Goal: Task Accomplishment & Management: Complete application form

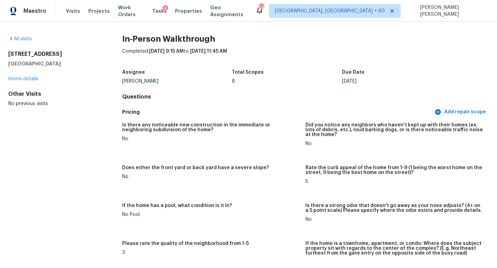
scroll to position [61, 0]
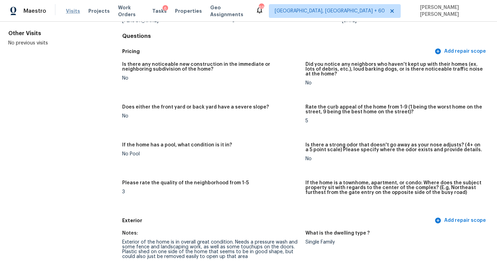
click at [68, 12] on span "Visits" at bounding box center [73, 11] width 14 height 7
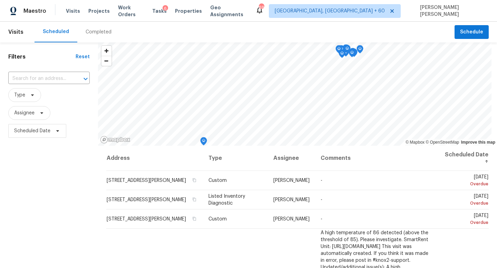
click at [97, 33] on div "Completed" at bounding box center [99, 32] width 26 height 7
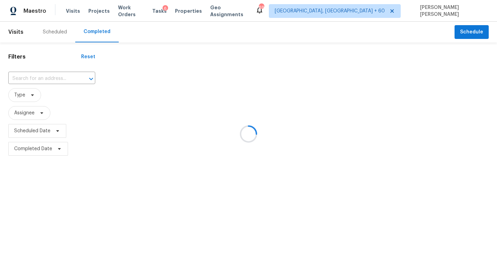
click at [61, 80] on div at bounding box center [248, 134] width 497 height 268
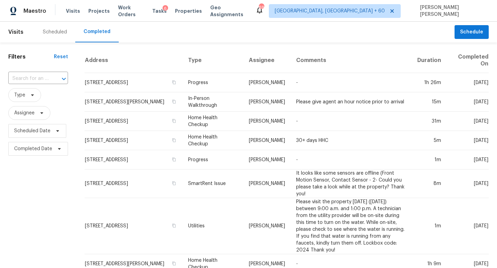
click at [52, 80] on div at bounding box center [59, 79] width 18 height 10
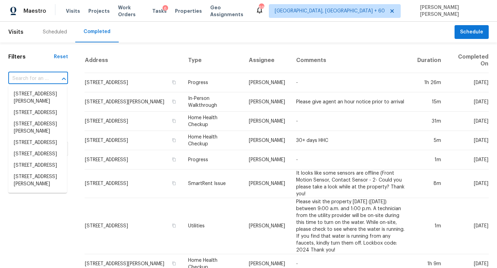
paste input "[STREET_ADDRESS]"
type input "[STREET_ADDRESS]"
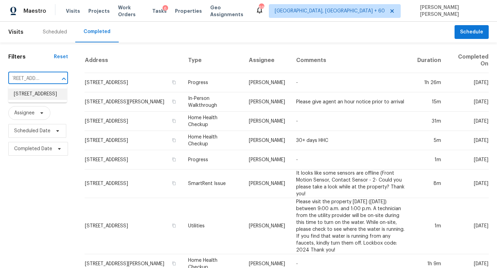
click at [59, 99] on li "[STREET_ADDRESS]" at bounding box center [37, 94] width 59 height 11
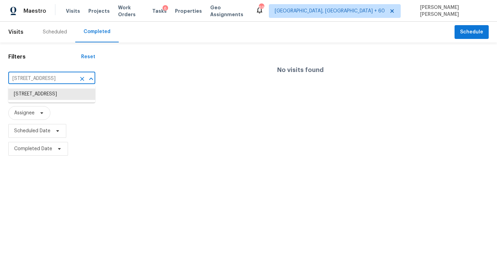
click at [59, 78] on input "[STREET_ADDRESS]" at bounding box center [42, 78] width 68 height 11
click at [67, 103] on ul "[STREET_ADDRESS]" at bounding box center [51, 94] width 87 height 17
click at [69, 98] on li "[STREET_ADDRESS]" at bounding box center [51, 94] width 87 height 11
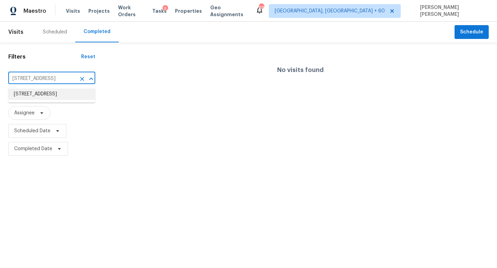
click at [59, 76] on input "[STREET_ADDRESS]" at bounding box center [42, 78] width 68 height 11
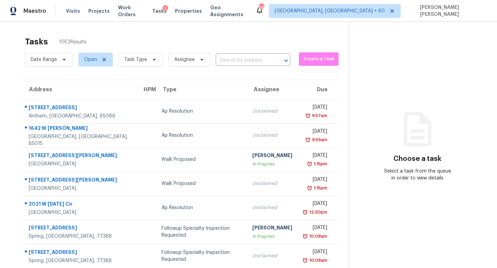
click at [252, 54] on div "Date Range Open Task Type Assignee ​" at bounding box center [157, 60] width 265 height 18
click at [244, 69] on section "Tasks 1052 Results Date Range Open Task Type Assignee ​ Create a Task Address H…" at bounding box center [180, 196] width 338 height 327
click at [244, 67] on div "Date Range Open Task Type Assignee ​" at bounding box center [157, 60] width 265 height 18
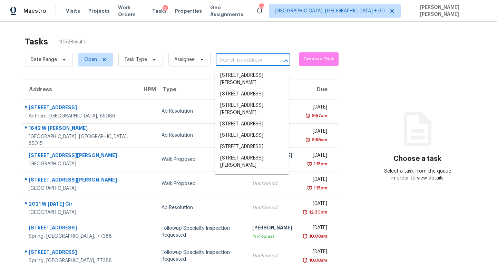
click at [241, 63] on input "text" at bounding box center [243, 60] width 55 height 11
paste input "[STREET_ADDRESS]"
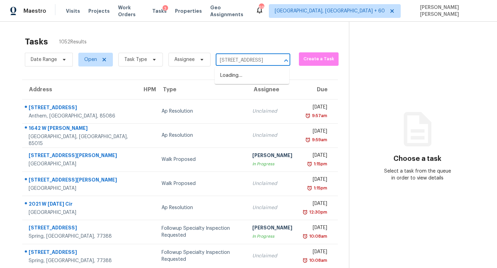
scroll to position [0, 32]
type input "[STREET_ADDRESS]"
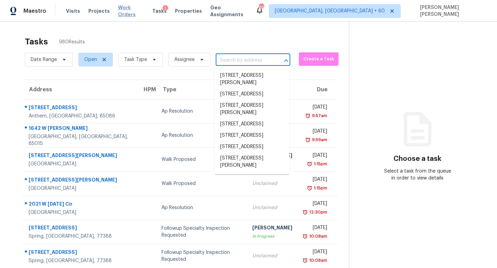
scroll to position [0, 0]
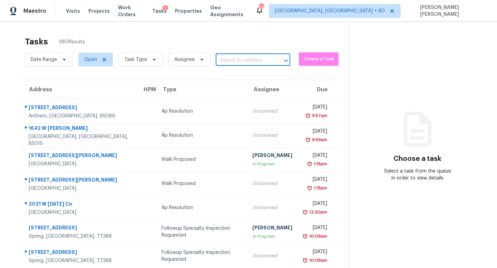
click at [242, 63] on input "text" at bounding box center [243, 60] width 55 height 11
paste input "[STREET_ADDRESS]"
type input "[STREET_ADDRESS]"
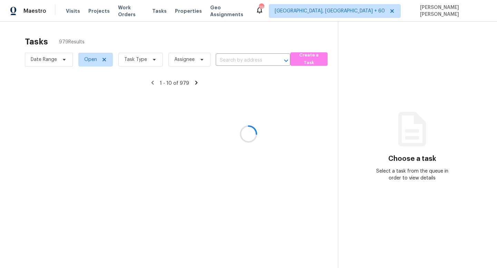
click at [249, 63] on input "text" at bounding box center [243, 60] width 55 height 11
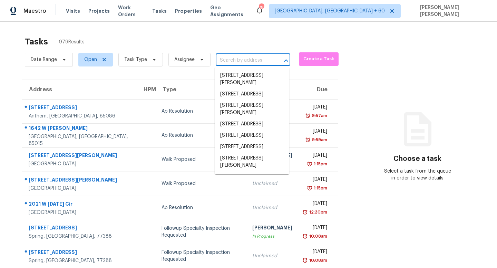
paste input "[STREET_ADDRESS]"
type input "[STREET_ADDRESS]"
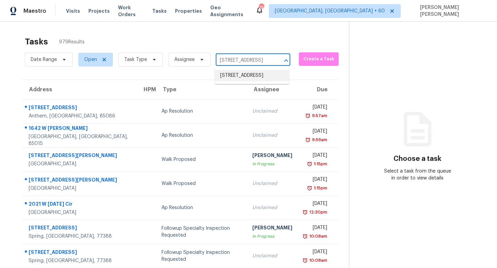
click at [237, 79] on li "[STREET_ADDRESS]" at bounding box center [251, 75] width 74 height 11
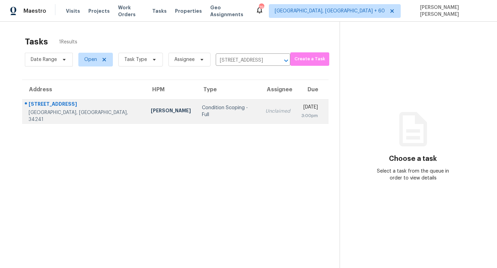
click at [205, 117] on td "Condition Scoping - Full" at bounding box center [227, 111] width 63 height 24
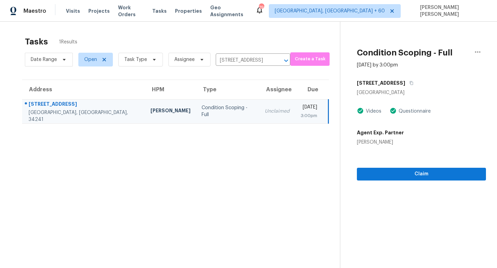
click at [205, 117] on td "Condition Scoping - Full" at bounding box center [227, 111] width 63 height 24
click at [417, 169] on button "Claim" at bounding box center [421, 174] width 129 height 13
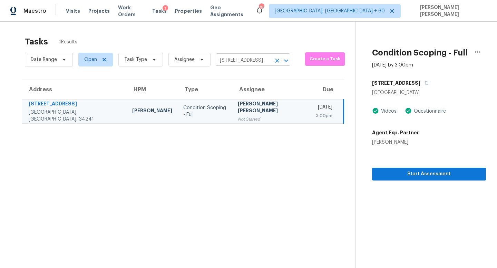
click at [231, 60] on input "[STREET_ADDRESS]" at bounding box center [243, 60] width 55 height 11
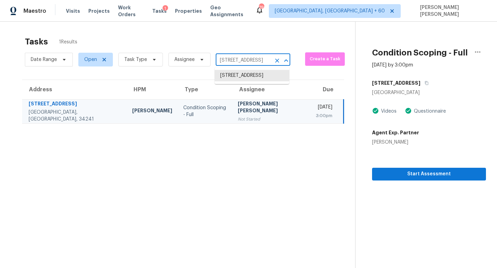
paste input "1520 Ikes Pond Ln, Raleigh, NC 27610"
type input "1520 Ikes Pond Ln, Raleigh, NC 27610"
click at [238, 78] on li "1520 Ikes Pond Ln, Raleigh, NC 27610" at bounding box center [251, 75] width 74 height 11
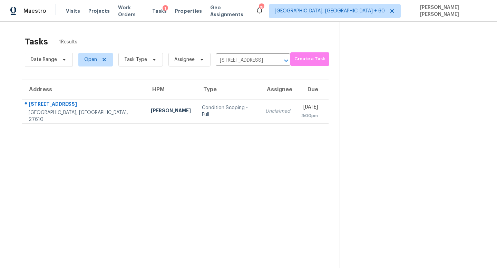
click at [265, 111] on div "Unclaimed" at bounding box center [277, 111] width 25 height 7
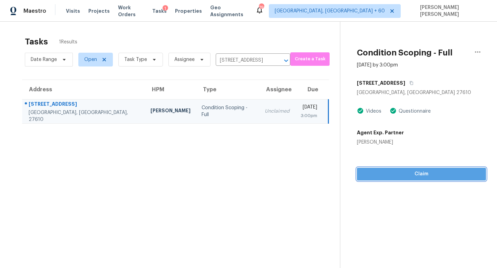
click at [410, 178] on span "Claim" at bounding box center [421, 174] width 118 height 9
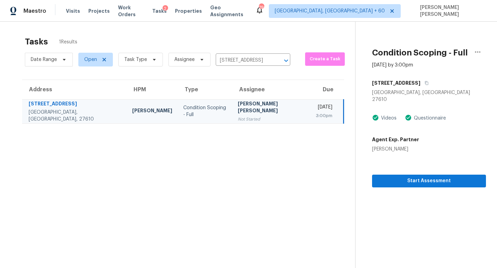
click at [247, 54] on div "Date Range Open Task Type Assignee 1520 Ikes Pond Ln, Raleigh, NC 27610 ​" at bounding box center [157, 60] width 265 height 18
click at [241, 59] on input "1520 Ikes Pond Ln, Raleigh, NC 27610" at bounding box center [243, 60] width 55 height 11
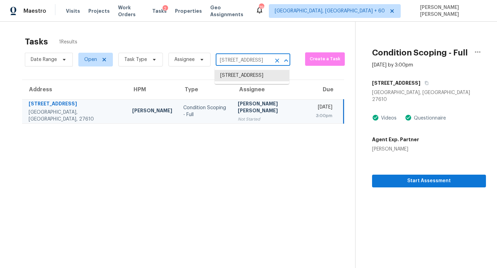
paste input "3691 Fox Tail Dr, Clarksville, TN 3704"
type input "3691 Fox Tail Dr, Clarksville, TN 37040"
click at [242, 77] on li "3691 Fox Tail Dr, Clarksville, TN 37040" at bounding box center [251, 75] width 74 height 11
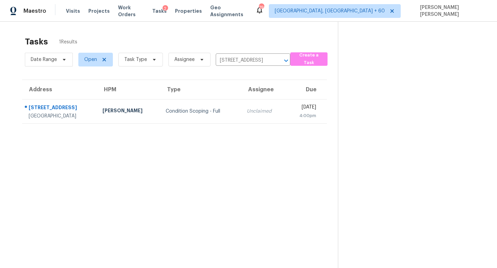
click at [247, 109] on div "Unclaimed" at bounding box center [263, 111] width 33 height 7
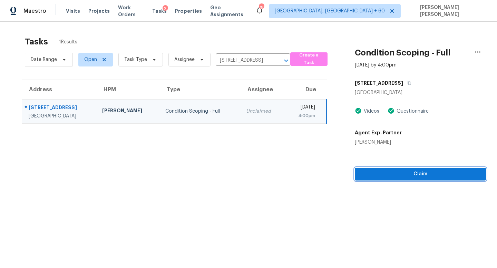
drag, startPoint x: 429, startPoint y: 178, endPoint x: 169, endPoint y: 150, distance: 261.5
click at [169, 150] on div "Tasks 1 Results Date Range Open Task Type Assignee 3691 Fox Tail Dr, Clarksvill…" at bounding box center [248, 156] width 497 height 268
click at [435, 173] on span "Claim" at bounding box center [420, 174] width 120 height 9
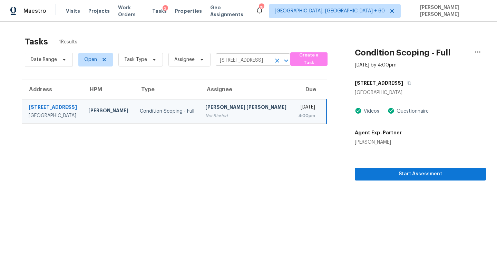
click at [234, 61] on input "3691 Fox Tail Dr, Clarksville, TN 37040" at bounding box center [243, 60] width 55 height 11
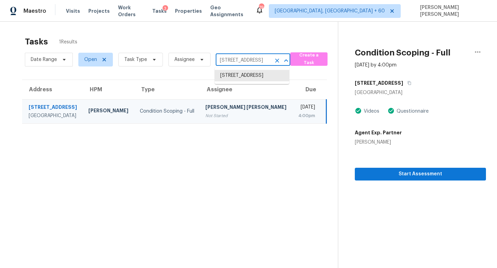
paste input "5324 S 24th Ln, Phoenix, AZ 85041"
type input "5324 S 24th Ln, Phoenix, AZ 85041"
click at [234, 81] on li "5324 S 24th Ln, Phoenix, AZ 85041" at bounding box center [251, 75] width 74 height 11
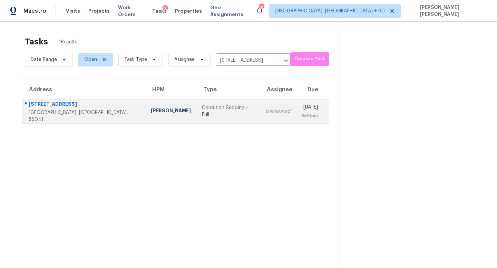
click at [260, 116] on td "Unclaimed" at bounding box center [278, 111] width 36 height 24
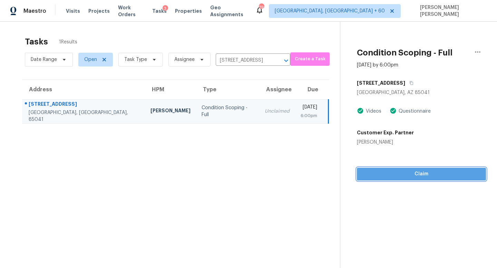
click at [397, 174] on span "Claim" at bounding box center [421, 174] width 118 height 9
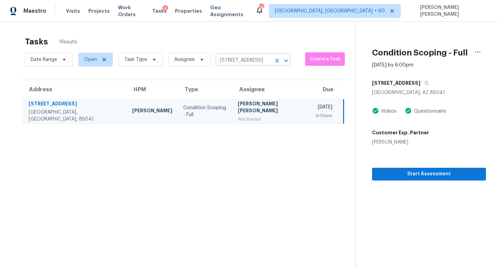
click at [238, 56] on input "5324 S 24th Ln, Phoenix, AZ 85041" at bounding box center [243, 60] width 55 height 11
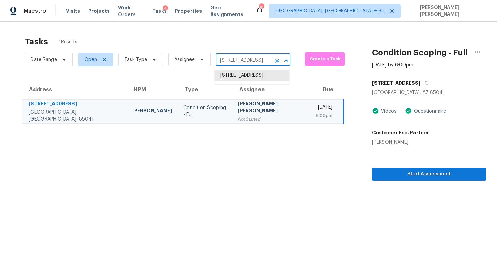
paste input "1130 Bennett Ct, Fremont, CA 94536"
click at [238, 62] on input "1130 Bennett Ct, Fremont, CA 94536" at bounding box center [243, 60] width 55 height 11
paste input "text"
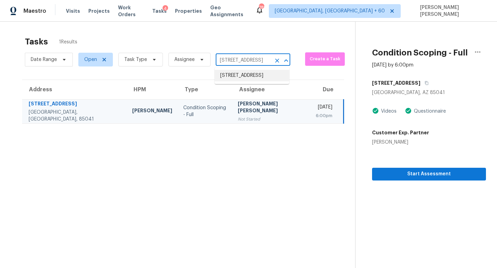
click at [240, 57] on input "5324 S 24th Ln, Phoenix, AZ 85041" at bounding box center [243, 60] width 55 height 11
paste input "1130 Bennett Ct, Fremont, CA 94536"
type input "1130 Bennett Ct, Fremont, CA 94536"
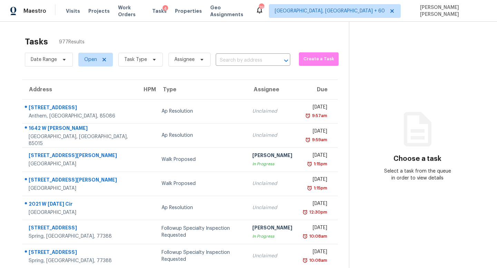
click at [255, 54] on div "Date Range Open Task Type Assignee ​" at bounding box center [157, 60] width 265 height 18
click at [248, 59] on input "text" at bounding box center [243, 60] width 55 height 11
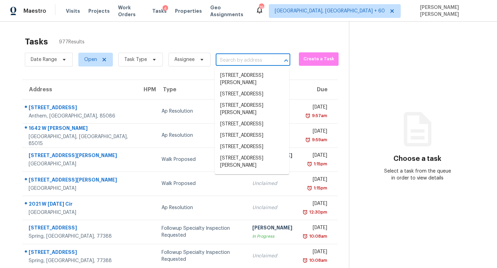
paste input "[STREET_ADDRESS][PERSON_NAME]"
type input "[STREET_ADDRESS][PERSON_NAME]"
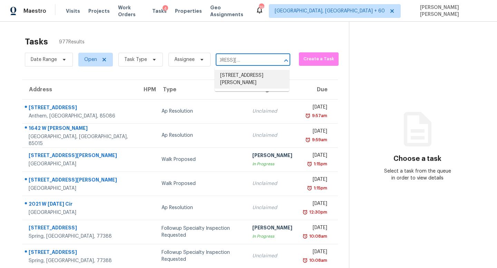
click at [247, 73] on li "[STREET_ADDRESS][PERSON_NAME]" at bounding box center [251, 79] width 74 height 19
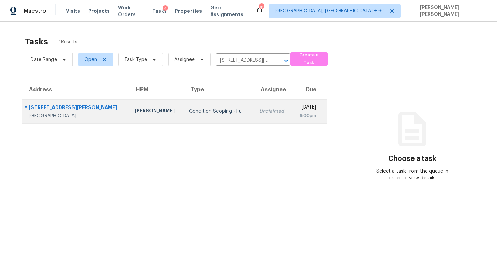
click at [204, 109] on div "Condition Scoping - Full" at bounding box center [218, 111] width 59 height 7
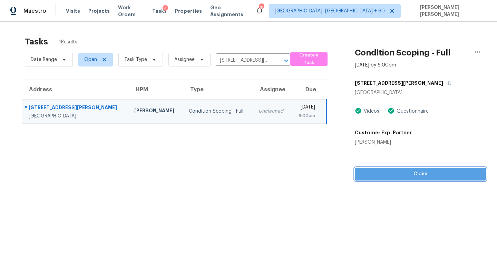
click at [406, 178] on span "Claim" at bounding box center [420, 174] width 120 height 9
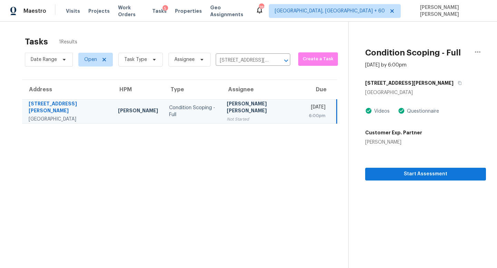
click at [245, 66] on div "Date Range Open Task Type Assignee [STREET_ADDRESS][PERSON_NAME] ​" at bounding box center [157, 60] width 265 height 18
click at [242, 60] on input "[STREET_ADDRESS][PERSON_NAME]" at bounding box center [243, 60] width 55 height 11
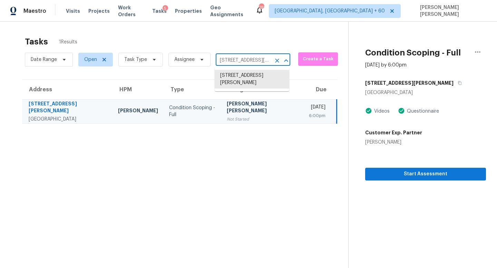
paste input "[STREET_ADDRESS]"
type input "[STREET_ADDRESS]"
click at [243, 74] on li "[STREET_ADDRESS]" at bounding box center [251, 75] width 74 height 11
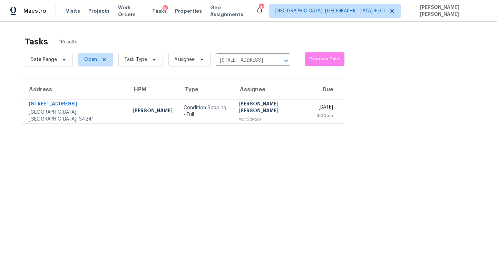
click at [246, 116] on div "Not Started" at bounding box center [271, 119] width 67 height 7
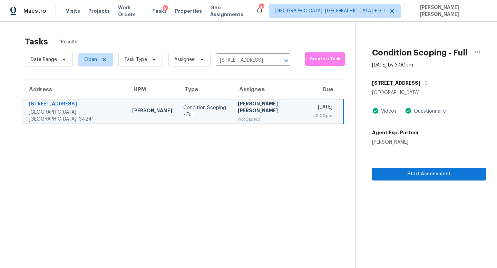
click at [372, 144] on div "[PERSON_NAME]" at bounding box center [395, 142] width 47 height 7
copy div "[PERSON_NAME]"
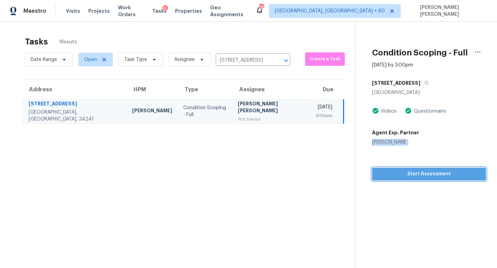
click at [381, 174] on span "Start Assessment" at bounding box center [428, 174] width 103 height 9
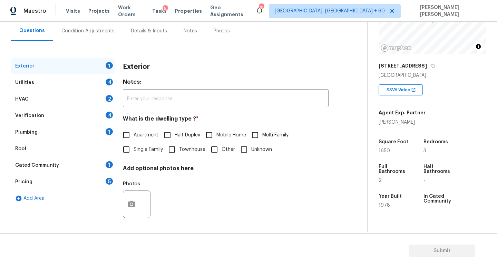
scroll to position [64, 0]
click at [129, 132] on input "Apartment" at bounding box center [126, 134] width 14 height 14
checkbox input "true"
click at [81, 79] on div "Utilities 4" at bounding box center [62, 82] width 103 height 17
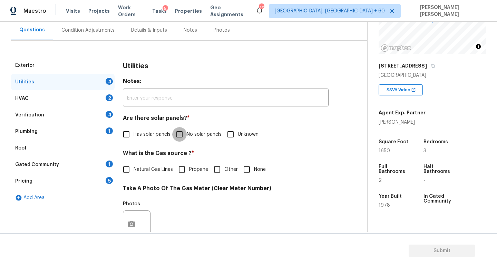
click at [182, 132] on input "No solar panels" at bounding box center [179, 134] width 14 height 14
checkbox input "true"
click at [77, 179] on div "Pricing 5" at bounding box center [62, 181] width 103 height 17
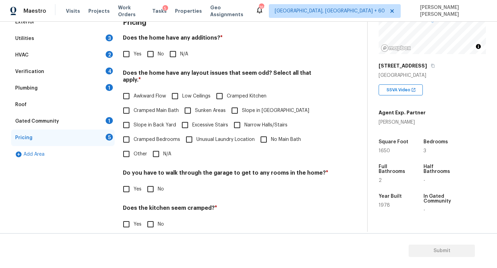
scroll to position [110, 0]
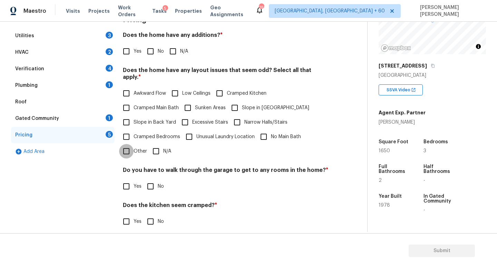
click at [131, 144] on input "Other" at bounding box center [126, 151] width 14 height 14
checkbox input "true"
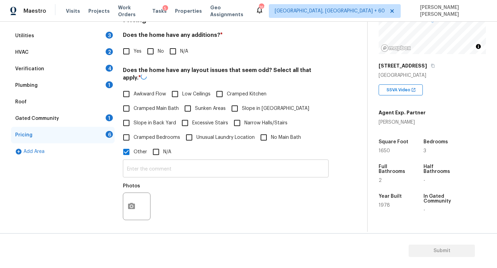
click at [149, 168] on input "text" at bounding box center [226, 169] width 206 height 16
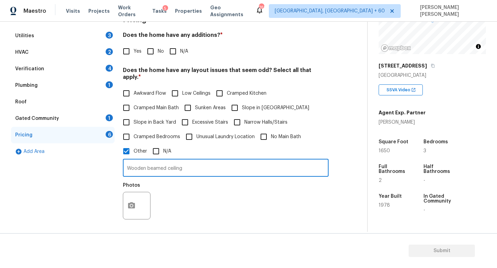
type input "Wooden beamed ceiling"
click at [127, 202] on icon "button" at bounding box center [131, 206] width 8 height 8
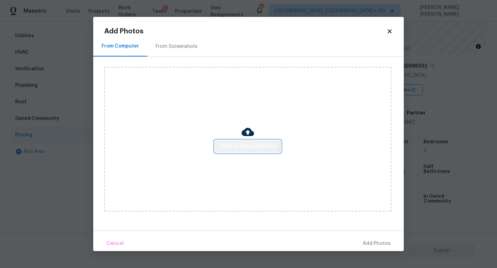
click at [238, 142] on span "Click to Upload Photos" at bounding box center [247, 146] width 55 height 9
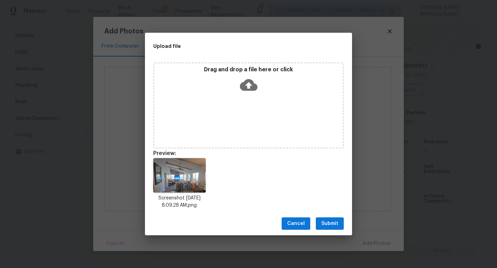
click at [327, 223] on span "Submit" at bounding box center [329, 224] width 17 height 9
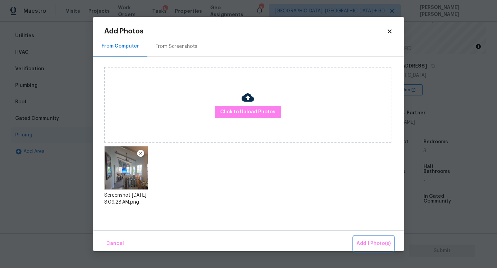
click at [375, 241] on span "Add 1 Photo(s)" at bounding box center [373, 244] width 34 height 9
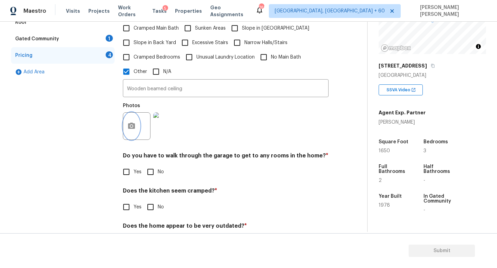
scroll to position [211, 0]
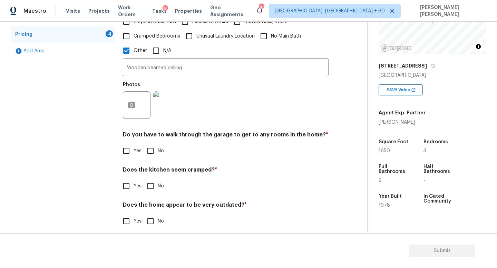
click at [152, 146] on input "No" at bounding box center [150, 151] width 14 height 14
checkbox input "true"
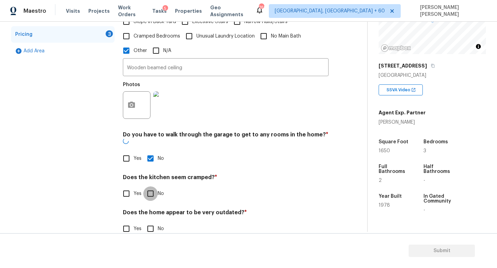
click at [152, 187] on input "No" at bounding box center [150, 194] width 14 height 14
checkbox input "true"
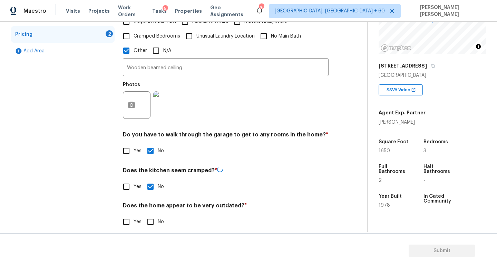
click at [153, 221] on input "No" at bounding box center [150, 222] width 14 height 14
checkbox input "true"
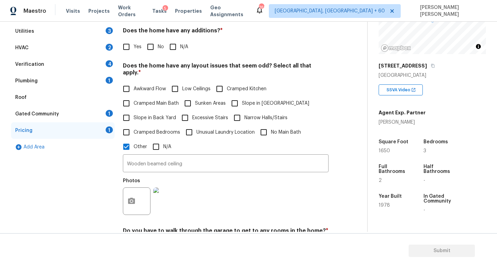
scroll to position [0, 0]
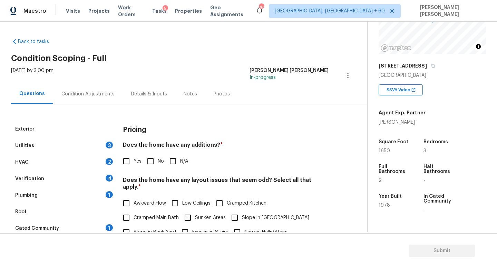
click at [92, 92] on div "Condition Adjustments" at bounding box center [87, 94] width 53 height 7
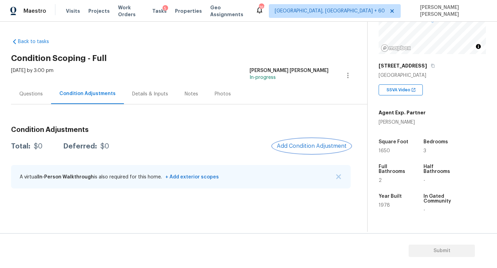
click at [350, 146] on button "Add Condition Adjustment" at bounding box center [311, 146] width 78 height 14
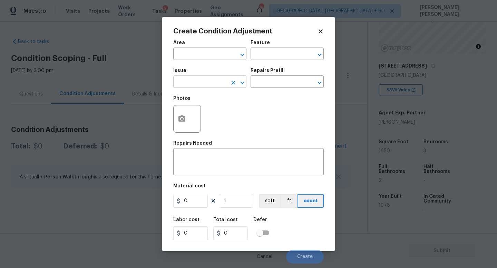
click at [217, 86] on input "text" at bounding box center [200, 82] width 54 height 11
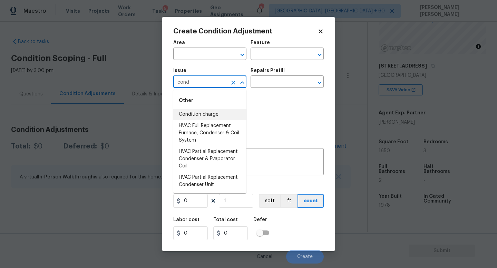
click at [224, 112] on li "Condition charge" at bounding box center [209, 114] width 73 height 11
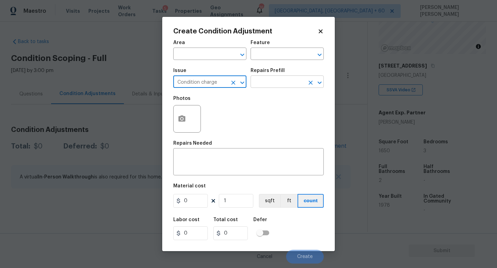
type input "Condition charge"
click at [259, 81] on input "text" at bounding box center [277, 82] width 54 height 11
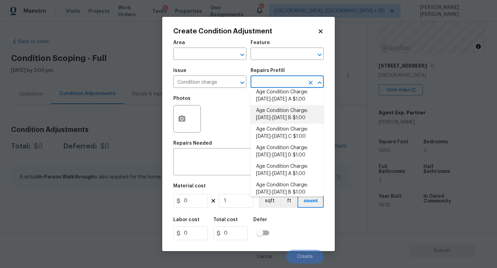
scroll to position [5, 0]
click at [269, 115] on li "Age Condition Charge: 1922-1978 B $1.00" at bounding box center [286, 115] width 73 height 19
type input "Home Readiness Packages"
type textarea "Age Condition Charge: [DATE]-[DATE] B"
type input "1"
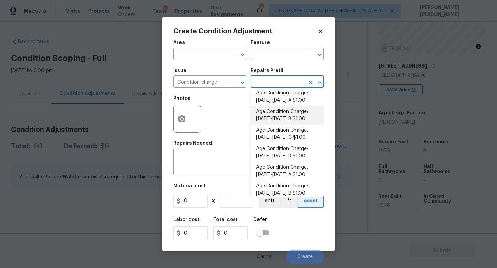
type input "1"
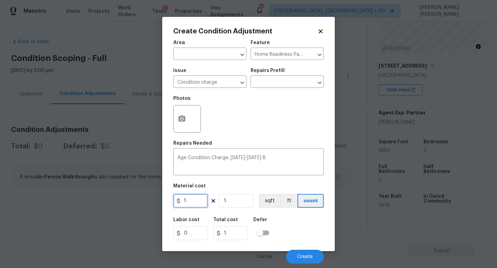
click at [196, 200] on input "1" at bounding box center [190, 201] width 34 height 14
type input "2000"
click at [311, 256] on span "Create" at bounding box center [305, 257] width 16 height 5
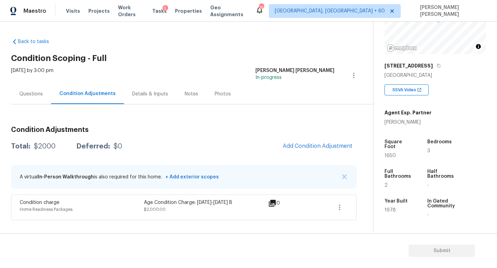
click at [28, 94] on div "Questions" at bounding box center [30, 94] width 23 height 7
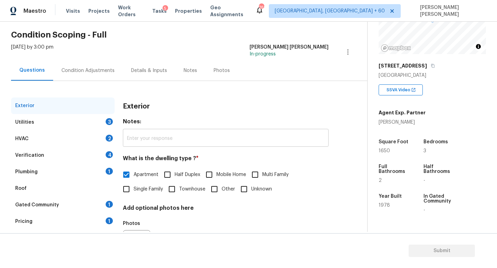
scroll to position [28, 0]
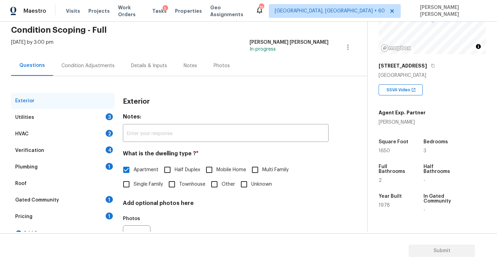
click at [80, 116] on div "Utilities 3" at bounding box center [62, 117] width 103 height 17
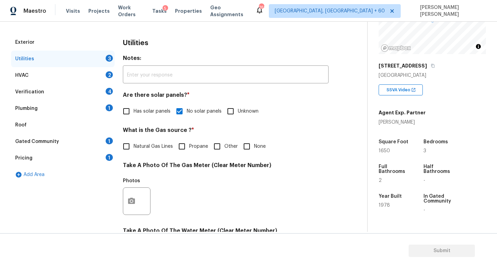
scroll to position [88, 0]
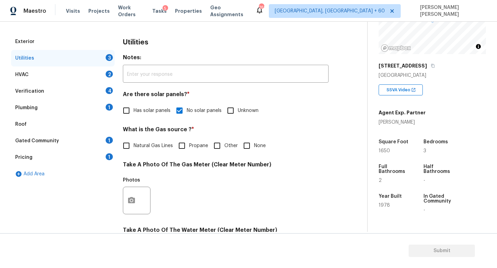
click at [248, 146] on input "None" at bounding box center [246, 146] width 14 height 14
checkbox input "true"
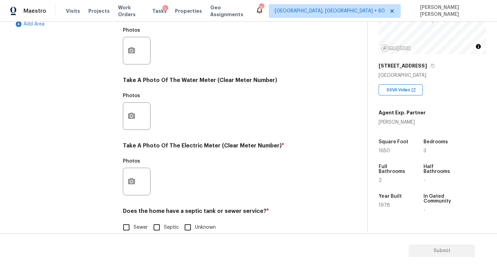
scroll to position [251, 0]
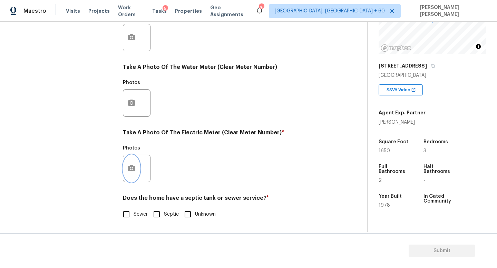
click at [135, 168] on icon "button" at bounding box center [131, 168] width 8 height 8
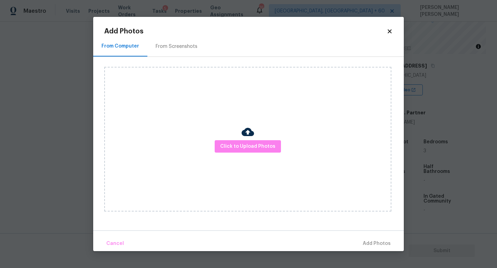
click at [235, 157] on div "Click to Upload Photos" at bounding box center [247, 139] width 287 height 145
click at [242, 148] on span "Click to Upload Photos" at bounding box center [247, 146] width 55 height 9
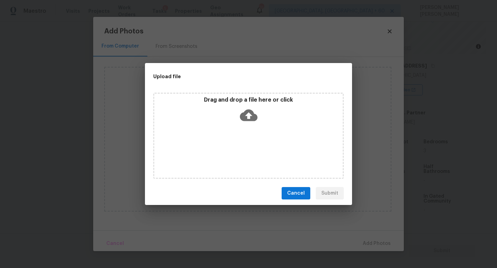
click at [249, 115] on icon at bounding box center [249, 116] width 18 height 18
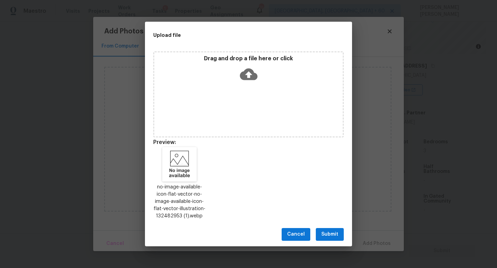
click at [328, 235] on span "Submit" at bounding box center [329, 234] width 17 height 9
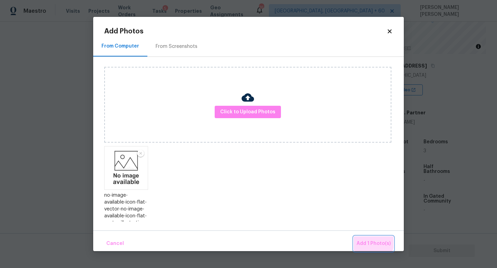
click at [365, 240] on span "Add 1 Photo(s)" at bounding box center [373, 244] width 34 height 9
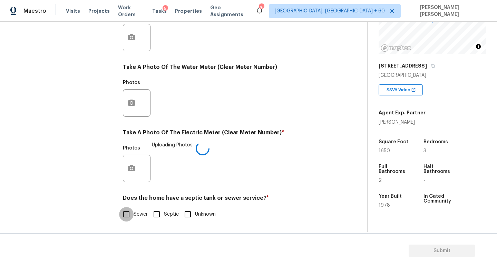
click at [128, 215] on input "Sewer" at bounding box center [126, 214] width 14 height 14
checkbox input "true"
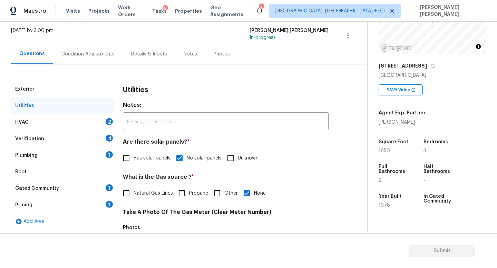
scroll to position [39, 0]
click at [67, 127] on div "HVAC 2" at bounding box center [62, 123] width 103 height 17
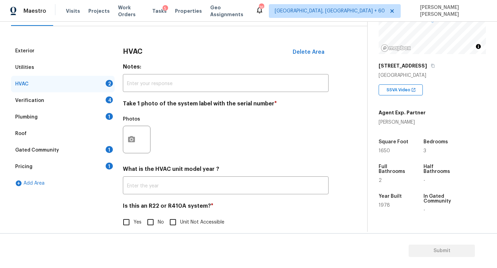
scroll to position [87, 0]
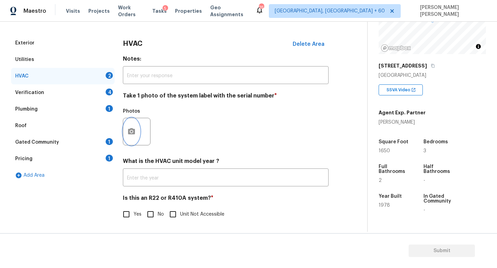
click at [132, 134] on icon "button" at bounding box center [131, 132] width 8 height 8
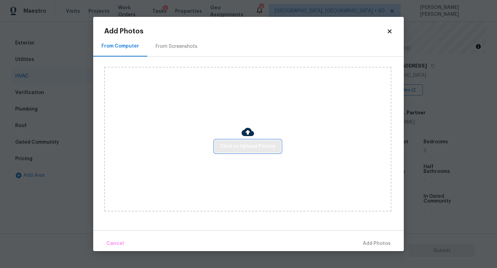
click at [241, 148] on span "Click to Upload Photos" at bounding box center [247, 146] width 55 height 9
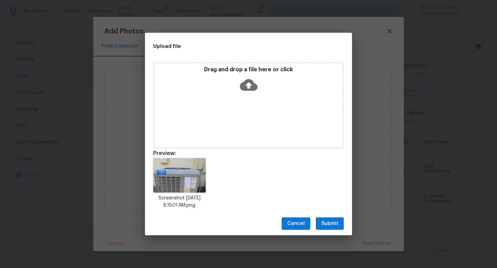
click at [334, 229] on button "Submit" at bounding box center [330, 224] width 28 height 13
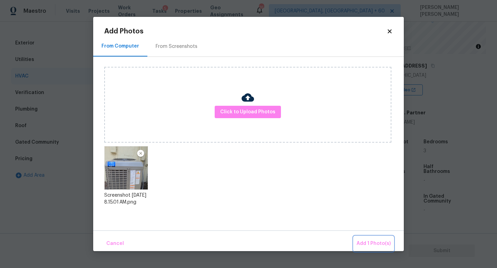
click at [360, 237] on button "Add 1 Photo(s)" at bounding box center [373, 244] width 40 height 15
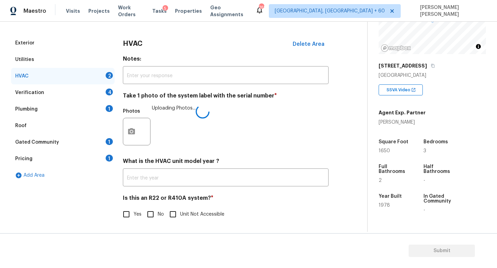
click at [151, 219] on input "No" at bounding box center [150, 214] width 14 height 14
checkbox input "true"
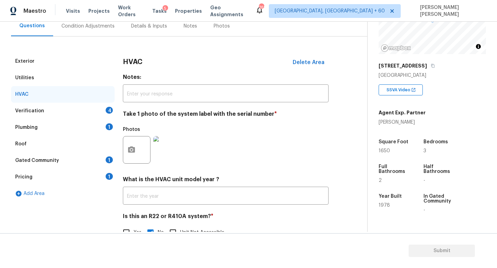
scroll to position [66, 0]
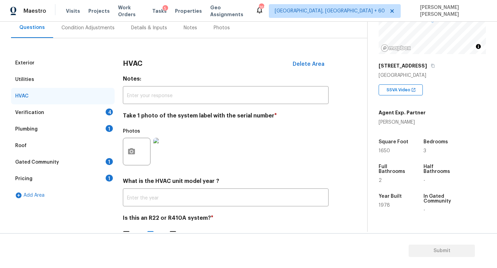
click at [52, 117] on div "Verification 4" at bounding box center [62, 112] width 103 height 17
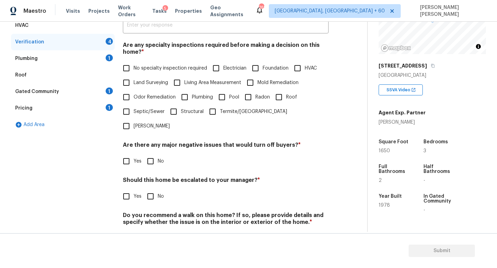
scroll to position [136, 0]
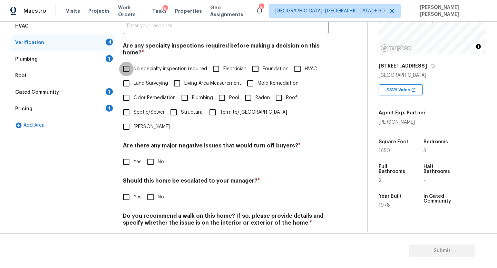
click at [132, 69] on input "No specialty inspection required" at bounding box center [126, 69] width 14 height 14
checkbox input "true"
click at [155, 155] on input "No" at bounding box center [150, 162] width 14 height 14
checkbox input "true"
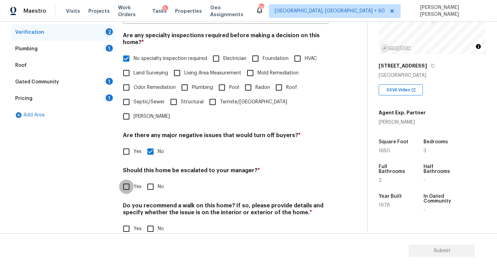
click at [124, 180] on input "Yes" at bounding box center [126, 187] width 14 height 14
checkbox input "true"
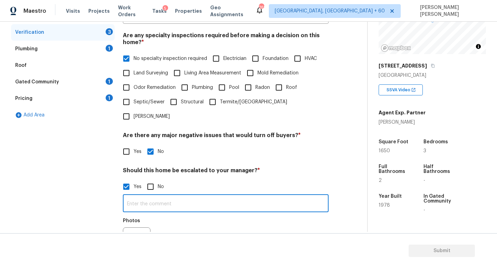
click at [143, 196] on input "text" at bounding box center [226, 204] width 206 height 16
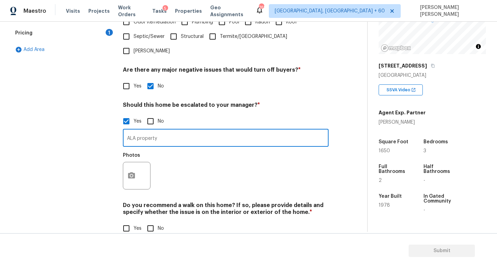
type input "ALA property"
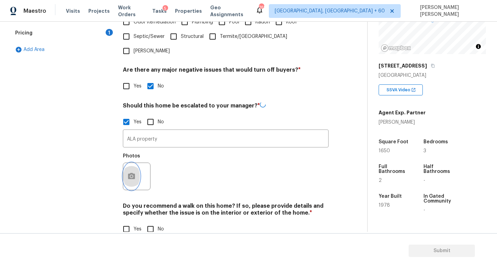
click at [131, 168] on button "button" at bounding box center [131, 176] width 17 height 27
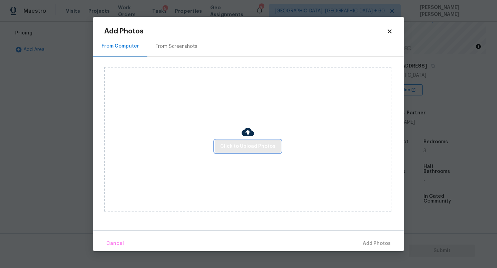
click at [245, 150] on span "Click to Upload Photos" at bounding box center [247, 146] width 55 height 9
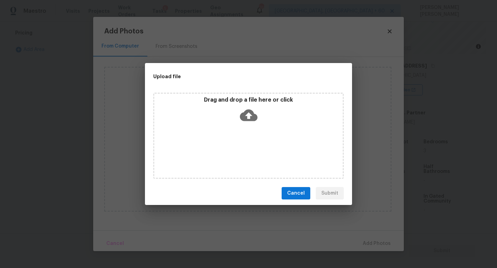
click at [254, 108] on icon at bounding box center [249, 116] width 18 height 18
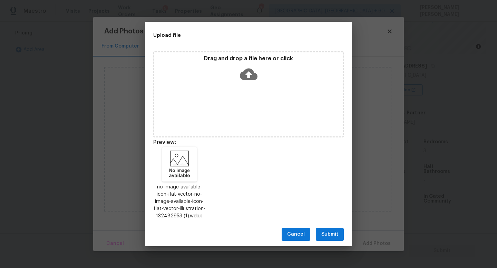
click at [330, 229] on button "Submit" at bounding box center [330, 234] width 28 height 13
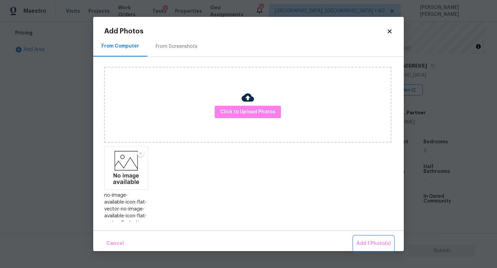
click at [359, 242] on span "Add 1 Photo(s)" at bounding box center [373, 244] width 34 height 9
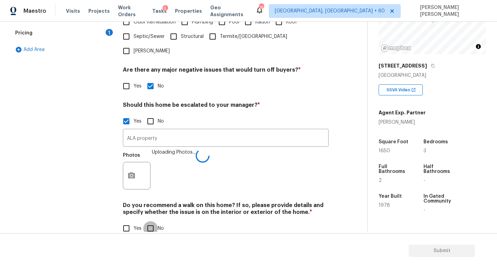
click at [150, 221] on input "No" at bounding box center [150, 228] width 14 height 14
checkbox input "true"
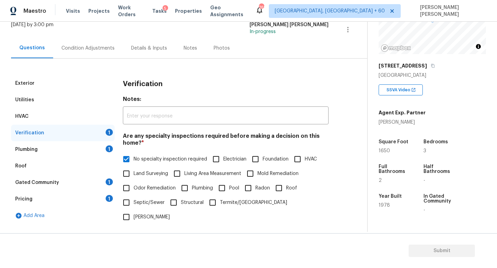
scroll to position [10, 0]
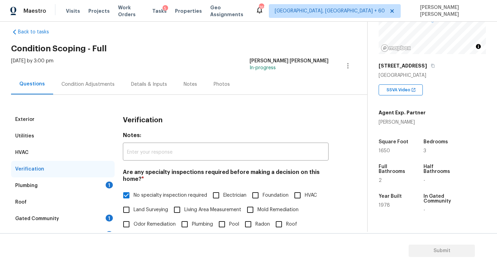
click at [81, 179] on div "Plumbing 1" at bounding box center [62, 186] width 103 height 17
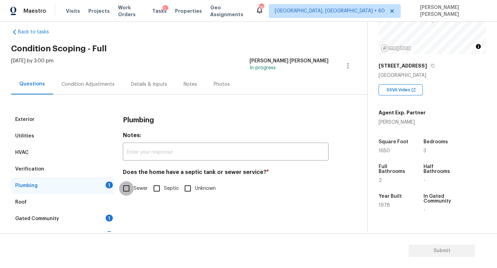
click at [122, 182] on input "Sewer" at bounding box center [126, 188] width 14 height 14
checkbox input "true"
click at [74, 215] on div "Gated Community 1" at bounding box center [62, 219] width 103 height 17
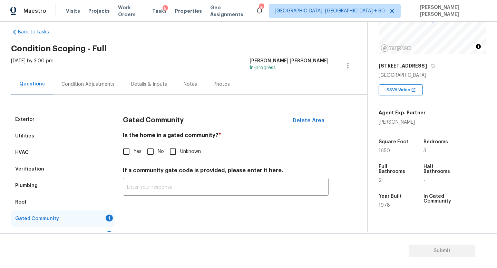
scroll to position [40, 0]
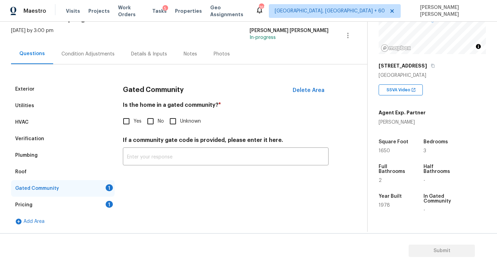
click at [151, 123] on input "No" at bounding box center [150, 121] width 14 height 14
checkbox input "true"
click at [64, 207] on div "Pricing 1" at bounding box center [62, 205] width 103 height 17
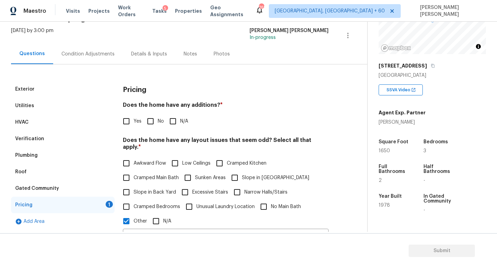
click at [150, 119] on input "No" at bounding box center [150, 121] width 14 height 14
checkbox input "true"
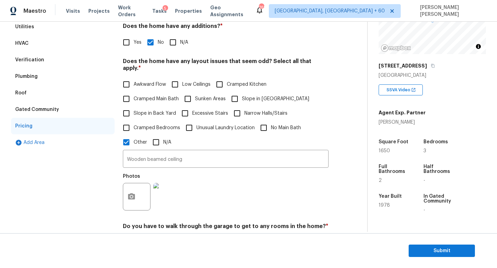
scroll to position [0, 0]
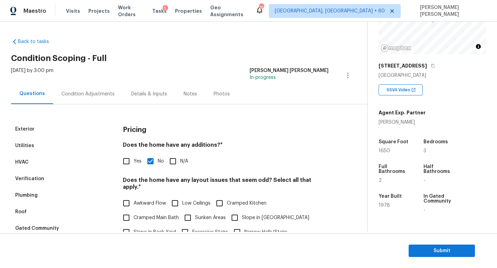
click at [83, 94] on div "Condition Adjustments" at bounding box center [87, 94] width 53 height 7
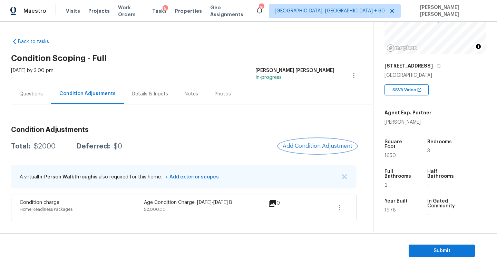
click at [319, 147] on span "Add Condition Adjustment" at bounding box center [317, 146] width 70 height 6
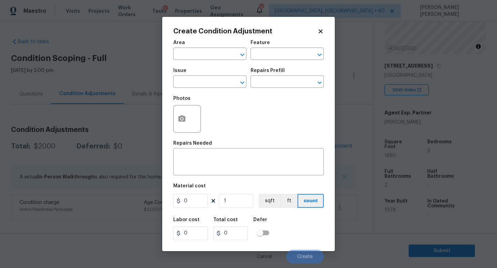
click at [188, 73] on div "Issue" at bounding box center [209, 72] width 73 height 9
click at [191, 82] on input "text" at bounding box center [200, 82] width 54 height 11
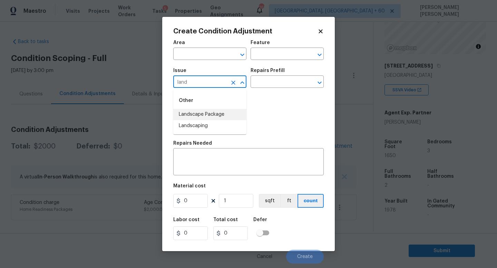
click at [234, 116] on li "Landscape Package" at bounding box center [209, 114] width 73 height 11
type input "Landscape Package"
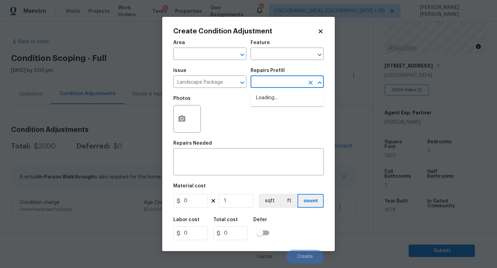
click at [274, 80] on input "text" at bounding box center [277, 82] width 54 height 11
click at [276, 98] on li "Initial landscaping package $300.00" at bounding box center [286, 101] width 73 height 19
type input "Home Readiness Packages"
type textarea "Mowing of grass up to 6" in height. Mow, edge along driveways & sidewalks, trim…"
type input "300"
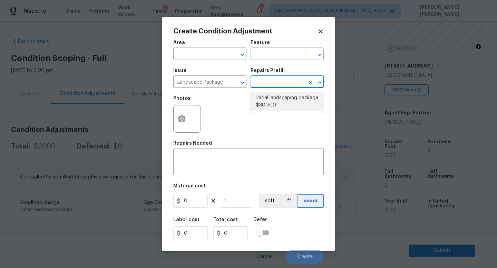
type input "300"
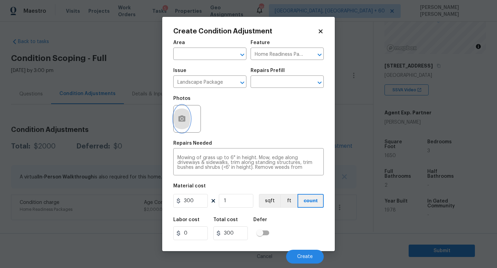
click at [186, 124] on button "button" at bounding box center [181, 119] width 17 height 27
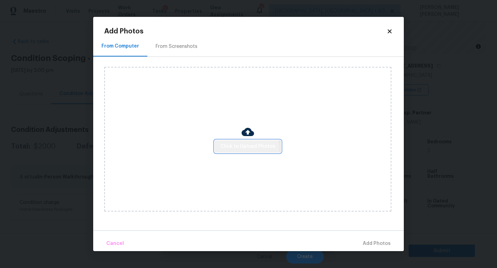
click at [245, 149] on span "Click to Upload Photos" at bounding box center [247, 146] width 55 height 9
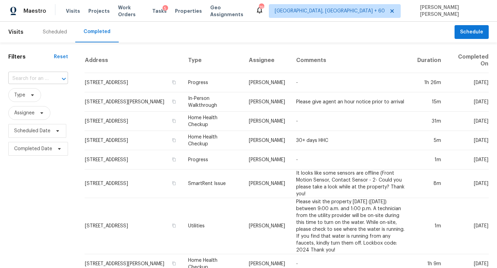
click at [43, 82] on input "text" at bounding box center [28, 78] width 40 height 11
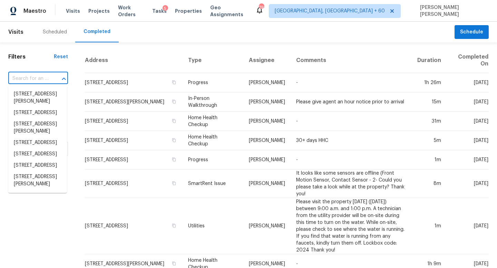
paste input "[STREET_ADDRESS]"
type input "[STREET_ADDRESS]"
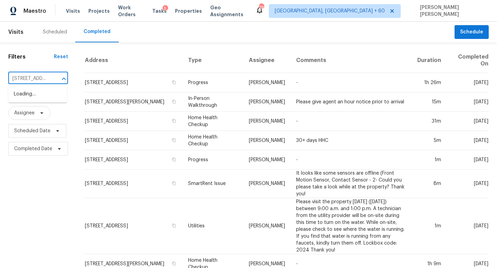
scroll to position [0, 48]
click at [41, 96] on li "[STREET_ADDRESS]" at bounding box center [37, 94] width 59 height 11
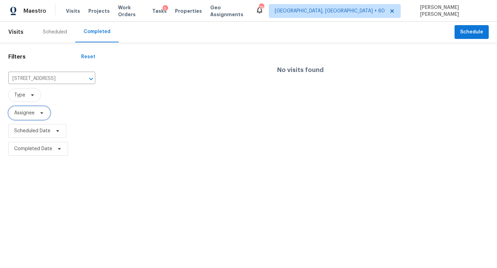
click at [40, 110] on span "Assignee" at bounding box center [29, 113] width 42 height 14
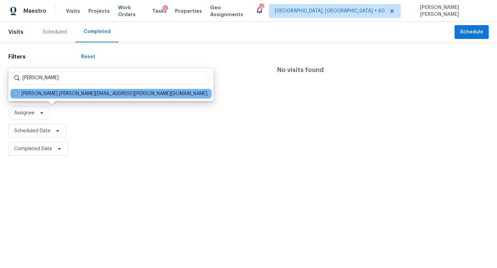
type input "Tracey Olson"
click at [17, 93] on span at bounding box center [15, 94] width 6 height 6
click at [17, 93] on input "Tracey Olson tracey.olson@opendoor.com" at bounding box center [14, 92] width 4 height 4
checkbox input "true"
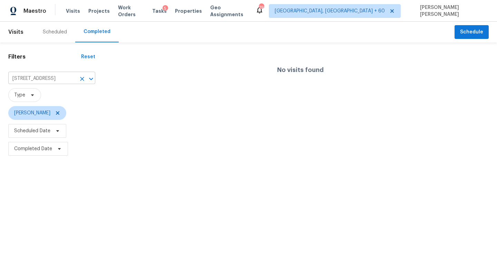
click at [39, 78] on input "4203 Carriage Dr, Sarasota, FL 34241" at bounding box center [42, 78] width 68 height 11
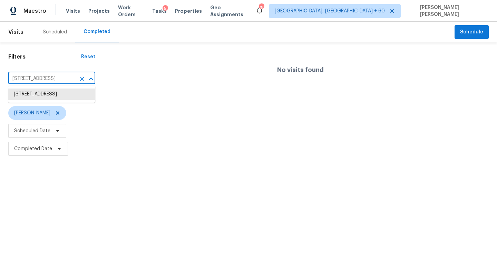
paste input "Tracey Olson"
type input "4203 Carriage Dr, Sarasota, FL 34241"
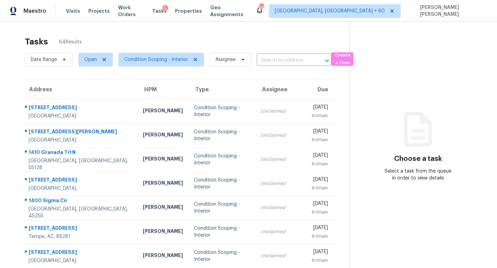
scroll to position [91, 0]
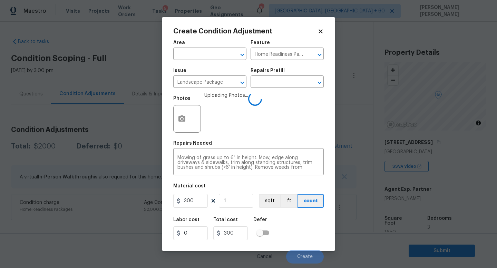
scroll to position [77, 0]
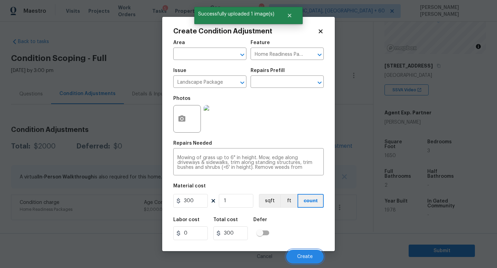
click at [307, 255] on span "Create" at bounding box center [305, 257] width 16 height 5
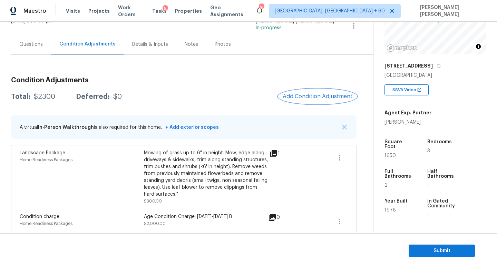
scroll to position [54, 0]
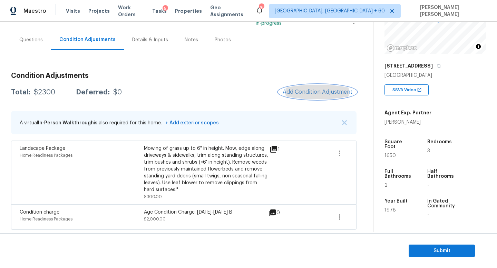
click at [314, 96] on button "Add Condition Adjustment" at bounding box center [317, 92] width 78 height 14
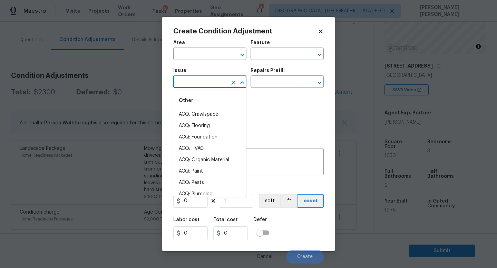
click at [219, 82] on input "text" at bounding box center [200, 82] width 54 height 11
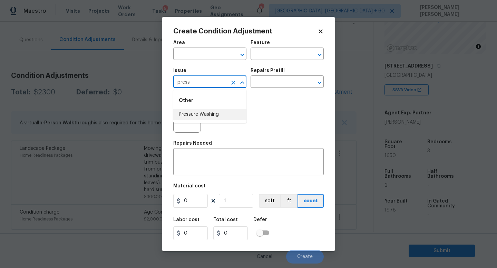
click at [218, 113] on li "Pressure Washing" at bounding box center [209, 114] width 73 height 11
type input "Pressure Washing"
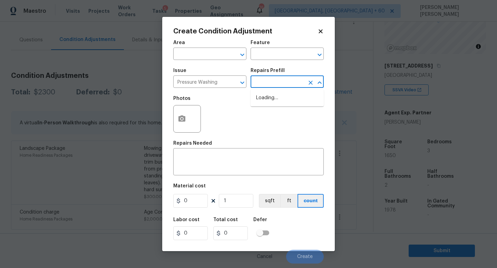
click at [265, 86] on input "text" at bounding box center [277, 82] width 54 height 11
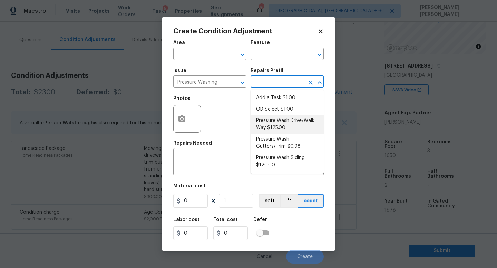
click at [298, 121] on li "Pressure Wash Drive/Walk Way $125.00" at bounding box center [286, 124] width 73 height 19
type input "Siding"
type textarea "Pressure wash the driveways/walkways as directed by the PM. Ensure that all deb…"
type input "125"
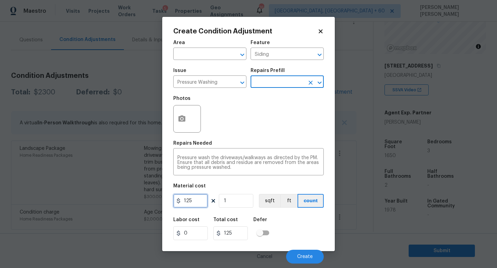
drag, startPoint x: 195, startPoint y: 202, endPoint x: 106, endPoint y: 202, distance: 89.3
click at [106, 202] on div "Create Condition Adjustment Area ​ Feature Siding ​ Issue Pressure Washing ​ Re…" at bounding box center [248, 134] width 497 height 268
type input "300"
click at [307, 220] on div "Labor cost 0 Total cost 300 Defer" at bounding box center [248, 228] width 150 height 31
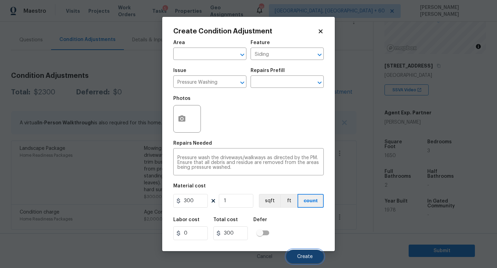
click at [305, 251] on button "Create" at bounding box center [305, 257] width 38 height 14
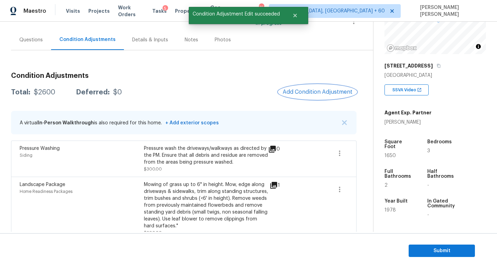
scroll to position [91, 0]
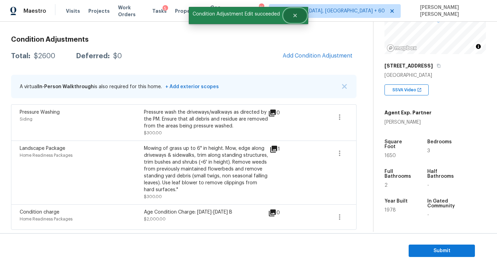
click at [294, 11] on button "Close" at bounding box center [294, 16] width 23 height 14
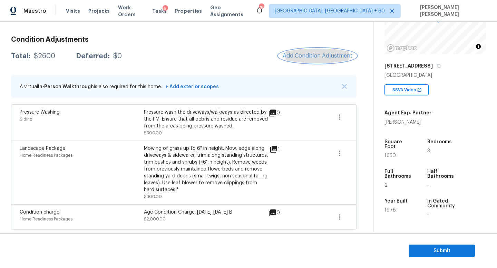
click at [328, 56] on span "Add Condition Adjustment" at bounding box center [317, 56] width 70 height 6
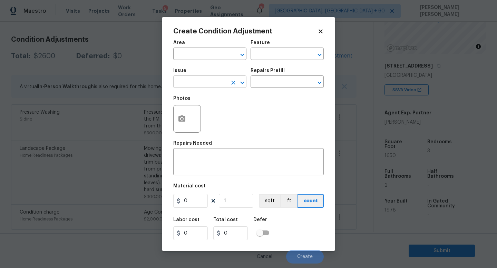
click at [209, 82] on input "text" at bounding box center [200, 82] width 54 height 11
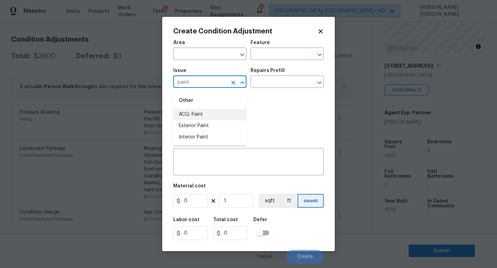
click at [204, 114] on li "ACQ: Paint" at bounding box center [209, 114] width 73 height 11
type input "ACQ: Paint"
click at [272, 83] on input "text" at bounding box center [277, 82] width 54 height 11
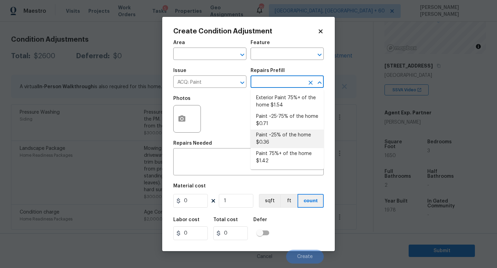
click at [279, 143] on li "Paint ~25% of the home $0.36" at bounding box center [286, 139] width 73 height 19
type input "Acquisition"
type textarea "Acquisition Scope: ~25% of the home needs interior paint"
type input "0.36"
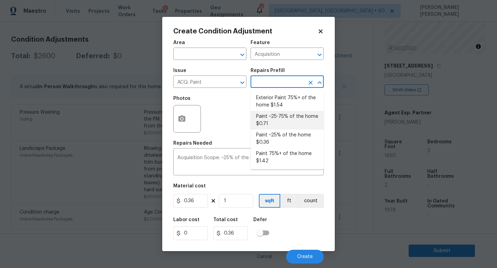
click at [297, 120] on li "Paint ~25-75% of the home $0.71" at bounding box center [286, 120] width 73 height 19
type textarea "Acquisition Scope: ~25 - 75% of the home needs interior paint"
type input "0.71"
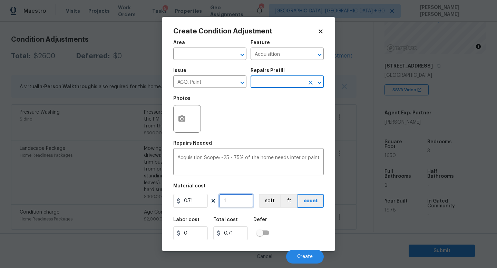
click at [235, 202] on input "1" at bounding box center [236, 201] width 34 height 14
type input "0"
type input "1"
type input "0.71"
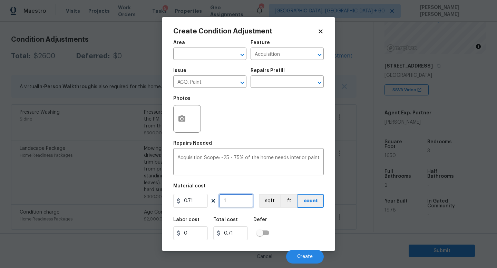
type input "16"
type input "11.36"
type input "165"
type input "117.15"
type input "1650"
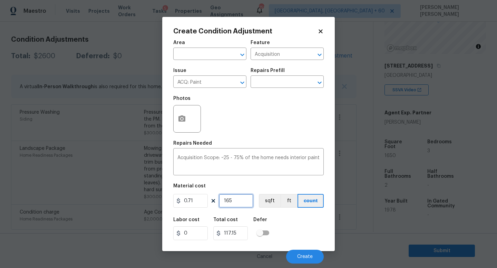
type input "1171.5"
type input "1650"
click at [176, 118] on button "button" at bounding box center [181, 119] width 17 height 27
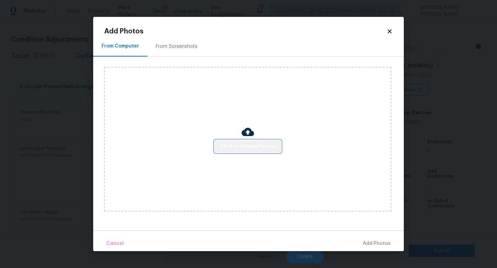
click at [267, 149] on span "Click to Upload Photos" at bounding box center [247, 146] width 55 height 9
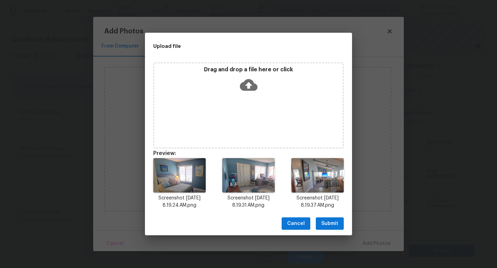
click at [326, 221] on span "Submit" at bounding box center [329, 224] width 17 height 9
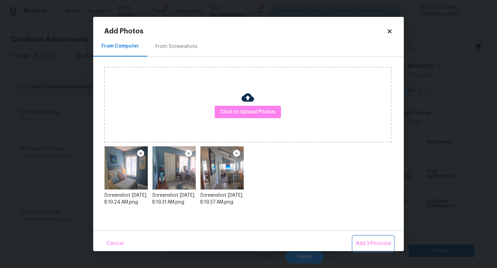
click at [359, 239] on button "Add 3 Photo(s)" at bounding box center [373, 244] width 40 height 15
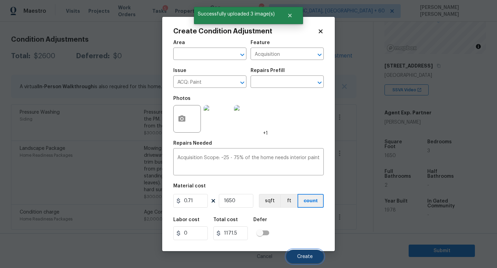
click at [302, 253] on button "Create" at bounding box center [305, 257] width 38 height 14
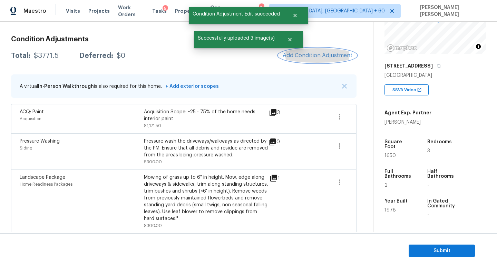
click at [323, 56] on span "Add Condition Adjustment" at bounding box center [317, 55] width 70 height 6
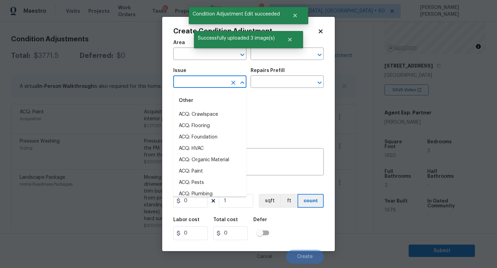
click at [204, 82] on input "text" at bounding box center [200, 82] width 54 height 11
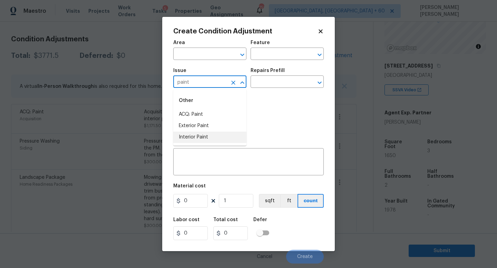
click at [201, 138] on li "Interior Paint" at bounding box center [209, 137] width 73 height 11
type input "Interior Paint"
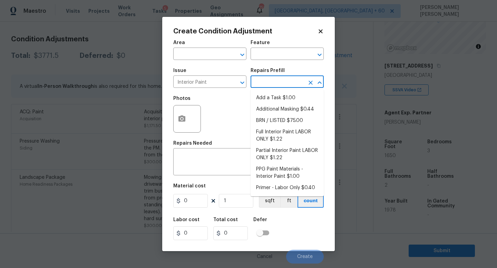
click at [270, 83] on input "text" at bounding box center [277, 82] width 54 height 11
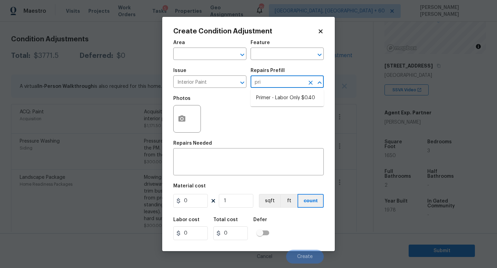
type input "prim"
click at [292, 96] on li "Primer - Labor Only $0.40" at bounding box center [286, 97] width 73 height 11
type input "Overall Paint"
type textarea "Interior primer - PRIMER PROVIDED BY OPENDOOR - All nails, screws, drywall anch…"
type input "0.4"
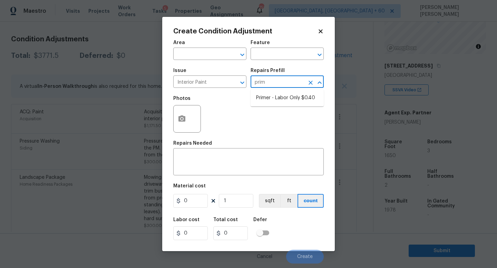
type input "0.4"
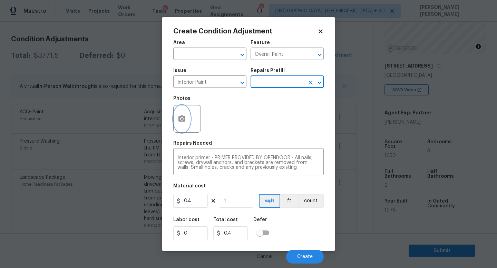
click at [176, 120] on button "button" at bounding box center [181, 119] width 17 height 27
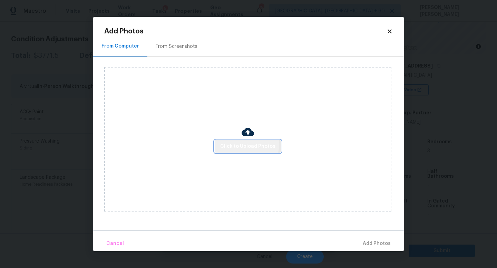
click at [234, 143] on span "Click to Upload Photos" at bounding box center [247, 146] width 55 height 9
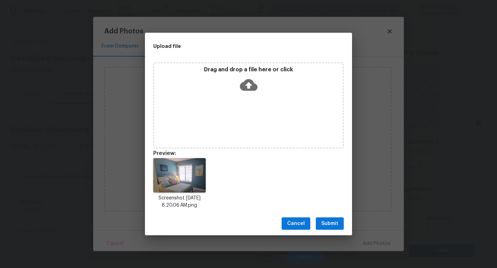
scroll to position [77, 0]
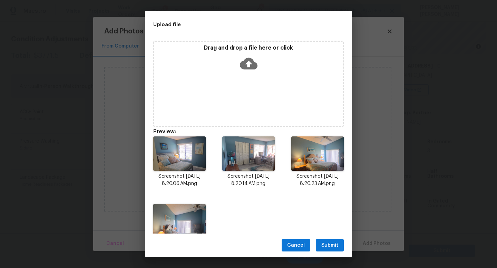
click at [326, 246] on span "Submit" at bounding box center [329, 245] width 17 height 9
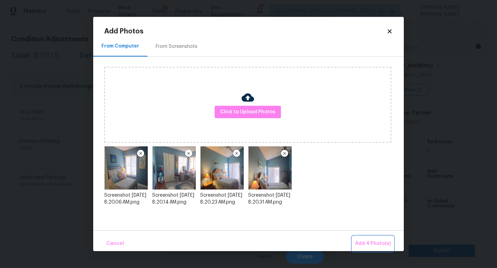
click at [376, 238] on button "Add 4 Photo(s)" at bounding box center [372, 244] width 41 height 15
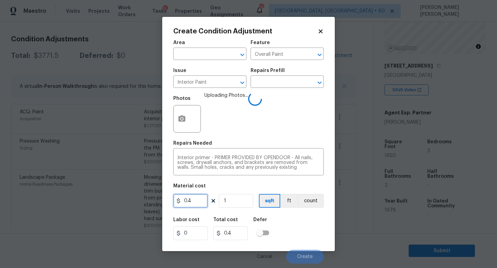
drag, startPoint x: 202, startPoint y: 200, endPoint x: 97, endPoint y: 200, distance: 105.2
click at [97, 200] on div "Create Condition Adjustment Area ​ Feature Overall Paint ​ Issue Interior Paint…" at bounding box center [248, 134] width 497 height 268
type input "500"
click at [298, 233] on div "Labor cost 0 Total cost 500 Defer" at bounding box center [248, 228] width 150 height 31
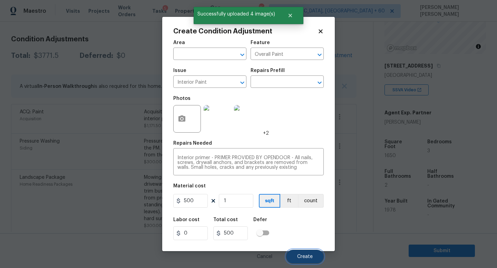
click at [304, 257] on span "Create" at bounding box center [305, 257] width 16 height 5
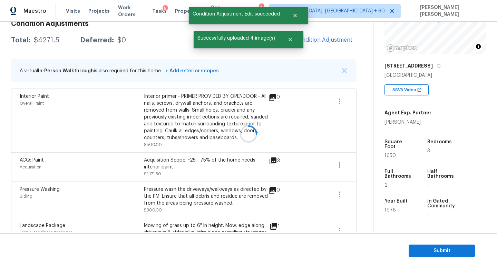
scroll to position [91, 0]
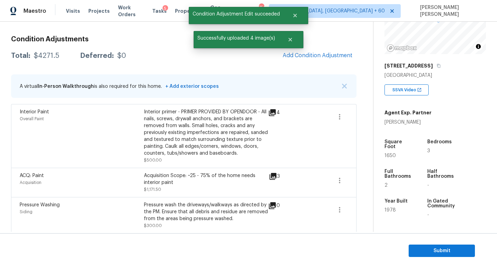
click at [331, 45] on div "Condition Adjustments Total: $4271.5 Deferred: $0 Add Condition Adjustment A vi…" at bounding box center [183, 176] width 345 height 292
click at [321, 48] on span "Add Condition Adjustment" at bounding box center [317, 55] width 78 height 15
click at [312, 53] on span "Add Condition Adjustment" at bounding box center [317, 55] width 70 height 6
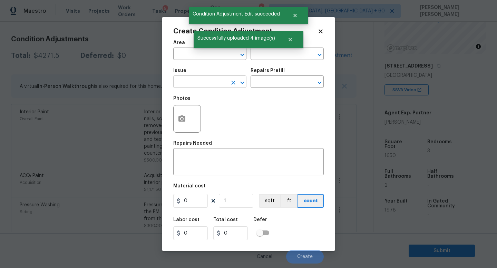
click at [207, 78] on input "text" at bounding box center [200, 82] width 54 height 11
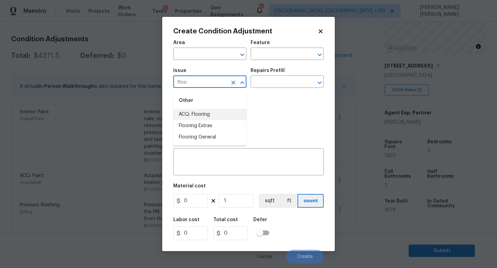
click at [201, 114] on li "ACQ: Flooring" at bounding box center [209, 114] width 73 height 11
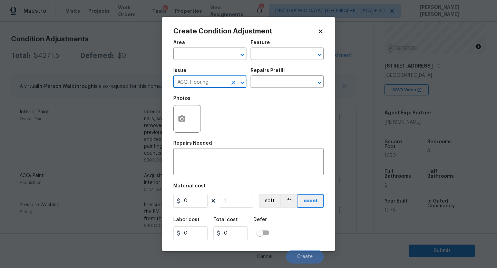
type input "ACQ: Flooring"
click at [267, 89] on div "Issue ACQ: Flooring ​ Repairs Prefill ​" at bounding box center [248, 78] width 150 height 28
click at [270, 84] on input "text" at bounding box center [277, 82] width 54 height 11
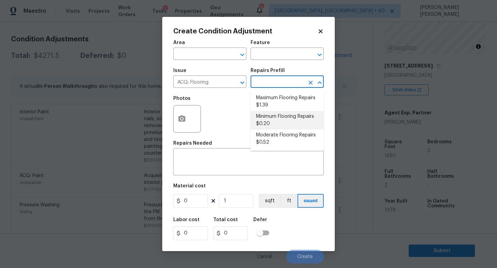
click at [280, 123] on li "Minimum Flooring Repairs $0.20" at bounding box center [286, 120] width 73 height 19
type input "Acquisition"
type textarea "Acquisition Scope: Minimum flooring repairs"
type input "0.2"
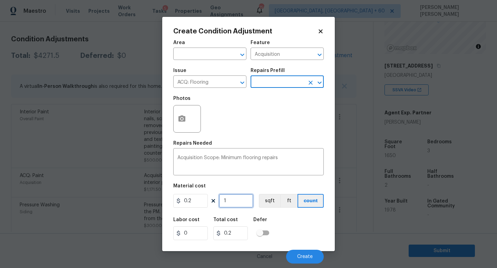
click at [244, 203] on input "1" at bounding box center [236, 201] width 34 height 14
type input "0"
type input "1"
type input "0.2"
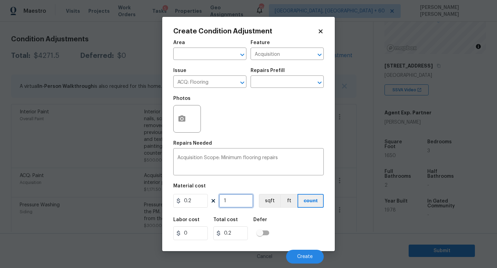
type input "16"
type input "3.2"
type input "165"
type input "33"
type input "1650"
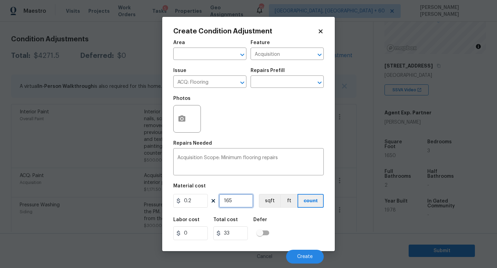
type input "330"
type input "1650"
click at [303, 256] on span "Create" at bounding box center [305, 257] width 16 height 5
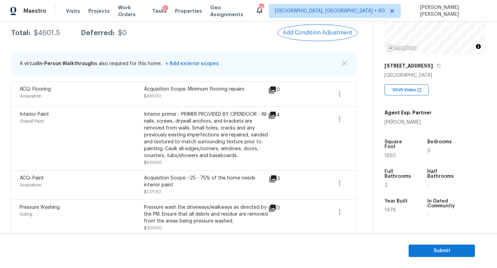
scroll to position [117, 0]
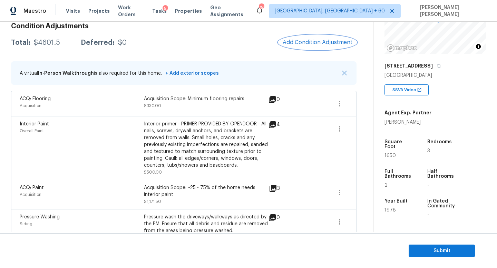
scroll to position [97, 0]
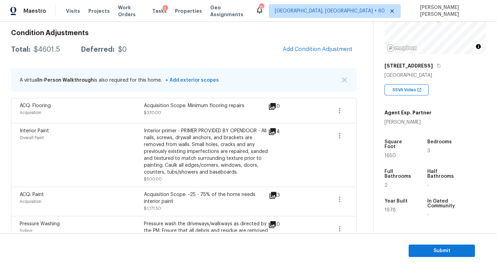
click at [307, 59] on div "Condition Adjustments Total: $4601.5 Deferred: $0 Add Condition Adjustment A vi…" at bounding box center [183, 183] width 345 height 318
click at [309, 54] on button "Add Condition Adjustment" at bounding box center [317, 49] width 78 height 14
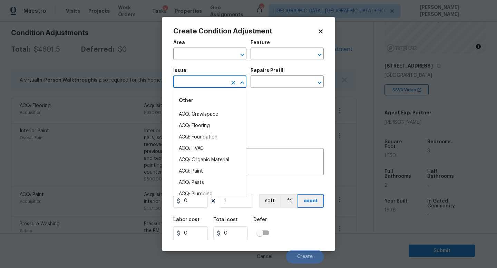
click at [201, 85] on input "text" at bounding box center [200, 82] width 54 height 11
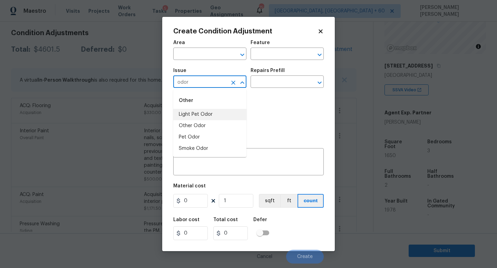
click at [191, 120] on li "Light Pet Odor" at bounding box center [209, 114] width 73 height 11
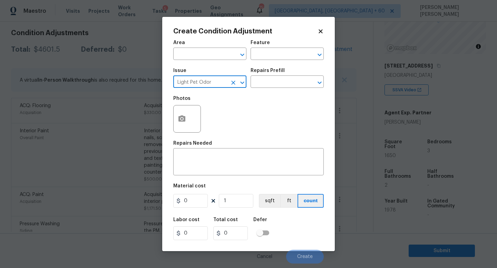
type input "Light Pet Odor"
click at [270, 89] on div "Issue Light Pet Odor ​ Repairs Prefill ​" at bounding box center [248, 78] width 150 height 28
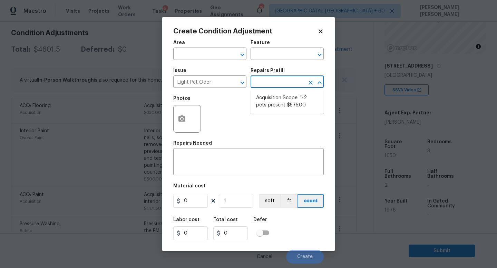
click at [278, 83] on input "text" at bounding box center [277, 82] width 54 height 11
click at [282, 103] on li "Acquisition Scope: 1-2 pets present $575.00" at bounding box center [286, 101] width 73 height 19
type textarea "Acquisition Scope: 1-2 pets present"
type input "575"
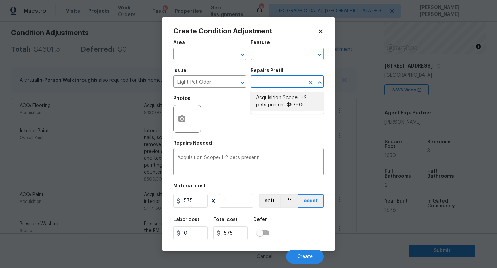
click at [266, 96] on li "Acquisition Scope: 1-2 pets present $575.00" at bounding box center [286, 101] width 73 height 19
click at [185, 117] on icon "button" at bounding box center [182, 119] width 8 height 8
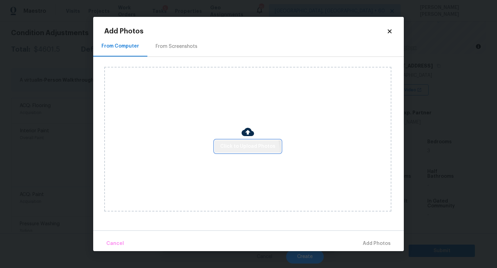
click at [232, 152] on button "Click to Upload Photos" at bounding box center [247, 146] width 66 height 13
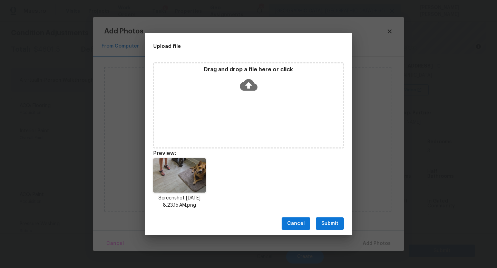
click at [331, 218] on button "Submit" at bounding box center [330, 224] width 28 height 13
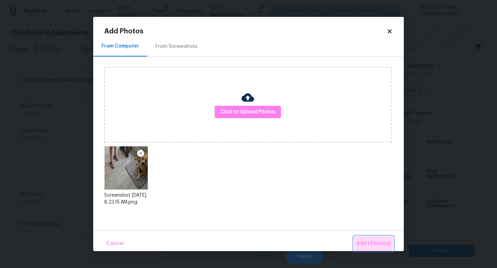
click at [360, 237] on button "Add 1 Photo(s)" at bounding box center [373, 244] width 40 height 15
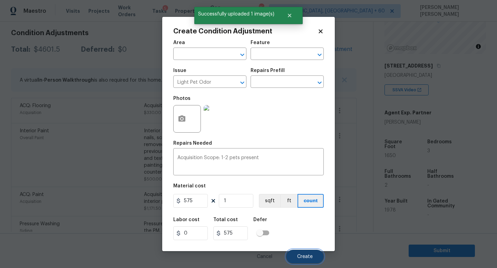
click at [299, 255] on span "Create" at bounding box center [305, 257] width 16 height 5
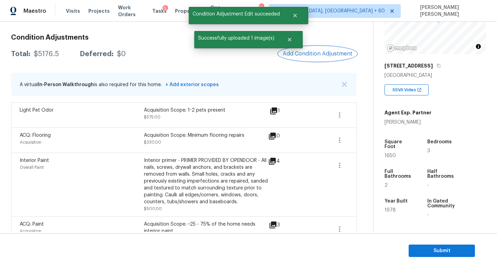
scroll to position [92, 0]
click at [337, 57] on button "Add Condition Adjustment" at bounding box center [317, 54] width 78 height 14
click at [127, 75] on body "Maestro Visits Projects Work Orders Tasks 5 Properties Geo Assignments 751 [GEO…" at bounding box center [248, 134] width 497 height 268
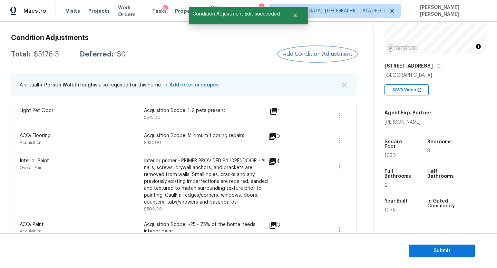
click at [312, 57] on span "Add Condition Adjustment" at bounding box center [317, 54] width 70 height 6
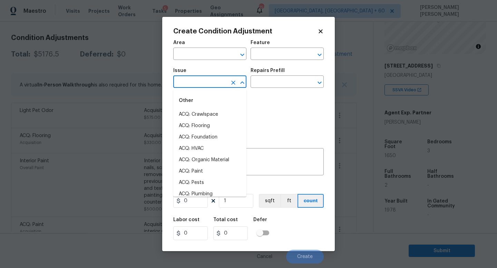
click at [200, 80] on input "text" at bounding box center [200, 82] width 54 height 11
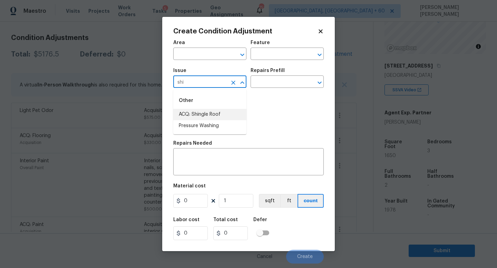
click at [204, 118] on li "ACQ: Shingle Roof" at bounding box center [209, 114] width 73 height 11
type input "ACQ: Shingle Roof"
click at [292, 71] on div "Repairs Prefill" at bounding box center [286, 72] width 73 height 9
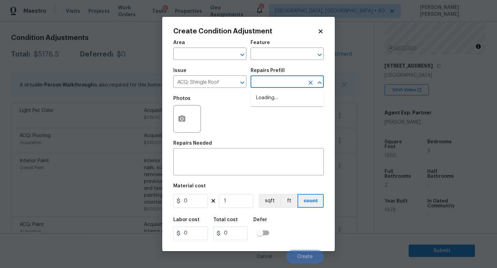
click at [278, 78] on input "text" at bounding box center [277, 82] width 54 height 11
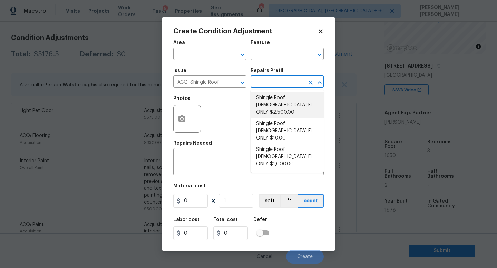
click at [286, 103] on li "Shingle Roof [DEMOGRAPHIC_DATA] FL ONLY $2,500.00" at bounding box center [286, 105] width 73 height 26
type input "Acquisition"
type textarea "Acquisition Scope ([US_STATE] Only): Shingle Roof 10-14 years in age maintenanc…"
type input "2500"
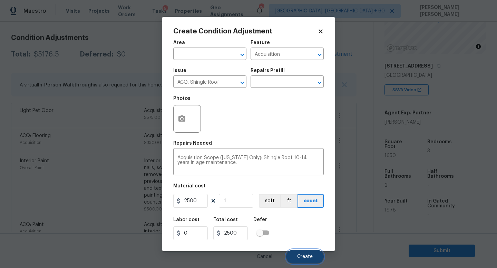
click at [311, 258] on span "Create" at bounding box center [305, 257] width 16 height 5
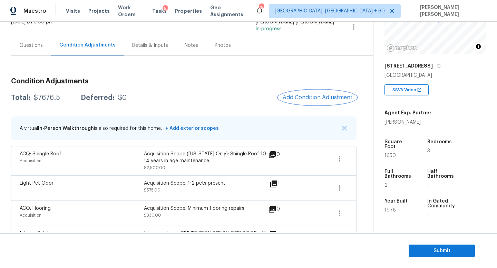
scroll to position [0, 0]
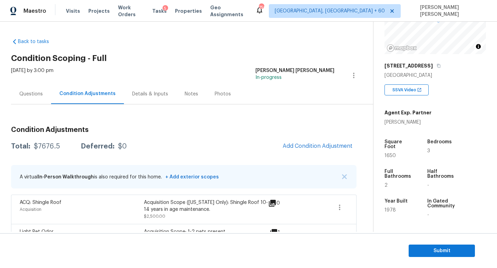
click at [25, 94] on div "Questions" at bounding box center [30, 94] width 23 height 7
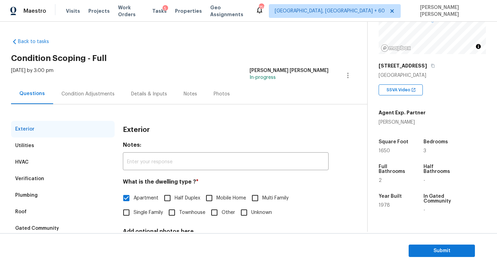
scroll to position [64, 0]
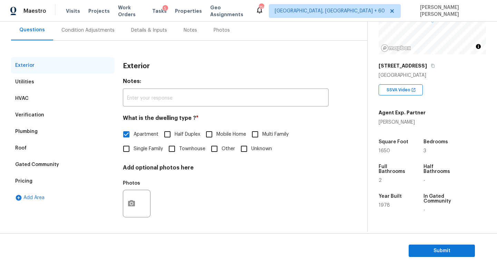
click at [51, 118] on div "Verification" at bounding box center [62, 115] width 103 height 17
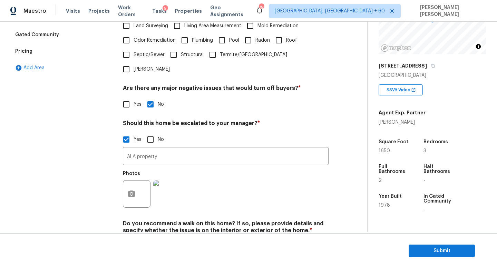
scroll to position [212, 0]
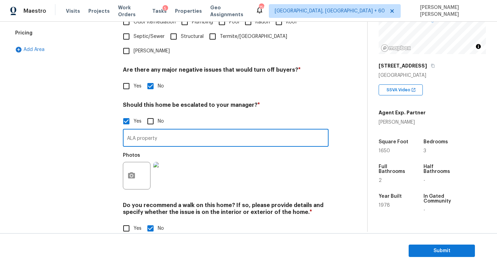
click at [192, 131] on input "ALA property" at bounding box center [226, 139] width 206 height 16
click at [126, 162] on button "button" at bounding box center [131, 175] width 17 height 27
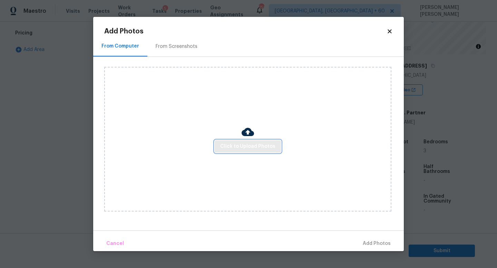
click at [239, 144] on span "Click to Upload Photos" at bounding box center [247, 146] width 55 height 9
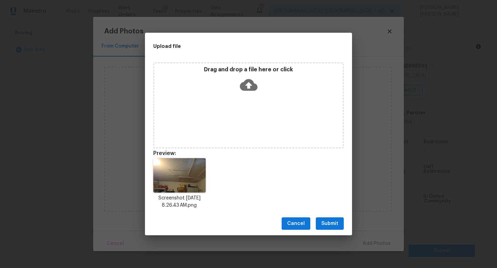
click at [333, 225] on span "Submit" at bounding box center [329, 224] width 17 height 9
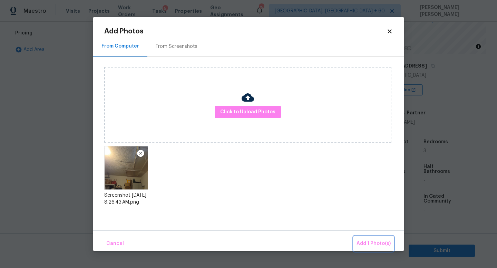
click at [367, 245] on span "Add 1 Photo(s)" at bounding box center [373, 244] width 34 height 9
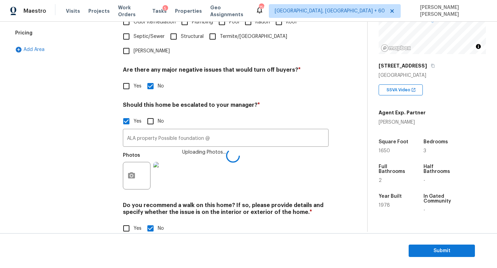
click at [165, 162] on img at bounding box center [167, 176] width 28 height 28
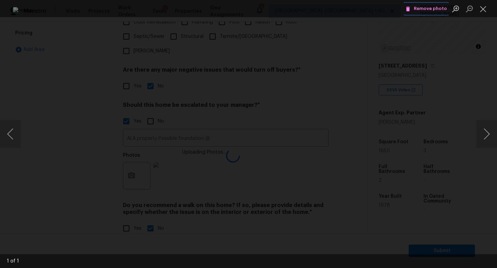
click at [416, 9] on span "Remove photo" at bounding box center [425, 9] width 41 height 8
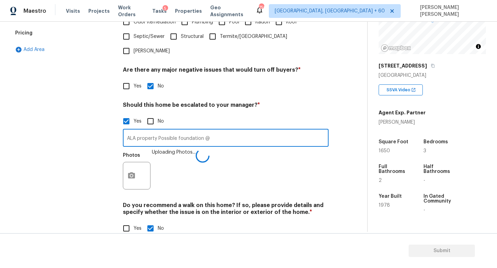
click at [222, 131] on input "ALA property Possible foundation @" at bounding box center [226, 139] width 206 height 16
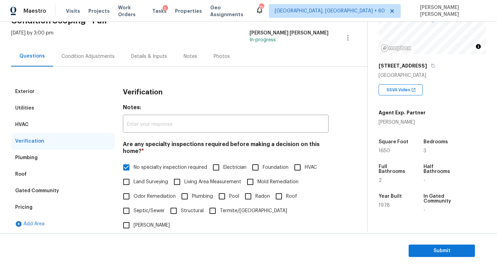
scroll to position [0, 0]
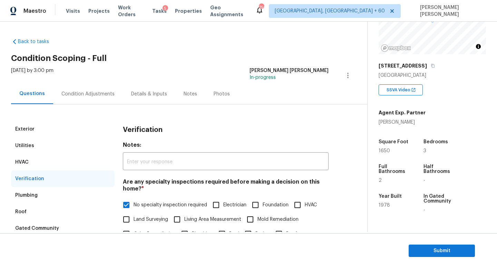
type input "ALA property Possible foundation @ 6.46"
click at [83, 97] on div "Condition Adjustments" at bounding box center [87, 94] width 53 height 7
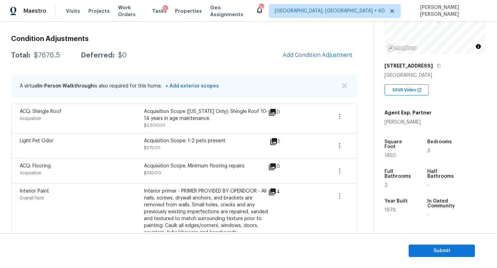
scroll to position [81, 0]
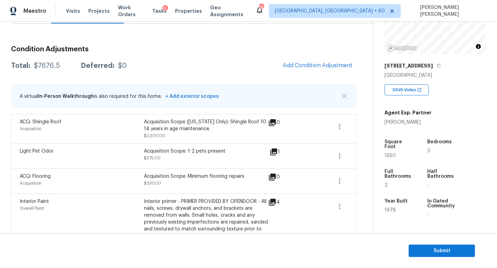
click at [43, 63] on div "$7676.5" at bounding box center [47, 65] width 26 height 7
copy div "$7676.5"
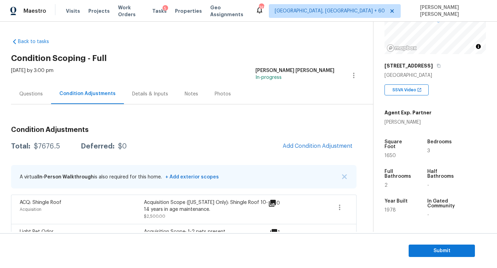
click at [34, 94] on div "Questions" at bounding box center [30, 94] width 23 height 7
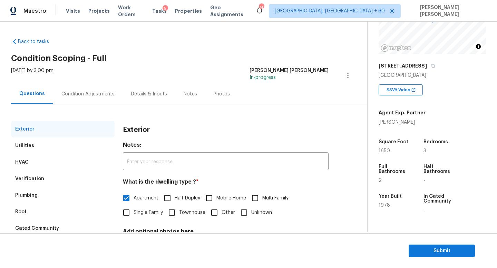
scroll to position [64, 0]
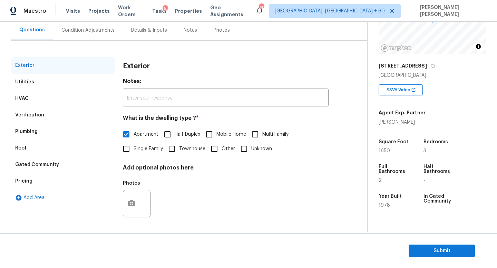
click at [34, 175] on div "Pricing" at bounding box center [62, 181] width 103 height 17
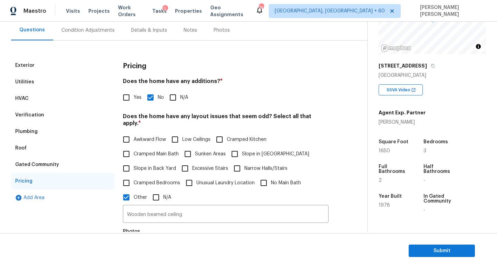
click at [34, 131] on div "Plumbing" at bounding box center [26, 131] width 22 height 7
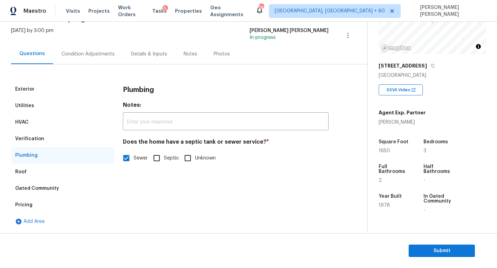
click at [46, 134] on div "Verification" at bounding box center [62, 139] width 103 height 17
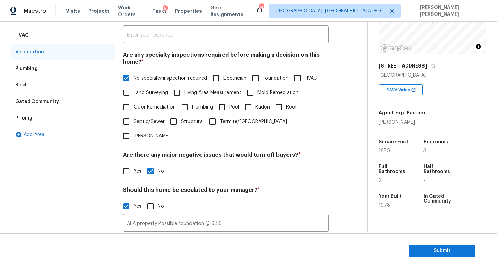
scroll to position [212, 0]
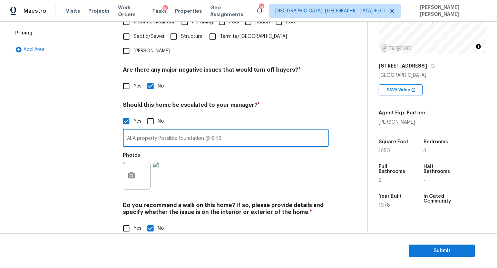
click at [158, 131] on input "ALA property Possible foundation @ 6.46" at bounding box center [226, 139] width 206 height 16
drag, startPoint x: 160, startPoint y: 123, endPoint x: 264, endPoint y: 123, distance: 104.1
click at [264, 131] on input "ALA property, Possible foundation @ 6.46" at bounding box center [226, 139] width 206 height 16
type input "ALA property, Possible foundation @ 6.46"
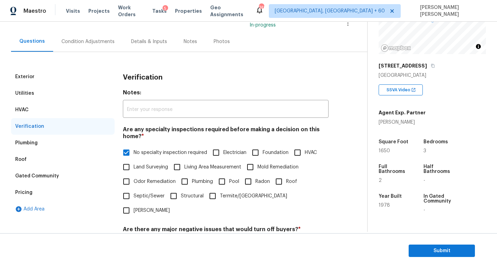
scroll to position [0, 0]
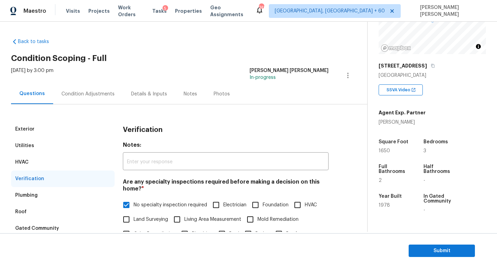
click at [91, 92] on div "Condition Adjustments" at bounding box center [87, 94] width 53 height 7
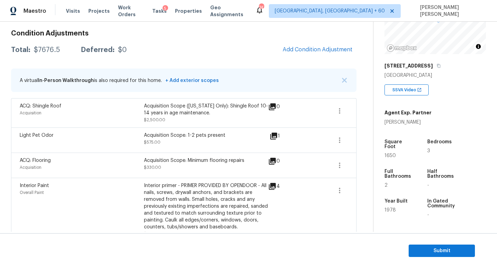
scroll to position [90, 0]
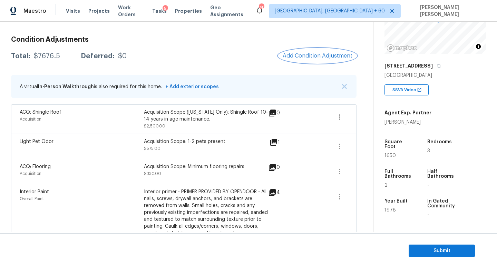
click at [318, 54] on span "Add Condition Adjustment" at bounding box center [317, 56] width 70 height 6
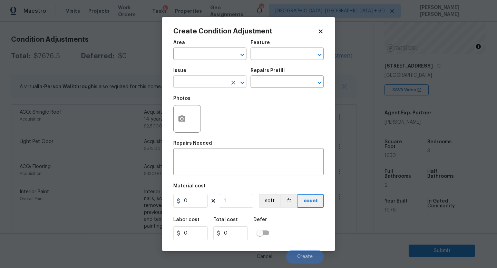
click at [200, 81] on input "text" at bounding box center [200, 82] width 54 height 11
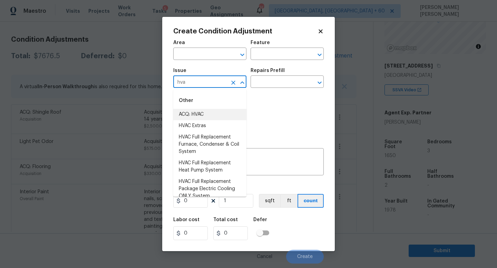
click at [221, 117] on li "ACQ: HVAC" at bounding box center [209, 114] width 73 height 11
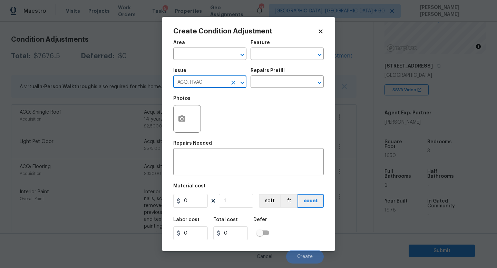
type input "ACQ: HVAC"
click at [289, 76] on div "Repairs Prefill" at bounding box center [286, 72] width 73 height 9
click at [279, 82] on input "text" at bounding box center [277, 82] width 54 height 11
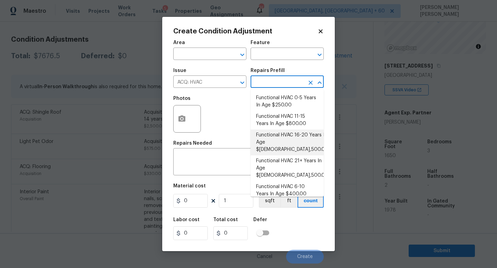
click at [289, 139] on li "Functional HVAC 16-20 Years In Age $1,500.00" at bounding box center [286, 143] width 73 height 26
type input "Acquisition"
type textarea "Acquisition Scope: Functional HVAC 16-20 years"
type input "1500"
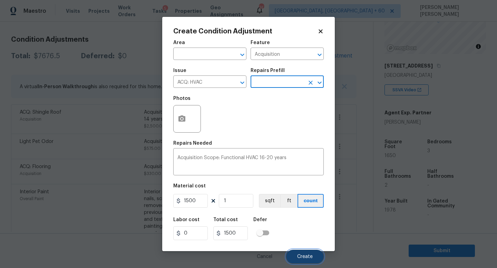
click at [307, 258] on span "Create" at bounding box center [305, 257] width 16 height 5
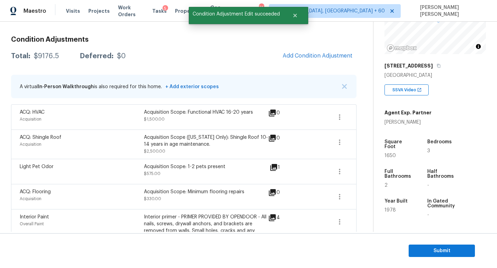
click at [35, 55] on div "$9176.5" at bounding box center [46, 56] width 25 height 7
copy div "$9176.5"
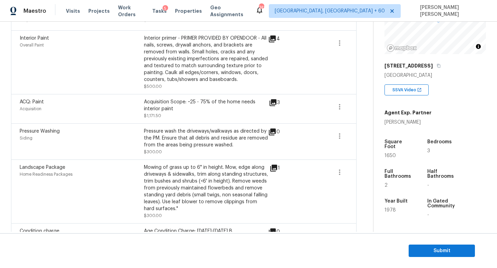
scroll to position [289, 0]
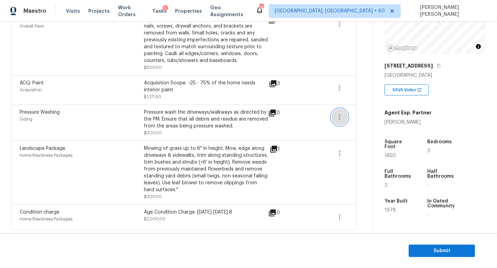
click at [340, 117] on icon "button" at bounding box center [339, 117] width 8 height 8
click at [365, 119] on link "Edit" at bounding box center [378, 115] width 59 height 10
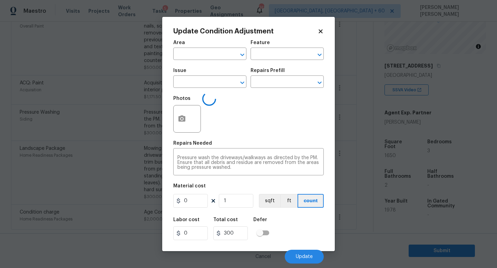
type input "Siding"
type input "Pressure Washing"
type input "300"
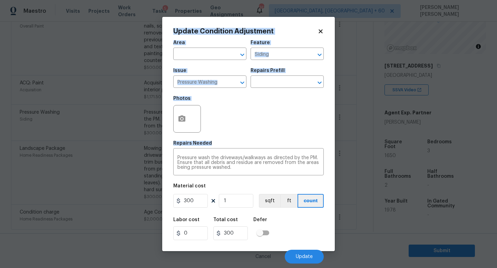
drag, startPoint x: 242, startPoint y: 173, endPoint x: 98, endPoint y: 142, distance: 147.5
click at [98, 142] on div "Update Condition Adjustment Area ​ Feature Siding ​ Issue Pressure Washing ​ Re…" at bounding box center [248, 134] width 497 height 268
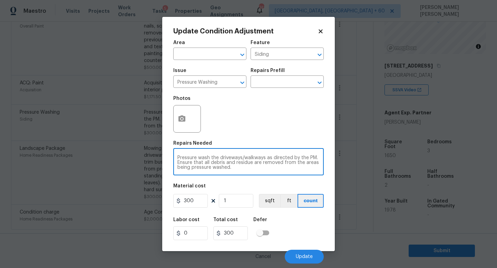
drag, startPoint x: 252, startPoint y: 166, endPoint x: 252, endPoint y: 152, distance: 13.5
click at [252, 166] on textarea "Pressure wash the driveways/walkways as directed by the PM. Ensure that all deb…" at bounding box center [248, 163] width 142 height 14
type textarea "Please disregard the line item"
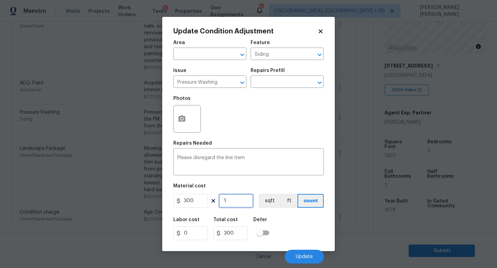
click at [243, 203] on input "1" at bounding box center [236, 201] width 34 height 14
type input "0"
click at [289, 233] on div "Labor cost 0 Total cost 0 Defer" at bounding box center [248, 228] width 150 height 31
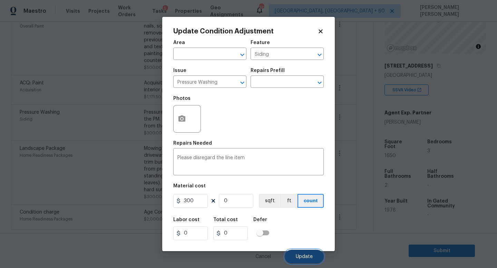
click at [297, 255] on span "Update" at bounding box center [304, 257] width 17 height 5
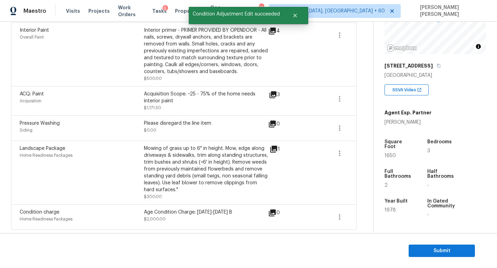
scroll to position [278, 0]
click at [343, 152] on button "button" at bounding box center [339, 153] width 17 height 17
click at [357, 152] on div "Edit" at bounding box center [379, 152] width 54 height 7
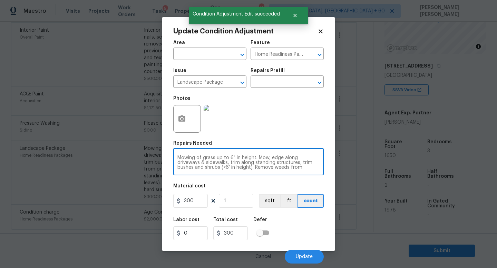
click at [222, 167] on textarea "Mowing of grass up to 6" in height. Mow, edge along driveways & sidewalks, trim…" at bounding box center [248, 163] width 142 height 14
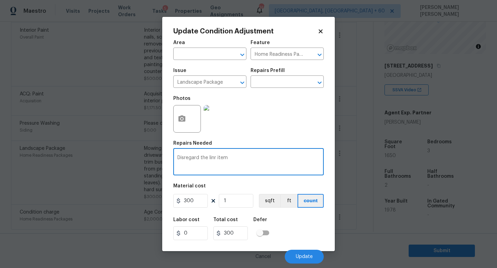
click at [216, 159] on textarea "Disregard the linr item" at bounding box center [248, 163] width 142 height 14
click at [248, 169] on textarea "Disregard the line item" at bounding box center [248, 163] width 142 height 14
type textarea "Disregard the line item"
click at [231, 204] on input "1" at bounding box center [236, 201] width 34 height 14
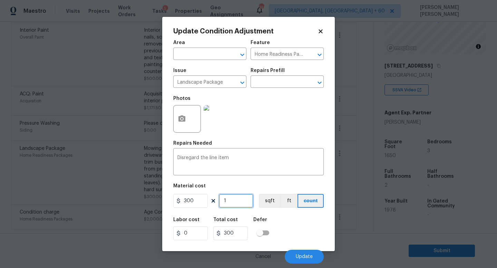
type input "0"
click at [313, 255] on button "Update" at bounding box center [304, 257] width 39 height 14
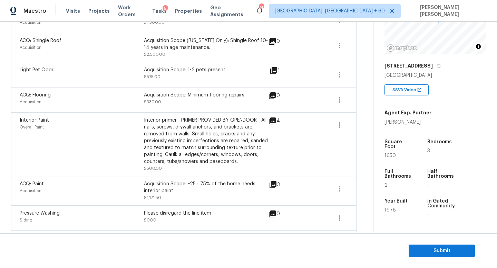
scroll to position [188, 0]
click at [342, 100] on icon "button" at bounding box center [339, 99] width 8 height 8
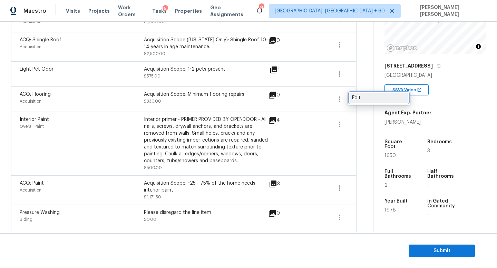
click at [376, 99] on div "Edit" at bounding box center [379, 97] width 54 height 7
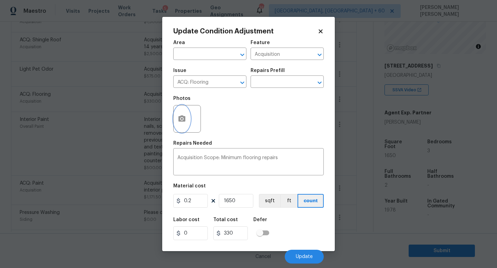
click at [183, 118] on icon "button" at bounding box center [181, 119] width 7 height 6
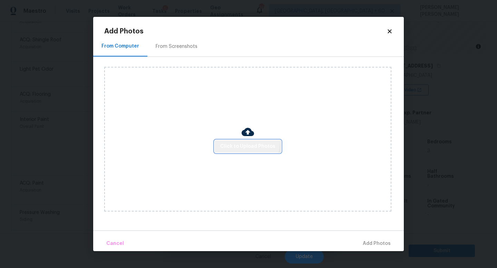
click at [237, 140] on button "Click to Upload Photos" at bounding box center [247, 146] width 66 height 13
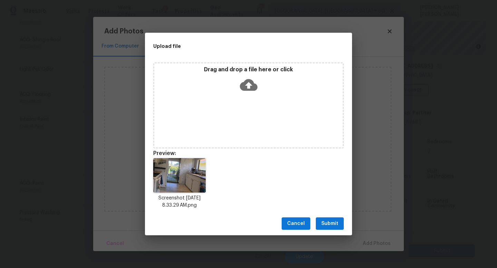
click at [327, 220] on span "Submit" at bounding box center [329, 224] width 17 height 9
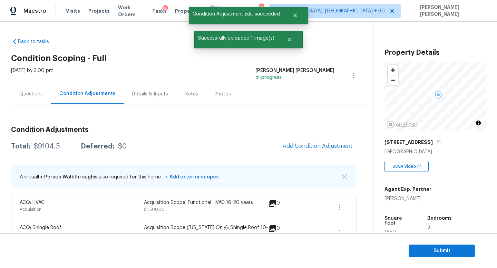
scroll to position [77, 0]
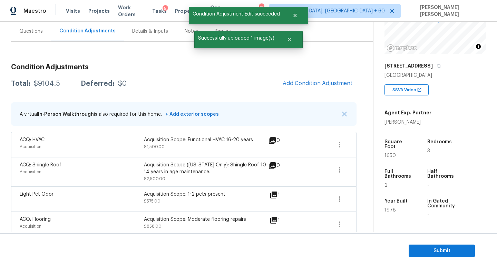
click at [41, 84] on div "$9104.5" at bounding box center [47, 83] width 26 height 7
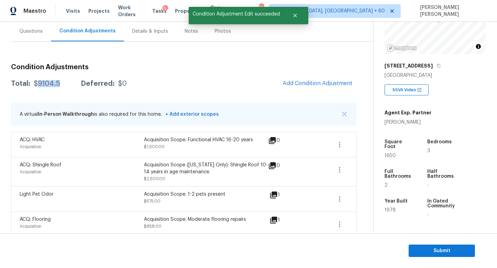
click at [41, 84] on div "$9104.5" at bounding box center [47, 83] width 26 height 7
copy div "$9104.5"
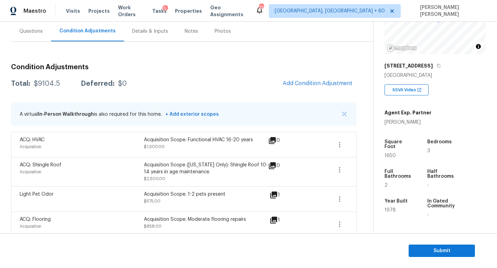
click at [179, 64] on h3 "Condition Adjustments" at bounding box center [183, 67] width 345 height 7
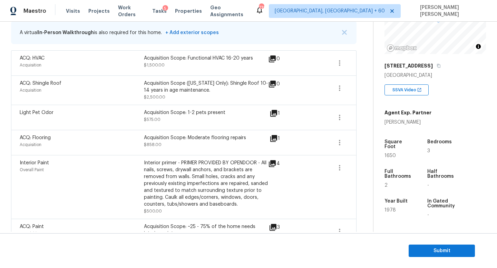
scroll to position [0, 0]
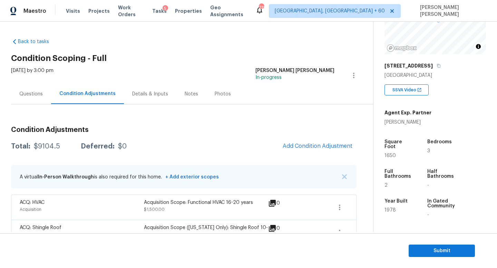
click at [17, 91] on div "Questions" at bounding box center [31, 94] width 40 height 20
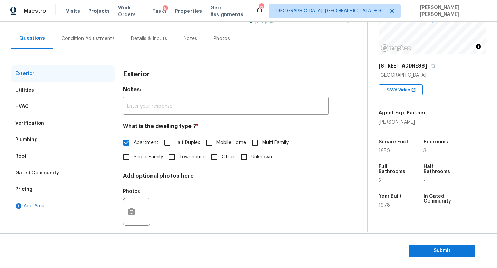
scroll to position [64, 0]
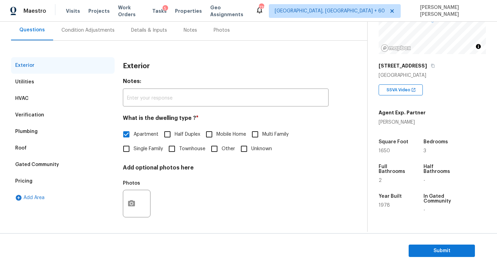
click at [27, 83] on div "Utilities" at bounding box center [24, 82] width 19 height 7
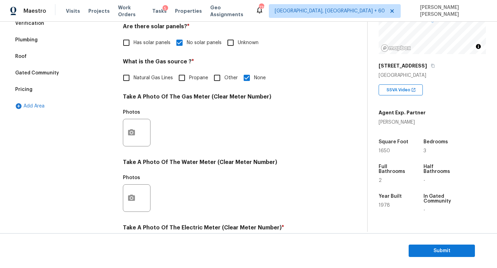
scroll to position [42, 0]
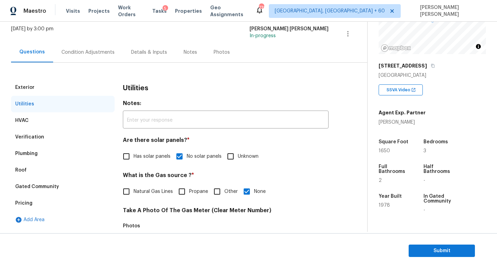
click at [89, 51] on div "Condition Adjustments" at bounding box center [87, 52] width 53 height 7
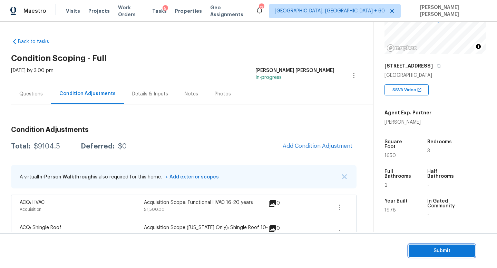
click at [449, 253] on span "Submit" at bounding box center [441, 251] width 55 height 9
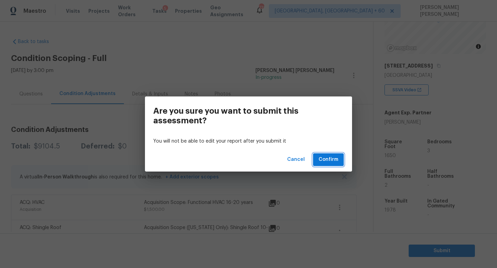
click at [322, 162] on span "Confirm" at bounding box center [328, 160] width 20 height 9
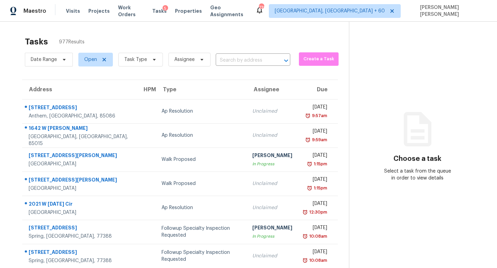
click at [226, 62] on input "text" at bounding box center [243, 60] width 55 height 11
paste input "[STREET_ADDRESS]"
type input "[STREET_ADDRESS]"
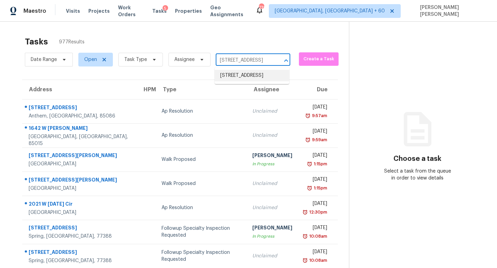
click at [238, 79] on li "[STREET_ADDRESS]" at bounding box center [251, 75] width 74 height 11
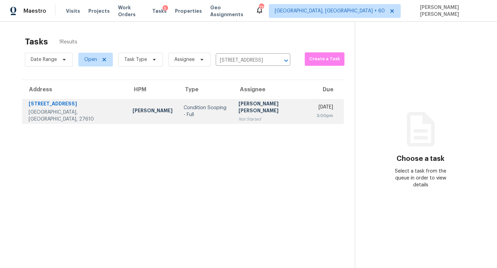
click at [256, 114] on td "[PERSON_NAME] [PERSON_NAME] Not Started" at bounding box center [272, 111] width 78 height 24
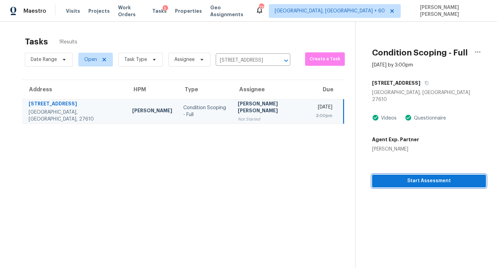
click at [418, 180] on button "Start Assessment" at bounding box center [429, 181] width 114 height 13
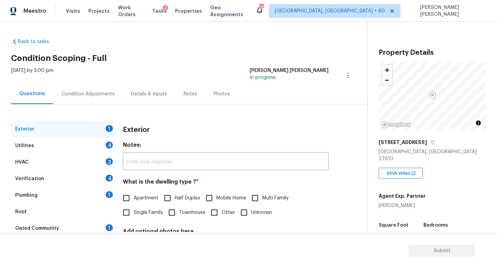
click at [134, 212] on span "Single Family" at bounding box center [147, 212] width 29 height 7
click at [133, 212] on input "Single Family" at bounding box center [126, 213] width 14 height 14
checkbox input "true"
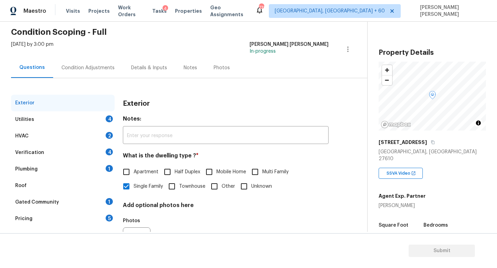
click at [56, 117] on div "Utilities 4" at bounding box center [62, 119] width 103 height 17
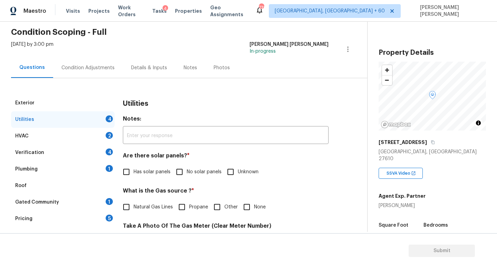
click at [181, 172] on input "No solar panels" at bounding box center [179, 172] width 14 height 14
checkbox input "true"
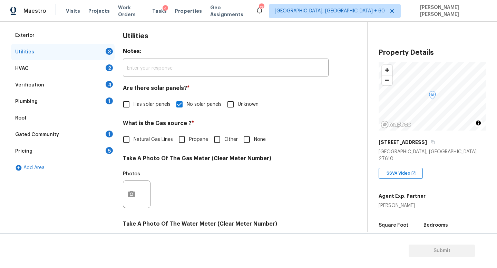
scroll to position [93, 0]
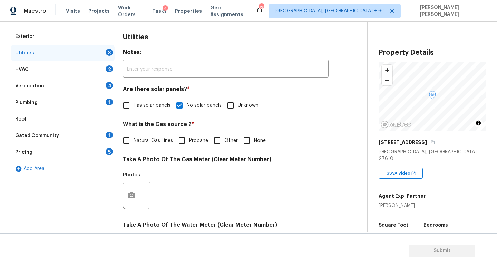
click at [249, 140] on input "None" at bounding box center [246, 140] width 14 height 14
checkbox input "true"
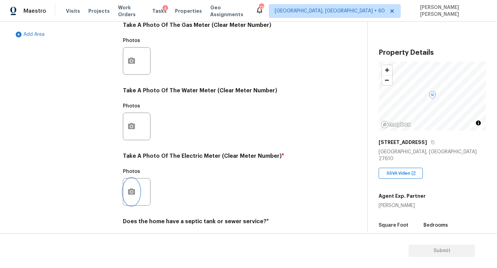
click at [126, 191] on button "button" at bounding box center [131, 192] width 17 height 27
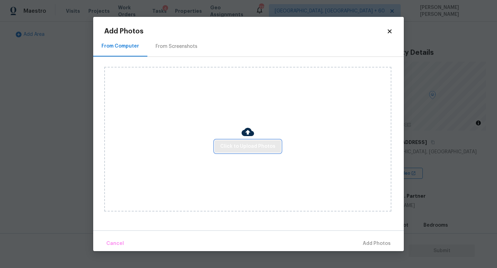
click at [238, 143] on span "Click to Upload Photos" at bounding box center [247, 146] width 55 height 9
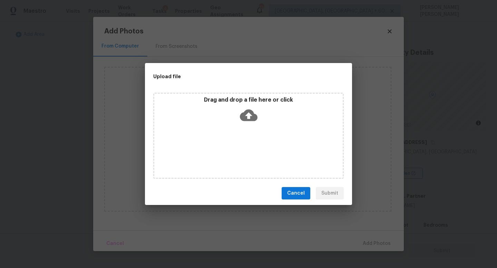
click at [247, 112] on icon at bounding box center [249, 116] width 18 height 12
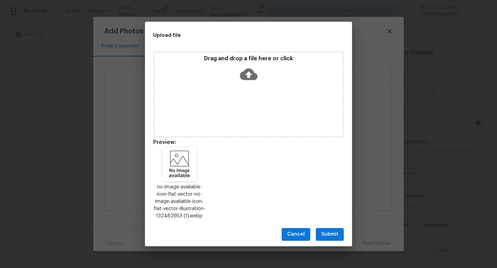
click at [328, 226] on div "Cancel Submit" at bounding box center [248, 235] width 207 height 24
click at [328, 228] on div "Cancel Submit" at bounding box center [248, 235] width 207 height 24
click at [333, 233] on span "Submit" at bounding box center [329, 234] width 17 height 9
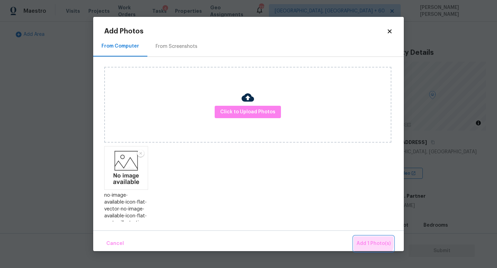
click at [370, 243] on span "Add 1 Photo(s)" at bounding box center [373, 244] width 34 height 9
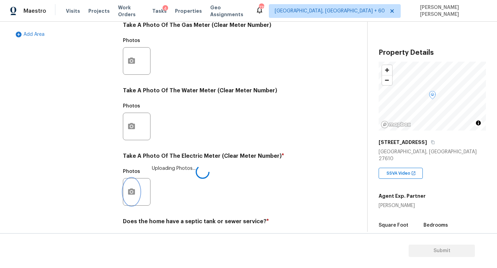
scroll to position [251, 0]
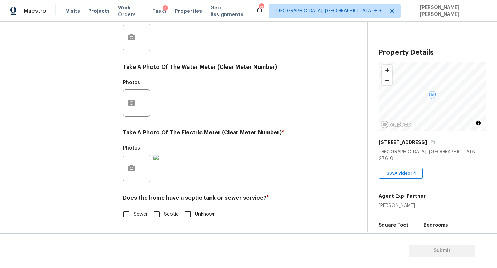
click at [124, 212] on input "Sewer" at bounding box center [126, 214] width 14 height 14
checkbox input "true"
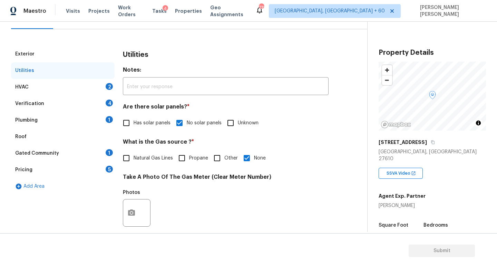
scroll to position [74, 0]
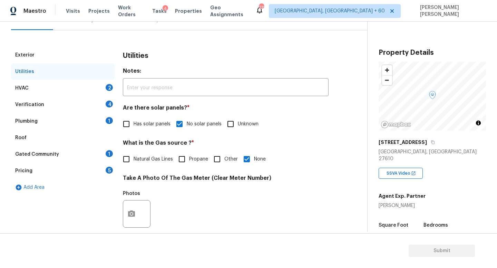
click at [74, 81] on div "HVAC 2" at bounding box center [62, 88] width 103 height 17
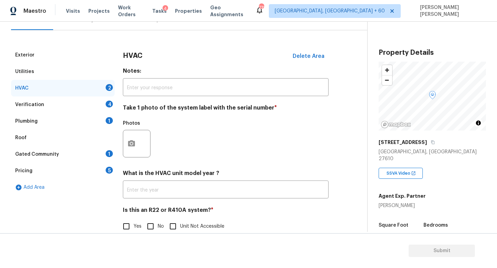
scroll to position [87, 0]
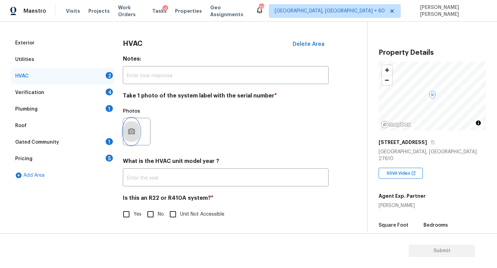
click at [136, 134] on button "button" at bounding box center [131, 131] width 17 height 27
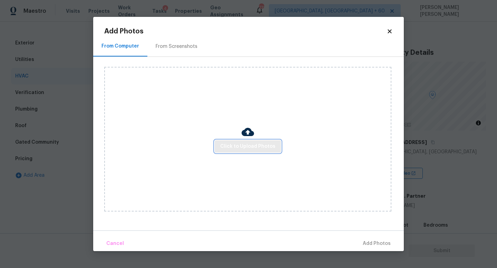
click at [240, 144] on span "Click to Upload Photos" at bounding box center [247, 146] width 55 height 9
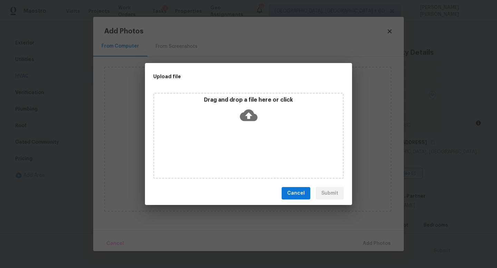
click at [242, 124] on div "Drag and drop a file here or click" at bounding box center [248, 112] width 188 height 30
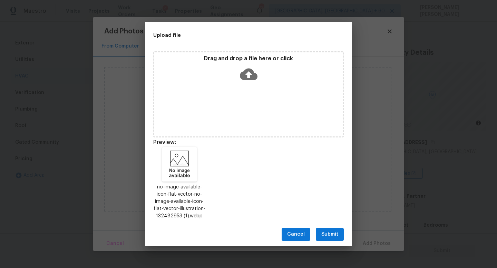
click at [333, 237] on span "Submit" at bounding box center [329, 234] width 17 height 9
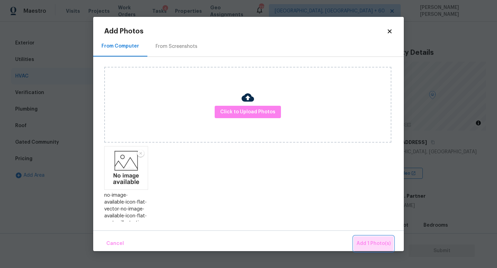
click at [378, 238] on button "Add 1 Photo(s)" at bounding box center [373, 244] width 40 height 15
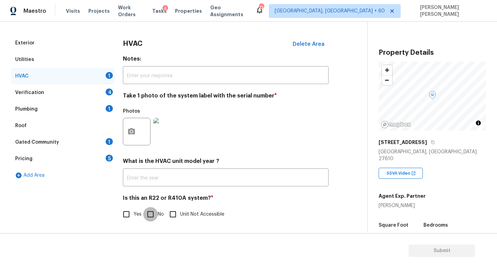
click at [144, 214] on input "No" at bounding box center [150, 214] width 14 height 14
checkbox input "true"
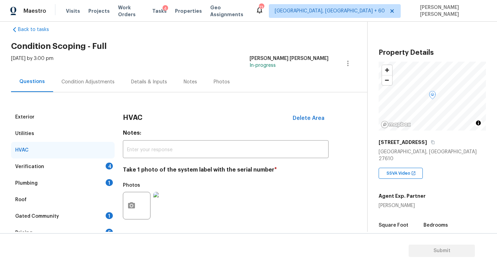
click at [90, 167] on div "Verification 4" at bounding box center [62, 167] width 103 height 17
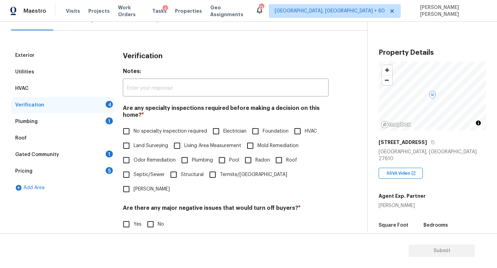
scroll to position [101, 0]
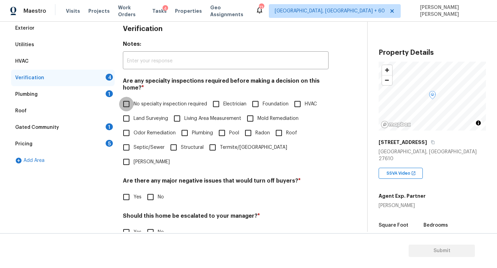
click at [130, 103] on input "No specialty inspection required" at bounding box center [126, 104] width 14 height 14
checkbox input "true"
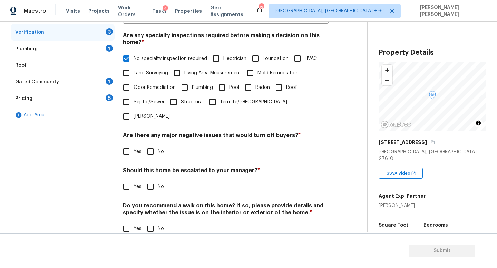
click at [126, 180] on input "Yes" at bounding box center [126, 187] width 14 height 14
checkbox input "true"
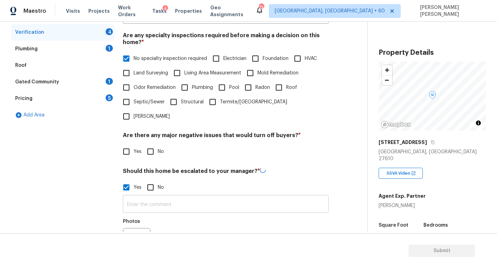
click at [139, 197] on input "text" at bounding box center [226, 205] width 206 height 16
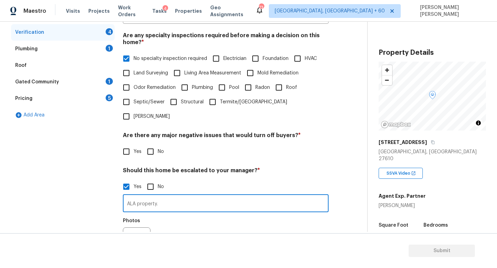
type input "ALA property."
click at [150, 144] on input "No" at bounding box center [150, 151] width 14 height 14
checkbox input "true"
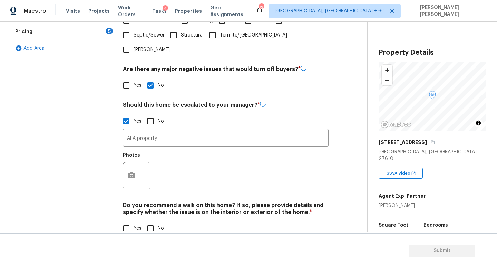
scroll to position [212, 0]
click at [151, 221] on input "No" at bounding box center [150, 228] width 14 height 14
checkbox input "true"
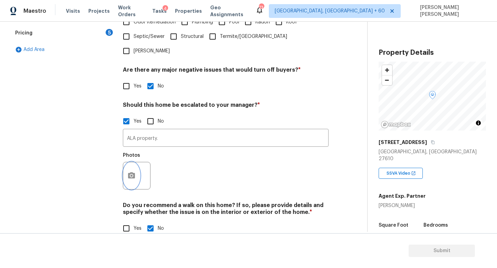
click at [137, 164] on button "button" at bounding box center [131, 175] width 17 height 27
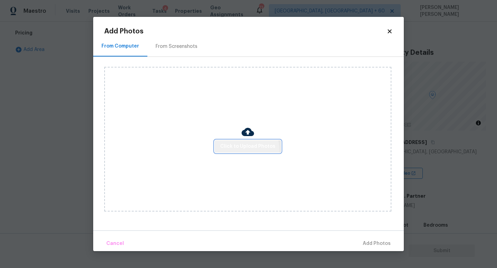
click at [227, 152] on button "Click to Upload Photos" at bounding box center [247, 146] width 66 height 13
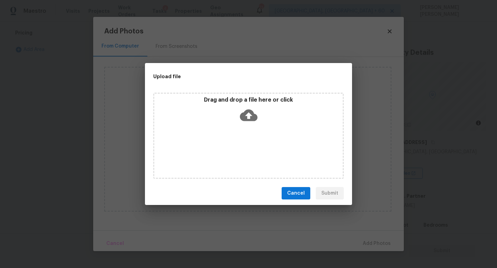
click at [248, 122] on icon at bounding box center [249, 116] width 18 height 18
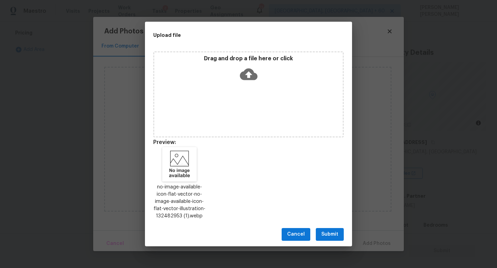
click at [331, 234] on span "Submit" at bounding box center [329, 234] width 17 height 9
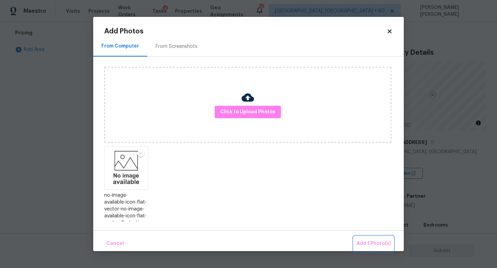
click at [364, 238] on button "Add 1 Photo(s)" at bounding box center [373, 244] width 40 height 15
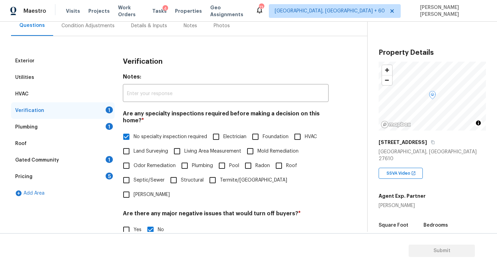
scroll to position [0, 0]
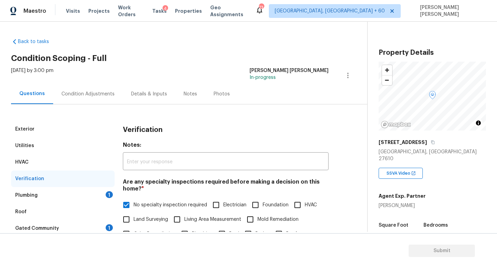
click at [84, 191] on div "Plumbing 1" at bounding box center [62, 195] width 103 height 17
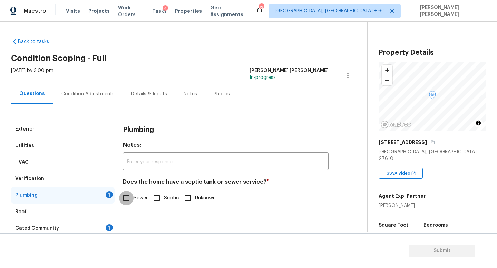
click at [129, 199] on input "Sewer" at bounding box center [126, 198] width 14 height 14
checkbox input "true"
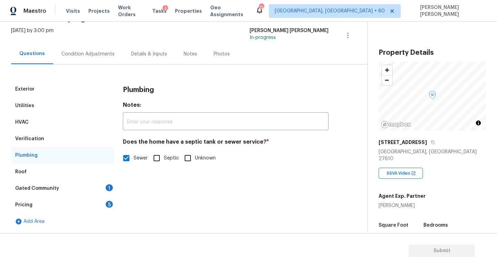
click at [80, 187] on div "Gated Community 1" at bounding box center [62, 188] width 103 height 17
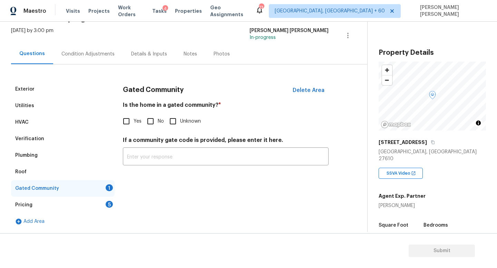
click at [151, 118] on input "No" at bounding box center [150, 121] width 14 height 14
checkbox input "true"
click at [100, 197] on div "Pricing 5" at bounding box center [62, 205] width 103 height 17
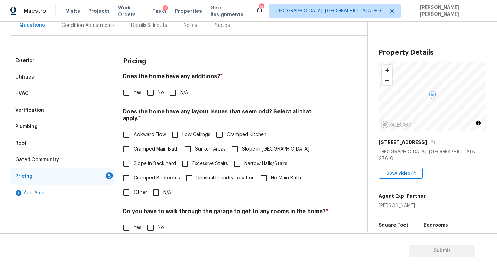
scroll to position [76, 0]
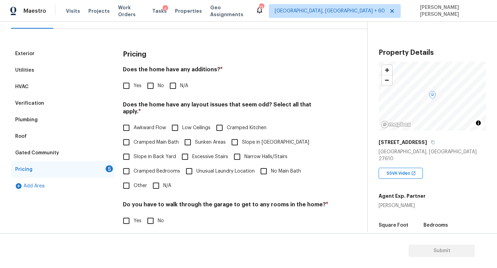
click at [149, 87] on input "No" at bounding box center [150, 86] width 14 height 14
checkbox input "true"
click at [160, 182] on input "N/A" at bounding box center [156, 186] width 14 height 14
checkbox input "true"
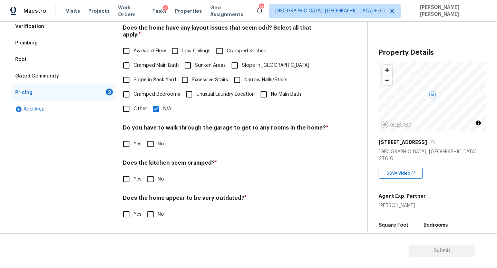
scroll to position [146, 0]
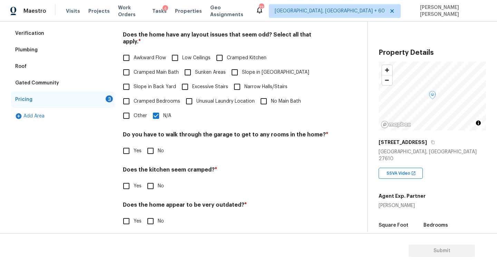
click at [145, 135] on div "Do you have to walk through the garage to get to any rooms in the home? * Yes No" at bounding box center [226, 144] width 206 height 27
click at [148, 150] on input "No" at bounding box center [150, 151] width 14 height 14
checkbox input "true"
click at [148, 179] on input "No" at bounding box center [150, 186] width 14 height 14
checkbox input "true"
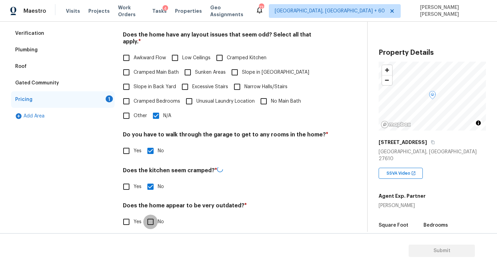
click at [148, 215] on input "No" at bounding box center [150, 222] width 14 height 14
checkbox input "true"
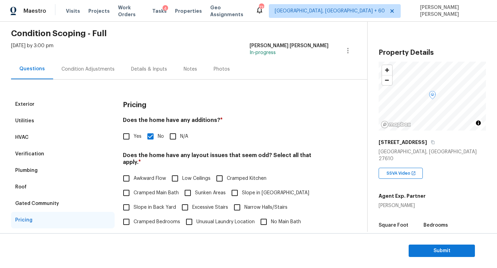
scroll to position [15, 0]
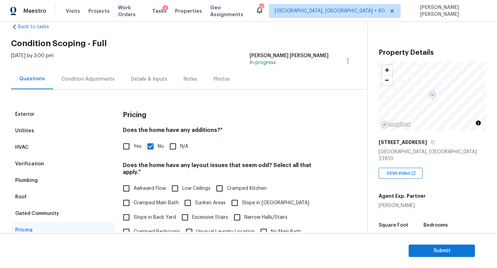
click at [89, 73] on div "Condition Adjustments" at bounding box center [88, 79] width 70 height 20
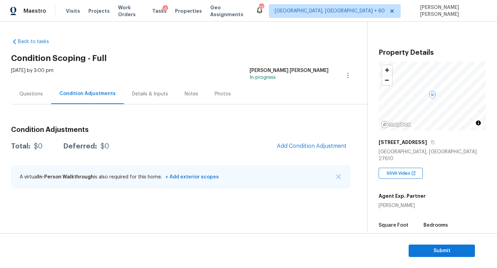
click at [284, 155] on div "Condition Adjustments Total: $0 Deferred: $0 Add Condition Adjustment A virtual…" at bounding box center [180, 158] width 339 height 74
click at [297, 151] on button "Add Condition Adjustment" at bounding box center [311, 146] width 78 height 14
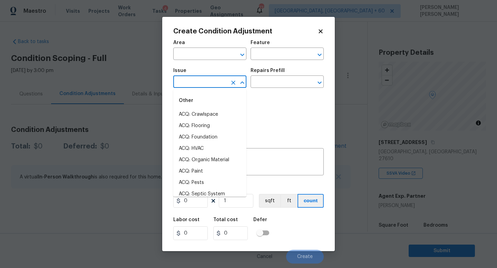
click at [206, 86] on input "text" at bounding box center [200, 82] width 54 height 11
type input "cond"
click at [496, 145] on body "Maestro Visits Projects Work Orders Tasks 4 Properties Geo Assignments 733 Knox…" at bounding box center [248, 134] width 497 height 268
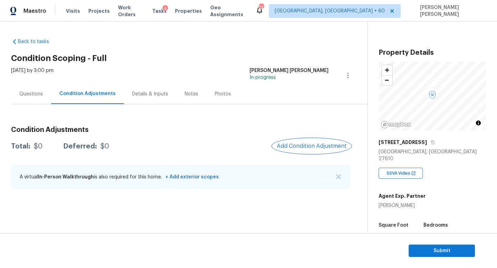
scroll to position [147, 0]
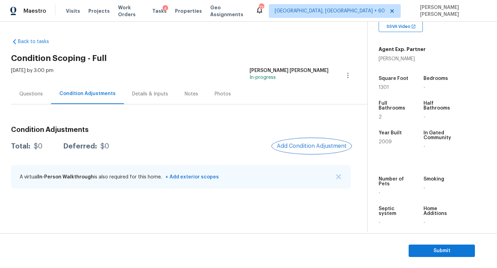
click at [303, 151] on button "Add Condition Adjustment" at bounding box center [311, 146] width 78 height 14
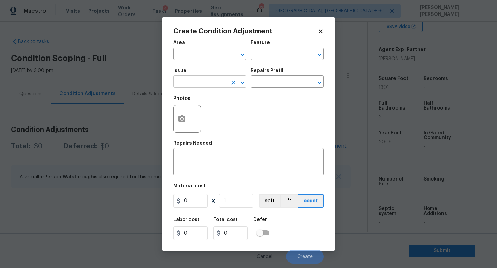
click at [188, 81] on input "text" at bounding box center [200, 82] width 54 height 11
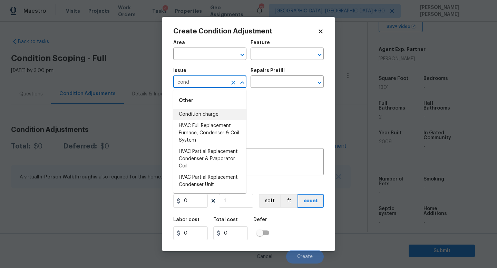
click at [190, 115] on li "Condition charge" at bounding box center [209, 114] width 73 height 11
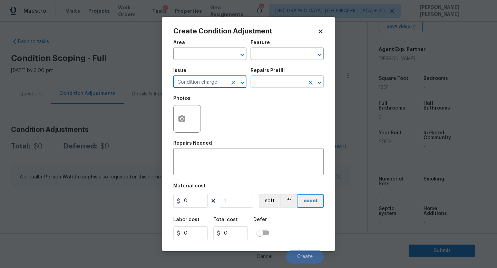
type input "Condition charge"
click at [270, 83] on input "text" at bounding box center [277, 82] width 54 height 11
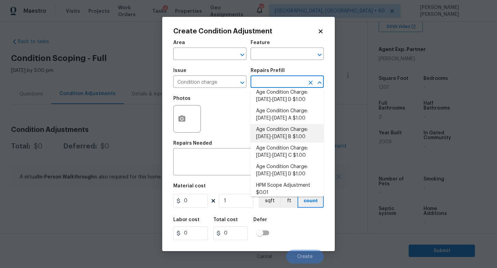
scroll to position [211, 0]
click at [275, 133] on li "Age Condition Charge: 2009-2023 B $1.00" at bounding box center [286, 133] width 73 height 19
type input "Home Readiness Packages"
type textarea "Age Condition Charge: [DATE]-[DATE] B"
type input "1"
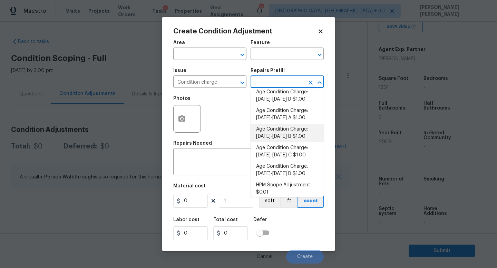
type input "1"
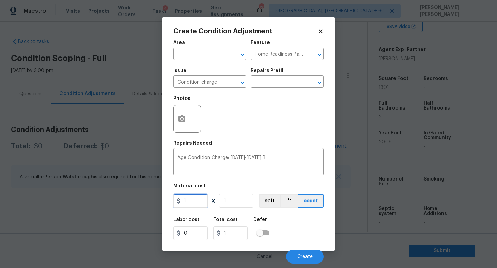
drag, startPoint x: 192, startPoint y: 199, endPoint x: 156, endPoint y: 199, distance: 36.2
click at [168, 199] on div "Create Condition Adjustment Area ​ Feature Home Readiness Packages ​ Issue Cond…" at bounding box center [248, 134] width 172 height 234
type input "2000"
click at [299, 235] on div "Labor cost 0 Total cost 2000 Defer" at bounding box center [248, 228] width 150 height 31
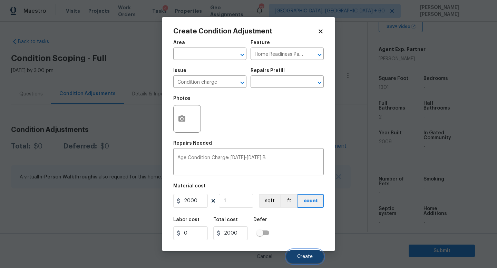
click at [301, 258] on span "Create" at bounding box center [305, 257] width 16 height 5
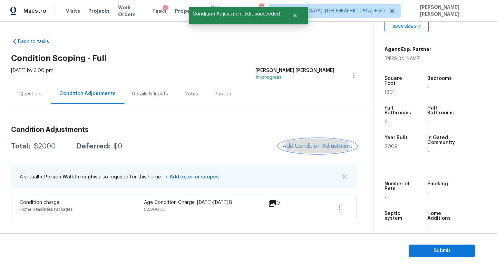
click at [307, 142] on button "Add Condition Adjustment" at bounding box center [317, 146] width 78 height 14
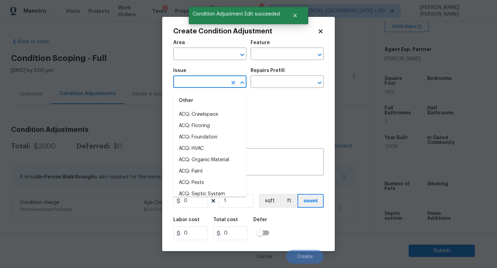
click at [196, 83] on input "text" at bounding box center [200, 82] width 54 height 11
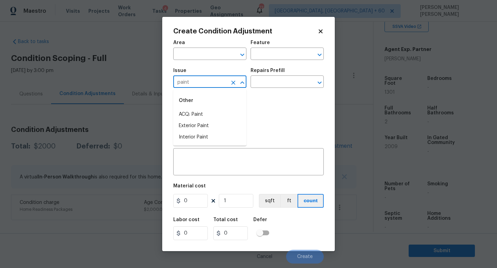
click at [215, 97] on div "Other" at bounding box center [209, 100] width 73 height 17
click at [201, 116] on li "ACQ: Paint" at bounding box center [209, 114] width 73 height 11
type input "ACQ: Paint"
click at [260, 81] on input "text" at bounding box center [277, 82] width 54 height 11
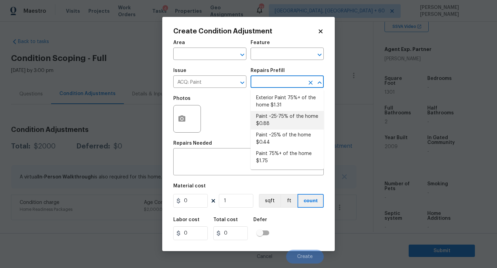
click at [288, 122] on li "Paint ~25-75% of the home $0.88" at bounding box center [286, 120] width 73 height 19
type input "Acquisition"
type textarea "Acquisition Scope: ~25 - 75% of the home needs interior paint"
type input "0.88"
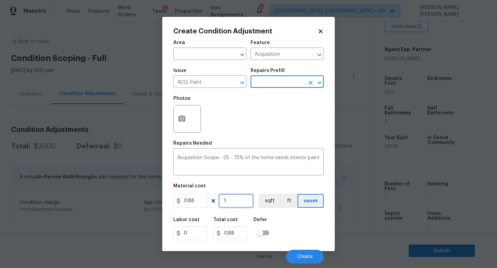
click at [234, 202] on input "1" at bounding box center [236, 201] width 34 height 14
type input "0"
type input "1"
type input "0.88"
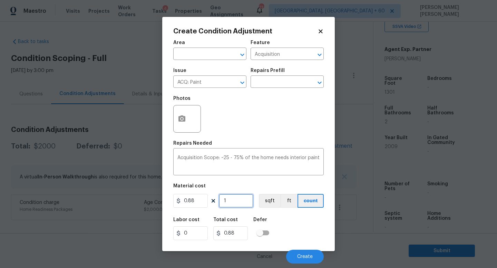
type input "13"
type input "11.44"
type input "130"
type input "114.4"
type input "1301"
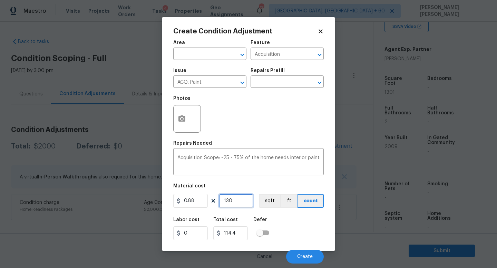
type input "1144.88"
type input "1301"
click at [185, 129] on button "button" at bounding box center [181, 119] width 17 height 27
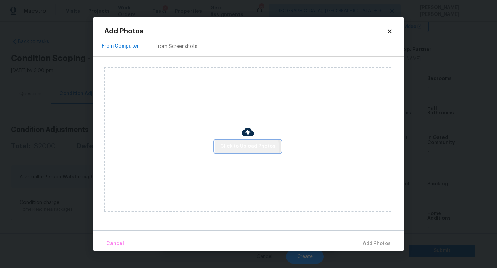
click at [231, 148] on span "Click to Upload Photos" at bounding box center [247, 146] width 55 height 9
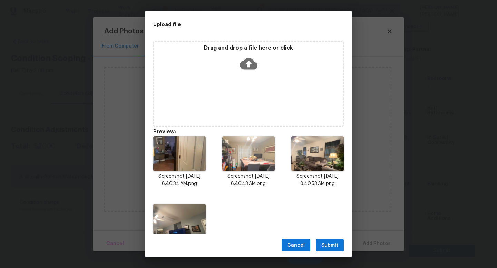
click at [333, 241] on span "Submit" at bounding box center [329, 245] width 17 height 9
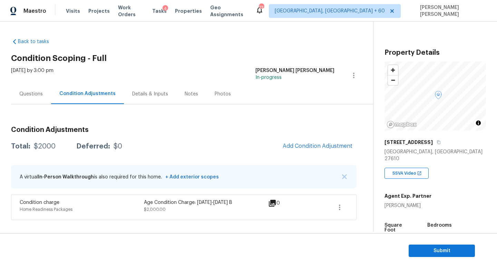
scroll to position [147, 0]
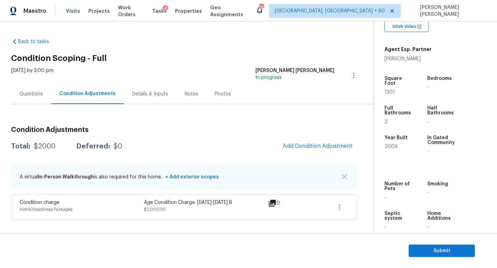
click at [35, 96] on div "Questions" at bounding box center [30, 94] width 23 height 7
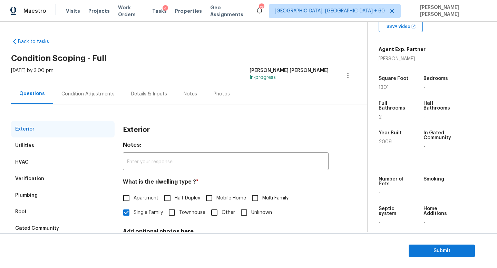
click at [53, 82] on div "[DATE] by 3:00 pm" at bounding box center [32, 75] width 42 height 17
click at [76, 98] on div "Condition Adjustments" at bounding box center [88, 94] width 70 height 20
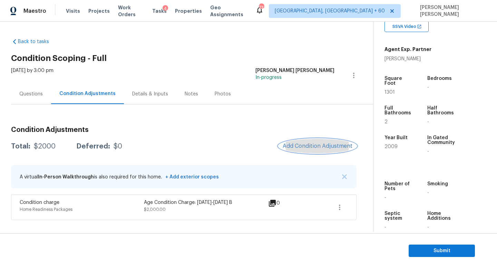
click at [320, 143] on span "Add Condition Adjustment" at bounding box center [317, 146] width 70 height 6
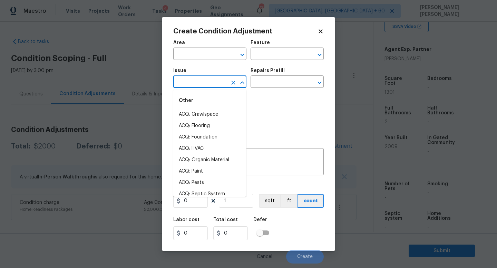
click at [182, 82] on input "text" at bounding box center [200, 82] width 54 height 11
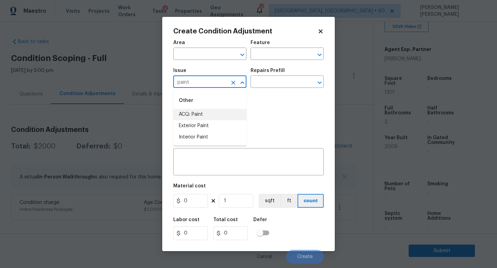
type input "paint"
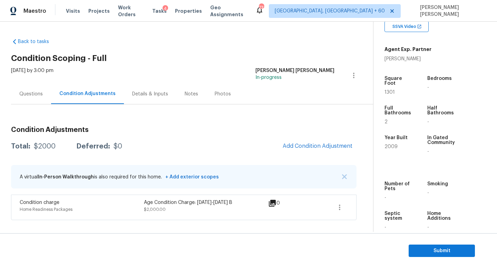
click at [136, 116] on body "Maestro Visits Projects Work Orders Tasks 4 Properties Geo Assignments 733 Knox…" at bounding box center [248, 134] width 497 height 268
click at [322, 146] on span "Add Condition Adjustment" at bounding box center [317, 146] width 70 height 6
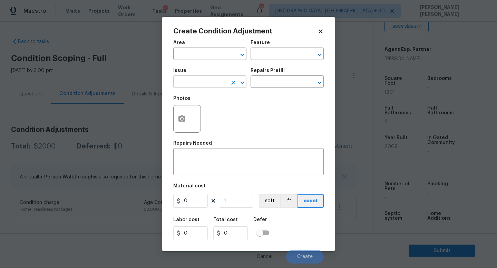
click at [204, 81] on input "text" at bounding box center [200, 82] width 54 height 11
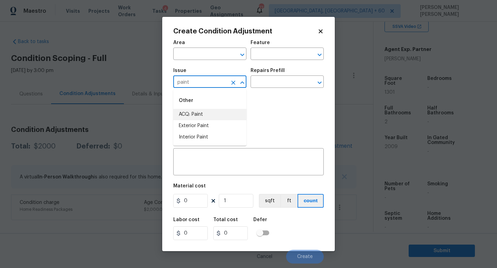
click at [199, 118] on li "ACQ: Paint" at bounding box center [209, 114] width 73 height 11
type input "ACQ: Paint"
click at [277, 83] on input "text" at bounding box center [277, 82] width 54 height 11
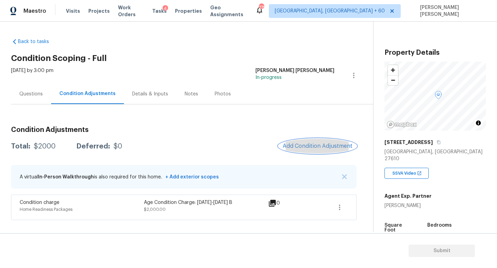
click at [283, 143] on span "Add Condition Adjustment" at bounding box center [317, 146] width 70 height 6
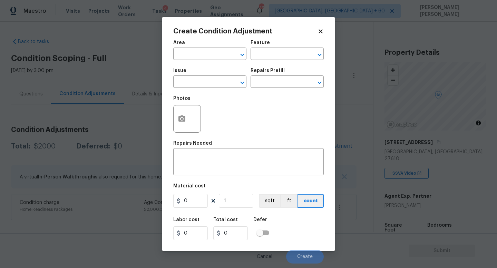
click at [200, 72] on div "Issue" at bounding box center [209, 72] width 73 height 9
click at [204, 86] on input "text" at bounding box center [200, 82] width 54 height 11
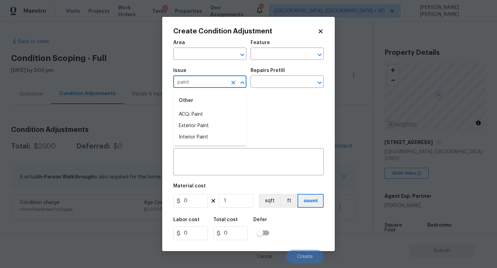
click at [224, 116] on li "ACQ: Paint" at bounding box center [209, 114] width 73 height 11
type input "ACQ: Paint"
click at [293, 71] on div "Repairs Prefill" at bounding box center [286, 72] width 73 height 9
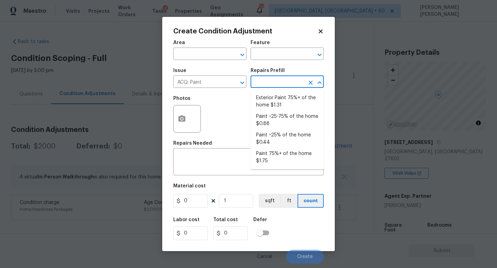
click at [282, 83] on input "text" at bounding box center [277, 82] width 54 height 11
click at [282, 114] on li "Paint ~25-75% of the home $0.88" at bounding box center [286, 120] width 73 height 19
type input "Acquisition"
type textarea "Acquisition Scope: ~25 - 75% of the home needs interior paint"
type input "0.88"
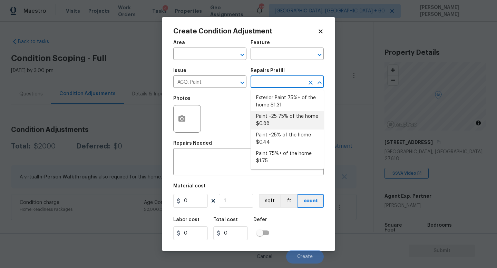
type input "0.88"
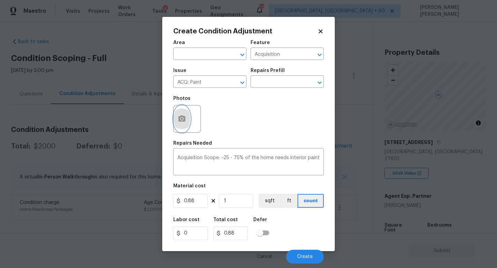
click at [182, 119] on circle "button" at bounding box center [182, 119] width 2 height 2
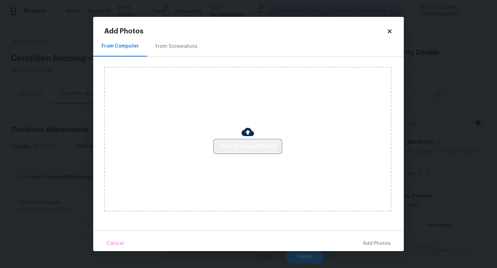
click at [226, 143] on span "Click to Upload Photos" at bounding box center [247, 146] width 55 height 9
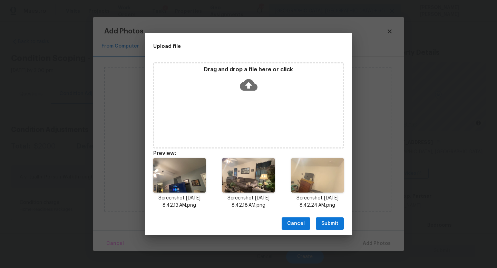
click at [329, 218] on button "Submit" at bounding box center [330, 224] width 28 height 13
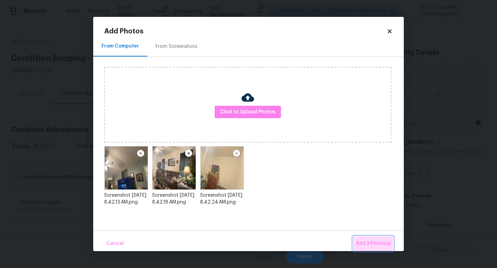
click at [367, 240] on span "Add 3 Photo(s)" at bounding box center [373, 244] width 35 height 9
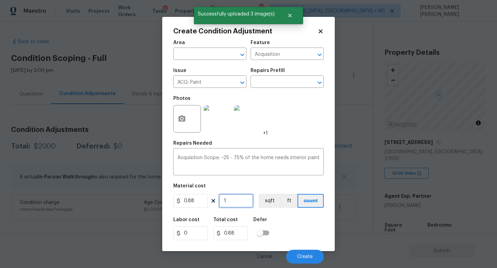
click at [235, 205] on input "1" at bounding box center [236, 201] width 34 height 14
type input "0"
type input "1"
type input "0.88"
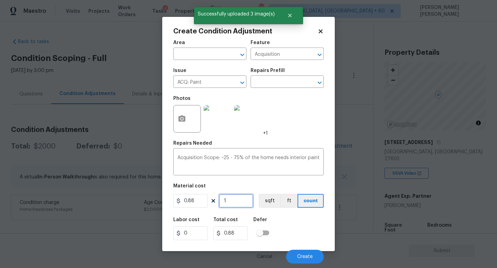
type input "13"
type input "11.44"
type input "130"
type input "114.4"
type input "1301"
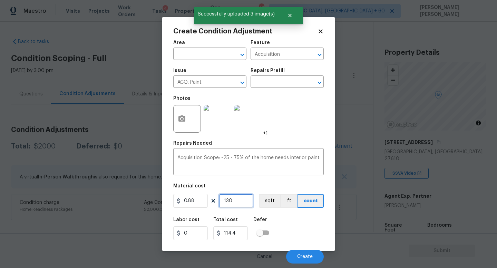
type input "1144.88"
type input "1301"
click at [297, 255] on span "Create" at bounding box center [305, 257] width 16 height 5
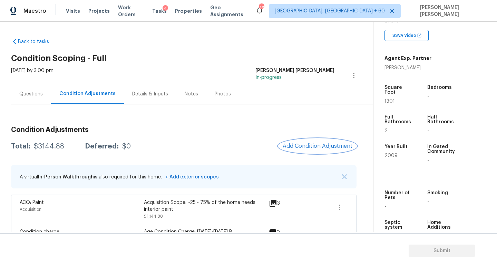
scroll to position [20, 0]
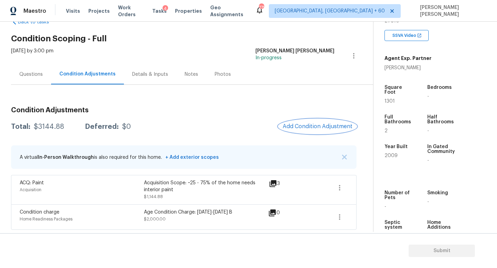
click at [328, 126] on span "Add Condition Adjustment" at bounding box center [317, 126] width 70 height 6
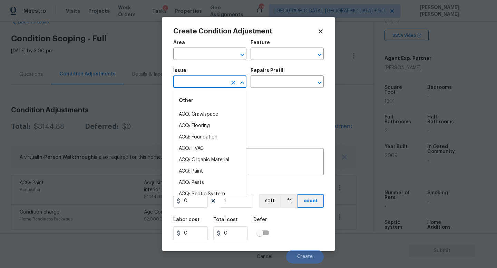
click at [223, 86] on input "text" at bounding box center [200, 82] width 54 height 11
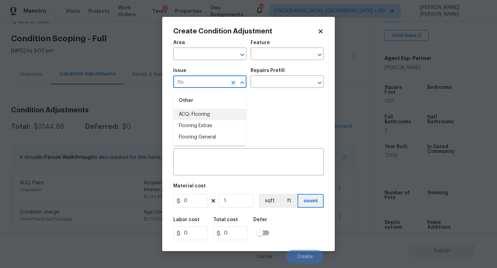
click at [222, 117] on li "ACQ: Flooring" at bounding box center [209, 114] width 73 height 11
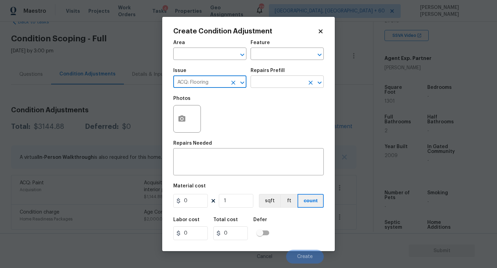
type input "ACQ: Flooring"
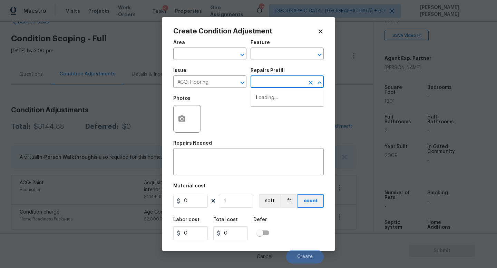
click at [271, 87] on input "text" at bounding box center [277, 82] width 54 height 11
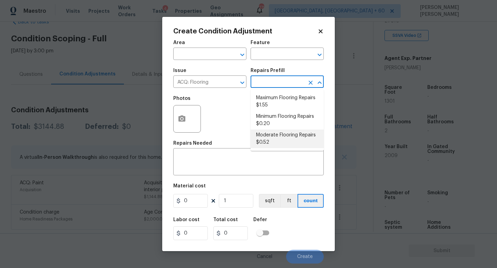
click at [276, 147] on li "Moderate Flooring Repairs $0.52" at bounding box center [286, 139] width 73 height 19
type input "Acquisition"
type textarea "Acquisition Scope: Moderate flooring repairs"
type input "0.52"
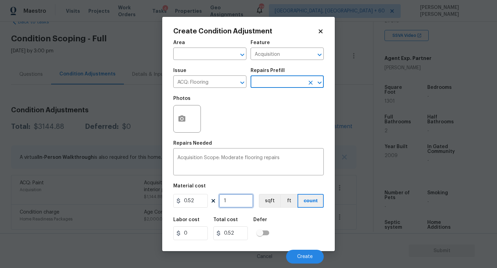
click at [228, 204] on input "1" at bounding box center [236, 201] width 34 height 14
type input "13"
type input "6.76"
type input "130"
type input "67.6"
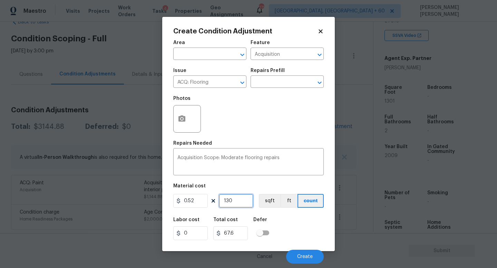
type input "1301"
type input "676.52"
type input "1301"
click at [184, 113] on button "button" at bounding box center [181, 119] width 17 height 27
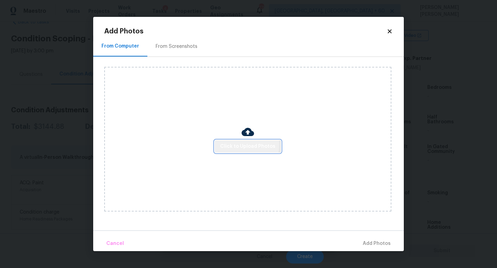
click at [241, 144] on span "Click to Upload Photos" at bounding box center [247, 146] width 55 height 9
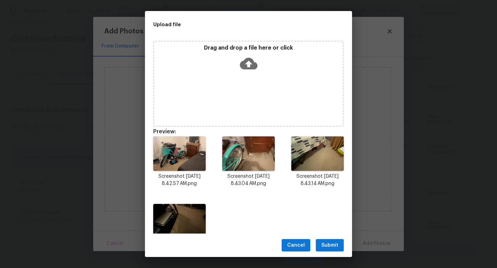
click at [209, 98] on div "Drag and drop a file here or click" at bounding box center [248, 84] width 190 height 86
click at [324, 244] on span "Submit" at bounding box center [329, 245] width 17 height 9
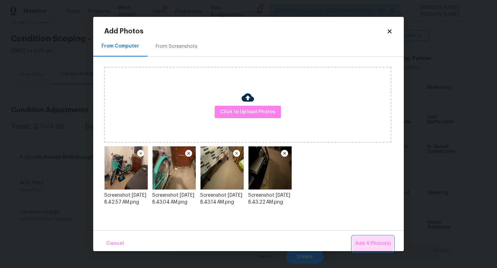
click at [372, 242] on span "Add 4 Photo(s)" at bounding box center [373, 244] width 36 height 9
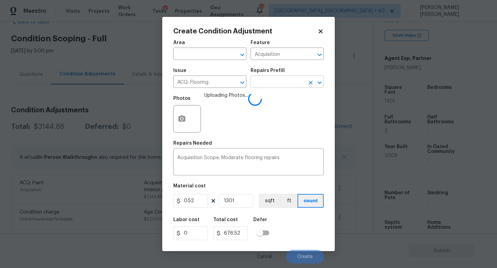
click at [269, 85] on input "text" at bounding box center [277, 82] width 54 height 11
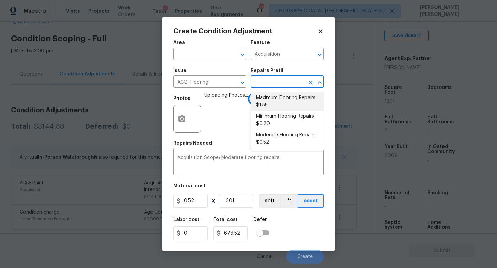
click at [287, 101] on li "Maximum Flooring Repairs $1.55" at bounding box center [286, 101] width 73 height 19
type input "1.55"
type input "2016.55"
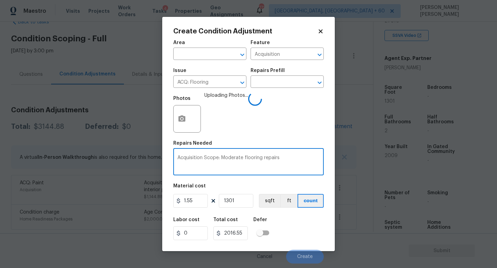
click at [291, 161] on textarea "Acquisition Scope: Maximum flooring repairs" at bounding box center [248, 163] width 142 height 14
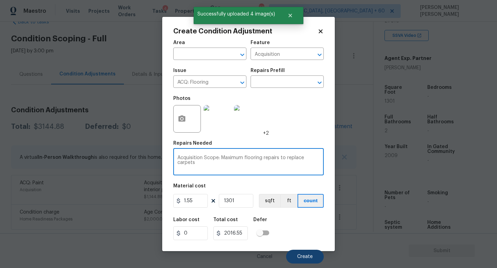
type textarea "Acquisition Scope: Maximum flooring repairs to replace carpets"
click at [313, 256] on button "Create" at bounding box center [305, 257] width 38 height 14
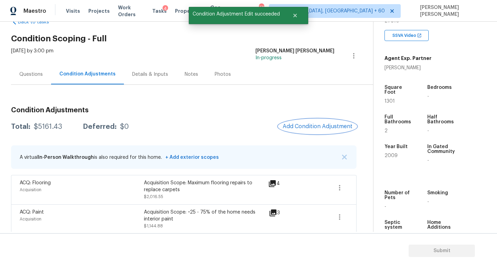
scroll to position [49, 0]
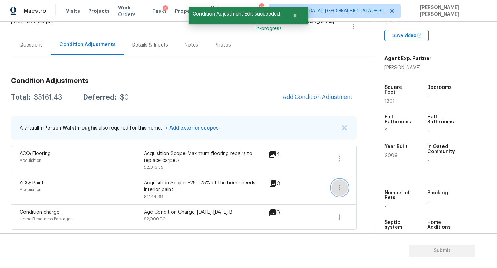
click at [336, 189] on icon "button" at bounding box center [339, 188] width 8 height 8
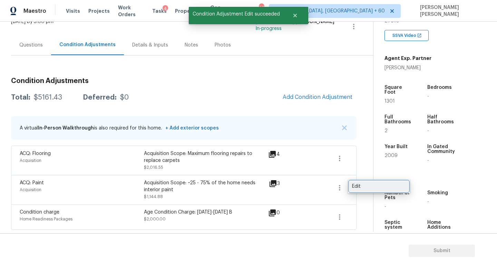
click at [376, 186] on div "Edit" at bounding box center [379, 186] width 54 height 7
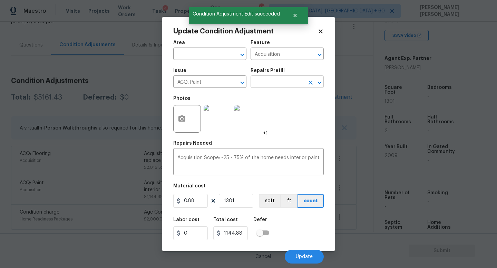
click at [284, 83] on input "text" at bounding box center [277, 82] width 54 height 11
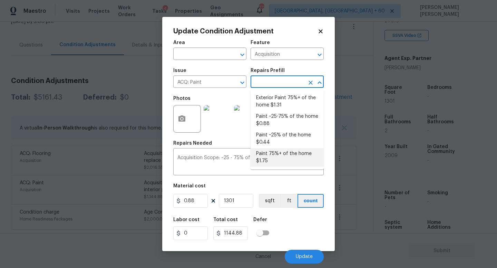
click at [276, 156] on li "Paint 75%+ of the home $1.75" at bounding box center [286, 157] width 73 height 19
type textarea "Acquisition Scope: 75%+ of the home will likely require interior paint"
type input "1.75"
type input "2276.75"
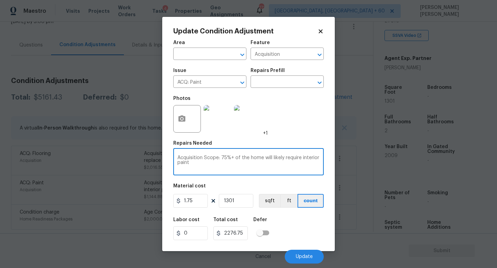
click at [233, 168] on textarea "Acquisition Scope: 75%+ of the home will likely require interior paint" at bounding box center [248, 163] width 142 height 14
type textarea "Acquisition Scope: 75%+ of the home will likely require interior paint due to w…"
click button "Update"
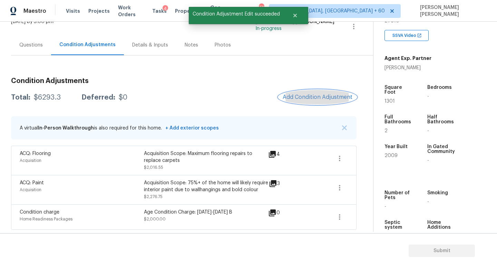
click button "Add Condition Adjustment"
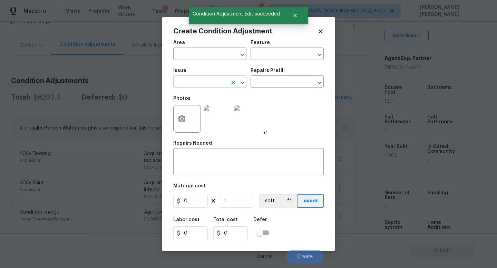
click input "text"
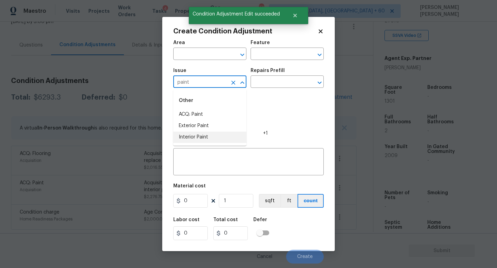
click li "Interior Paint"
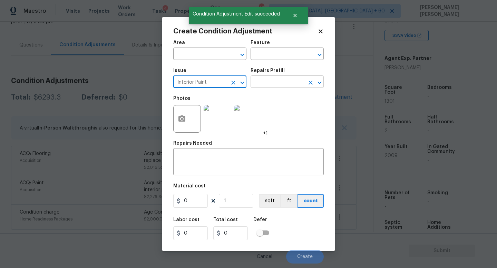
type input "Interior Paint"
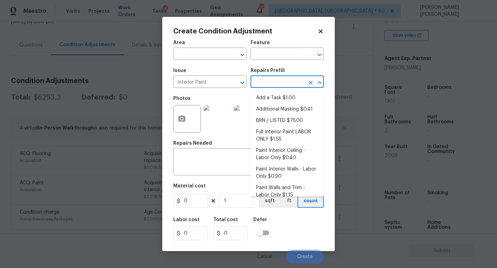
click input "text"
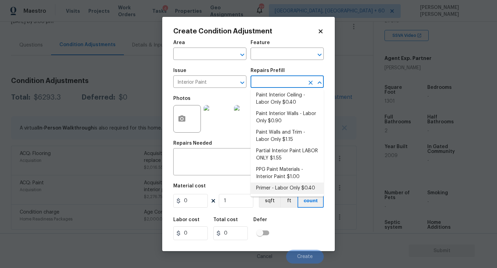
click li "Primer - Labor Only $0.40"
type input "Overall Paint"
type textarea "Interior primer - PRIMER PROVIDED BY OPENDOOR - All nails, screws, drywall anch…"
type input "0.4"
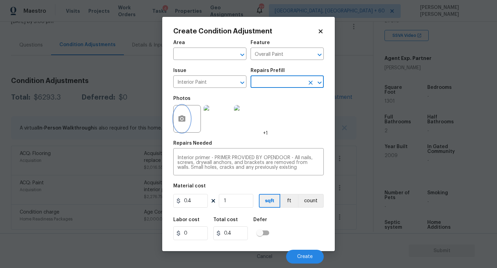
click icon "button"
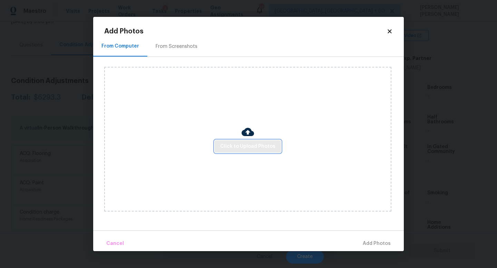
click span "Click to Upload Photos"
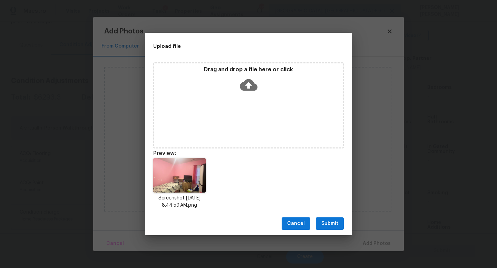
drag, startPoint x: 475, startPoint y: 268, endPoint x: 251, endPoint y: 129, distance: 263.2
click div "Upload file Drag and drop a file here or click Preview: Screenshot 2025-08-12 a…"
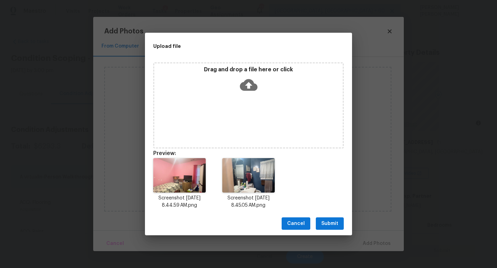
scroll to position [138, 0]
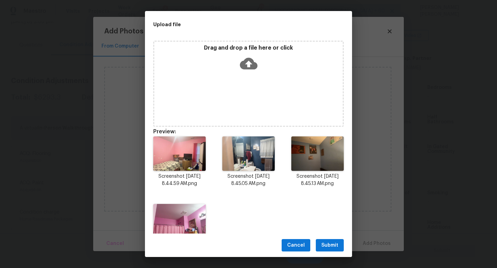
click at [327, 244] on span "Submit" at bounding box center [329, 245] width 17 height 9
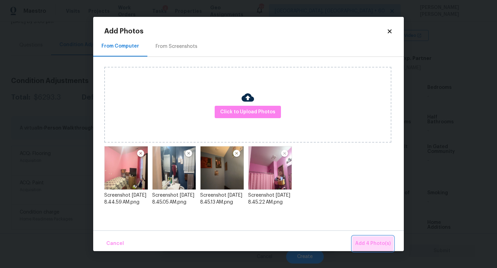
click at [377, 240] on span "Add 4 Photo(s)" at bounding box center [373, 244] width 36 height 9
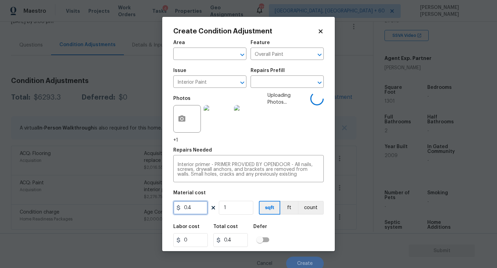
drag, startPoint x: 196, startPoint y: 211, endPoint x: 157, endPoint y: 200, distance: 40.3
click at [177, 208] on div "0.4" at bounding box center [190, 208] width 34 height 14
type input "400"
click at [296, 232] on div "Labor cost 0 Total cost 400 Defer" at bounding box center [248, 235] width 150 height 31
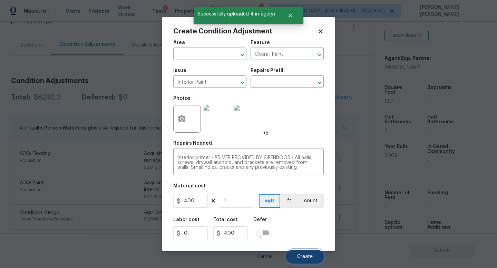
click at [303, 264] on button "Create" at bounding box center [305, 257] width 38 height 14
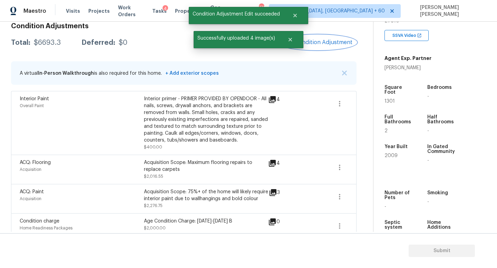
scroll to position [113, 0]
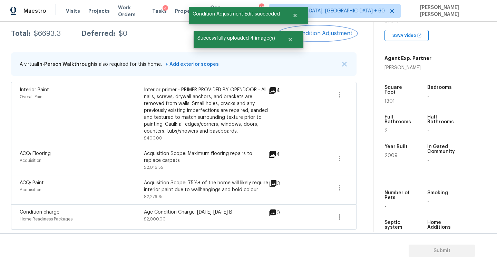
click at [320, 31] on span "Add Condition Adjustment" at bounding box center [317, 33] width 70 height 6
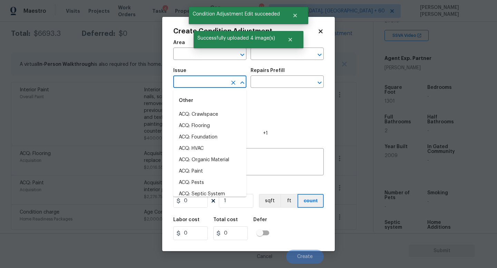
click at [218, 84] on input "text" at bounding box center [200, 82] width 54 height 11
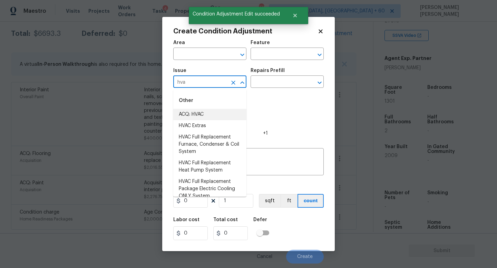
click at [216, 119] on li "ACQ: HVAC" at bounding box center [209, 114] width 73 height 11
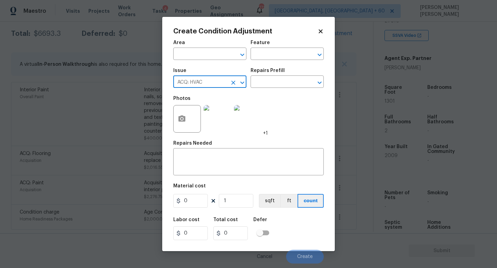
type input "ACQ: HVAC"
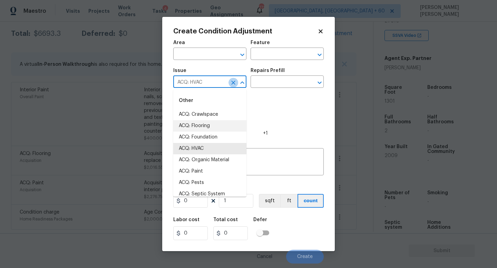
click at [231, 82] on icon "Clear" at bounding box center [233, 82] width 7 height 7
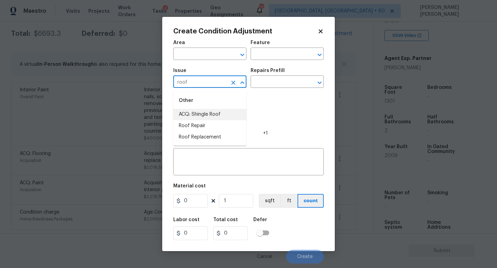
click at [230, 112] on li "ACQ: Shingle Roof" at bounding box center [209, 114] width 73 height 11
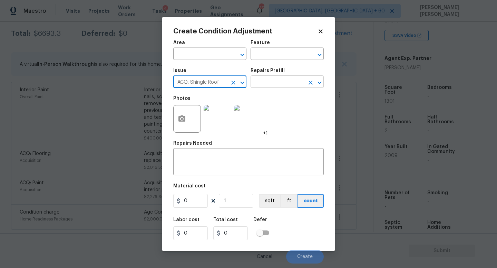
type input "ACQ: Shingle Roof"
click at [277, 84] on input "text" at bounding box center [277, 82] width 54 height 11
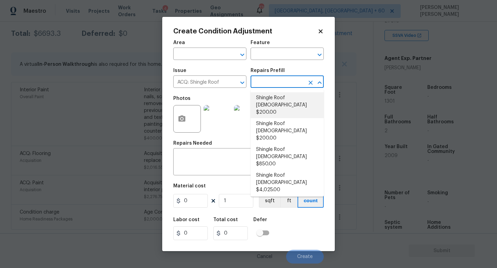
click at [298, 106] on li "Shingle Roof 0-10 Years Old $200.00" at bounding box center [286, 105] width 73 height 26
type input "Acquisition"
type textarea "Acquisition Scope: Shingle Roof 0-10 years in age maintenance."
type input "200"
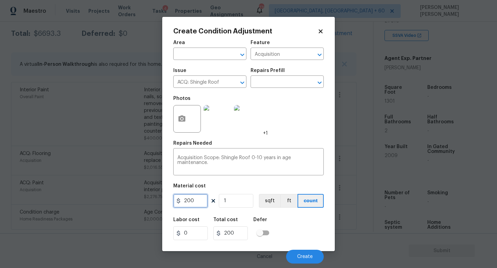
click at [196, 203] on input "200" at bounding box center [190, 201] width 34 height 14
type input "288"
click at [290, 229] on div "Labor cost 0 Total cost 288 Defer" at bounding box center [248, 228] width 150 height 31
click at [292, 255] on button "Create" at bounding box center [305, 257] width 38 height 14
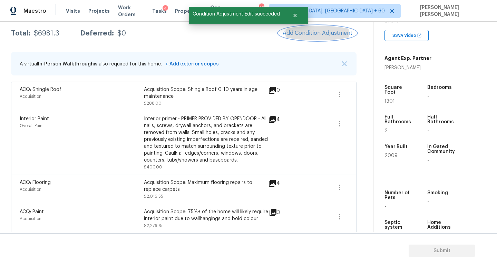
click at [309, 34] on span "Add Condition Adjustment" at bounding box center [317, 33] width 70 height 6
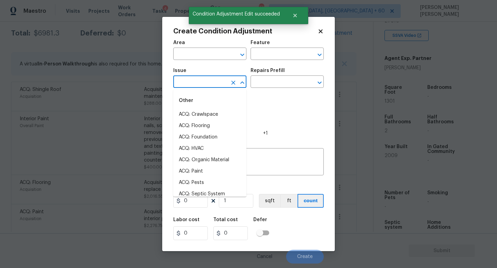
click at [197, 87] on input "text" at bounding box center [200, 82] width 54 height 11
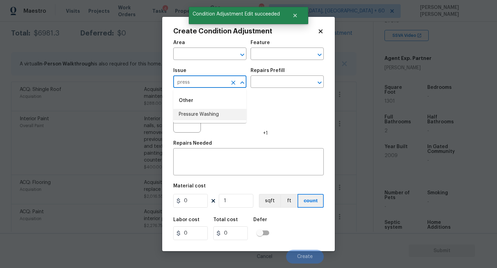
click at [195, 116] on li "Pressure Washing" at bounding box center [209, 114] width 73 height 11
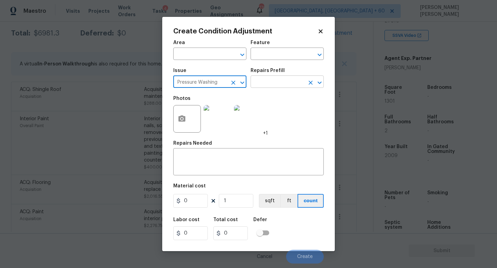
type input "Pressure Washing"
click at [274, 83] on input "text" at bounding box center [277, 82] width 54 height 11
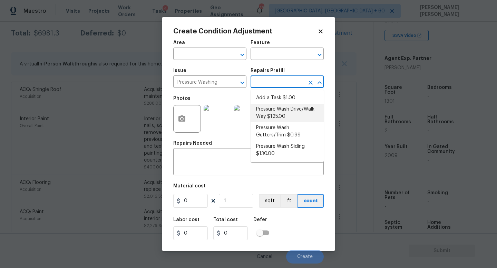
click at [290, 117] on li "Pressure Wash Drive/Walk Way $125.00" at bounding box center [286, 113] width 73 height 19
type input "Siding"
type textarea "Pressure wash the driveways/walkways as directed by the PM. Ensure that all deb…"
type input "125"
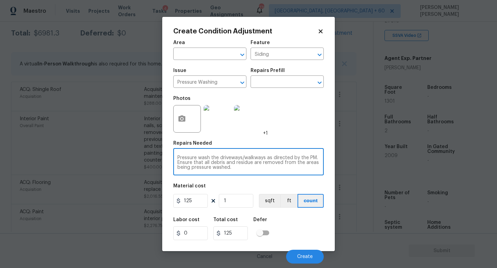
click at [256, 168] on textarea "Pressure wash the driveways/walkways as directed by the PM. Ensure that all deb…" at bounding box center [248, 163] width 142 height 14
type textarea "Pressure wash the driveways/walkways as directed by the PM. Ensure that all deb…"
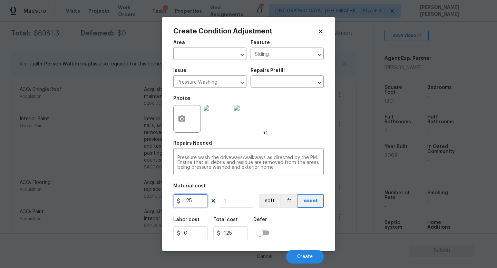
drag, startPoint x: 196, startPoint y: 203, endPoint x: 108, endPoint y: 187, distance: 89.8
click at [120, 191] on div "Create Condition Adjustment Area ​ Feature Siding ​ Issue Pressure Washing ​ Re…" at bounding box center [248, 134] width 497 height 268
type input "300"
click at [309, 231] on div "Labor cost 0 Total cost 300 Defer" at bounding box center [248, 228] width 150 height 31
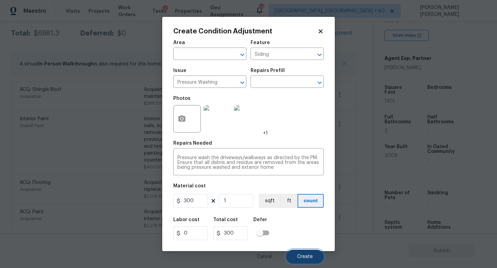
click at [302, 256] on span "Create" at bounding box center [305, 257] width 16 height 5
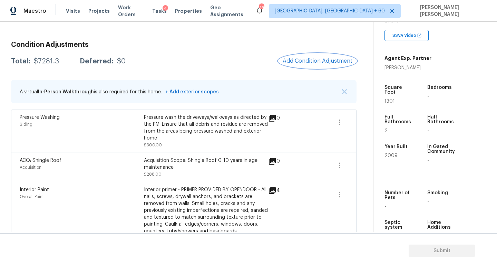
scroll to position [84, 0]
click at [304, 59] on span "Add Condition Adjustment" at bounding box center [317, 62] width 70 height 6
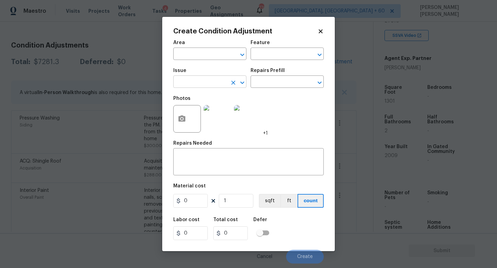
click at [203, 78] on input "text" at bounding box center [200, 82] width 54 height 11
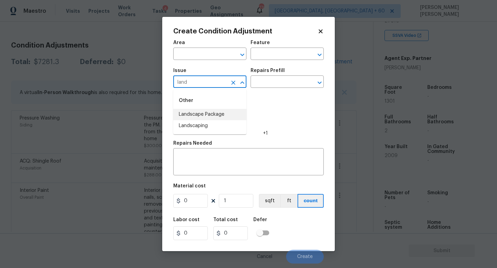
click at [196, 115] on li "Landscape Package" at bounding box center [209, 114] width 73 height 11
type input "Landscape Package"
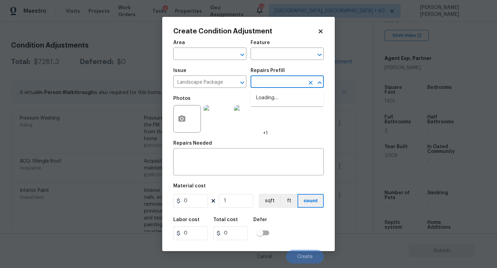
click at [278, 87] on input "text" at bounding box center [277, 82] width 54 height 11
click at [277, 111] on ul "Initial landscaping package $75.00" at bounding box center [286, 102] width 73 height 24
click at [280, 102] on li "Initial landscaping package $75.00" at bounding box center [286, 101] width 73 height 19
type input "Home Readiness Packages"
type textarea "Mowing of grass up to 6" in height. Mow, edge along driveways & sidewalks, trim…"
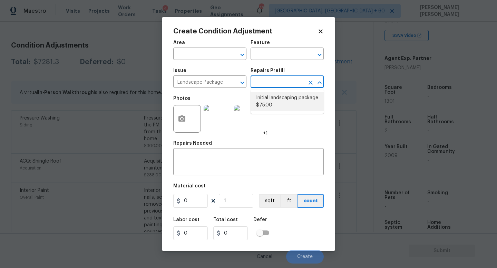
type input "75"
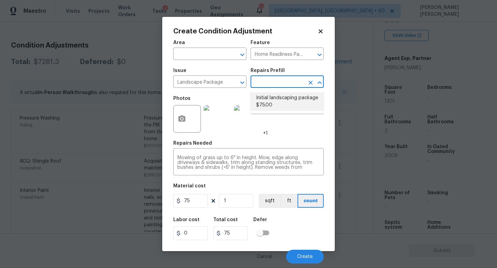
click at [173, 125] on div at bounding box center [187, 119] width 28 height 28
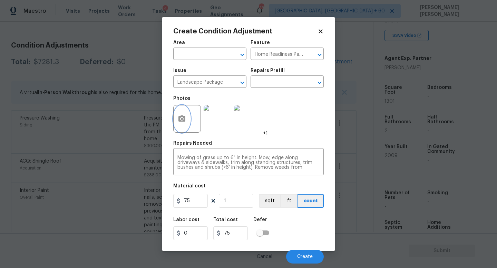
click at [181, 118] on icon "button" at bounding box center [182, 119] width 8 height 8
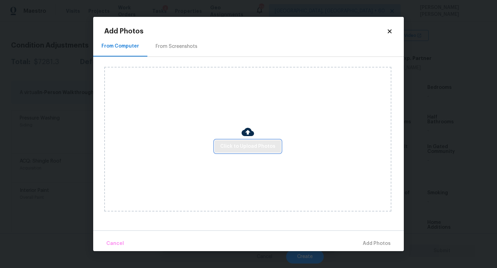
click at [254, 141] on button "Click to Upload Photos" at bounding box center [247, 146] width 66 height 13
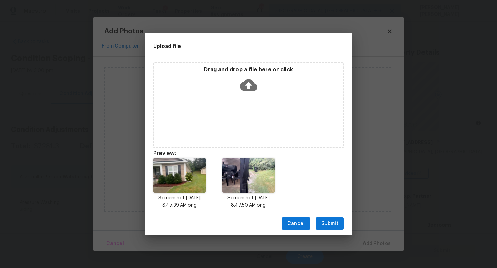
scroll to position [138, 0]
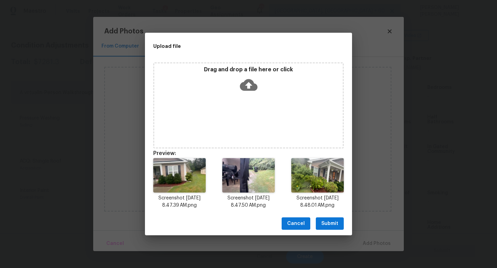
click at [328, 222] on span "Submit" at bounding box center [329, 224] width 17 height 9
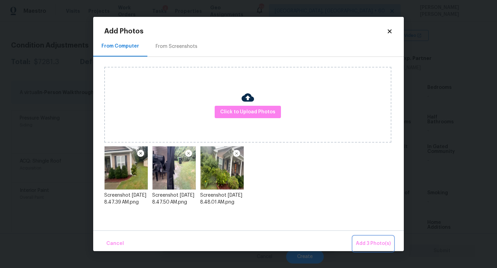
click at [375, 242] on span "Add 3 Photo(s)" at bounding box center [373, 244] width 35 height 9
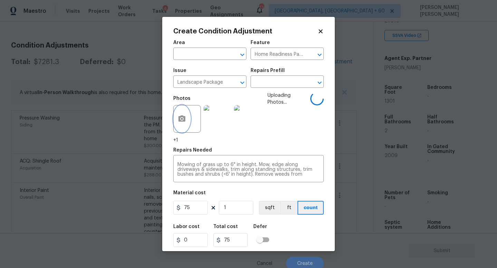
scroll to position [3, 0]
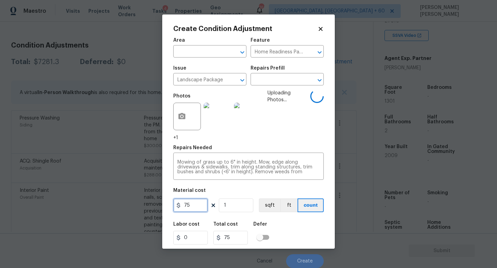
drag, startPoint x: 199, startPoint y: 204, endPoint x: 137, endPoint y: 201, distance: 62.2
click at [146, 203] on div "Create Condition Adjustment Area ​ Feature Home Readiness Packages ​ Issue Land…" at bounding box center [248, 134] width 497 height 268
type input "300"
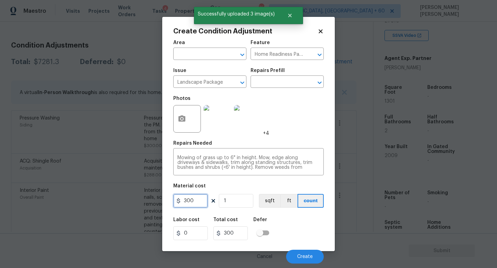
scroll to position [0, 0]
click at [301, 252] on button "Create" at bounding box center [305, 257] width 38 height 14
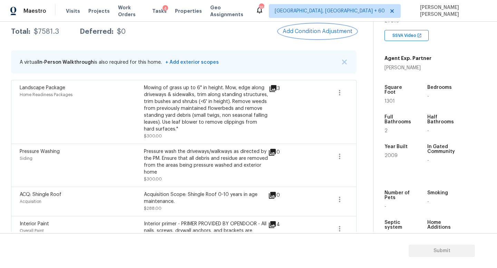
scroll to position [118, 0]
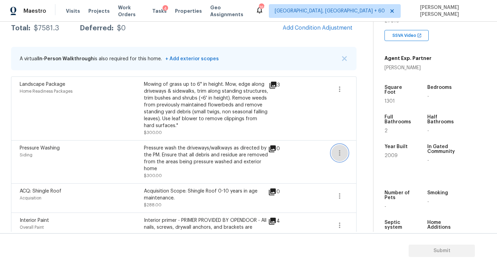
click at [347, 152] on button "button" at bounding box center [339, 153] width 17 height 17
click at [370, 153] on div "Edit" at bounding box center [379, 152] width 54 height 7
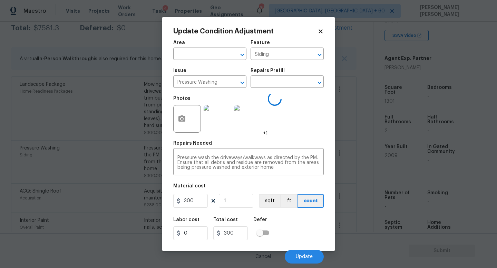
click at [169, 118] on div "Update Condition Adjustment Area ​ Feature Siding ​ Issue Pressure Washing ​ Re…" at bounding box center [248, 134] width 172 height 234
click at [174, 118] on button "button" at bounding box center [181, 119] width 17 height 27
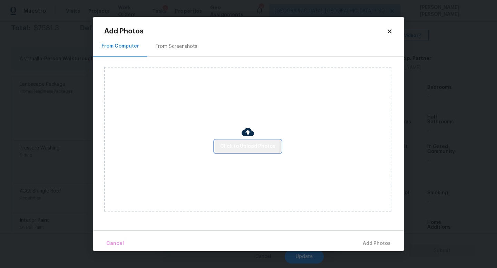
click at [233, 142] on span "Click to Upload Photos" at bounding box center [247, 146] width 55 height 9
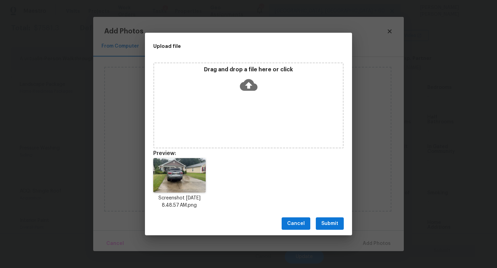
click at [335, 227] on span "Submit" at bounding box center [329, 224] width 17 height 9
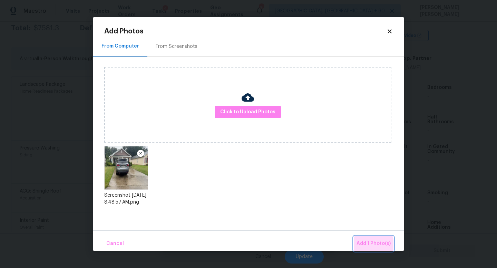
click at [373, 245] on span "Add 1 Photo(s)" at bounding box center [373, 244] width 34 height 9
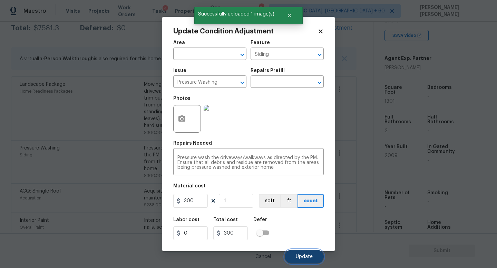
click at [315, 254] on button "Update" at bounding box center [304, 257] width 39 height 14
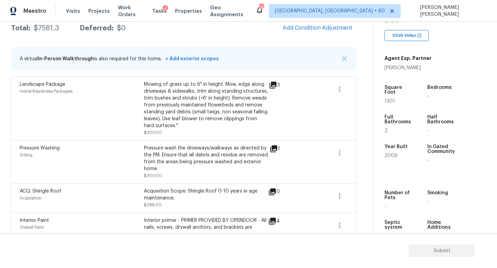
scroll to position [0, 0]
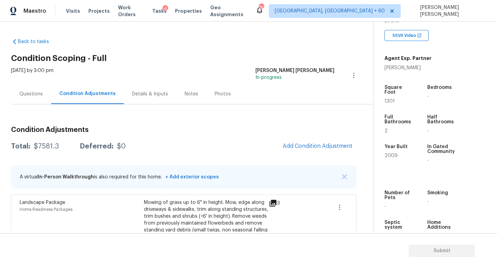
click at [25, 100] on div "Questions" at bounding box center [31, 94] width 40 height 20
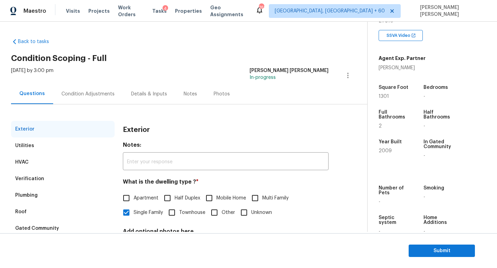
scroll to position [64, 0]
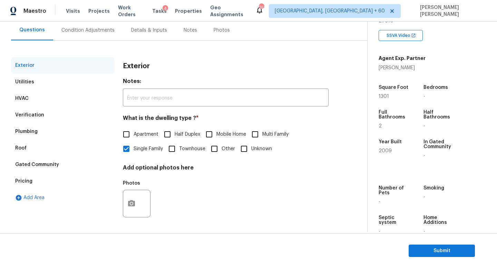
click at [33, 180] on div "Pricing" at bounding box center [62, 181] width 103 height 17
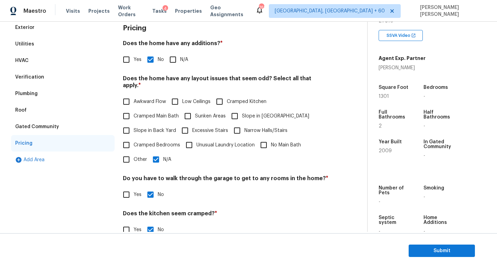
scroll to position [146, 0]
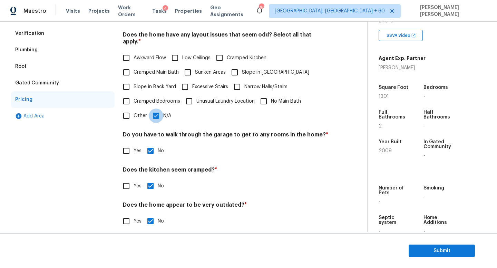
click at [156, 110] on input "N/A" at bounding box center [156, 116] width 14 height 14
checkbox input "false"
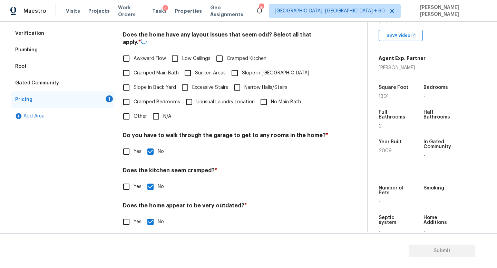
click at [124, 112] on input "Other" at bounding box center [126, 116] width 14 height 14
checkbox input "true"
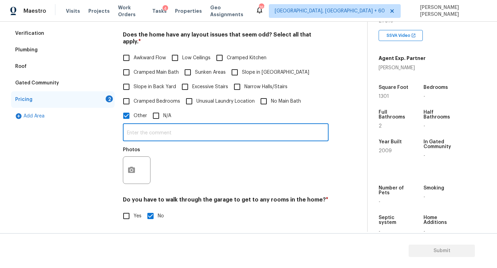
click at [183, 125] on input "text" at bounding box center [226, 133] width 206 height 16
paste input "incline toward or away from the house"
type input "incline toward or away from the house"
click at [133, 169] on button "button" at bounding box center [131, 170] width 17 height 27
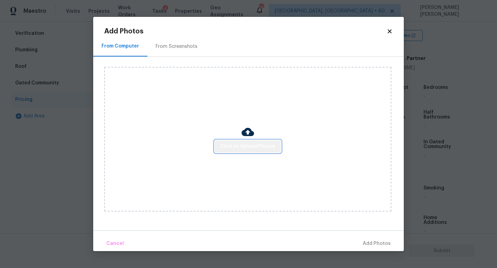
click at [253, 148] on span "Click to Upload Photos" at bounding box center [247, 146] width 55 height 9
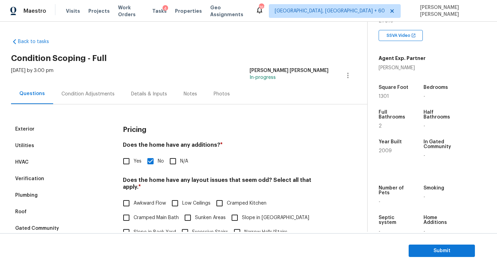
click at [86, 97] on div "Condition Adjustments" at bounding box center [87, 94] width 53 height 7
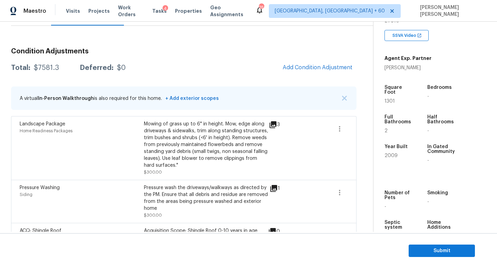
scroll to position [250, 0]
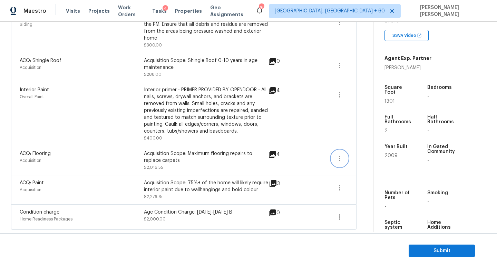
click at [340, 157] on icon "button" at bounding box center [339, 158] width 8 height 8
click at [367, 157] on div "Edit" at bounding box center [379, 156] width 54 height 7
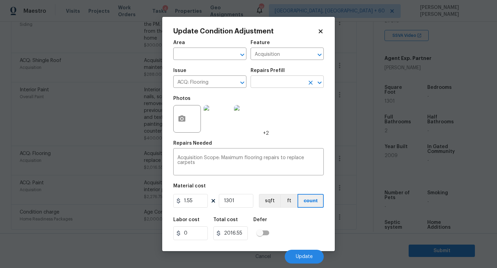
click at [273, 86] on input "text" at bounding box center [277, 82] width 54 height 11
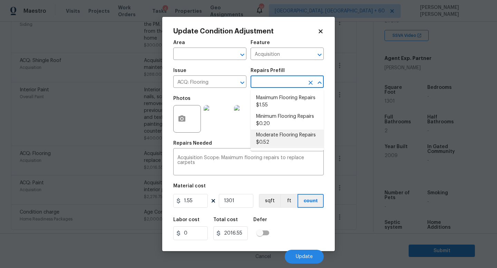
click at [274, 139] on li "Moderate Flooring Repairs $0.52" at bounding box center [286, 139] width 73 height 19
type textarea "Acquisition Scope: Moderate flooring repairs"
type input "0.52"
type input "676.52"
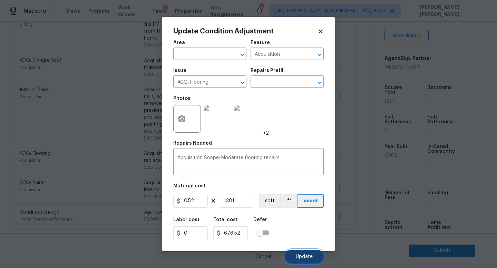
click at [306, 254] on button "Update" at bounding box center [304, 257] width 39 height 14
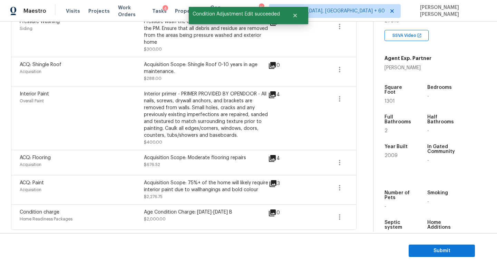
scroll to position [246, 0]
click at [335, 189] on icon "button" at bounding box center [339, 188] width 8 height 8
click at [356, 190] on link "Edit" at bounding box center [378, 186] width 59 height 10
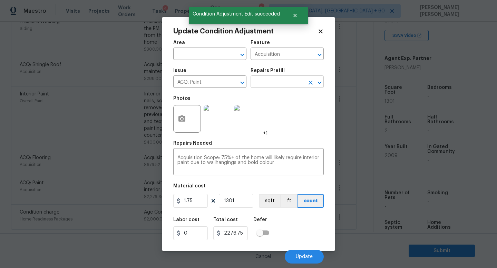
click at [280, 85] on input "text" at bounding box center [277, 82] width 54 height 11
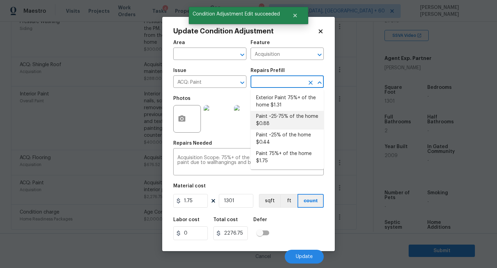
click at [283, 121] on li "Paint ~25-75% of the home $0.88" at bounding box center [286, 120] width 73 height 19
type textarea "Acquisition Scope: ~25 - 75% of the home needs interior paint"
type input "0.88"
type input "1144.88"
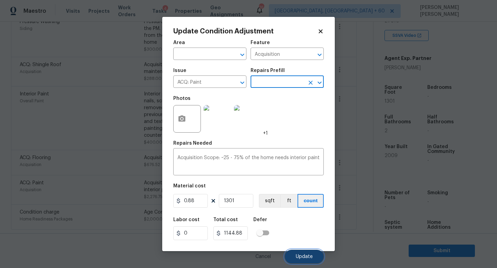
click at [300, 253] on button "Update" at bounding box center [304, 257] width 39 height 14
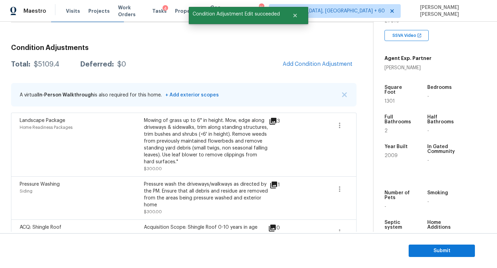
scroll to position [63, 0]
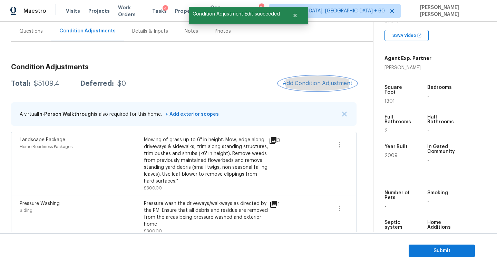
click at [317, 79] on button "Add Condition Adjustment" at bounding box center [317, 83] width 78 height 14
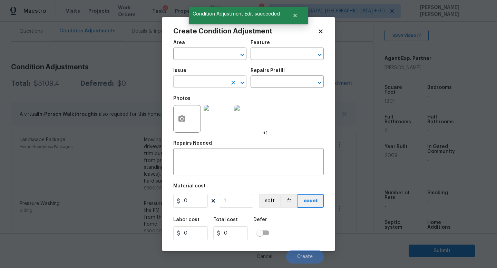
click at [206, 82] on input "text" at bounding box center [200, 82] width 54 height 11
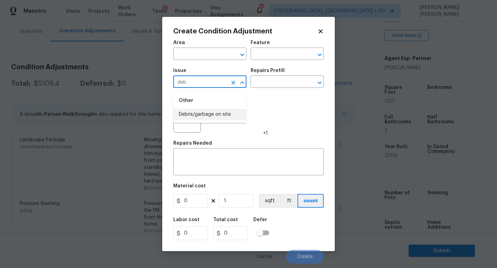
click at [226, 117] on li "Debris/garbage on site" at bounding box center [209, 114] width 73 height 11
type input "Debris/garbage on site"
click at [295, 70] on div "Repairs Prefill" at bounding box center [286, 72] width 73 height 9
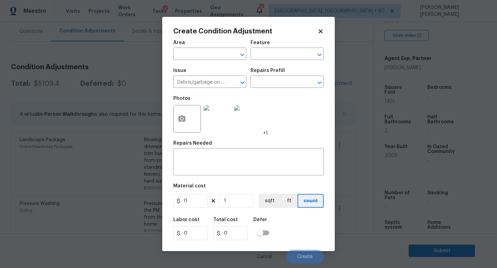
click at [286, 76] on div "Repairs Prefill" at bounding box center [286, 72] width 73 height 9
click at [284, 83] on input "text" at bounding box center [277, 82] width 54 height 11
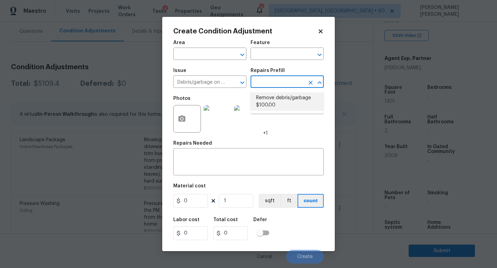
click at [277, 102] on li "Remove debris/garbage $100.00" at bounding box center [286, 101] width 73 height 19
type textarea "Remove, haul off, and properly dispose of any debris left by seller to offsite …"
type input "100"
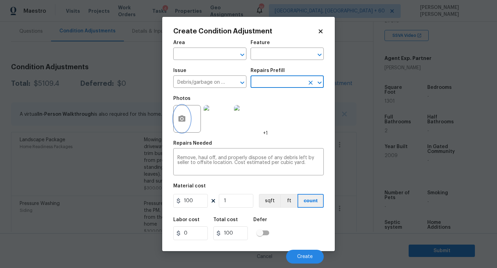
click at [187, 114] on button "button" at bounding box center [181, 119] width 17 height 27
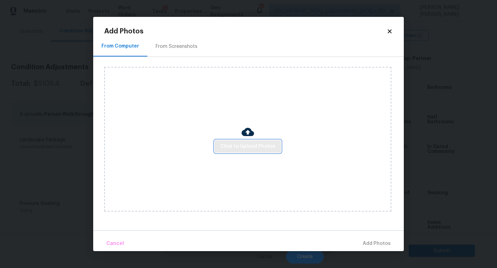
click at [237, 149] on span "Click to Upload Photos" at bounding box center [247, 146] width 55 height 9
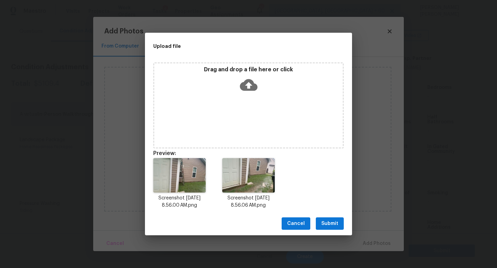
click at [331, 224] on span "Submit" at bounding box center [329, 224] width 17 height 9
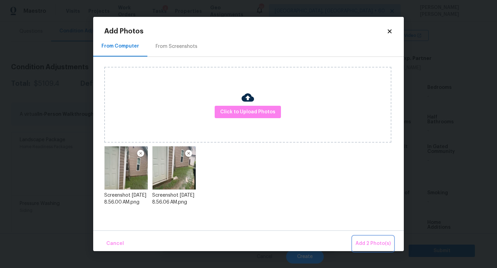
click at [378, 242] on span "Add 2 Photo(s)" at bounding box center [372, 244] width 35 height 9
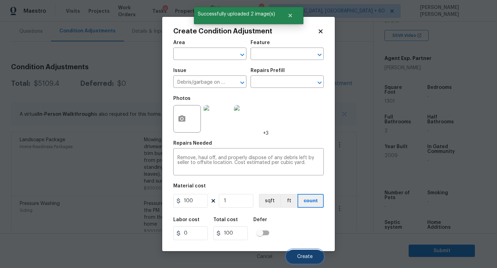
click at [302, 257] on span "Create" at bounding box center [305, 257] width 16 height 5
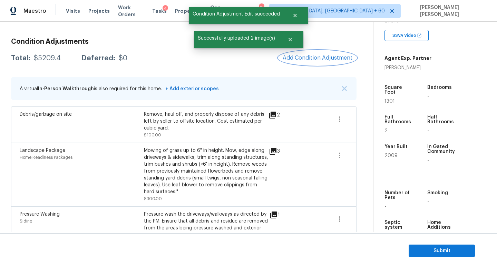
scroll to position [90, 0]
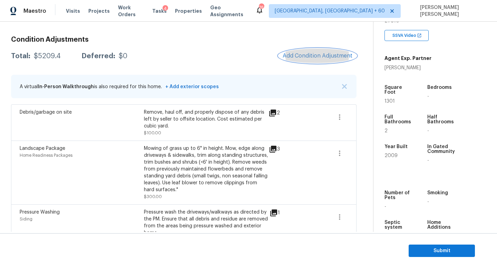
click at [310, 58] on span "Add Condition Adjustment" at bounding box center [317, 56] width 70 height 6
click at [136, 95] on body "Maestro Visits Projects Work Orders Tasks 4 Properties Geo Assignments 766 Knox…" at bounding box center [248, 134] width 497 height 268
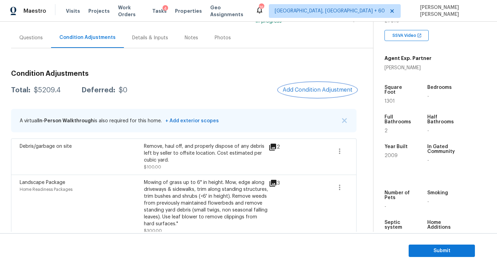
scroll to position [0, 0]
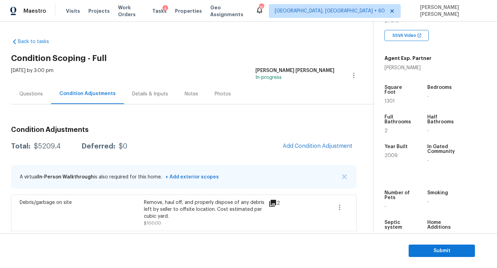
click at [33, 94] on div "Questions" at bounding box center [30, 94] width 23 height 7
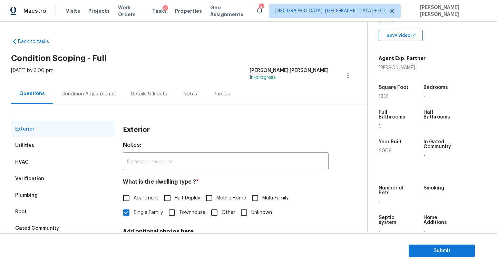
scroll to position [64, 0]
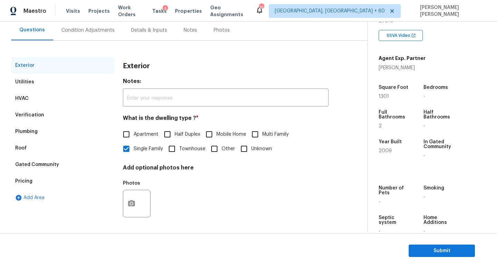
click at [37, 118] on div "Verification" at bounding box center [29, 115] width 29 height 7
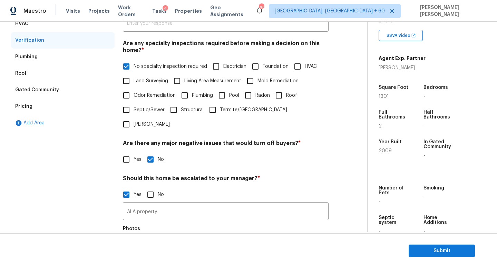
scroll to position [183, 0]
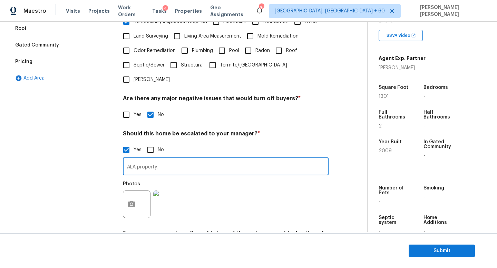
click at [172, 159] on input "ALA property." at bounding box center [226, 167] width 206 height 16
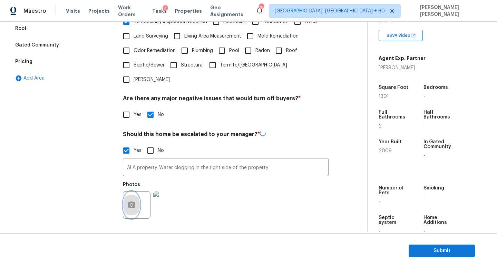
click at [132, 192] on button "button" at bounding box center [131, 205] width 17 height 27
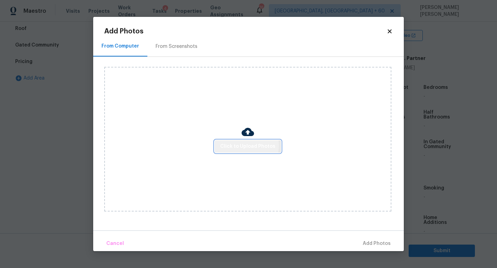
click at [246, 146] on span "Click to Upload Photos" at bounding box center [247, 146] width 55 height 9
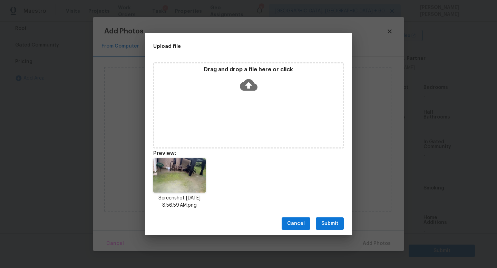
click at [332, 218] on button "Submit" at bounding box center [330, 224] width 28 height 13
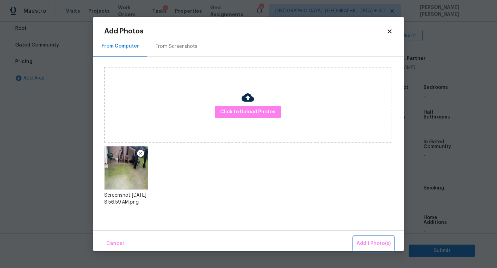
click at [365, 238] on button "Add 1 Photo(s)" at bounding box center [373, 244] width 40 height 15
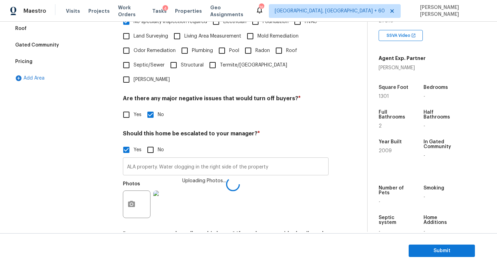
click at [288, 159] on input "ALA property. Water clogging in the right side of the property" at bounding box center [226, 167] width 206 height 16
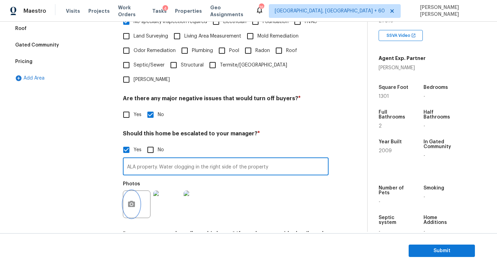
click at [131, 203] on circle "button" at bounding box center [131, 204] width 2 height 2
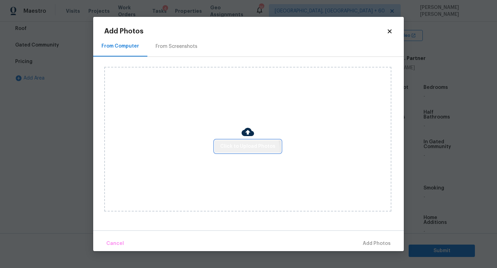
click at [245, 150] on span "Click to Upload Photos" at bounding box center [247, 146] width 55 height 9
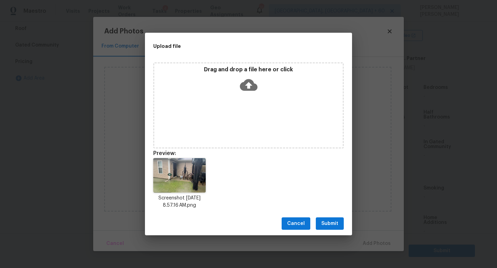
click at [333, 226] on span "Submit" at bounding box center [329, 224] width 17 height 9
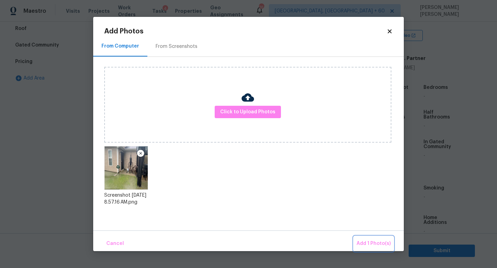
click at [373, 242] on span "Add 1 Photo(s)" at bounding box center [373, 244] width 34 height 9
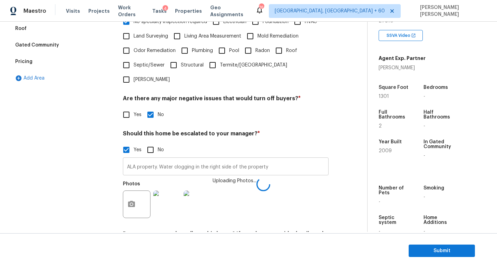
click at [161, 159] on input "ALA property. Water clogging in the right side of the property" at bounding box center [226, 167] width 206 height 16
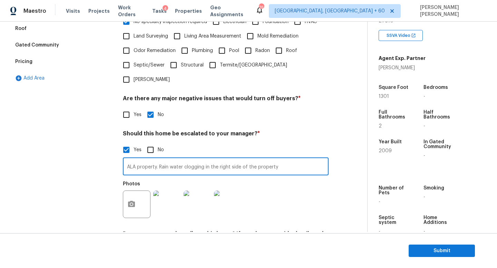
click at [292, 160] on input "ALA property. Rain water clogging in the right side of the property" at bounding box center [226, 167] width 206 height 16
click at [192, 191] on img at bounding box center [197, 205] width 28 height 28
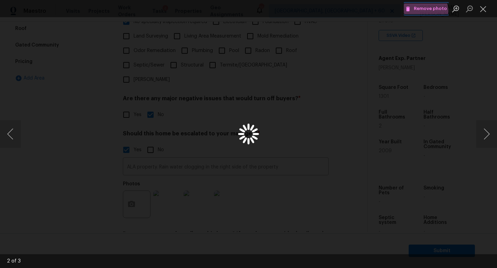
click at [422, 11] on span "Remove photo" at bounding box center [425, 9] width 41 height 8
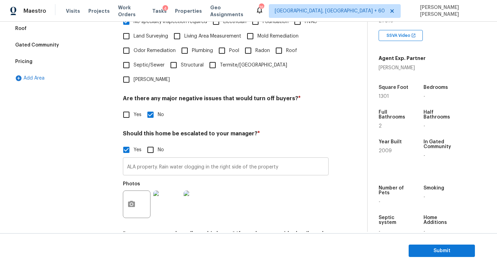
click at [288, 159] on input "ALA property. Rain water clogging in the right side of the property" at bounding box center [226, 167] width 206 height 16
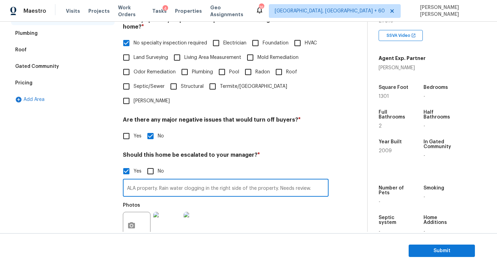
scroll to position [154, 0]
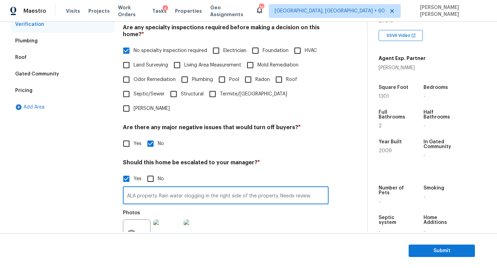
click at [198, 188] on input "ALA property. Rain water clogging in the right side of the property. Needs revi…" at bounding box center [226, 196] width 206 height 16
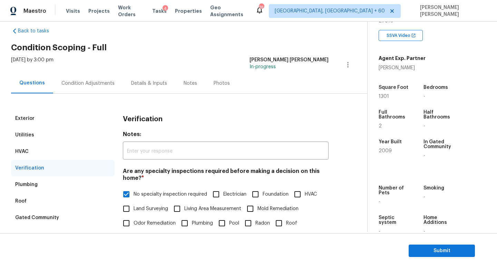
scroll to position [0, 0]
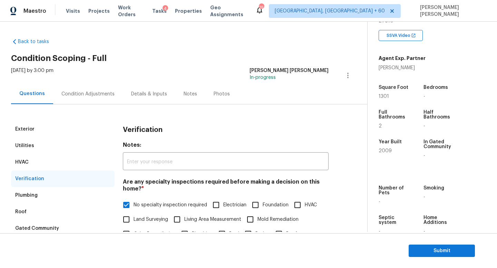
type input "ALA property. Rain water clogging in the right side of the property. Needs revi…"
click at [80, 92] on div "Condition Adjustments" at bounding box center [87, 94] width 53 height 7
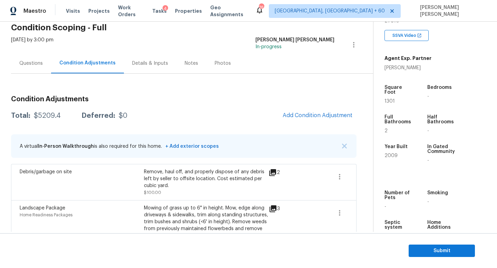
scroll to position [33, 0]
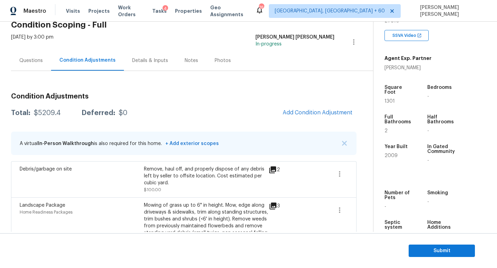
click at [42, 110] on div "$5209.4" at bounding box center [47, 113] width 27 height 7
copy div "$5209.4"
click at [46, 111] on div "$5209.4" at bounding box center [47, 113] width 27 height 7
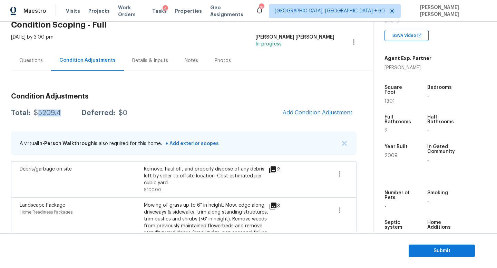
click at [46, 111] on div "$5209.4" at bounding box center [47, 113] width 27 height 7
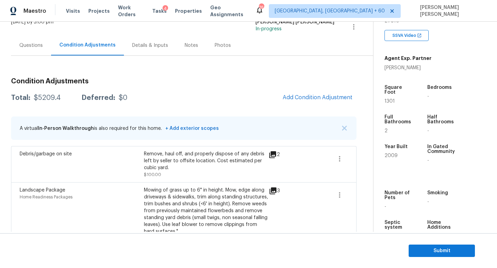
click at [31, 47] on div "Questions" at bounding box center [30, 45] width 23 height 7
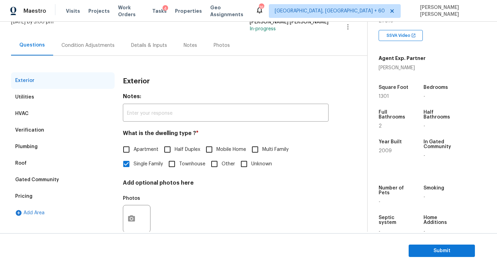
scroll to position [64, 0]
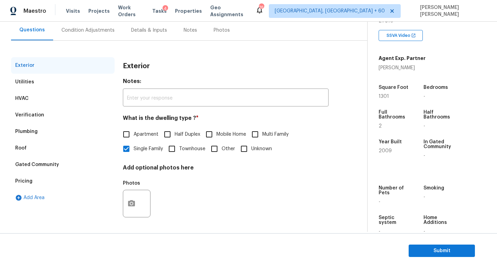
click at [33, 182] on div "Pricing" at bounding box center [62, 181] width 103 height 17
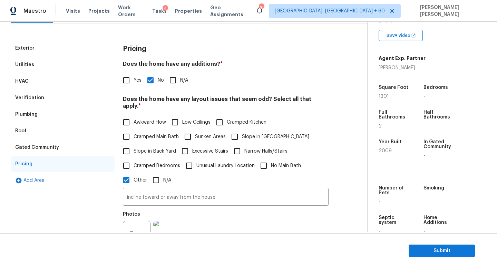
scroll to position [21, 0]
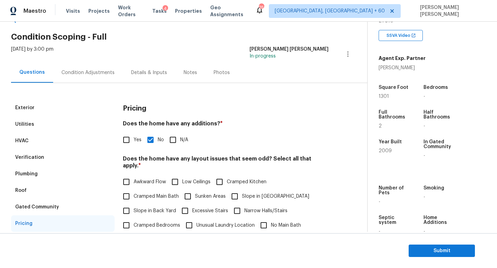
click at [40, 110] on div "Exterior" at bounding box center [62, 108] width 103 height 17
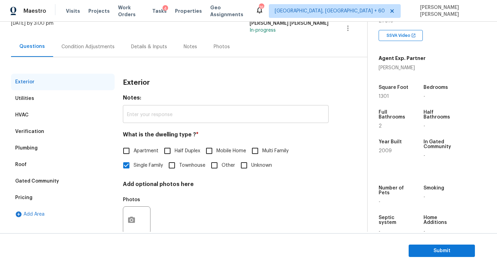
scroll to position [64, 0]
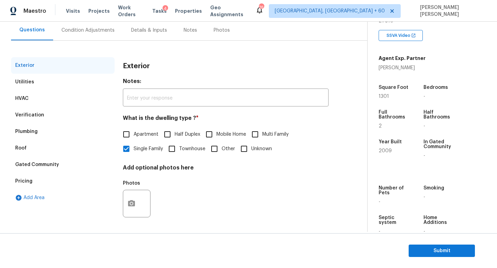
click at [82, 31] on div "Condition Adjustments" at bounding box center [87, 30] width 53 height 7
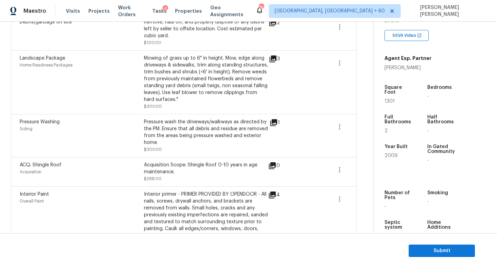
scroll to position [162, 0]
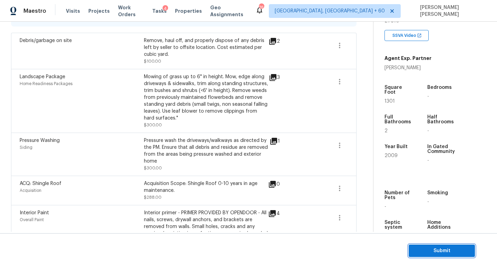
click at [424, 249] on span "Submit" at bounding box center [441, 251] width 55 height 9
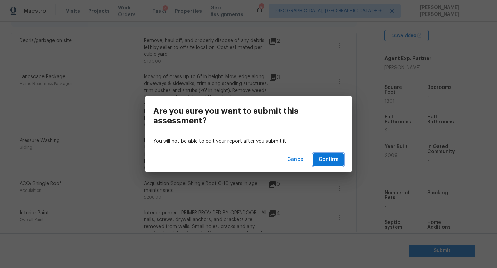
click at [332, 162] on span "Confirm" at bounding box center [328, 160] width 20 height 9
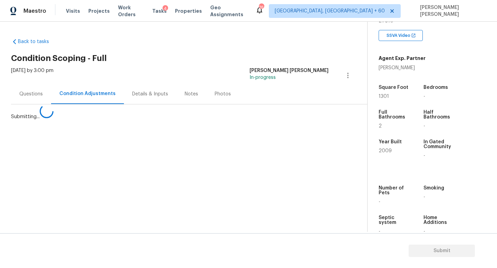
scroll to position [0, 0]
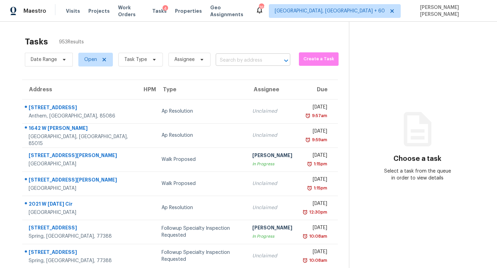
click at [224, 59] on input "text" at bounding box center [243, 60] width 55 height 11
paste input "3691 Fox Tail Dr, Clarksville, TN 37040"
type input "3691 Fox Tail Dr, Clarksville, TN 37040"
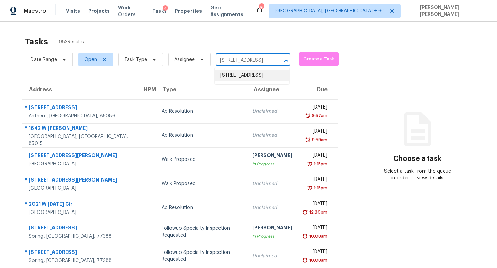
click at [255, 76] on li "3691 Fox Tail Dr, Clarksville, TN 37040" at bounding box center [251, 75] width 74 height 11
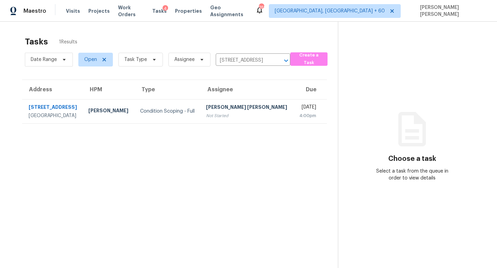
click at [227, 111] on div "[PERSON_NAME] [PERSON_NAME]" at bounding box center [247, 108] width 82 height 9
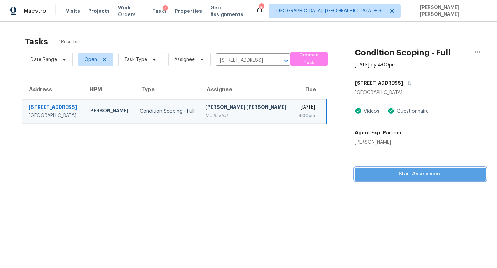
click at [377, 178] on span "Start Assessment" at bounding box center [420, 174] width 120 height 9
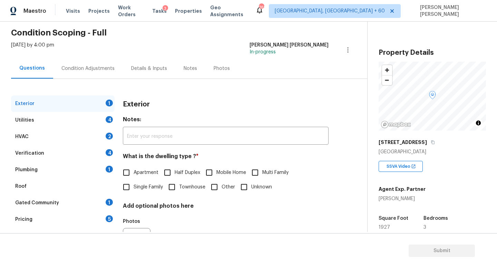
scroll to position [27, 0]
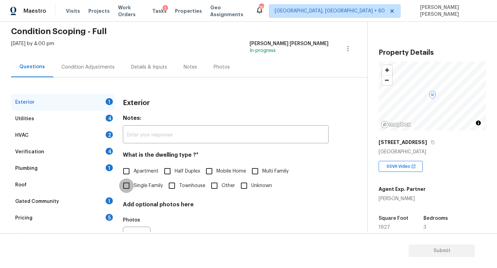
click at [130, 188] on input "Single Family" at bounding box center [126, 186] width 14 height 14
checkbox input "true"
click at [93, 113] on div "Utilities 4" at bounding box center [62, 119] width 103 height 17
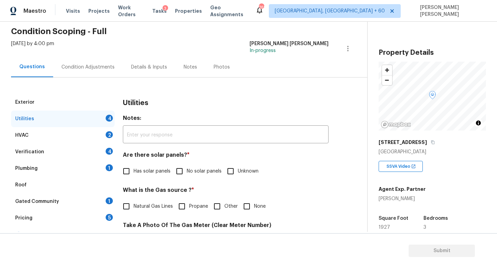
click at [57, 149] on div "Verification 4" at bounding box center [62, 152] width 103 height 17
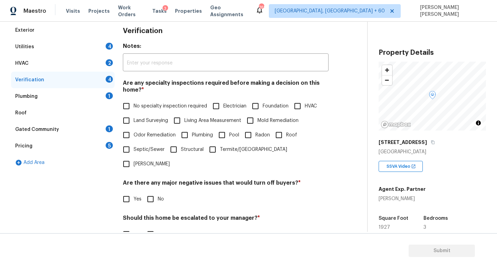
scroll to position [147, 0]
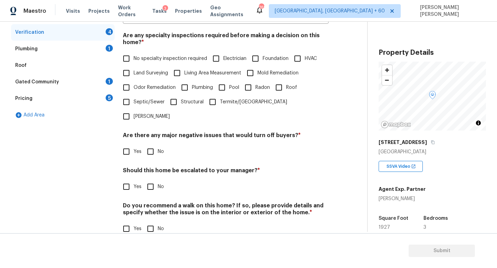
click at [123, 180] on input "Yes" at bounding box center [126, 187] width 14 height 14
checkbox input "true"
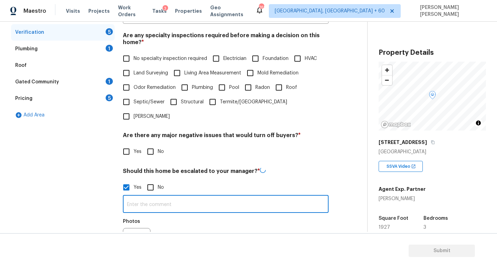
click at [128, 197] on input "text" at bounding box center [226, 205] width 206 height 16
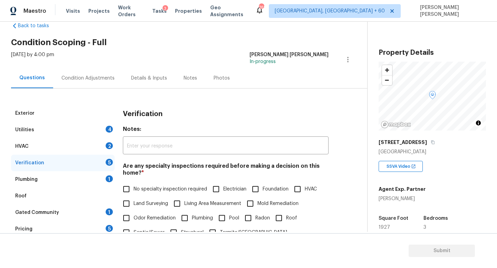
scroll to position [5, 0]
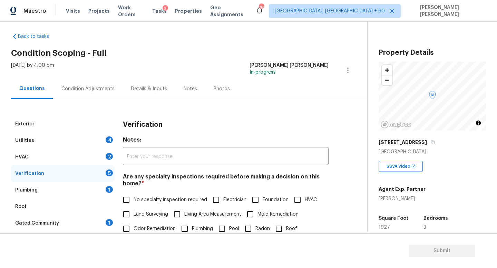
type input "ALA property."
click at [85, 140] on div "Utilities 4" at bounding box center [62, 140] width 103 height 17
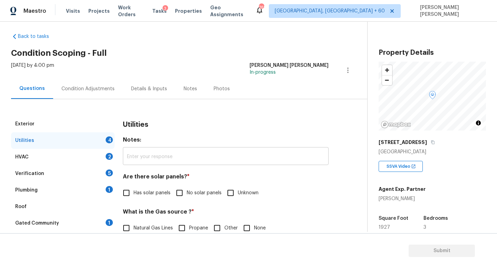
scroll to position [43, 0]
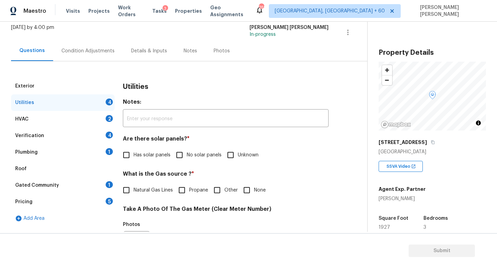
click at [180, 153] on input "No solar panels" at bounding box center [179, 155] width 14 height 14
checkbox input "true"
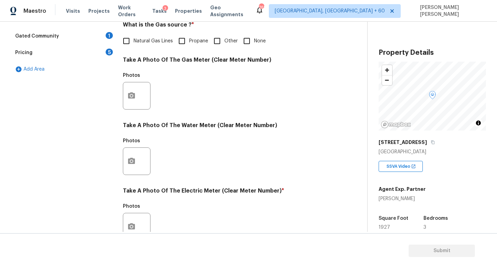
scroll to position [251, 0]
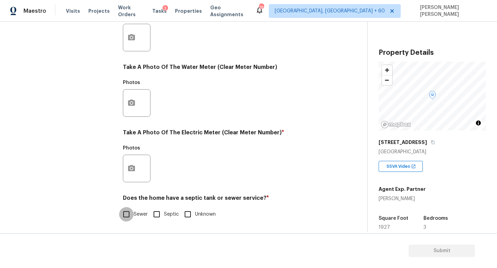
click at [127, 218] on input "Sewer" at bounding box center [126, 214] width 14 height 14
checkbox input "true"
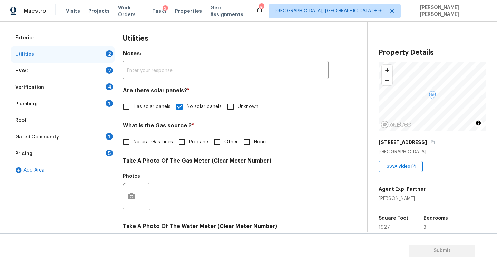
scroll to position [88, 0]
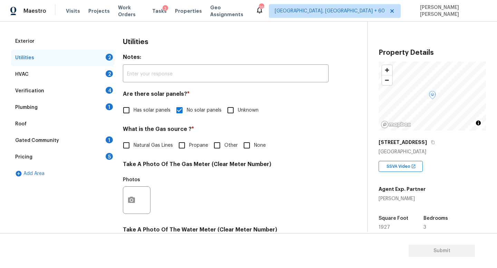
click at [51, 107] on div "Plumbing 1" at bounding box center [62, 107] width 103 height 17
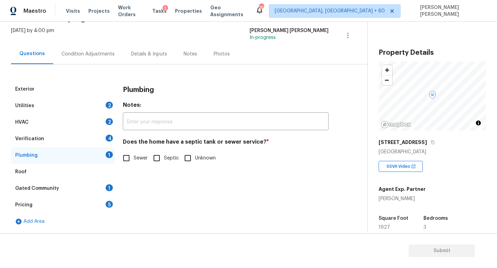
scroll to position [40, 0]
click at [132, 155] on input "Sewer" at bounding box center [126, 158] width 14 height 14
checkbox input "true"
click at [77, 189] on div "Gated Community 1" at bounding box center [62, 188] width 103 height 17
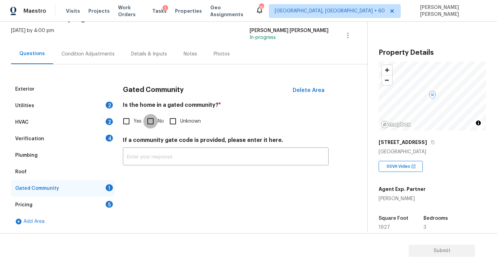
click at [151, 120] on input "No" at bounding box center [150, 121] width 14 height 14
checkbox input "true"
click at [82, 104] on div "Utilities 2" at bounding box center [62, 106] width 103 height 17
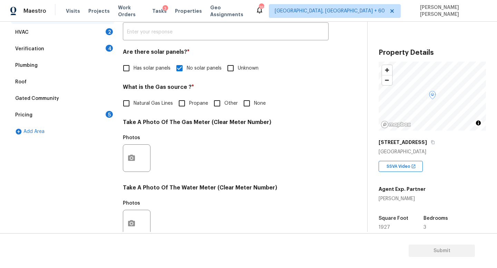
click at [76, 37] on div "HVAC 2" at bounding box center [62, 32] width 103 height 17
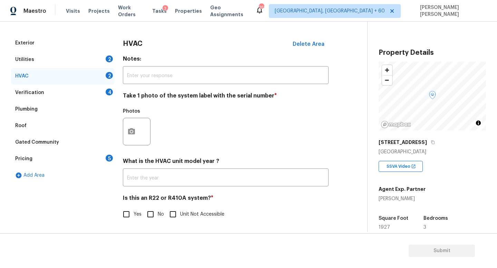
click at [200, 55] on div "HVAC Delete Area Notes: ​ Take 1 photo of the system label with the serial numb…" at bounding box center [226, 132] width 206 height 195
click at [96, 156] on div "Pricing 5" at bounding box center [62, 159] width 103 height 17
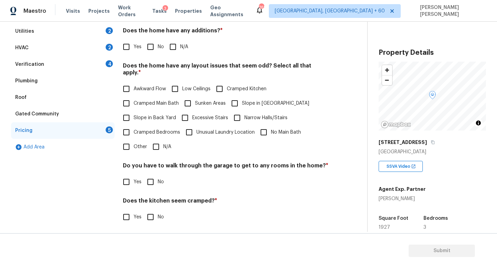
scroll to position [94, 0]
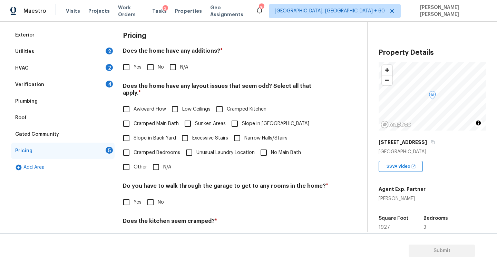
click at [144, 63] on input "No" at bounding box center [150, 67] width 14 height 14
checkbox input "true"
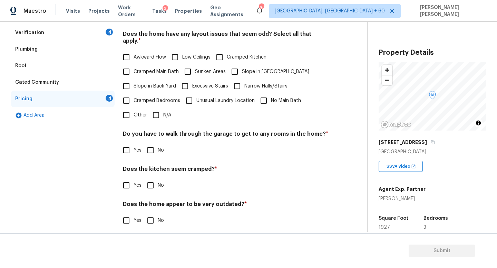
scroll to position [146, 0]
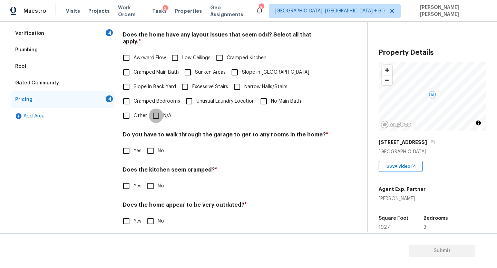
click at [161, 115] on input "N/A" at bounding box center [156, 116] width 14 height 14
checkbox input "true"
click at [154, 144] on input "No" at bounding box center [150, 151] width 14 height 14
checkbox input "true"
click at [149, 181] on input "No" at bounding box center [150, 186] width 14 height 14
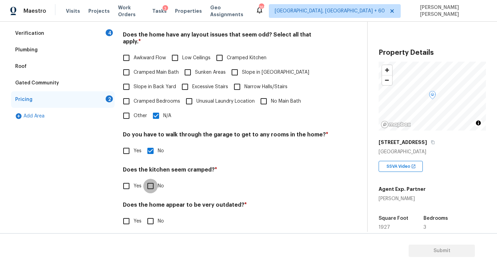
checkbox input "true"
click at [146, 218] on input "No" at bounding box center [150, 222] width 14 height 14
checkbox input "true"
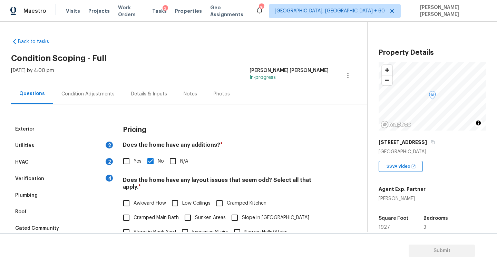
click at [87, 173] on div "Verification 4" at bounding box center [62, 179] width 103 height 17
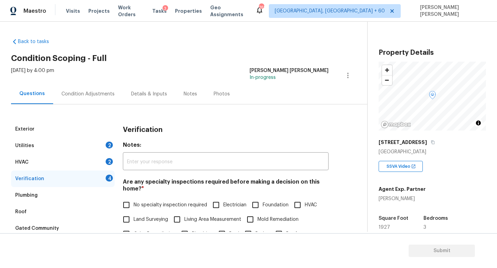
scroll to position [72, 0]
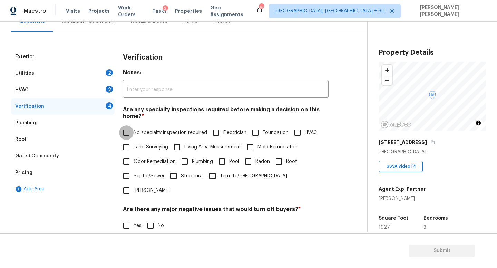
click at [129, 131] on input "No specialty inspection required" at bounding box center [126, 133] width 14 height 14
checkbox input "true"
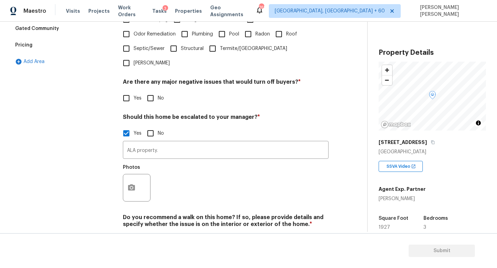
scroll to position [212, 0]
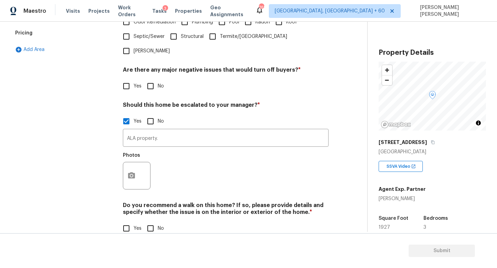
click at [152, 79] on input "No" at bounding box center [150, 86] width 14 height 14
checkbox input "true"
click at [150, 222] on input "No" at bounding box center [150, 229] width 14 height 14
checkbox input "true"
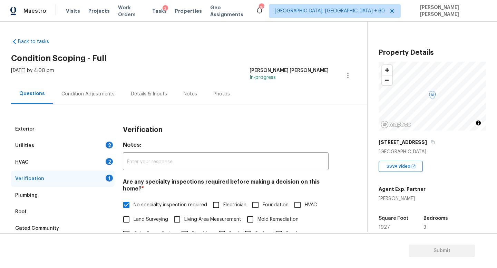
click at [99, 89] on div "Condition Adjustments" at bounding box center [88, 94] width 70 height 20
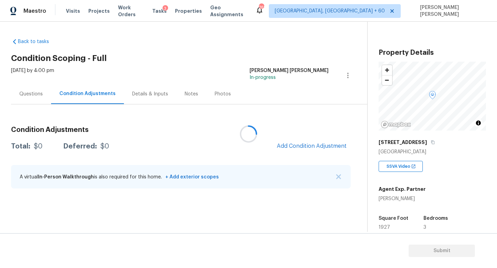
click at [313, 141] on div at bounding box center [248, 134] width 497 height 268
click at [312, 142] on button "Add Condition Adjustment" at bounding box center [311, 146] width 78 height 14
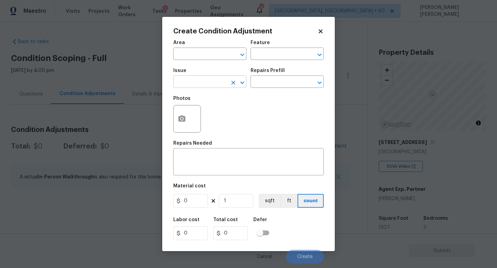
click at [200, 83] on input "text" at bounding box center [200, 82] width 54 height 11
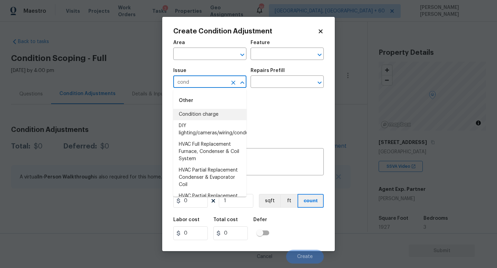
click at [209, 118] on li "Condition charge" at bounding box center [209, 114] width 73 height 11
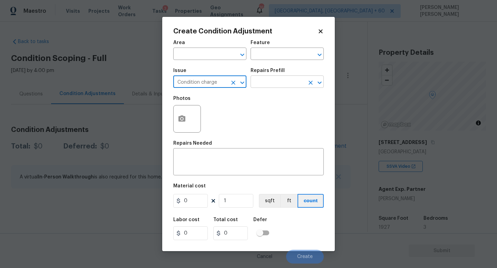
type input "Condition charge"
click at [280, 82] on input "text" at bounding box center [277, 82] width 54 height 11
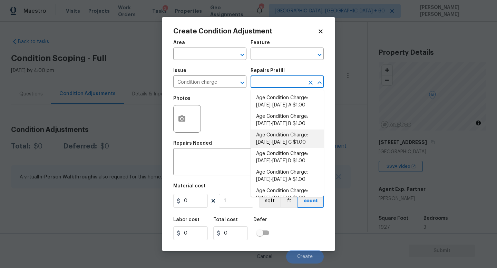
scroll to position [226, 0]
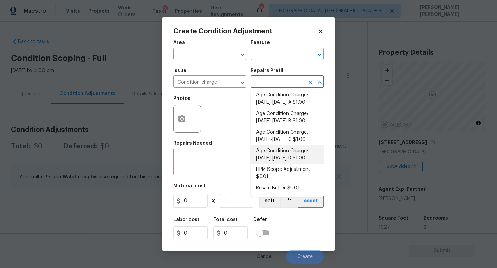
click at [439, 227] on body "Maestro Visits Projects Work Orders Tasks 3 Properties Geo Assignments 765 Knox…" at bounding box center [248, 134] width 497 height 268
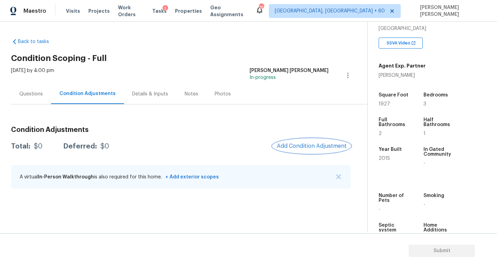
scroll to position [143, 0]
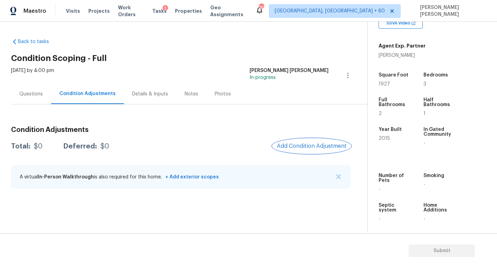
click at [300, 143] on span "Add Condition Adjustment" at bounding box center [312, 146] width 70 height 6
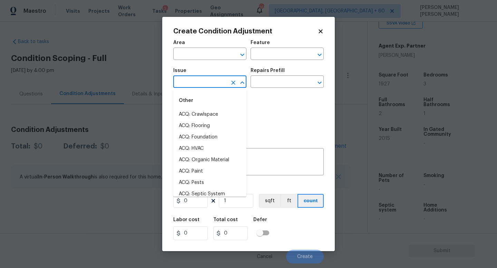
click at [216, 80] on input "text" at bounding box center [200, 82] width 54 height 11
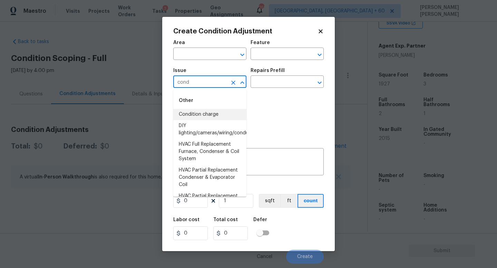
click at [211, 110] on li "Condition charge" at bounding box center [209, 114] width 73 height 11
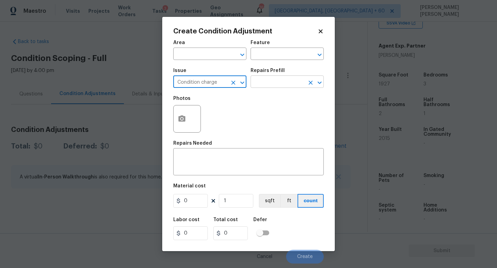
type input "Condition charge"
click at [268, 82] on input "text" at bounding box center [277, 82] width 54 height 11
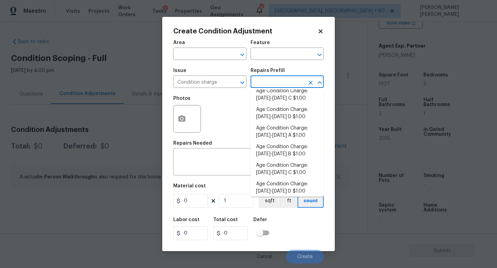
scroll to position [226, 0]
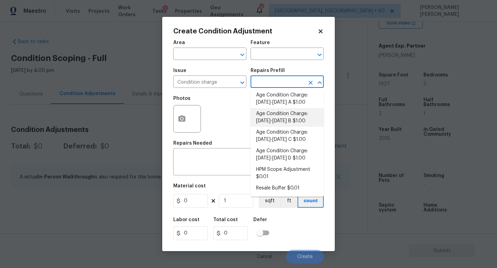
click at [280, 117] on li "Age Condition Charge: 2009-2023 B $1.00" at bounding box center [286, 117] width 73 height 19
type input "Home Readiness Packages"
type textarea "Age Condition Charge: [DATE]-[DATE] B"
type input "1"
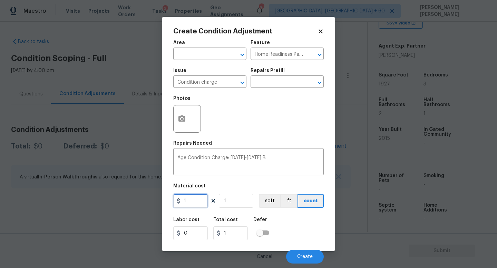
drag, startPoint x: 196, startPoint y: 198, endPoint x: 117, endPoint y: 198, distance: 79.0
click at [157, 198] on div "Create Condition Adjustment Area ​ Feature Home Readiness Packages ​ Issue Cond…" at bounding box center [248, 134] width 497 height 268
type input "2000"
click at [300, 222] on div "Labor cost 0 Total cost 2000 Defer" at bounding box center [248, 228] width 150 height 31
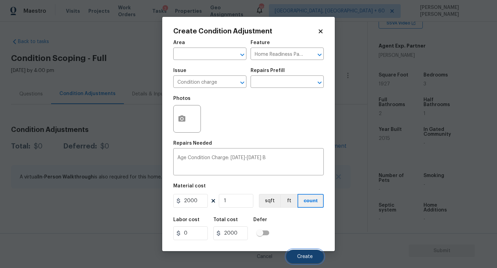
click at [308, 255] on span "Create" at bounding box center [305, 257] width 16 height 5
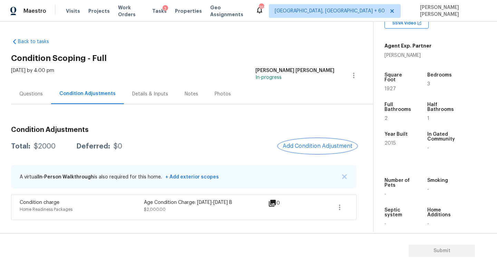
click at [309, 151] on button "Add Condition Adjustment" at bounding box center [317, 146] width 78 height 14
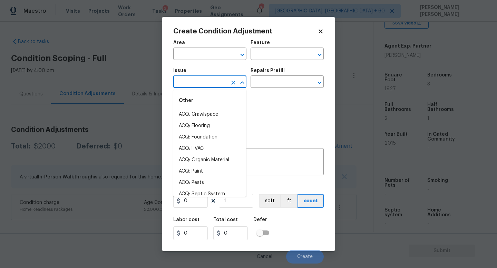
click at [203, 83] on input "text" at bounding box center [200, 82] width 54 height 11
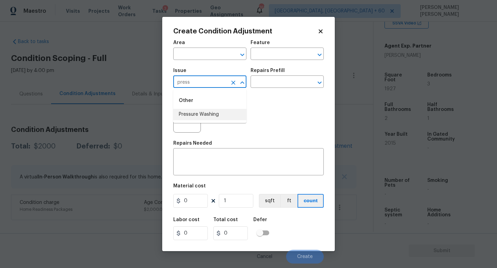
click at [200, 109] on li "Pressure Washing" at bounding box center [209, 114] width 73 height 11
type input "Pressure Washing"
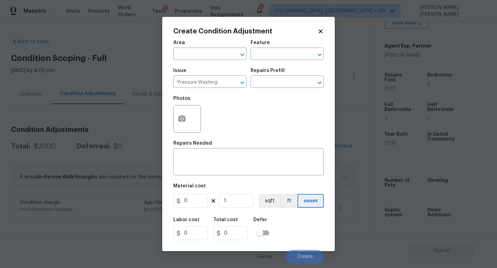
click at [258, 91] on div "Issue Pressure Washing ​ Repairs Prefill ​" at bounding box center [248, 78] width 150 height 28
click at [263, 87] on input "text" at bounding box center [277, 82] width 54 height 11
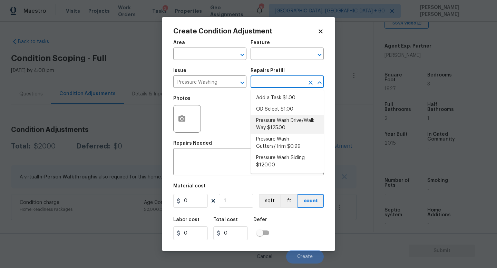
click at [277, 120] on li "Pressure Wash Drive/Walk Way $125.00" at bounding box center [286, 124] width 73 height 19
type input "Siding"
type textarea "Pressure wash the driveways/walkways as directed by the PM. Ensure that all deb…"
type input "125"
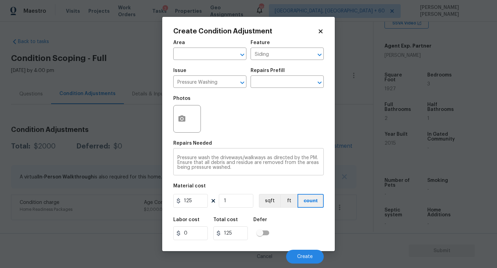
click at [254, 174] on div "Pressure wash the driveways/walkways as directed by the PM. Ensure that all deb…" at bounding box center [248, 163] width 150 height 26
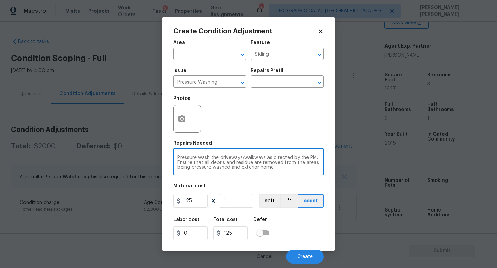
type textarea "Pressure wash the driveways/walkways as directed by the PM. Ensure that all deb…"
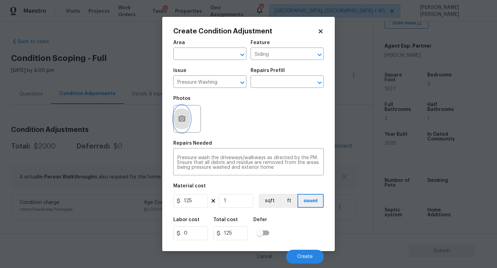
click at [184, 120] on icon "button" at bounding box center [181, 119] width 7 height 6
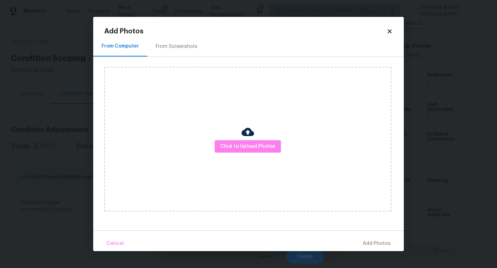
click at [239, 153] on div "Click to Upload Photos" at bounding box center [247, 139] width 287 height 145
click at [243, 151] on button "Click to Upload Photos" at bounding box center [247, 146] width 66 height 13
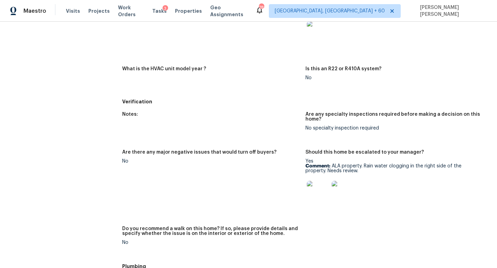
scroll to position [360, 0]
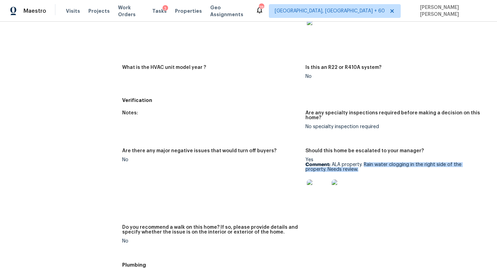
drag, startPoint x: 364, startPoint y: 165, endPoint x: 366, endPoint y: 171, distance: 6.2
click at [366, 171] on p "Comment: ALA property. Rain water clogging in the right side of the property. N…" at bounding box center [394, 167] width 178 height 10
copy p "Rain water clogging in the right side of the property. Needs review."
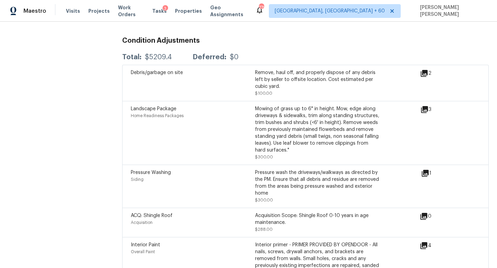
scroll to position [1006, 0]
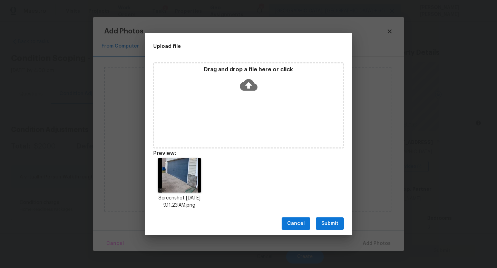
scroll to position [143, 0]
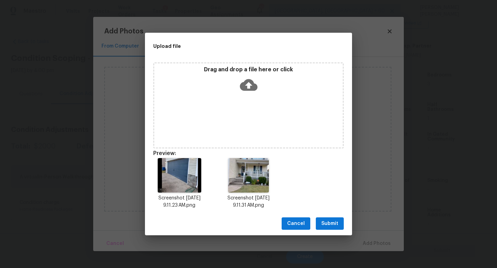
click at [331, 221] on span "Submit" at bounding box center [329, 224] width 17 height 9
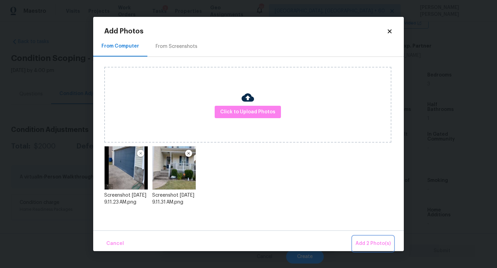
click at [378, 242] on span "Add 2 Photo(s)" at bounding box center [372, 244] width 35 height 9
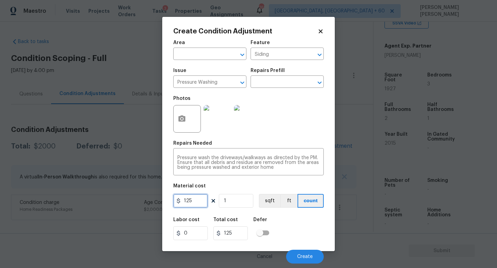
drag, startPoint x: 200, startPoint y: 203, endPoint x: 136, endPoint y: 202, distance: 64.5
click at [136, 202] on div "Create Condition Adjustment Area ​ Feature Siding ​ Issue Pressure Washing ​ Re…" at bounding box center [248, 134] width 497 height 268
type input "300"
click at [311, 254] on button "Create" at bounding box center [305, 257] width 38 height 14
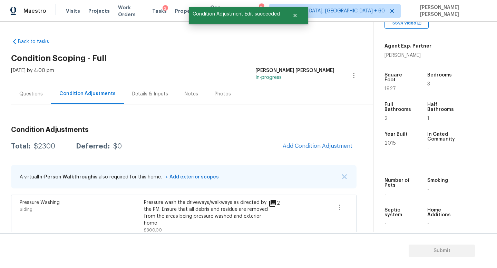
click at [278, 87] on div "Questions Condition Adjustments Details & Inputs Notes Photos" at bounding box center [192, 94] width 362 height 21
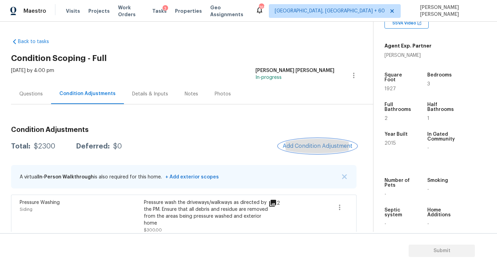
click at [320, 143] on span "Add Condition Adjustment" at bounding box center [317, 146] width 70 height 6
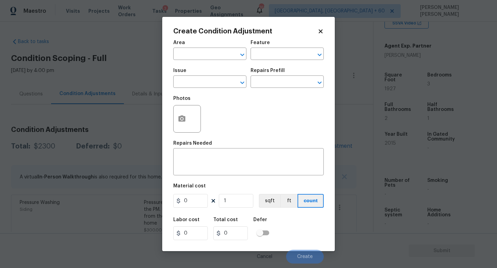
click at [201, 76] on div "Issue" at bounding box center [209, 72] width 73 height 9
click at [197, 80] on input "text" at bounding box center [200, 82] width 54 height 11
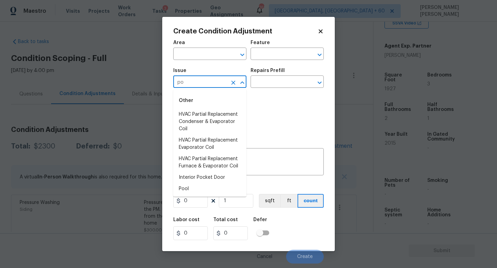
type input "p"
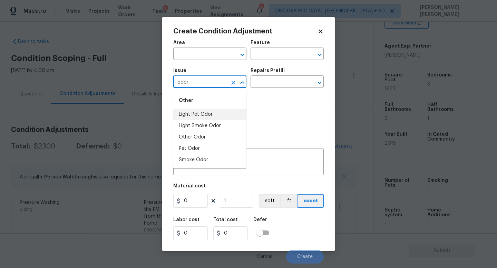
click at [198, 114] on li "Light Pet Odor" at bounding box center [209, 114] width 73 height 11
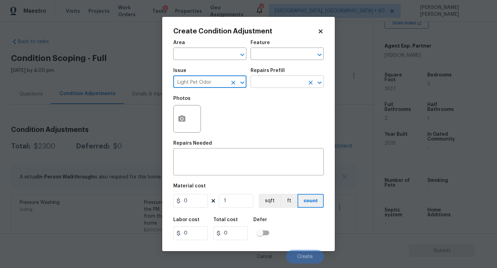
type input "Light Pet Odor"
click at [272, 83] on input "text" at bounding box center [277, 82] width 54 height 11
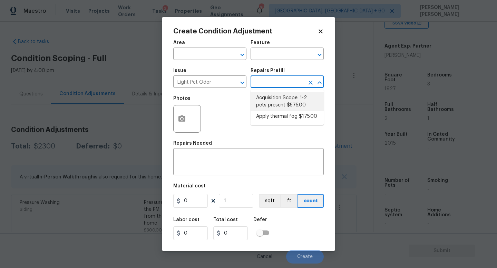
click at [285, 101] on li "Acquisition Scope: 1-2 pets present $575.00" at bounding box center [286, 101] width 73 height 19
type textarea "Acquisition Scope: 1-2 pets present"
type input "575"
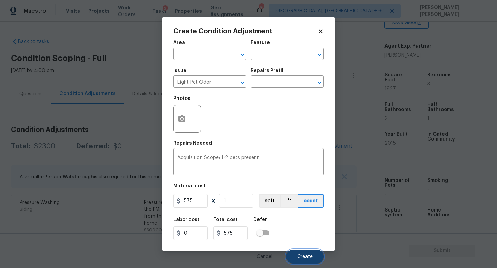
click at [300, 255] on span "Create" at bounding box center [305, 257] width 16 height 5
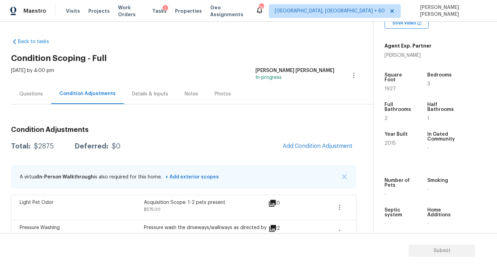
click at [323, 207] on span at bounding box center [315, 207] width 27 height 17
click at [336, 207] on icon "button" at bounding box center [339, 207] width 8 height 8
click at [365, 204] on div "Edit" at bounding box center [379, 206] width 54 height 7
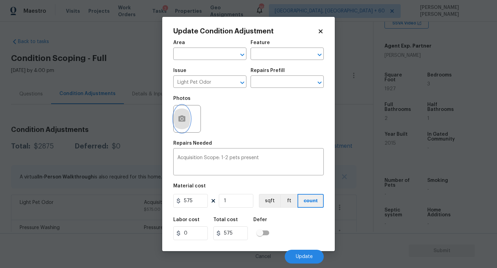
click at [180, 118] on icon "button" at bounding box center [181, 119] width 7 height 6
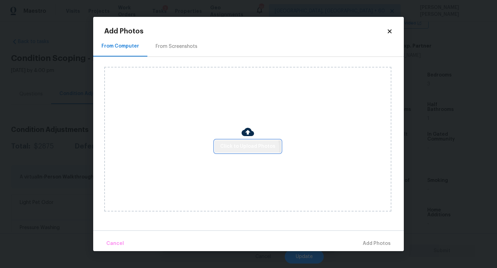
click at [244, 148] on span "Click to Upload Photos" at bounding box center [247, 146] width 55 height 9
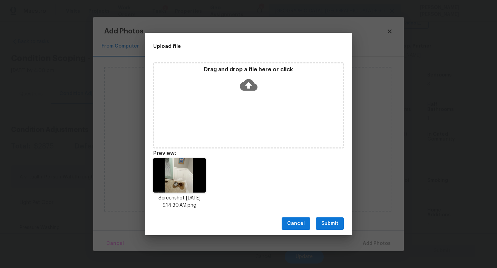
click at [336, 228] on span "Submit" at bounding box center [329, 224] width 17 height 9
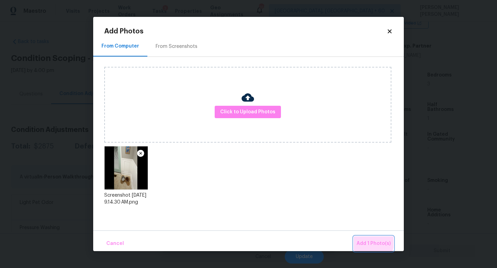
click at [367, 242] on span "Add 1 Photo(s)" at bounding box center [373, 244] width 34 height 9
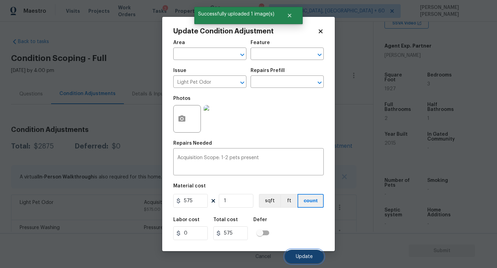
click at [303, 253] on button "Update" at bounding box center [304, 257] width 39 height 14
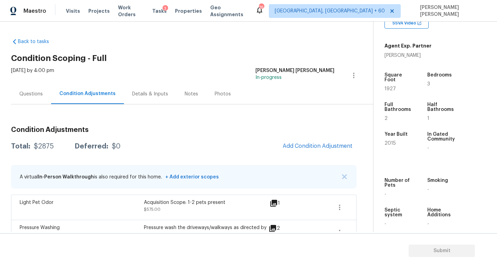
scroll to position [59, 0]
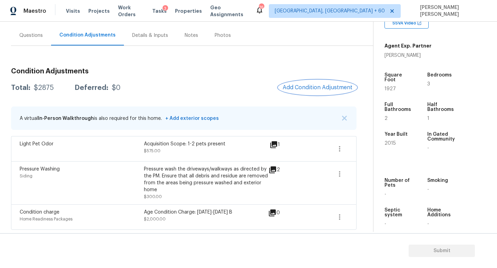
click at [302, 93] on button "Add Condition Adjustment" at bounding box center [317, 87] width 78 height 14
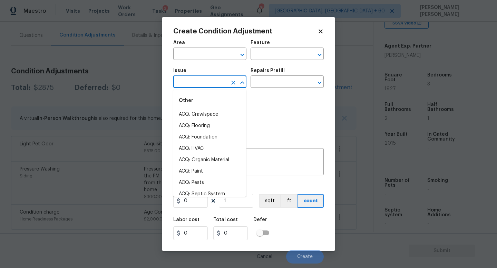
click at [198, 83] on input "text" at bounding box center [200, 82] width 54 height 11
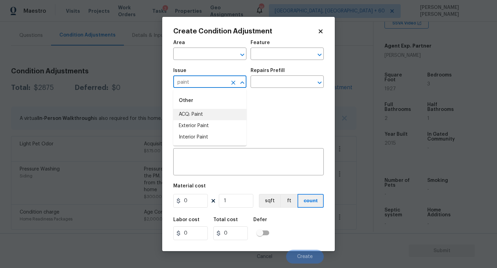
click at [194, 118] on li "ACQ: Paint" at bounding box center [209, 114] width 73 height 11
type input "ACQ: Paint"
click at [271, 83] on input "text" at bounding box center [277, 82] width 54 height 11
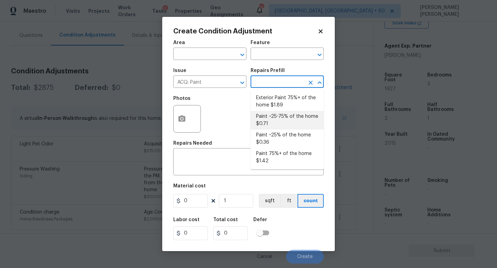
click at [268, 120] on li "Paint ~25-75% of the home $0.71" at bounding box center [286, 120] width 73 height 19
type input "Acquisition"
type textarea "Acquisition Scope: ~25 - 75% of the home needs interior paint"
type input "0.71"
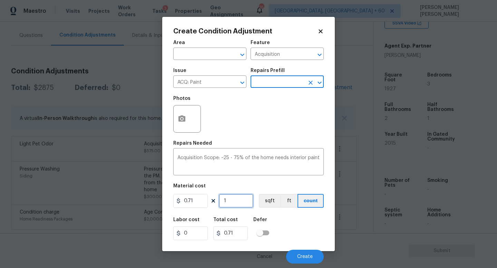
click at [236, 204] on input "1" at bounding box center [236, 201] width 34 height 14
type input "0"
type input "1"
type input "0.71"
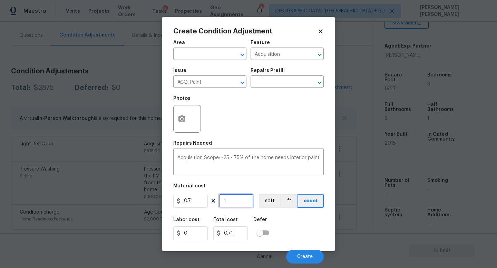
type input "19"
type input "13.49"
type input "192"
type input "136.32"
type input "1927"
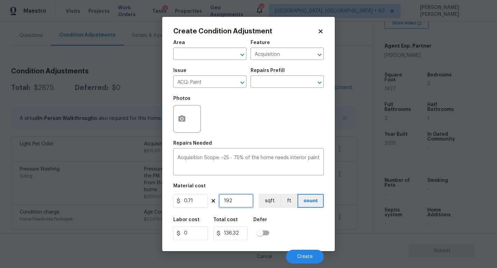
type input "1368.17"
type input "1927"
click at [183, 124] on button "button" at bounding box center [181, 119] width 17 height 27
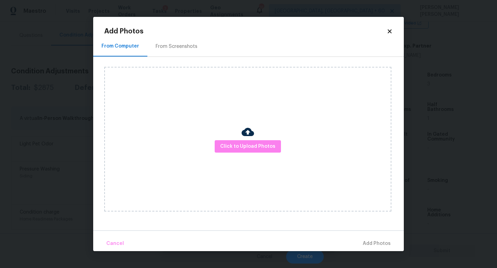
click at [245, 153] on div "Click to Upload Photos" at bounding box center [247, 139] width 287 height 145
click at [251, 147] on span "Click to Upload Photos" at bounding box center [247, 146] width 55 height 9
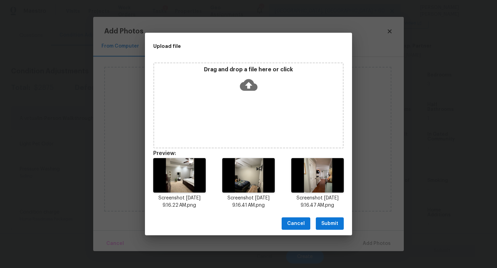
click at [327, 220] on span "Submit" at bounding box center [329, 224] width 17 height 9
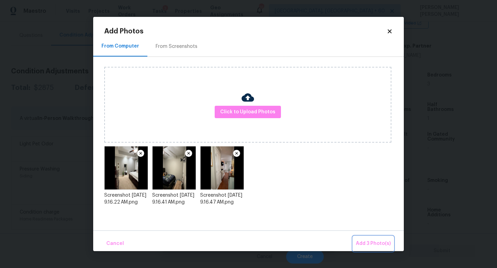
click at [364, 238] on button "Add 3 Photo(s)" at bounding box center [373, 244] width 40 height 15
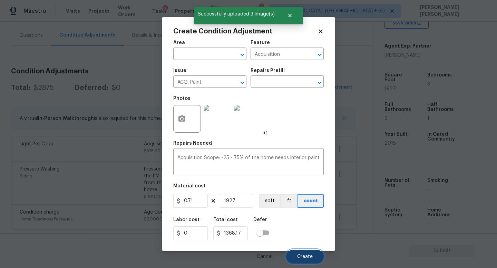
click at [305, 256] on span "Create" at bounding box center [305, 257] width 16 height 5
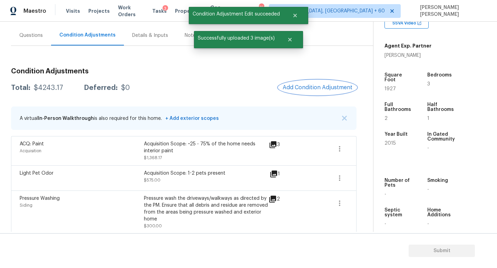
scroll to position [63, 0]
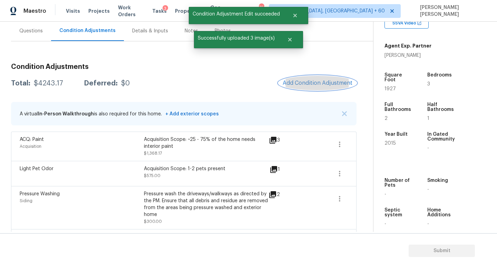
click at [321, 88] on button "Add Condition Adjustment" at bounding box center [317, 83] width 78 height 14
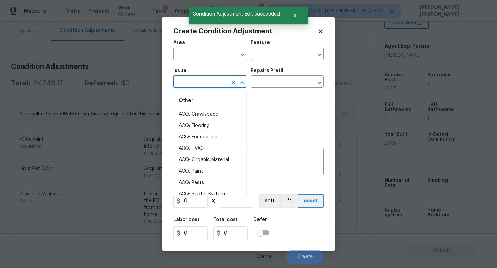
click at [181, 81] on input "text" at bounding box center [200, 82] width 54 height 11
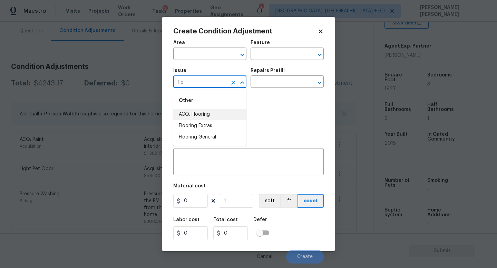
click at [206, 113] on li "ACQ: Flooring" at bounding box center [209, 114] width 73 height 11
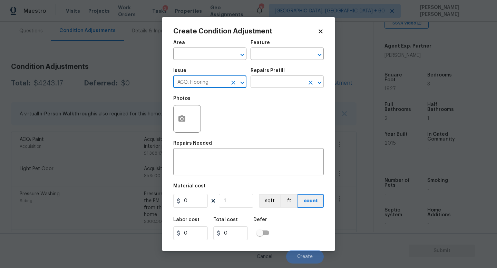
type input "ACQ: Flooring"
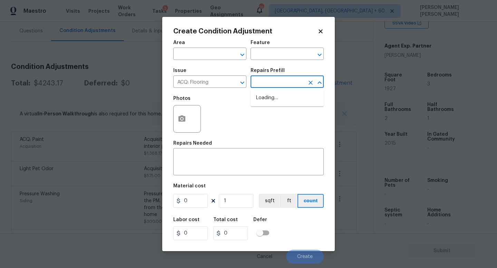
click at [284, 79] on input "text" at bounding box center [277, 82] width 54 height 11
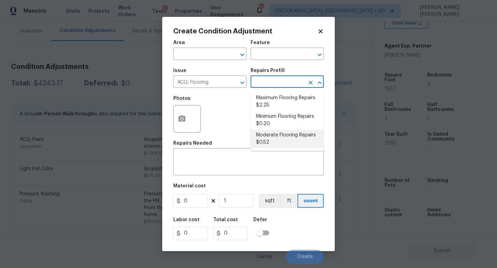
click at [271, 140] on li "Moderate Flooring Repairs $0.52" at bounding box center [286, 139] width 73 height 19
type input "Acquisition"
type textarea "Acquisition Scope: Moderate flooring repairs"
type input "0.52"
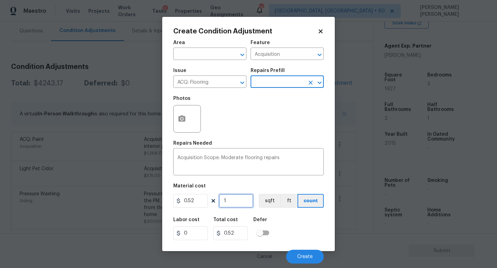
click at [236, 204] on input "1" at bounding box center [236, 201] width 34 height 14
type input "0"
type input "1"
type input "0.52"
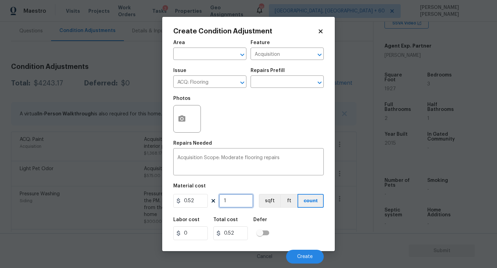
type input "19"
type input "9.88"
type input "192"
type input "99.84"
type input "1927"
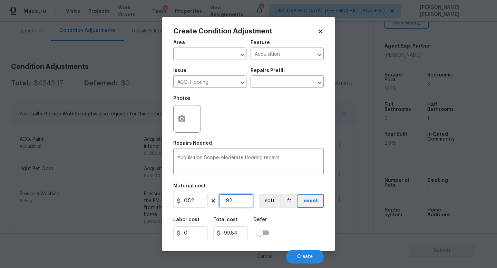
type input "1002.04"
type input "1927"
click at [181, 117] on icon "button" at bounding box center [181, 119] width 7 height 6
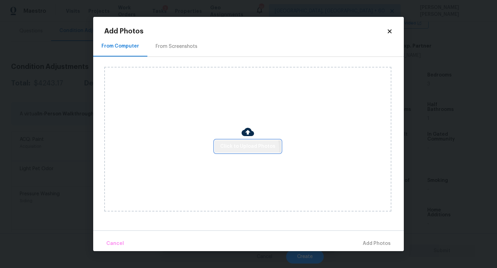
click at [230, 150] on span "Click to Upload Photos" at bounding box center [247, 146] width 55 height 9
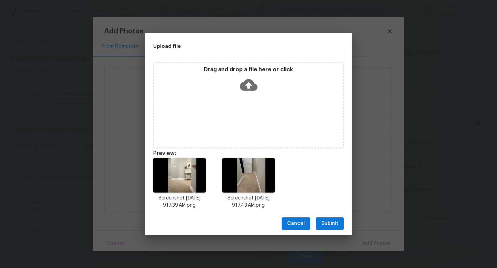
scroll to position [143, 0]
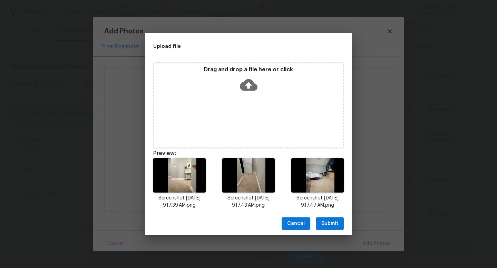
click at [330, 226] on span "Submit" at bounding box center [329, 224] width 17 height 9
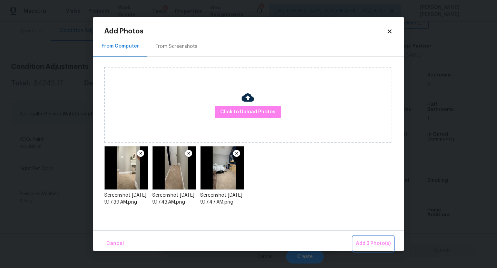
click at [370, 240] on span "Add 3 Photo(s)" at bounding box center [373, 244] width 35 height 9
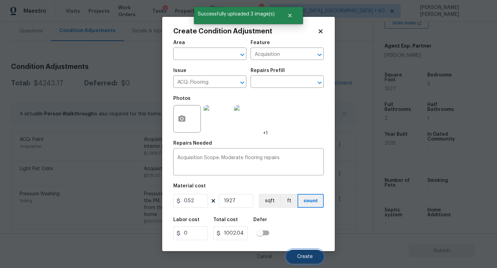
click at [305, 256] on span "Create" at bounding box center [305, 257] width 16 height 5
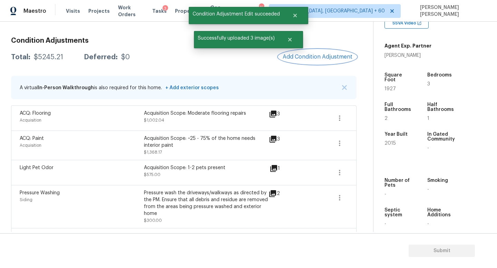
scroll to position [113, 0]
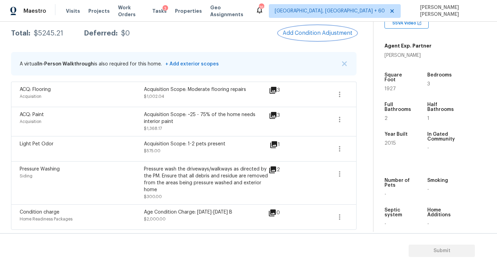
click at [318, 32] on span "Add Condition Adjustment" at bounding box center [317, 33] width 70 height 6
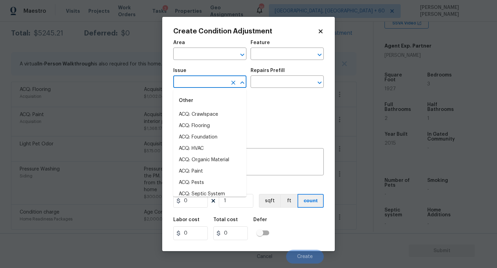
click at [204, 85] on input "text" at bounding box center [200, 82] width 54 height 11
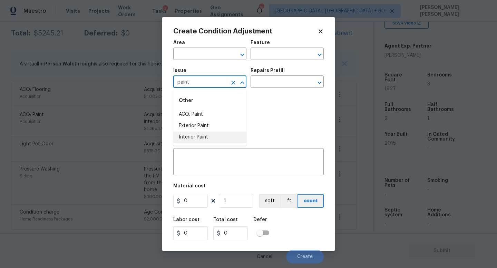
click at [197, 138] on li "Interior Paint" at bounding box center [209, 137] width 73 height 11
type input "Interior Paint"
click at [273, 77] on input "text" at bounding box center [277, 82] width 54 height 11
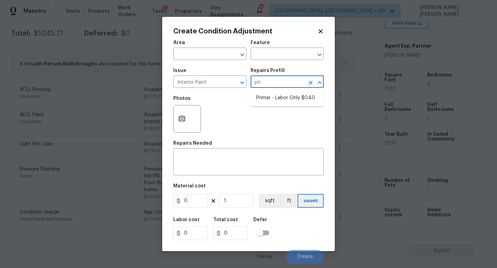
type input "prim"
click at [283, 99] on li "Primer - Labor Only $0.40" at bounding box center [286, 97] width 73 height 11
type input "Overall Paint"
type textarea "Interior primer - PRIMER PROVIDED BY OPENDOOR - All nails, screws, drywall anch…"
type input "0.4"
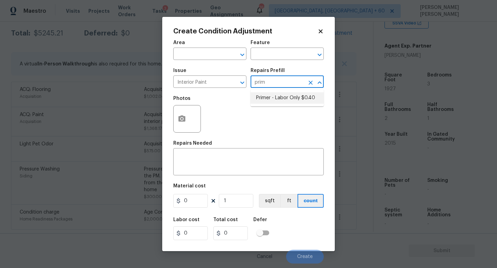
type input "0.4"
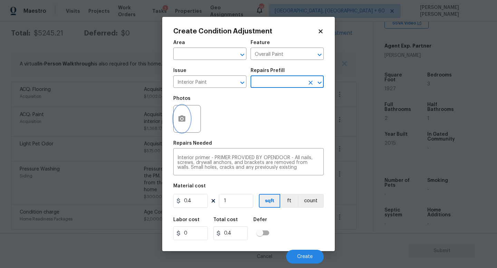
click at [188, 114] on button "button" at bounding box center [181, 119] width 17 height 27
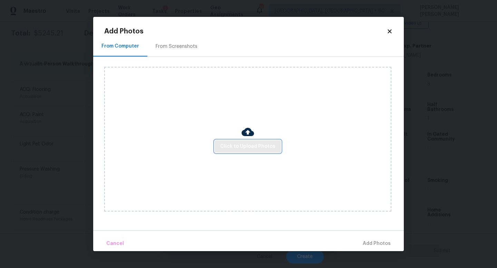
click at [221, 149] on button "Click to Upload Photos" at bounding box center [247, 146] width 66 height 13
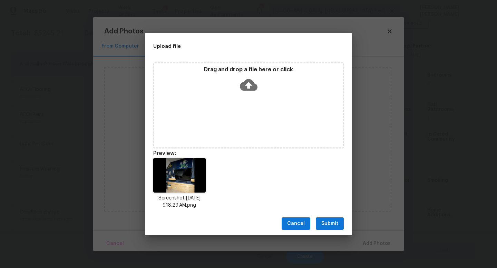
click at [340, 223] on button "Submit" at bounding box center [330, 224] width 28 height 13
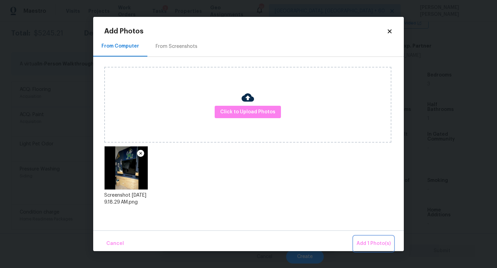
click at [367, 242] on span "Add 1 Photo(s)" at bounding box center [373, 244] width 34 height 9
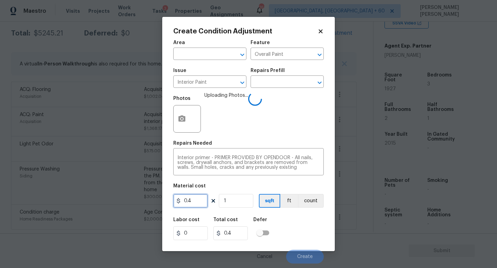
drag, startPoint x: 199, startPoint y: 202, endPoint x: 91, endPoint y: 197, distance: 108.1
click at [142, 202] on div "Create Condition Adjustment Area ​ Feature Overall Paint ​ Issue Interior Paint…" at bounding box center [248, 134] width 497 height 268
type input "75"
click at [297, 229] on div "Labor cost 0 Total cost 75 Defer" at bounding box center [248, 228] width 150 height 31
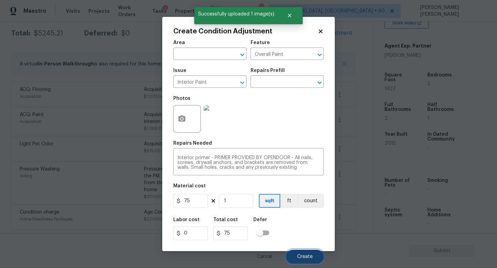
click at [308, 256] on span "Create" at bounding box center [305, 257] width 16 height 5
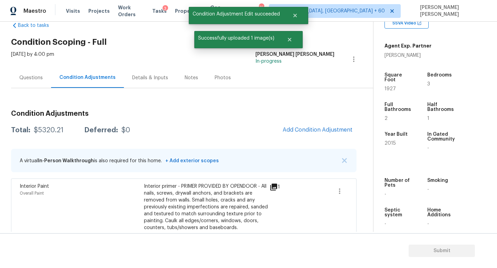
click at [33, 74] on div "Questions" at bounding box center [31, 78] width 40 height 20
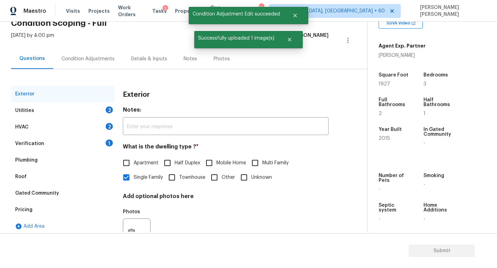
scroll to position [36, 0]
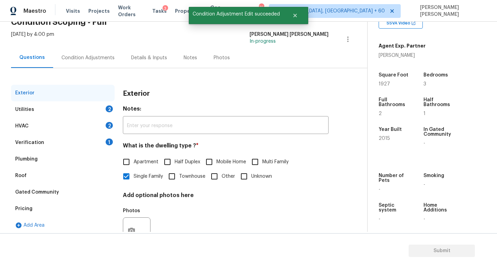
click at [71, 109] on div "Utilities 2" at bounding box center [62, 109] width 103 height 17
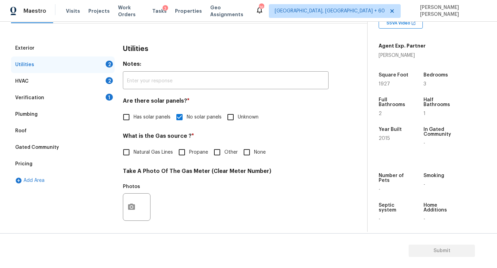
scroll to position [86, 0]
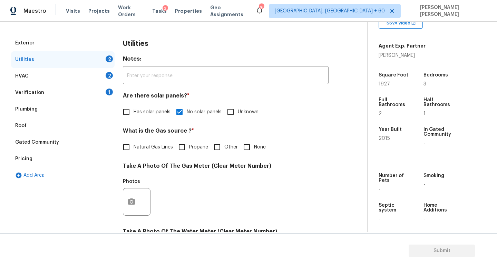
click at [252, 149] on input "None" at bounding box center [246, 147] width 14 height 14
checkbox input "true"
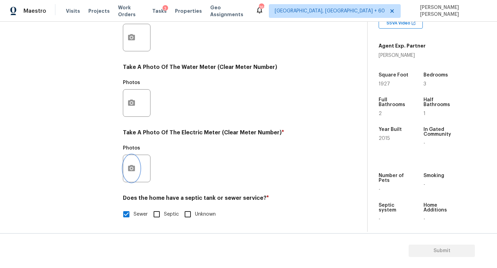
click at [136, 168] on button "button" at bounding box center [131, 168] width 17 height 27
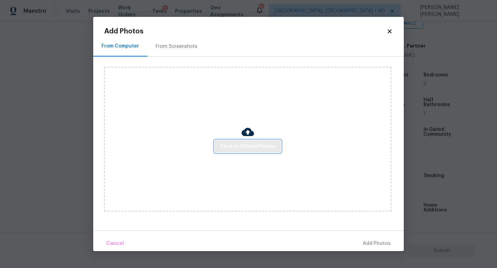
click at [234, 147] on span "Click to Upload Photos" at bounding box center [247, 146] width 55 height 9
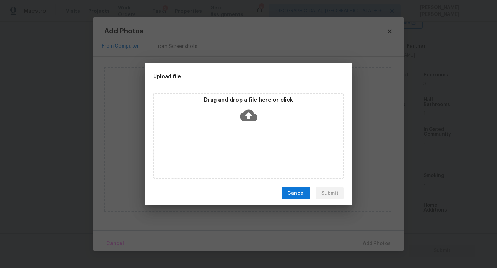
click at [250, 123] on icon at bounding box center [249, 116] width 18 height 18
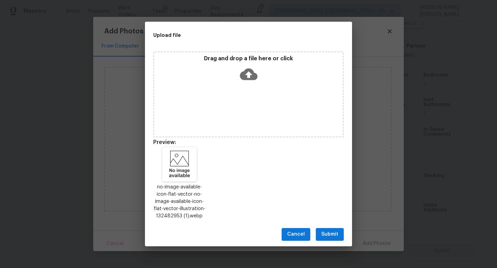
click at [333, 234] on span "Submit" at bounding box center [329, 234] width 17 height 9
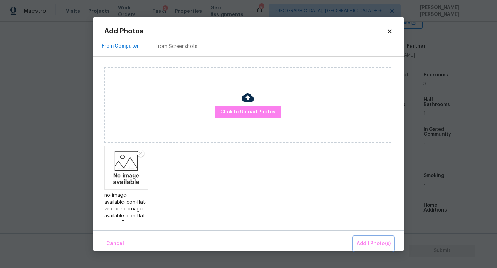
click at [377, 239] on button "Add 1 Photo(s)" at bounding box center [373, 244] width 40 height 15
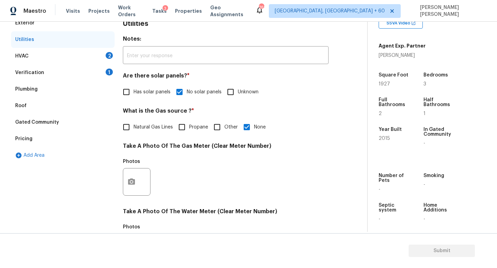
scroll to position [0, 0]
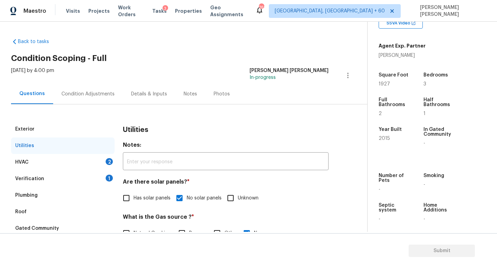
click at [89, 158] on div "HVAC 2" at bounding box center [62, 162] width 103 height 17
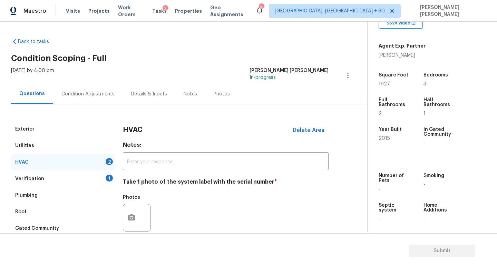
scroll to position [17, 0]
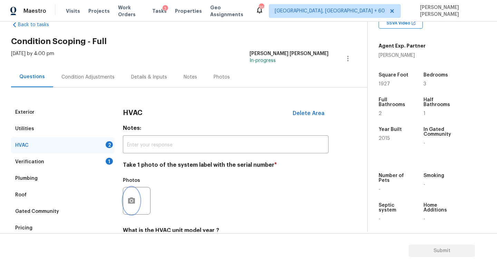
click at [134, 200] on icon "button" at bounding box center [131, 201] width 7 height 6
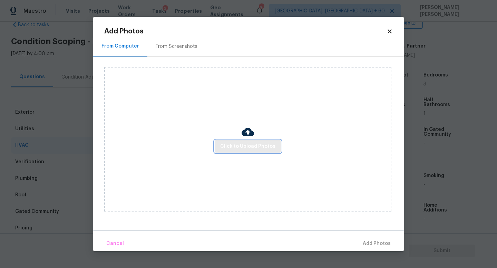
click at [239, 148] on span "Click to Upload Photos" at bounding box center [247, 146] width 55 height 9
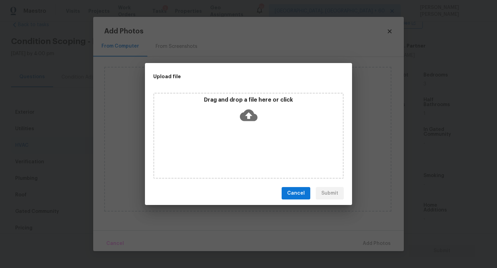
click at [260, 121] on div "Drag and drop a file here or click" at bounding box center [248, 112] width 188 height 30
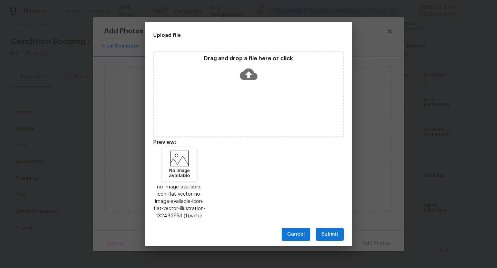
click at [332, 229] on button "Submit" at bounding box center [330, 234] width 28 height 13
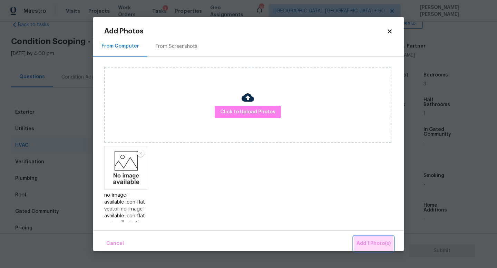
click at [371, 246] on span "Add 1 Photo(s)" at bounding box center [373, 244] width 34 height 9
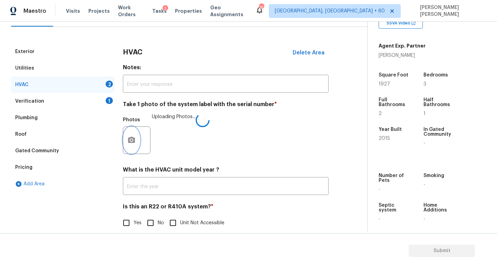
scroll to position [87, 0]
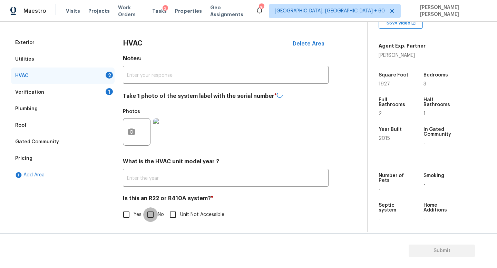
click at [152, 213] on input "No" at bounding box center [150, 215] width 14 height 14
checkbox input "true"
click at [79, 93] on div "Verification 1" at bounding box center [62, 92] width 103 height 17
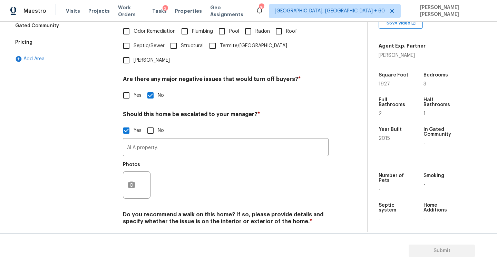
scroll to position [205, 0]
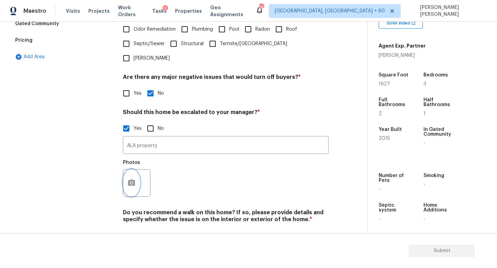
click at [134, 180] on icon "button" at bounding box center [131, 183] width 7 height 6
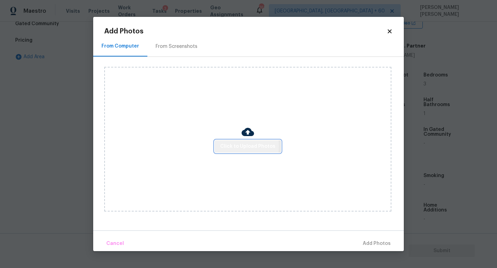
click at [236, 146] on span "Click to Upload Photos" at bounding box center [247, 146] width 55 height 9
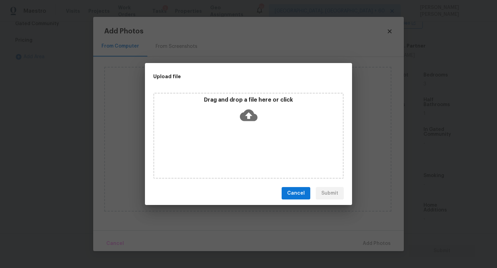
click at [249, 120] on icon at bounding box center [249, 116] width 18 height 12
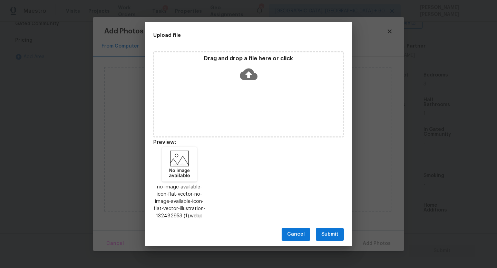
click at [333, 234] on span "Submit" at bounding box center [329, 234] width 17 height 9
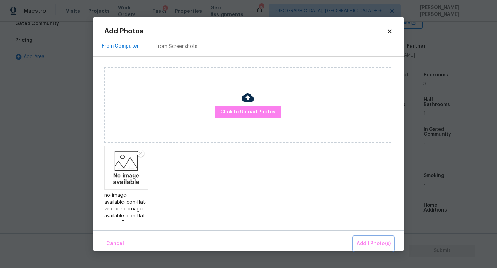
click at [388, 243] on span "Add 1 Photo(s)" at bounding box center [373, 244] width 34 height 9
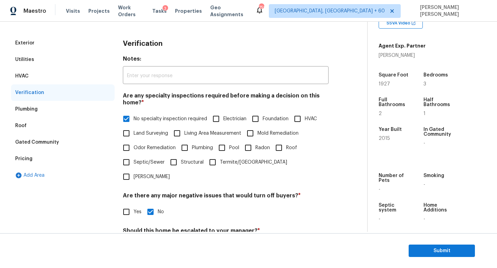
scroll to position [0, 0]
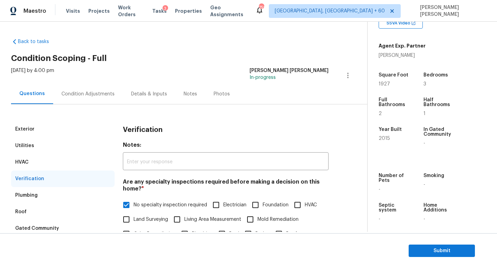
click at [76, 88] on div "Condition Adjustments" at bounding box center [88, 94] width 70 height 20
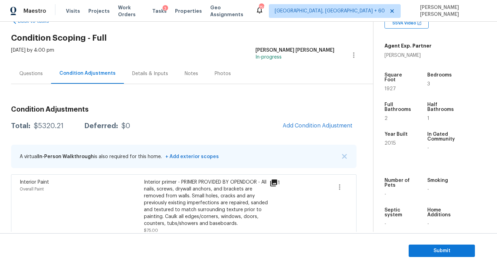
scroll to position [18, 0]
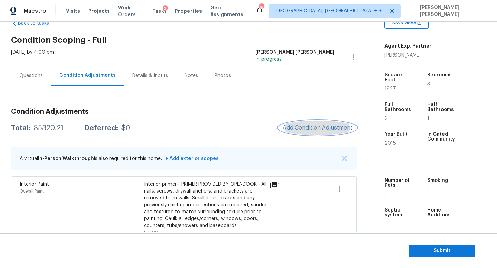
click at [312, 126] on span "Add Condition Adjustment" at bounding box center [317, 128] width 70 height 6
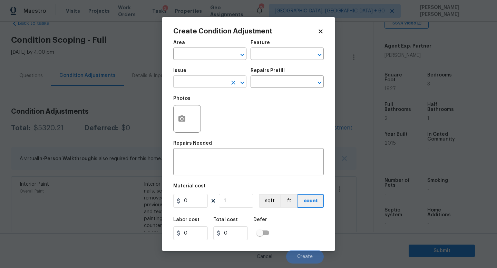
click at [204, 84] on input "text" at bounding box center [200, 82] width 54 height 11
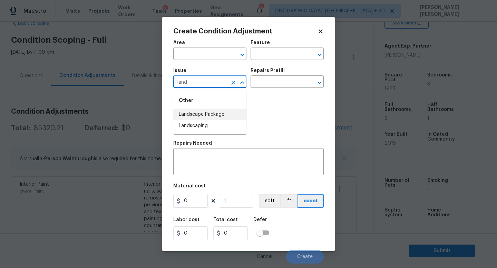
click at [218, 114] on li "Landscape Package" at bounding box center [209, 114] width 73 height 11
type input "Landscape Package"
click at [273, 72] on h5 "Repairs Prefill" at bounding box center [267, 70] width 34 height 5
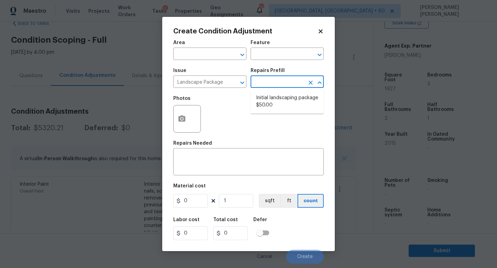
click at [273, 79] on input "text" at bounding box center [277, 82] width 54 height 11
click at [273, 96] on li "Initial landscaping package $50.00" at bounding box center [286, 101] width 73 height 19
type input "Home Readiness Packages"
type textarea "Mowing of grass up to 6" in height. Mow, edge along driveways & sidewalks, trim…"
type input "50"
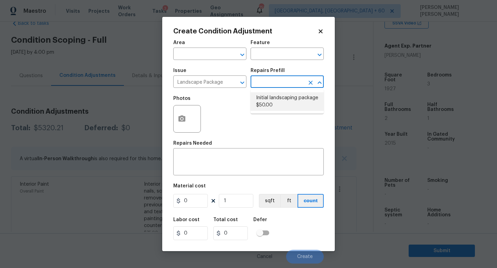
type input "50"
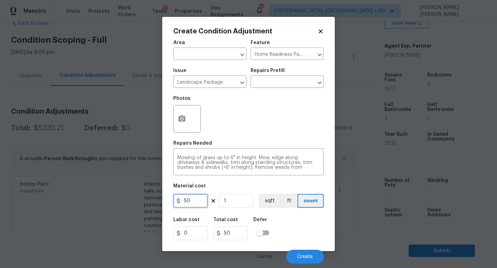
drag, startPoint x: 200, startPoint y: 199, endPoint x: 90, endPoint y: 190, distance: 110.7
click at [132, 199] on div "Create Condition Adjustment Area ​ Feature Home Readiness Packages ​ Issue Land…" at bounding box center [248, 134] width 497 height 268
type input "300"
click at [312, 256] on span "Create" at bounding box center [305, 257] width 16 height 5
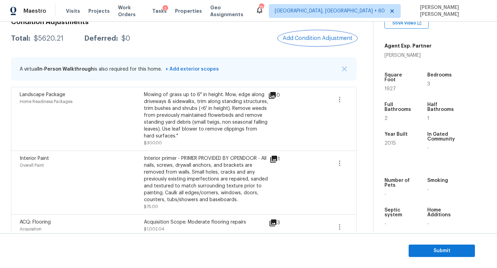
scroll to position [107, 0]
click at [312, 43] on button "Add Condition Adjustment" at bounding box center [317, 39] width 78 height 14
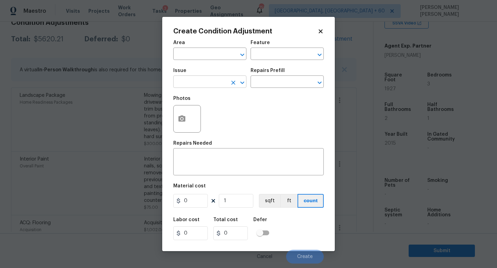
click at [202, 80] on input "text" at bounding box center [200, 82] width 54 height 11
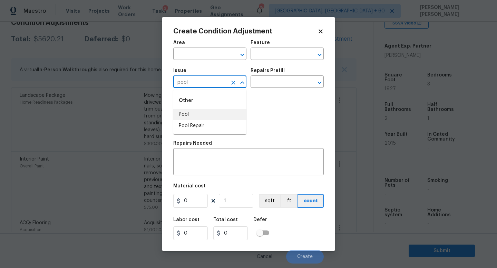
click at [203, 113] on li "Pool" at bounding box center [209, 114] width 73 height 11
type input "Pool"
click at [197, 161] on textarea at bounding box center [248, 163] width 142 height 14
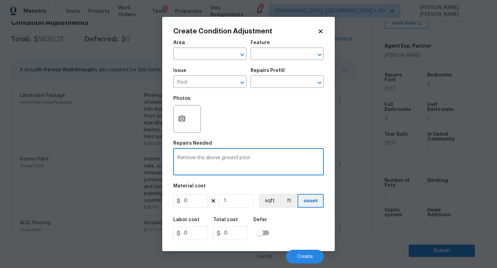
type textarea "Remove the above ground pool"
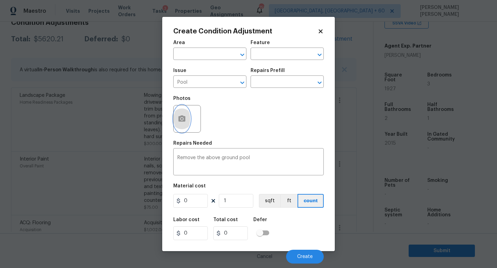
click at [188, 124] on button "button" at bounding box center [181, 119] width 17 height 27
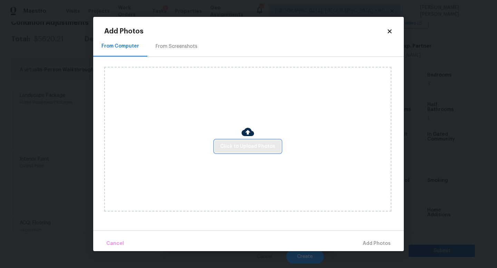
click at [248, 147] on span "Click to Upload Photos" at bounding box center [247, 146] width 55 height 9
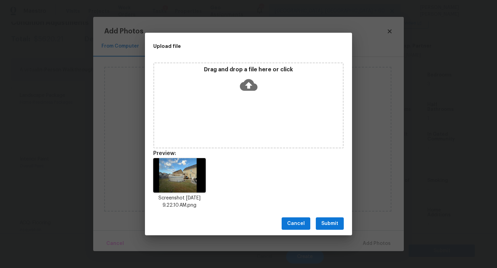
click at [328, 220] on span "Submit" at bounding box center [329, 224] width 17 height 9
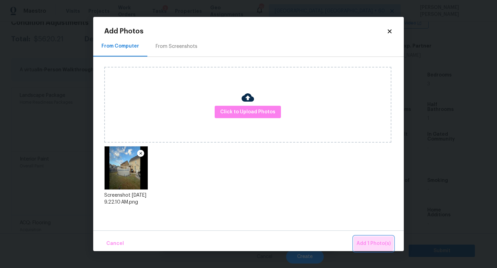
click at [366, 241] on span "Add 1 Photo(s)" at bounding box center [373, 244] width 34 height 9
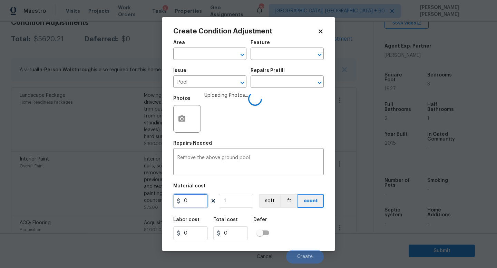
click at [198, 201] on input "0" at bounding box center [190, 201] width 34 height 14
type input "1500"
click at [301, 232] on div "Labor cost 0 Total cost 1500 Defer" at bounding box center [248, 228] width 150 height 31
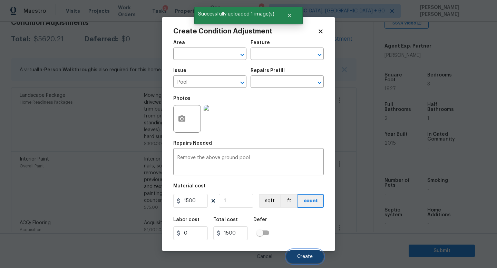
click at [311, 255] on span "Create" at bounding box center [305, 257] width 16 height 5
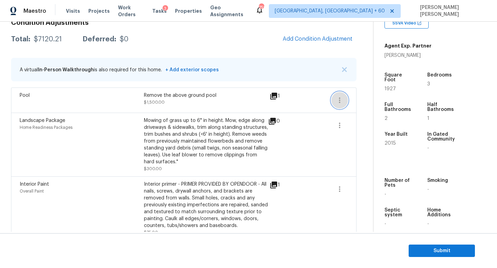
click at [341, 99] on icon "button" at bounding box center [339, 100] width 8 height 8
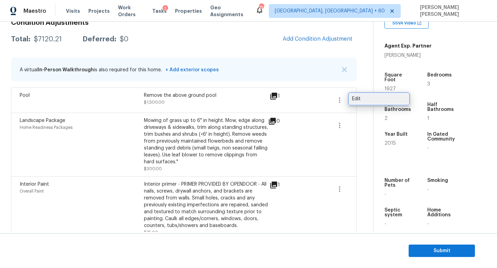
click at [365, 101] on div "Edit" at bounding box center [379, 99] width 54 height 7
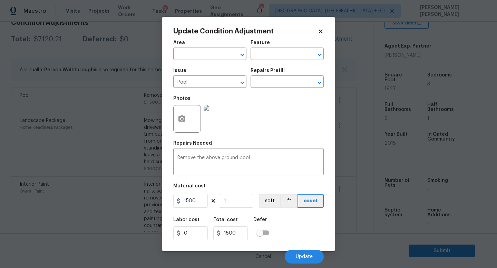
drag, startPoint x: 210, startPoint y: 73, endPoint x: 193, endPoint y: 73, distance: 16.9
click at [194, 73] on div "Issue" at bounding box center [209, 72] width 73 height 9
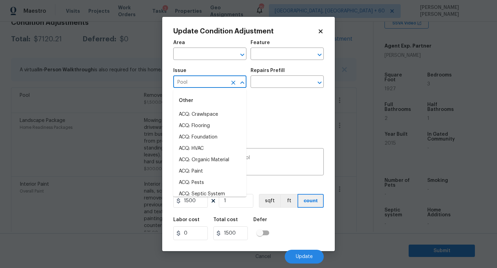
drag, startPoint x: 205, startPoint y: 84, endPoint x: 29, endPoint y: 76, distance: 176.4
click at [29, 76] on div "Update Condition Adjustment Area ​ Feature ​ Issue Pool ​ Repairs Prefill ​ Pho…" at bounding box center [248, 134] width 497 height 268
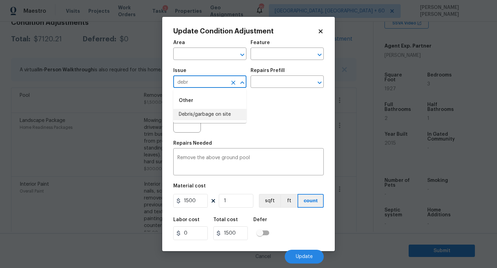
click at [196, 114] on li "Debris/garbage on site" at bounding box center [209, 114] width 73 height 11
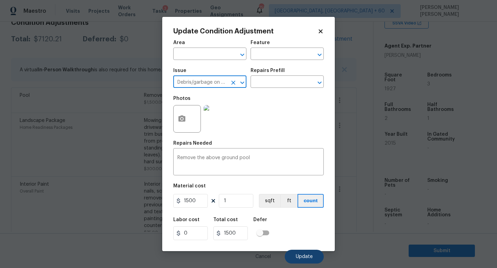
type input "Debris/garbage on site"
click at [303, 258] on span "Update" at bounding box center [304, 257] width 17 height 5
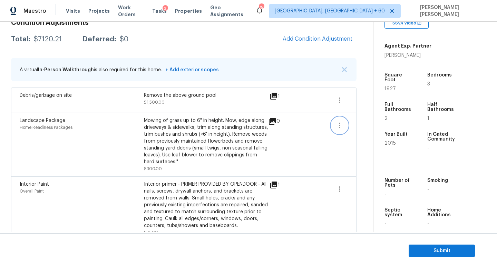
click at [340, 125] on icon "button" at bounding box center [339, 125] width 8 height 8
click at [362, 125] on div "Edit" at bounding box center [379, 124] width 54 height 7
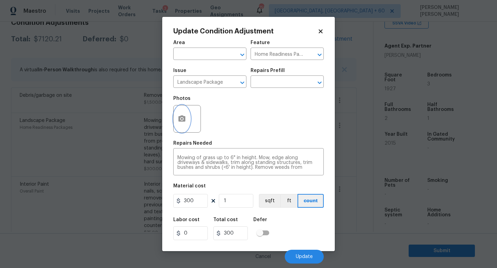
click at [186, 123] on icon "button" at bounding box center [182, 119] width 8 height 8
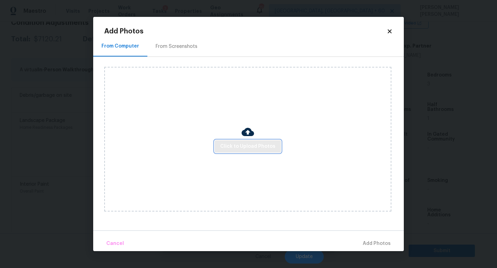
click at [240, 143] on span "Click to Upload Photos" at bounding box center [247, 146] width 55 height 9
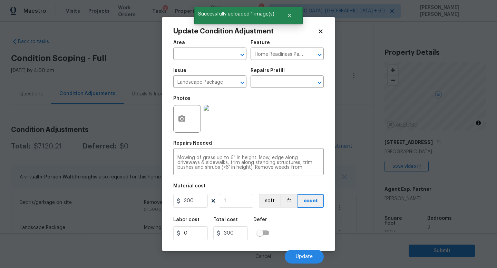
scroll to position [143, 0]
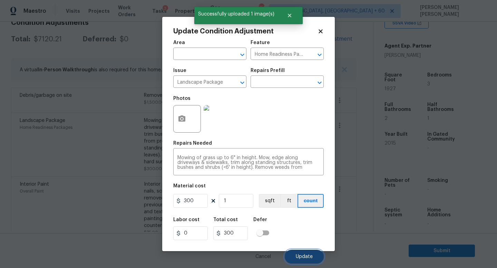
click at [310, 254] on button "Update" at bounding box center [304, 257] width 39 height 14
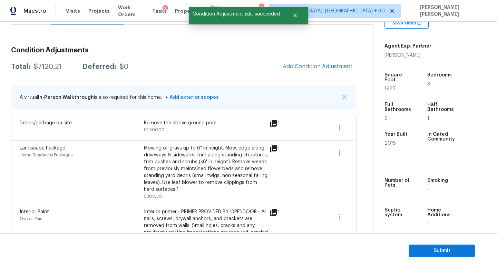
scroll to position [75, 0]
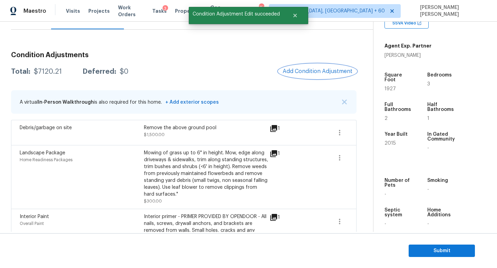
click at [306, 76] on button "Add Condition Adjustment" at bounding box center [317, 71] width 78 height 14
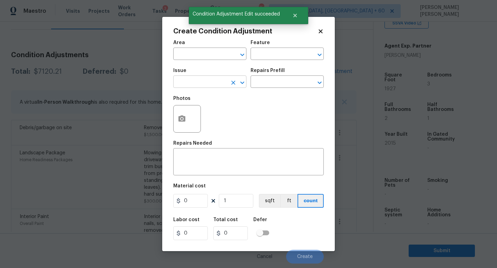
click at [218, 83] on input "text" at bounding box center [200, 82] width 54 height 11
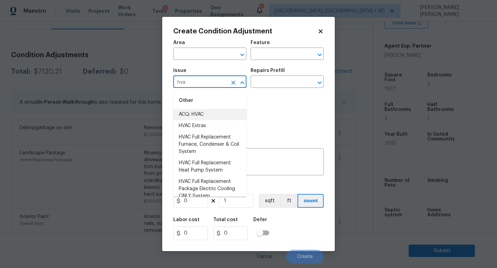
click at [221, 115] on li "ACQ: HVAC" at bounding box center [209, 114] width 73 height 11
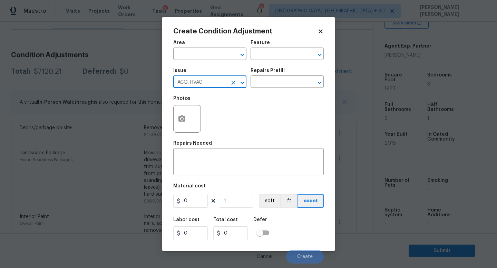
type input "ACQ: HVAC"
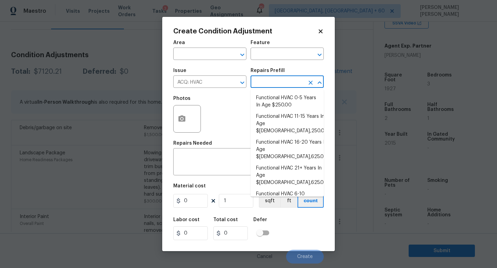
click at [289, 86] on input "text" at bounding box center [277, 82] width 54 height 11
click at [298, 189] on li "Functional HVAC 6-10 Years In Age $500.00" at bounding box center [286, 198] width 73 height 19
type input "Acquisition"
type textarea "Acquisition Scope: Functional HVAC 6-10 years"
type input "500"
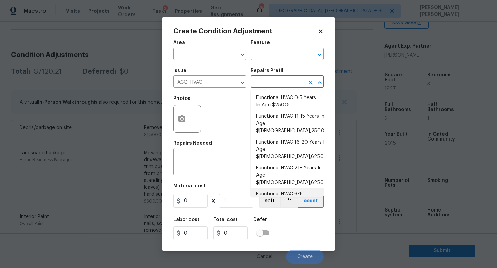
type input "500"
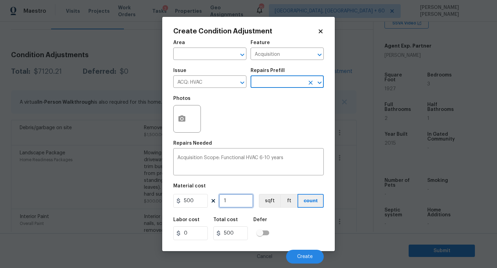
click at [236, 206] on input "1" at bounding box center [236, 201] width 34 height 14
type input "0"
type input "2"
type input "1000"
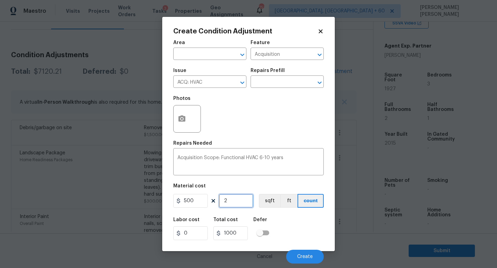
type input "2"
click at [292, 225] on div "Labor cost 0 Total cost 1000 Defer" at bounding box center [248, 228] width 150 height 31
click at [302, 256] on span "Create" at bounding box center [305, 257] width 16 height 5
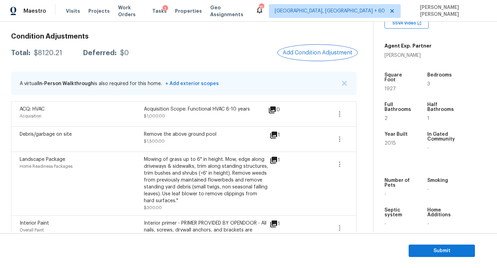
scroll to position [89, 0]
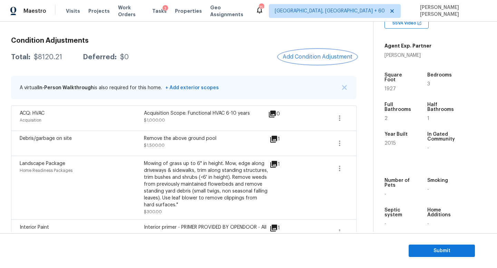
click at [302, 60] on button "Add Condition Adjustment" at bounding box center [317, 57] width 78 height 14
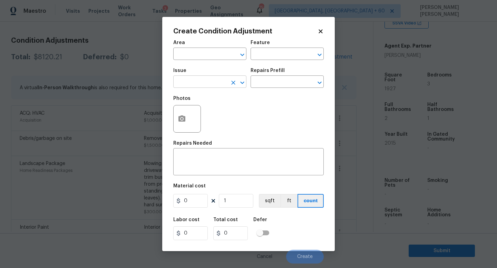
click at [187, 81] on input "text" at bounding box center [200, 82] width 54 height 11
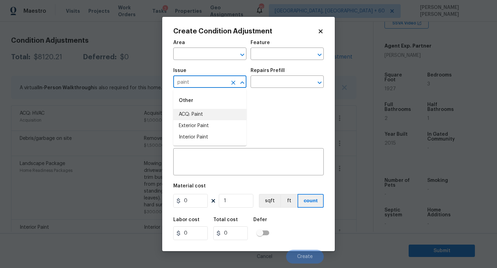
click at [189, 116] on li "ACQ: Paint" at bounding box center [209, 114] width 73 height 11
type input "ACQ: Paint"
click at [275, 82] on input "text" at bounding box center [277, 82] width 54 height 11
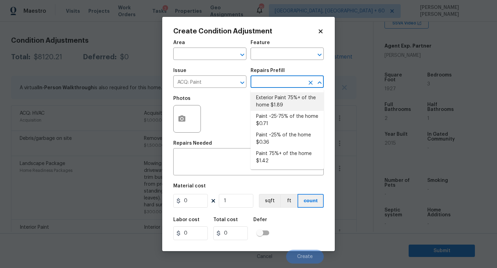
click at [275, 97] on li "Exterior Paint 75%+ of the home $1.89" at bounding box center [286, 101] width 73 height 19
type input "Acquisition"
type textarea "Acquisition Scope: 75%+ of the home exterior will likely require paint"
type input "1.89"
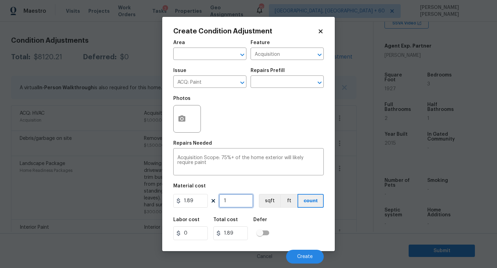
click at [245, 203] on input "1" at bounding box center [236, 201] width 34 height 14
type input "0"
type input "1"
type input "1.89"
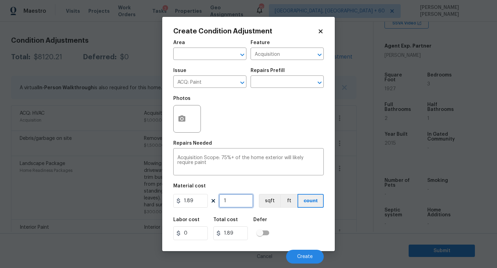
type input "19"
type input "35.91"
type input "192"
type input "362.88"
type input "1927"
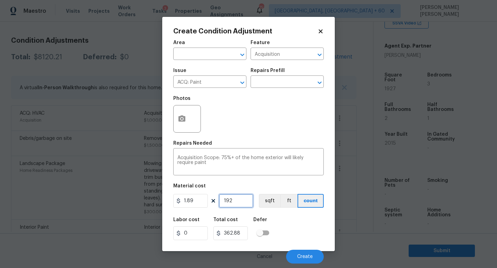
type input "3642.03"
type input "1927"
click at [181, 123] on button "button" at bounding box center [181, 119] width 17 height 27
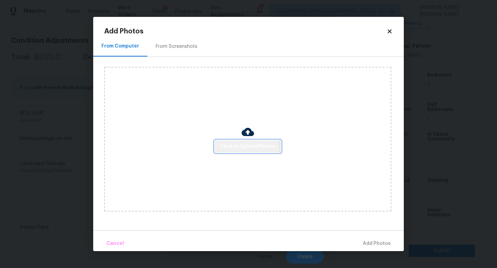
click at [230, 147] on span "Click to Upload Photos" at bounding box center [247, 146] width 55 height 9
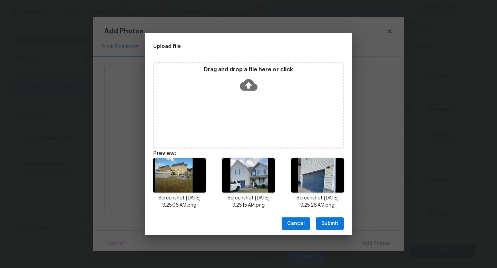
click at [334, 222] on span "Submit" at bounding box center [329, 224] width 17 height 9
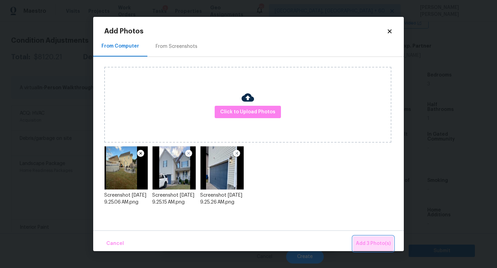
click at [373, 248] on button "Add 3 Photo(s)" at bounding box center [373, 244] width 40 height 15
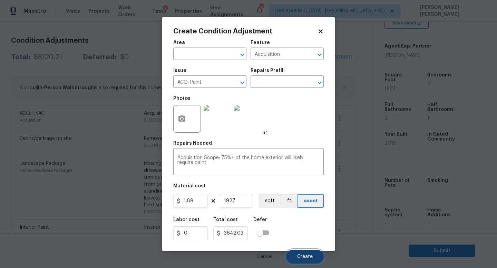
click at [298, 257] on span "Create" at bounding box center [305, 257] width 16 height 5
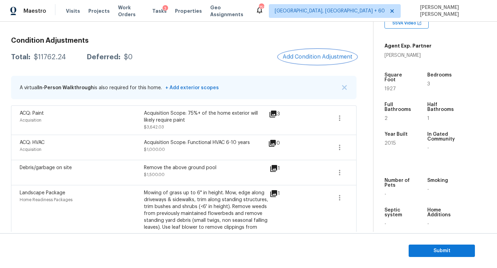
click at [313, 55] on span "Add Condition Adjustment" at bounding box center [317, 57] width 70 height 6
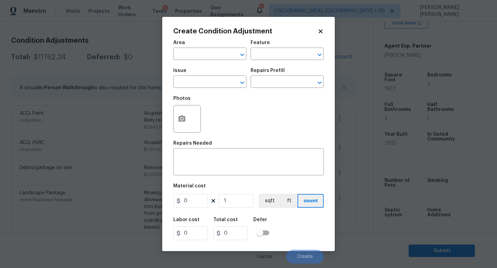
click at [103, 100] on body "Maestro Visits Projects Work Orders Tasks 3 Properties Geo Assignments 752 [GEO…" at bounding box center [248, 134] width 497 height 268
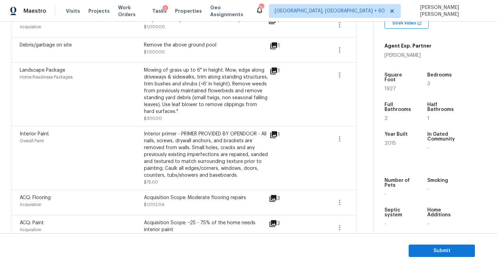
scroll to position [197, 0]
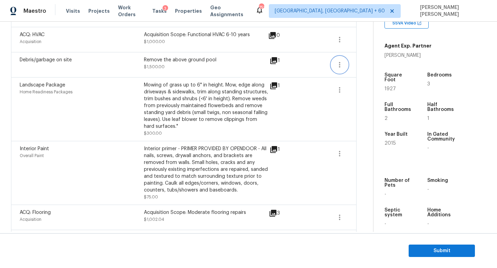
click at [340, 61] on icon "button" at bounding box center [339, 65] width 8 height 8
click at [363, 66] on div "Edit" at bounding box center [379, 63] width 54 height 7
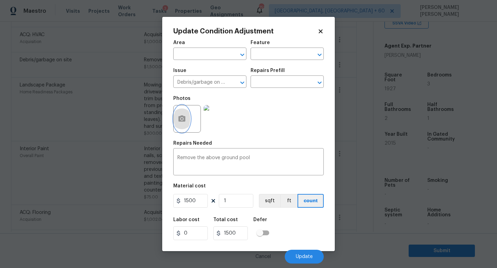
click at [185, 118] on icon "button" at bounding box center [182, 119] width 8 height 8
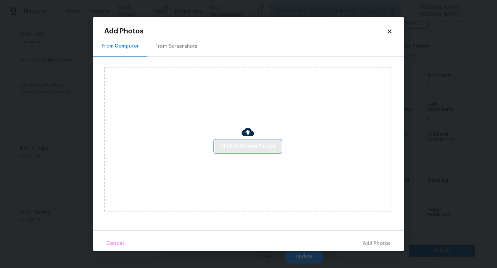
click at [245, 147] on span "Click to Upload Photos" at bounding box center [247, 146] width 55 height 9
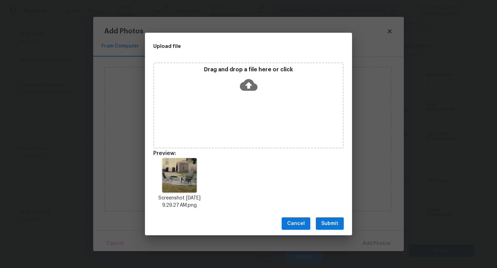
click at [332, 225] on span "Submit" at bounding box center [329, 224] width 17 height 9
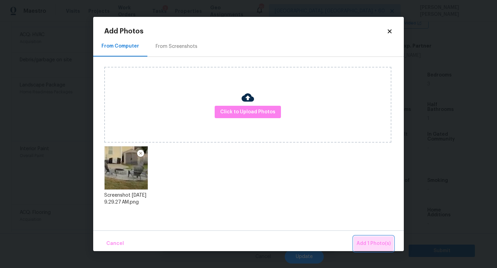
click at [381, 239] on button "Add 1 Photo(s)" at bounding box center [373, 244] width 40 height 15
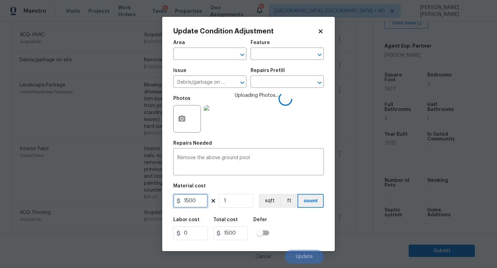
drag, startPoint x: 200, startPoint y: 201, endPoint x: 89, endPoint y: 201, distance: 110.7
click at [89, 201] on div "Update Condition Adjustment Area ​ Feature ​ Issue Debris/garbage on site ​ Rep…" at bounding box center [248, 134] width 497 height 268
type input "2000"
click at [296, 221] on div "Labor cost 0 Total cost 2000 Defer" at bounding box center [248, 228] width 150 height 31
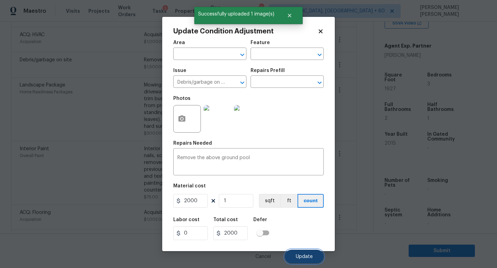
click at [303, 258] on span "Update" at bounding box center [304, 257] width 17 height 5
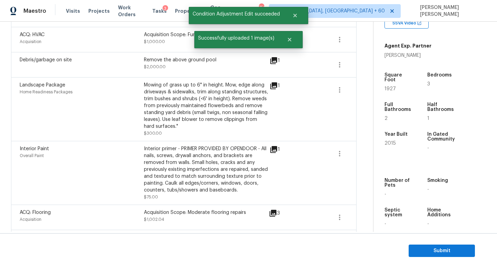
click at [168, 129] on div "Mowing of grass up to 6" in height. Mow, edge along driveways & sidewalks, trim…" at bounding box center [206, 106] width 124 height 48
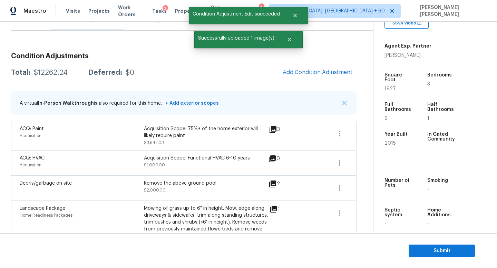
scroll to position [62, 0]
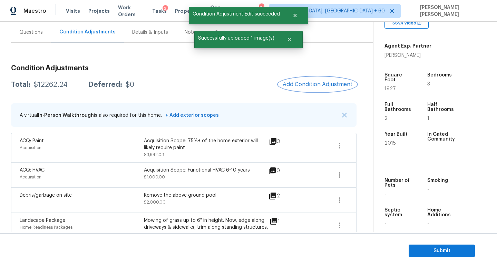
click at [292, 80] on button "Add Condition Adjustment" at bounding box center [317, 84] width 78 height 14
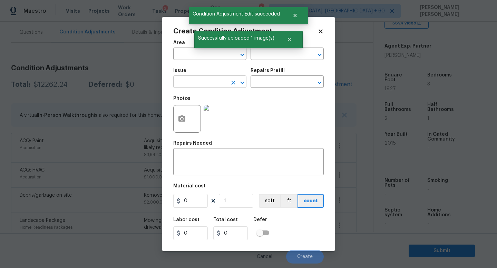
click at [199, 85] on input "text" at bounding box center [200, 82] width 54 height 11
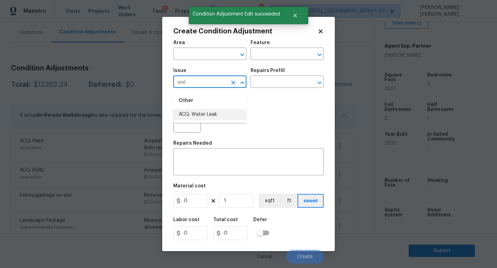
click at [231, 114] on li "ACQ: Water Leak" at bounding box center [209, 114] width 73 height 11
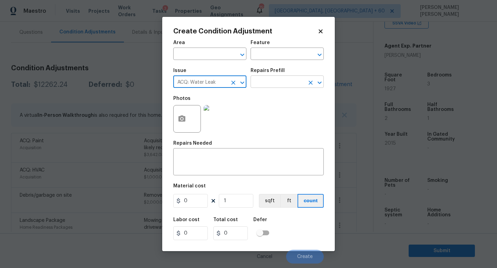
type input "ACQ: Water Leak"
click at [273, 84] on input "text" at bounding box center [277, 82] width 54 height 11
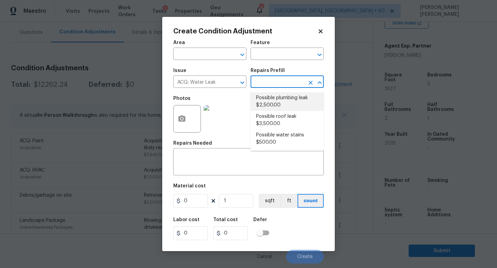
click at [280, 104] on li "Possible plumbing leak $2,500.00" at bounding box center [286, 101] width 73 height 19
type input "Acquisition"
type textarea "Acquisition Scope: Possible plumbing leak"
type input "2500"
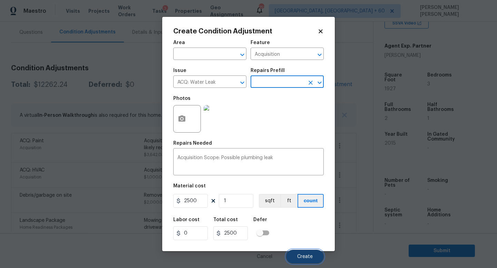
click at [303, 251] on button "Create" at bounding box center [305, 257] width 38 height 14
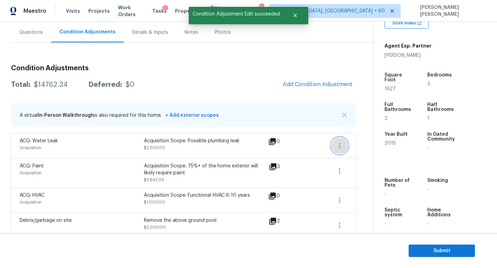
click at [341, 150] on button "button" at bounding box center [339, 146] width 17 height 17
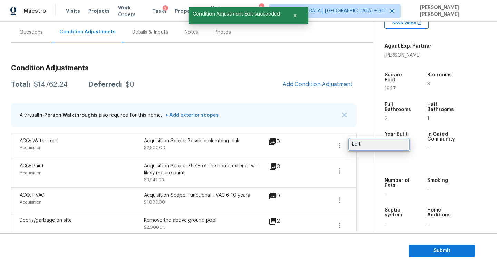
click at [365, 146] on div "Edit" at bounding box center [379, 144] width 54 height 7
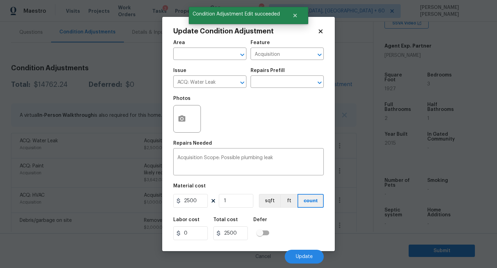
click at [173, 128] on div at bounding box center [187, 119] width 28 height 28
click at [181, 114] on button "button" at bounding box center [181, 119] width 17 height 27
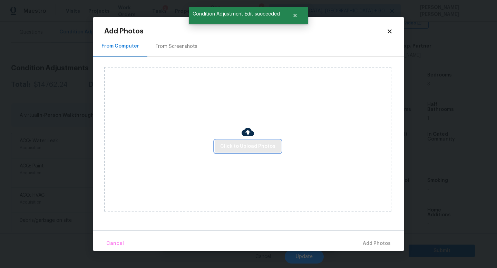
click at [240, 142] on span "Click to Upload Photos" at bounding box center [247, 146] width 55 height 9
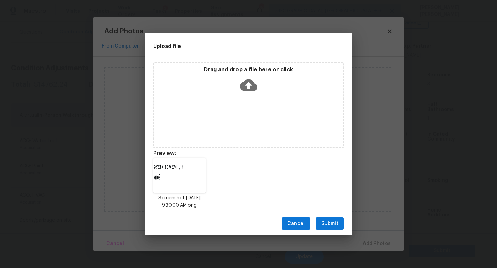
click at [329, 222] on span "Submit" at bounding box center [329, 224] width 17 height 9
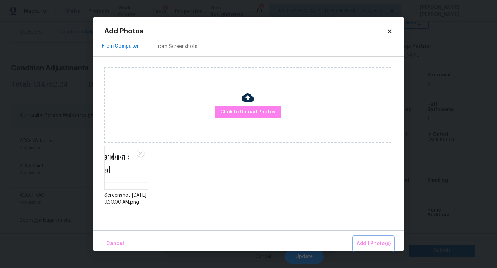
click at [372, 244] on span "Add 1 Photo(s)" at bounding box center [373, 244] width 34 height 9
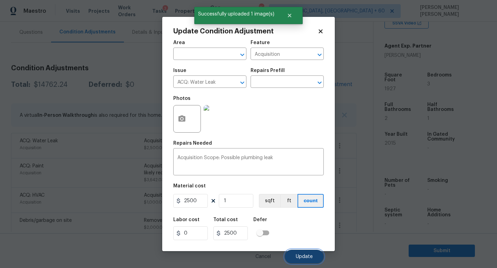
click at [306, 256] on span "Update" at bounding box center [304, 257] width 17 height 5
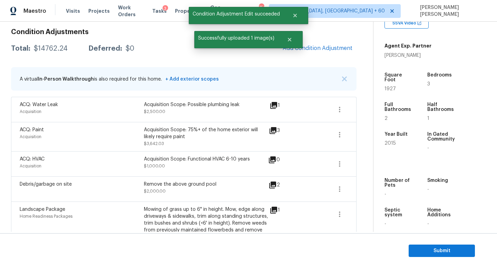
scroll to position [98, 0]
click at [330, 50] on span "Add Condition Adjustment" at bounding box center [317, 48] width 70 height 6
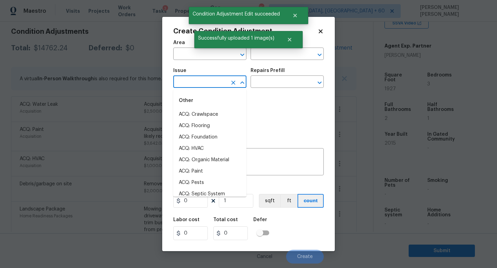
click at [200, 84] on input "text" at bounding box center [200, 82] width 54 height 11
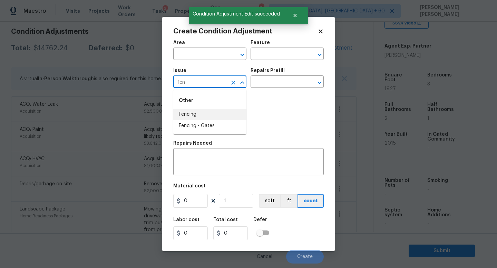
click at [203, 111] on li "Fencing" at bounding box center [209, 114] width 73 height 11
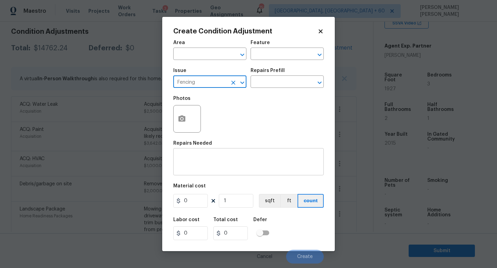
type input "Fencing"
click at [210, 169] on textarea at bounding box center [248, 163] width 142 height 14
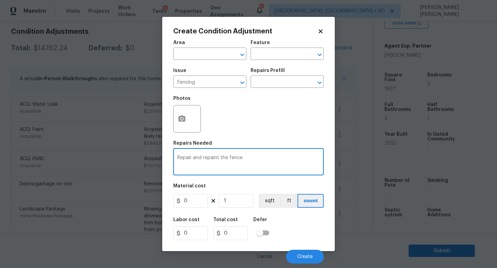
type textarea "Repair and repaint the fence"
click at [183, 119] on circle "button" at bounding box center [182, 119] width 2 height 2
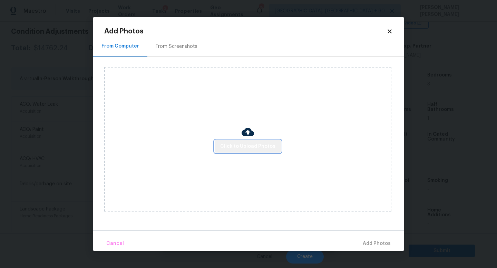
click at [258, 143] on span "Click to Upload Photos" at bounding box center [247, 146] width 55 height 9
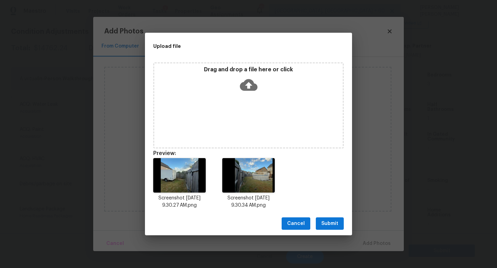
click at [337, 224] on span "Submit" at bounding box center [329, 224] width 17 height 9
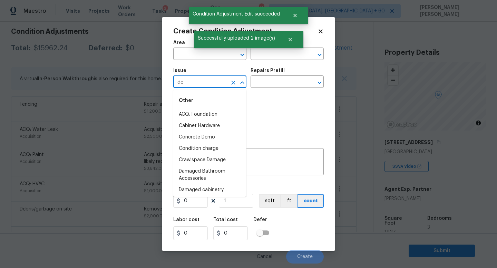
scroll to position [143, 0]
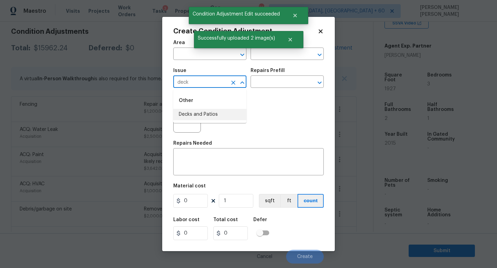
click at [200, 114] on li "Decks and Patios" at bounding box center [209, 114] width 73 height 11
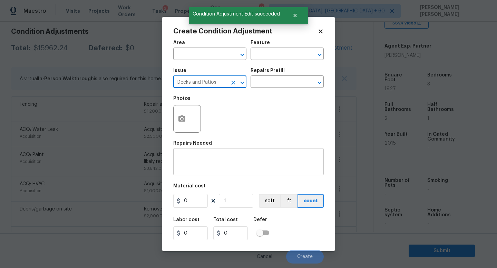
type input "Decks and Patios"
click at [202, 157] on textarea at bounding box center [248, 163] width 142 height 14
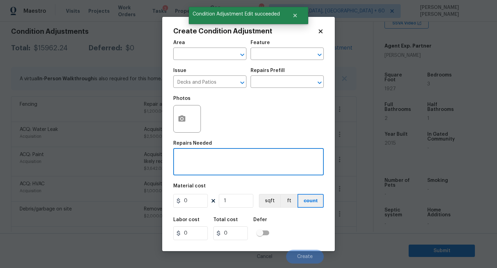
type textarea "F"
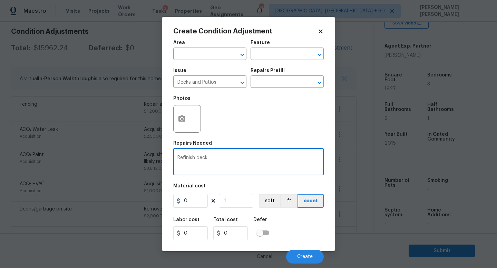
type textarea "Refinish deck"
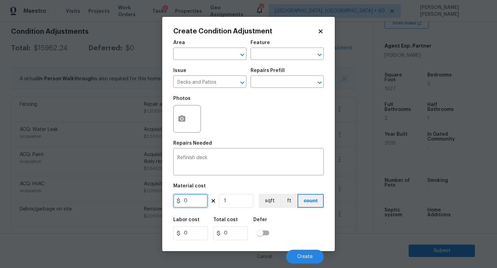
click at [189, 201] on input "0" at bounding box center [190, 201] width 34 height 14
type input "800"
click at [298, 226] on div "Labor cost 0 Total cost 800 Defer" at bounding box center [248, 228] width 150 height 31
click at [304, 256] on span "Create" at bounding box center [305, 257] width 16 height 5
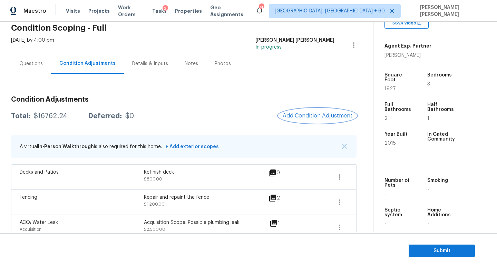
scroll to position [27, 0]
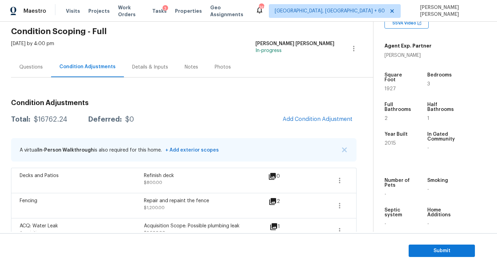
click at [27, 66] on div "Questions" at bounding box center [30, 67] width 23 height 7
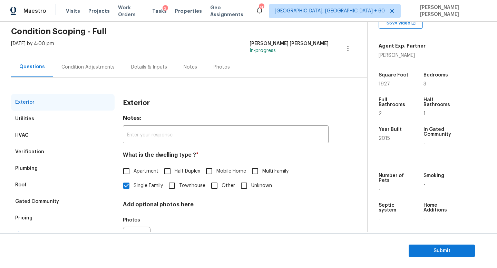
scroll to position [64, 0]
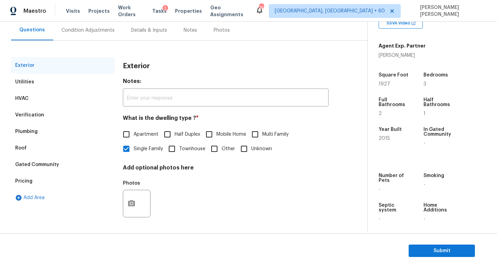
click at [36, 129] on div "Plumbing" at bounding box center [26, 131] width 22 height 7
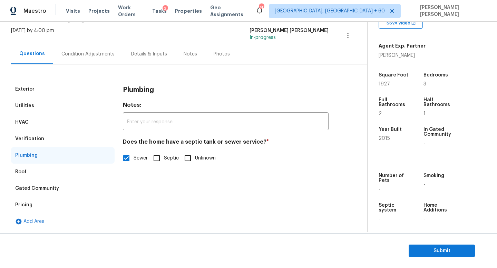
click at [37, 140] on div "Verification" at bounding box center [29, 139] width 29 height 7
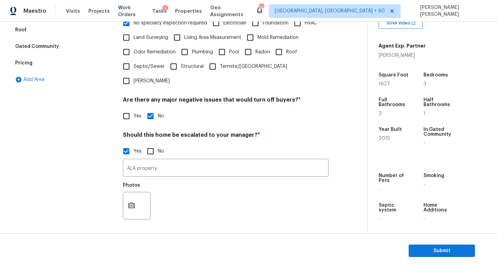
scroll to position [205, 0]
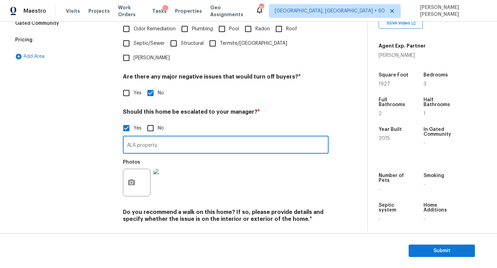
click at [178, 138] on input "ALA property." at bounding box center [226, 146] width 206 height 16
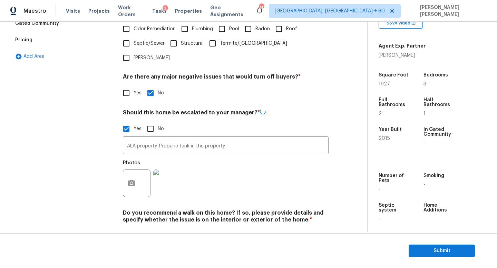
click at [161, 170] on img at bounding box center [167, 184] width 28 height 28
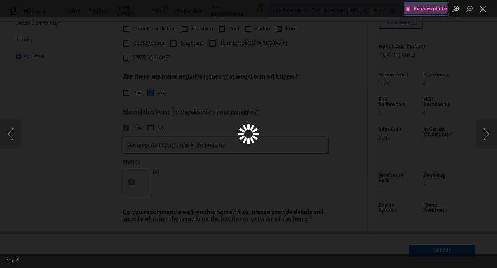
click at [421, 8] on span "Remove photo" at bounding box center [425, 9] width 41 height 8
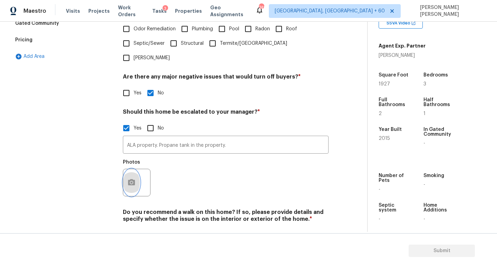
click at [133, 179] on icon "button" at bounding box center [131, 183] width 8 height 8
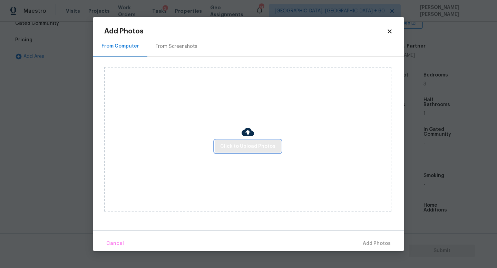
click at [239, 148] on span "Click to Upload Photos" at bounding box center [247, 146] width 55 height 9
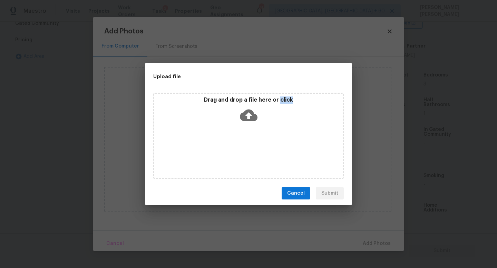
click at [239, 148] on div "Drag and drop a file here or click" at bounding box center [248, 136] width 190 height 86
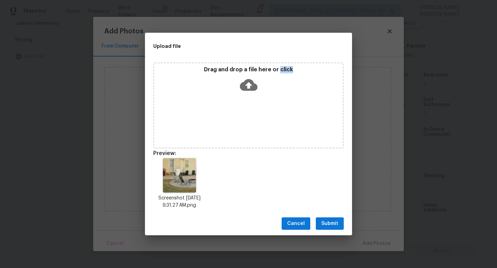
click at [335, 226] on span "Submit" at bounding box center [329, 224] width 17 height 9
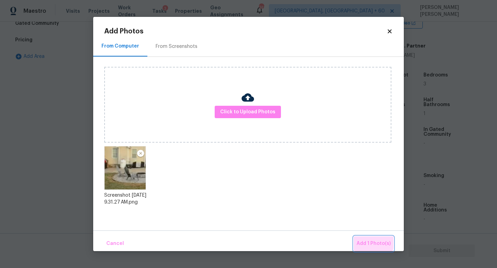
click at [371, 242] on span "Add 1 Photo(s)" at bounding box center [373, 244] width 34 height 9
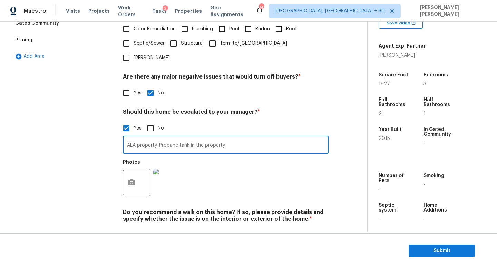
click at [159, 138] on input "ALA property. Propane tank in the property." at bounding box center [226, 146] width 206 height 16
click at [252, 138] on input "ALA property. There is no gas connection in the property but I could see Propan…" at bounding box center [226, 146] width 206 height 16
click at [293, 138] on input "ALA property. There is no gas connection in the property but I could see Propan…" at bounding box center [226, 146] width 206 height 16
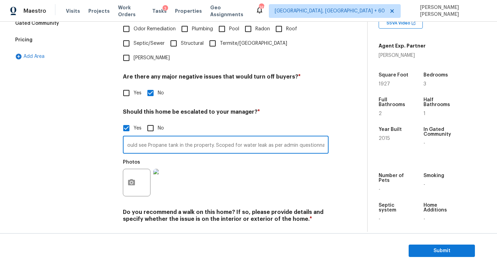
scroll to position [0, 148]
click at [232, 138] on input "ALA property. There is no gas connection in the property but I could see Propan…" at bounding box center [226, 146] width 206 height 16
click at [59, 134] on div "Exterior Utilities HVAC Verification Plumbing Roof Gated Community Pricing Add …" at bounding box center [62, 83] width 103 height 335
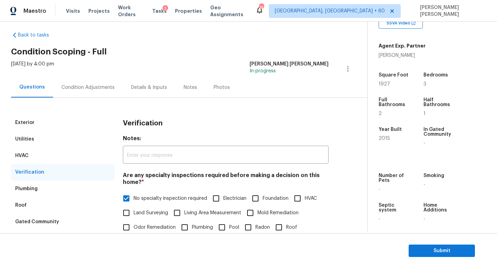
scroll to position [141, 0]
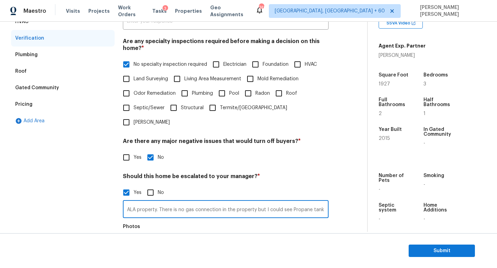
click at [201, 202] on input "ALA property. There is no gas connection in the property but I could see Propan…" at bounding box center [226, 210] width 206 height 16
paste input "Toilet overflowed one time and was repaired"
click at [222, 202] on input "ALA property. There is no gas connection in the property but I could see Propan…" at bounding box center [226, 210] width 206 height 16
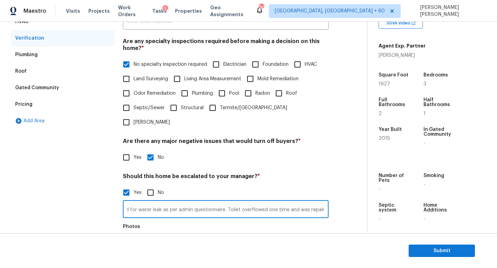
type input "ALA property. There is no gas connection in the property but I could see Propan…"
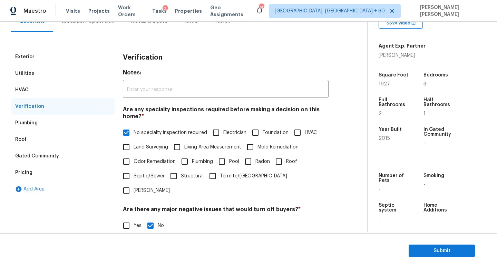
scroll to position [21, 0]
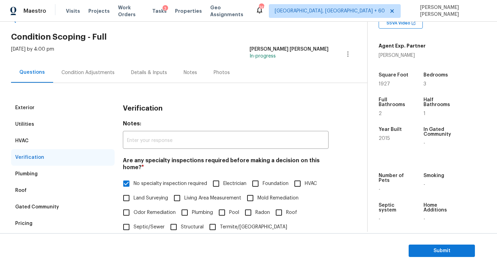
click at [87, 74] on div "Condition Adjustments" at bounding box center [87, 72] width 53 height 7
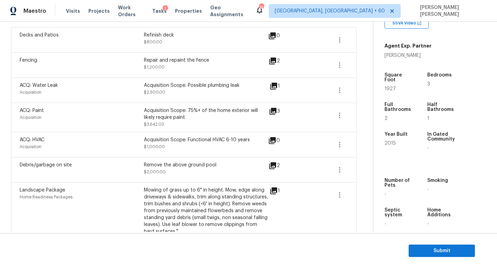
scroll to position [168, 0]
click at [344, 117] on button "button" at bounding box center [339, 115] width 17 height 17
click at [359, 117] on div "Edit" at bounding box center [379, 113] width 54 height 7
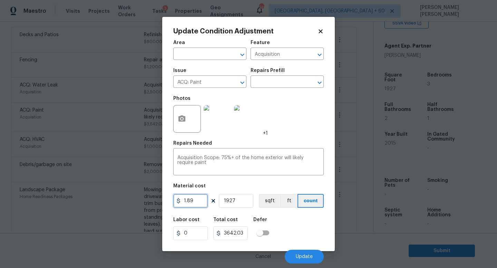
click at [201, 206] on input "1.89" at bounding box center [190, 201] width 34 height 14
click at [240, 200] on input "1927" at bounding box center [236, 201] width 34 height 14
type input "192"
type input "362.88"
type input "1920"
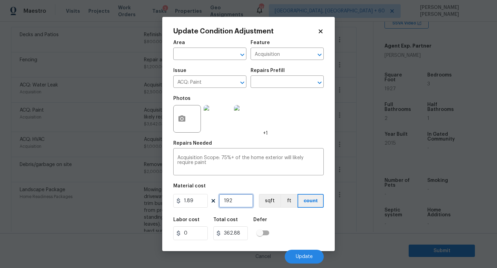
type input "3628.8"
type input "1920"
click at [298, 257] on span "Update" at bounding box center [304, 257] width 17 height 5
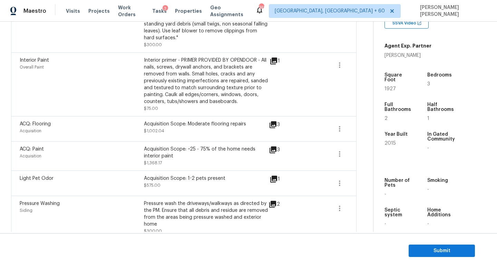
scroll to position [366, 0]
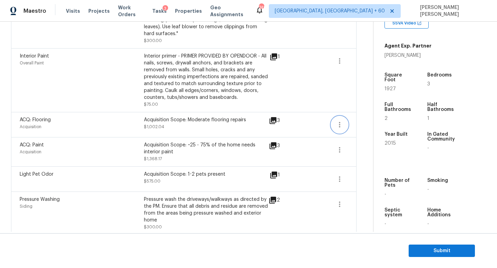
click at [341, 121] on icon "button" at bounding box center [339, 125] width 8 height 8
click at [365, 121] on div "Edit" at bounding box center [379, 123] width 54 height 7
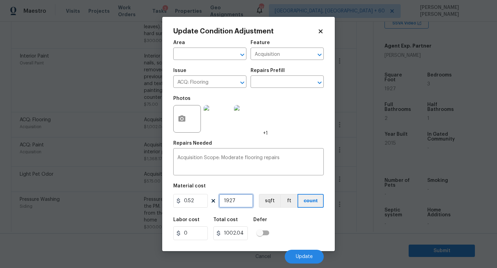
click at [238, 202] on input "1927" at bounding box center [236, 201] width 34 height 14
type input "192"
type input "99.84"
type input "1920"
type input "998.4"
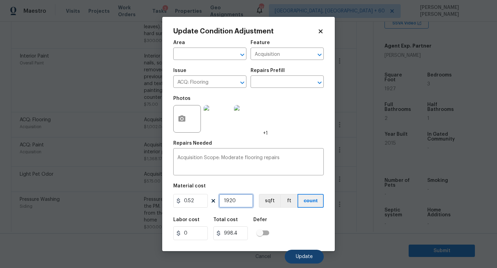
type input "1920"
click at [302, 253] on button "Update" at bounding box center [304, 257] width 39 height 14
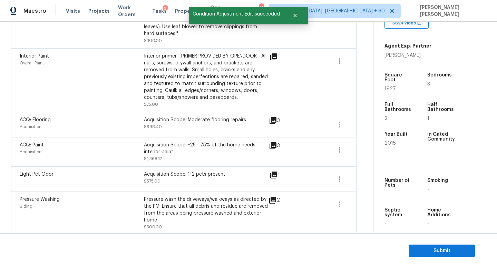
click at [324, 147] on span at bounding box center [315, 152] width 27 height 21
click at [334, 147] on button "button" at bounding box center [339, 150] width 17 height 17
click at [359, 150] on div "Edit" at bounding box center [379, 149] width 54 height 7
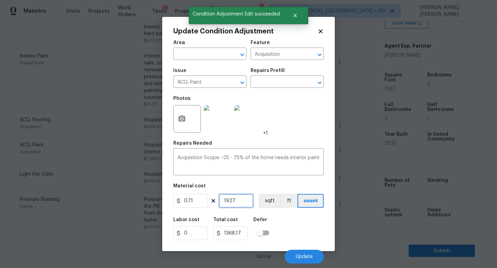
click at [239, 203] on input "1927" at bounding box center [236, 201] width 34 height 14
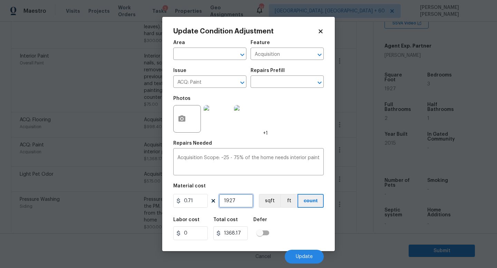
type input "192"
type input "136.32"
type input "1920"
type input "1363.2"
type input "1920"
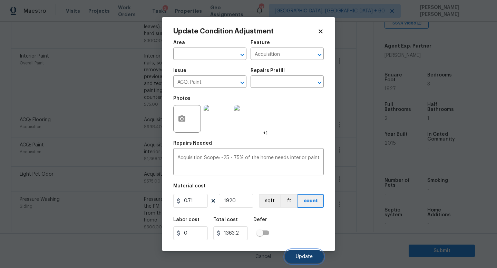
click at [300, 252] on button "Update" at bounding box center [304, 257] width 39 height 14
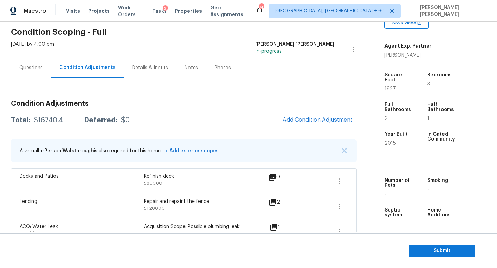
scroll to position [0, 0]
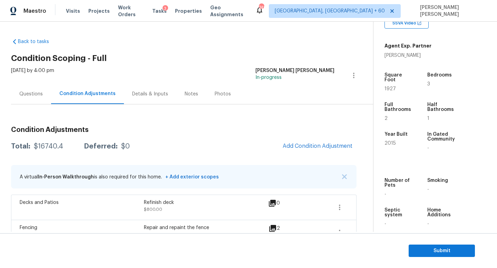
click at [28, 91] on div "Questions" at bounding box center [30, 94] width 23 height 7
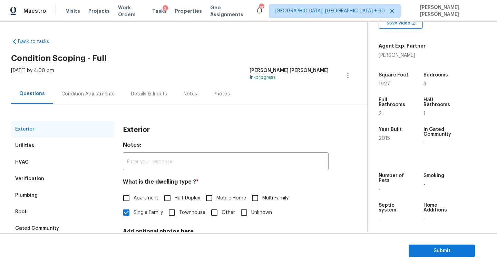
click at [77, 96] on div "Condition Adjustments" at bounding box center [87, 94] width 53 height 7
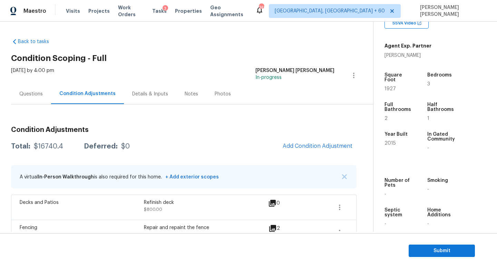
click at [42, 147] on div "$16740.4" at bounding box center [48, 146] width 29 height 7
copy div "$16740.4"
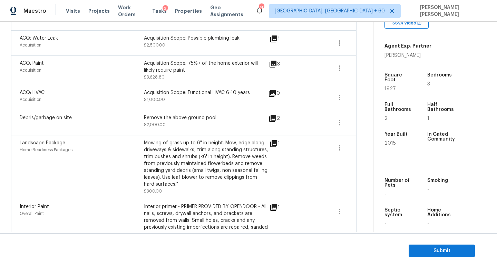
scroll to position [216, 0]
click at [340, 121] on icon "button" at bounding box center [339, 122] width 8 height 8
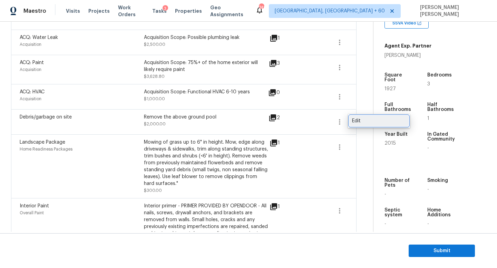
click at [362, 121] on div "Edit" at bounding box center [379, 121] width 54 height 7
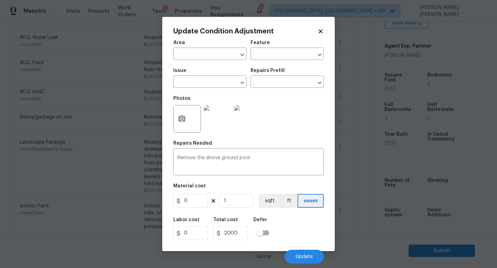
type input "Debris/garbage on site"
type input "2000"
click at [262, 162] on textarea "Remove the above ground pool" at bounding box center [248, 163] width 142 height 14
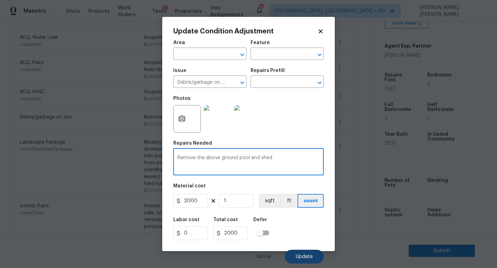
type textarea "Remove the above ground pool and shed"
click at [302, 255] on span "Update" at bounding box center [304, 257] width 17 height 5
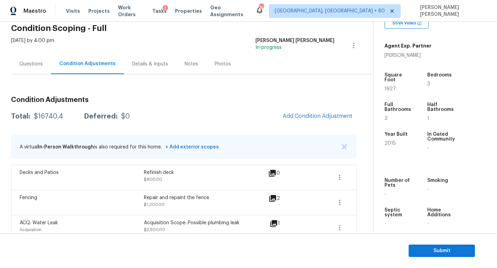
scroll to position [17, 0]
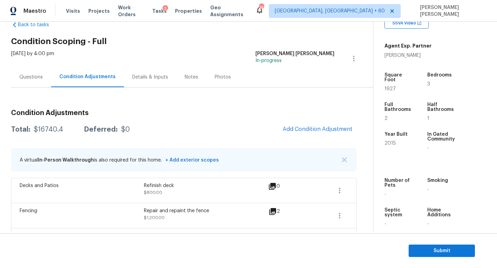
click at [29, 77] on div "Questions" at bounding box center [30, 77] width 23 height 7
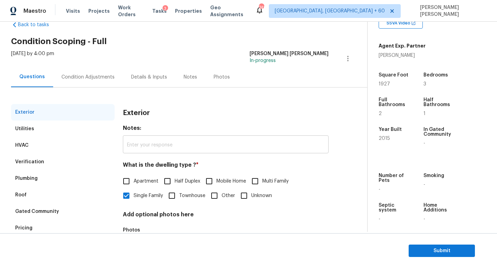
scroll to position [64, 0]
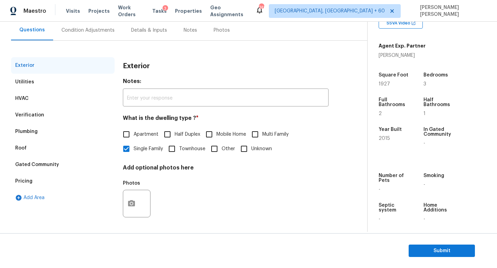
click at [86, 28] on div "Condition Adjustments" at bounding box center [87, 30] width 53 height 7
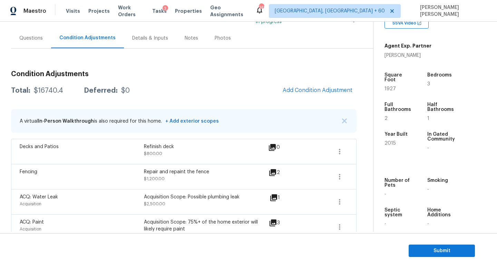
scroll to position [39, 0]
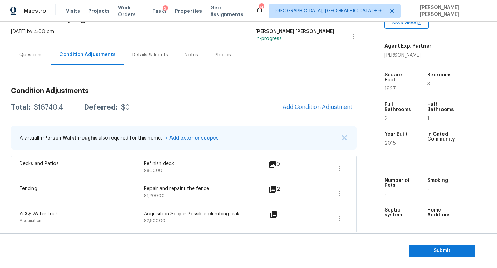
click at [49, 109] on div "$16740.4" at bounding box center [48, 107] width 29 height 7
copy div "$16740.4"
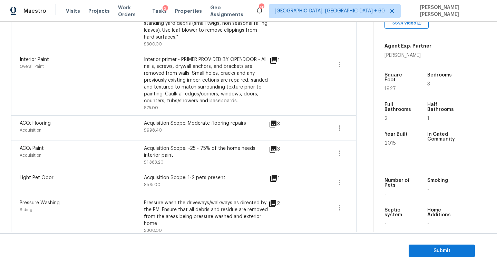
scroll to position [397, 0]
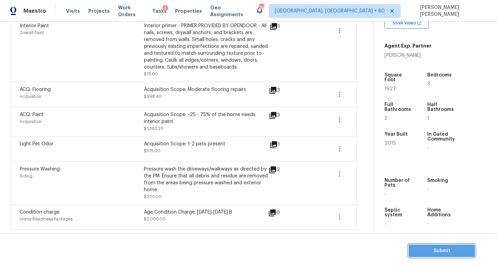
click at [443, 252] on span "Submit" at bounding box center [441, 251] width 55 height 9
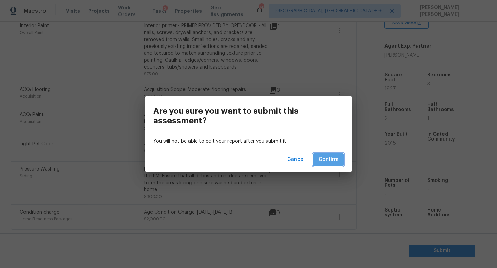
click at [328, 162] on span "Confirm" at bounding box center [328, 160] width 20 height 9
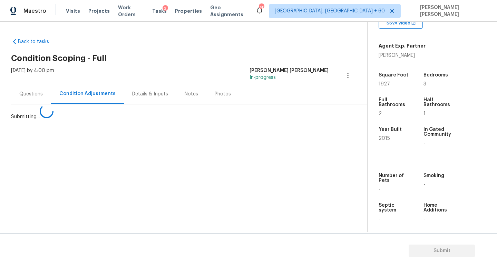
scroll to position [0, 0]
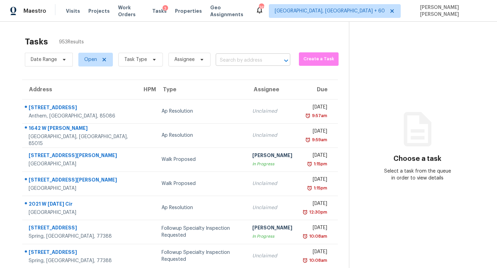
click at [249, 64] on input "text" at bounding box center [243, 60] width 55 height 11
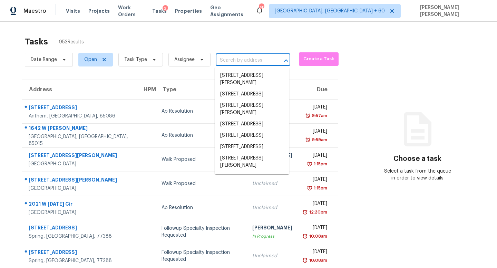
paste input "5324 S 24th Ln, Phoenix, AZ 85041"
type input "5324 S 24th Ln, Phoenix, AZ 85041"
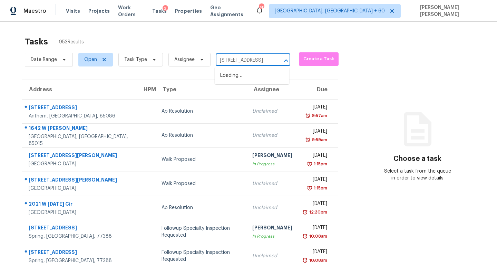
scroll to position [0, 27]
click at [248, 78] on li "5324 S 24th Ln, Phoenix, AZ 85041" at bounding box center [251, 75] width 74 height 11
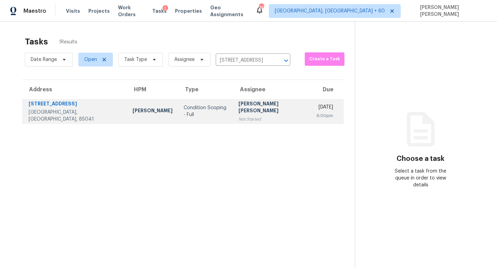
click at [203, 115] on td "Condition Scoping - Full" at bounding box center [205, 111] width 54 height 24
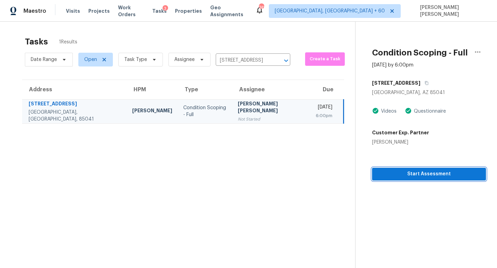
click at [416, 178] on span "Start Assessment" at bounding box center [428, 174] width 103 height 9
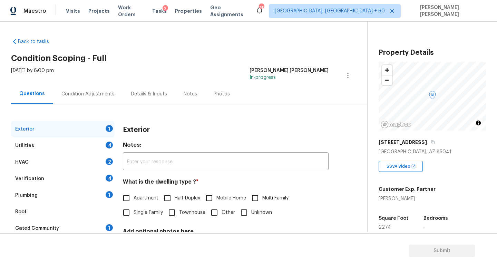
scroll to position [64, 0]
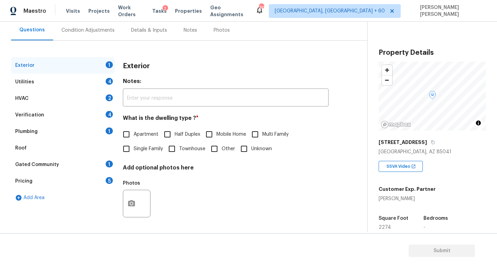
click at [54, 114] on div "Verification 4" at bounding box center [62, 115] width 103 height 17
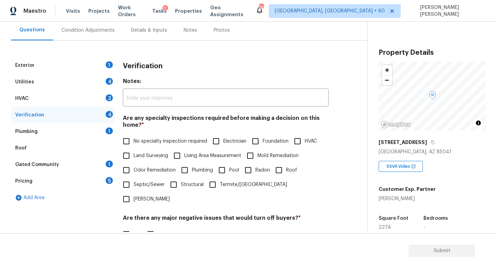
scroll to position [147, 0]
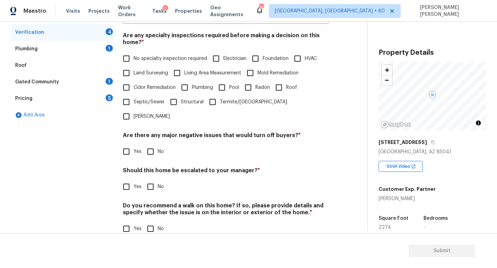
click at [110, 173] on div "Exterior 1 Utilities 4 HVAC 2 Verification 4 Plumbing 1 Roof Gated Community 1 …" at bounding box center [62, 109] width 103 height 270
click at [124, 180] on input "Yes" at bounding box center [126, 187] width 14 height 14
checkbox input "true"
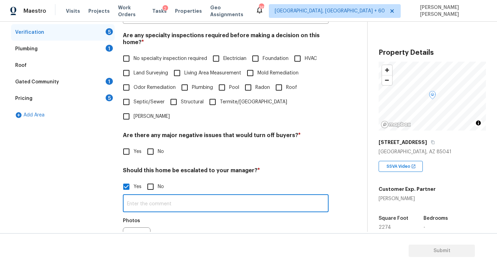
click at [163, 196] on input "text" at bounding box center [226, 204] width 206 height 16
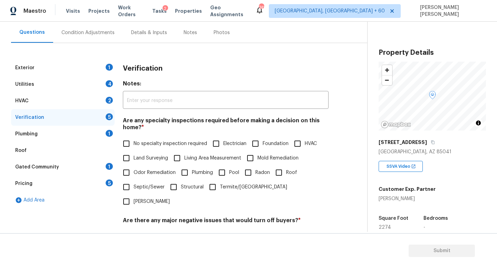
scroll to position [58, 0]
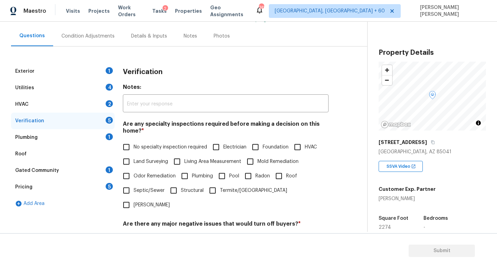
type input "ALA property."
click at [67, 70] on div "Exterior 1" at bounding box center [62, 71] width 103 height 17
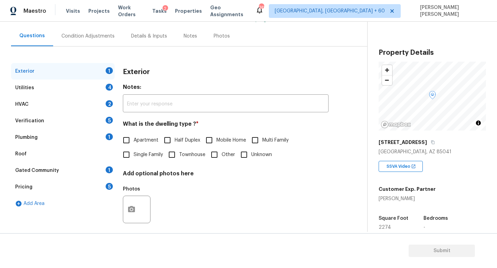
scroll to position [64, 0]
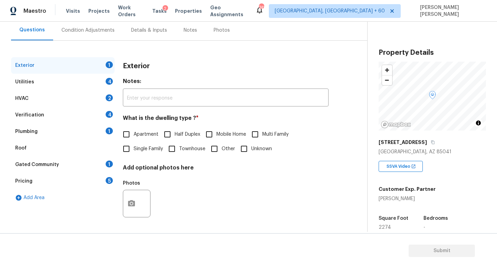
click at [130, 151] on input "Single Family" at bounding box center [126, 149] width 14 height 14
checkbox input "true"
click at [75, 79] on div "Utilities 4" at bounding box center [62, 82] width 103 height 17
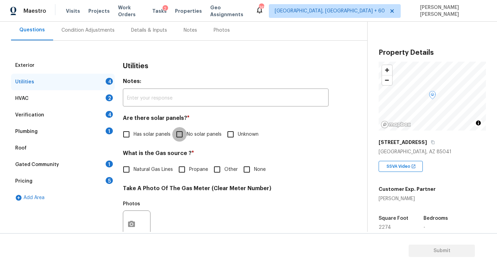
click at [186, 139] on input "No solar panels" at bounding box center [179, 134] width 14 height 14
checkbox input "true"
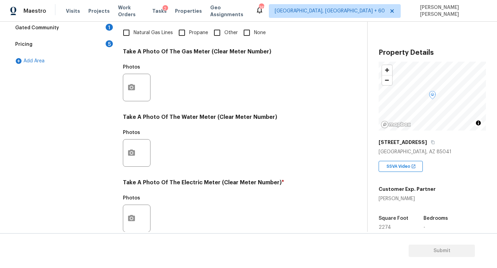
scroll to position [251, 0]
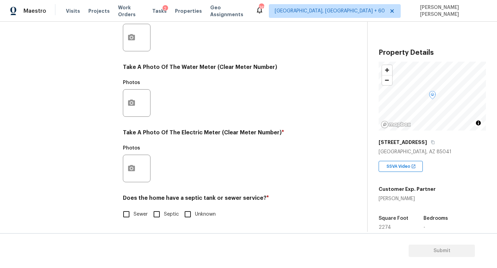
click at [129, 212] on input "Sewer" at bounding box center [126, 214] width 14 height 14
checkbox input "true"
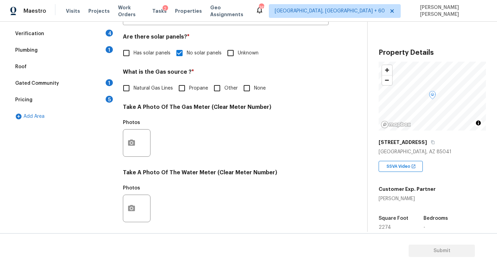
scroll to position [66, 0]
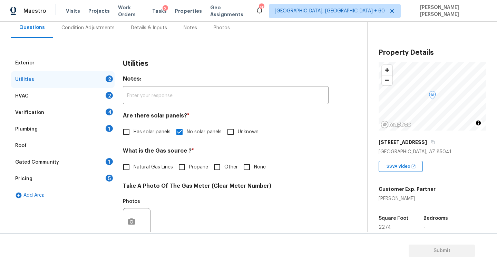
click at [55, 125] on div "Plumbing 1" at bounding box center [62, 129] width 103 height 17
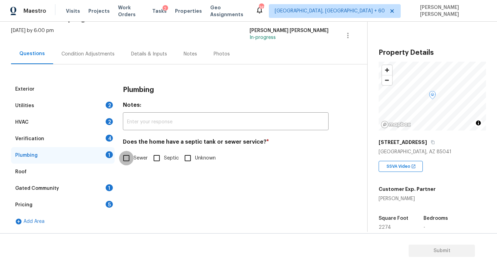
click at [126, 157] on input "Sewer" at bounding box center [126, 158] width 14 height 14
checkbox input "true"
click at [76, 104] on div "Utilities 2" at bounding box center [62, 106] width 103 height 17
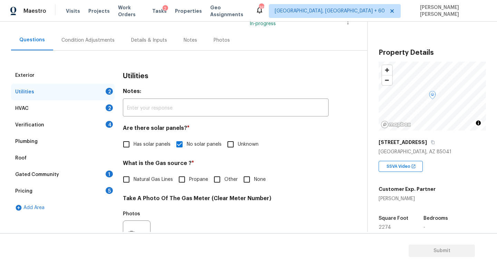
scroll to position [65, 0]
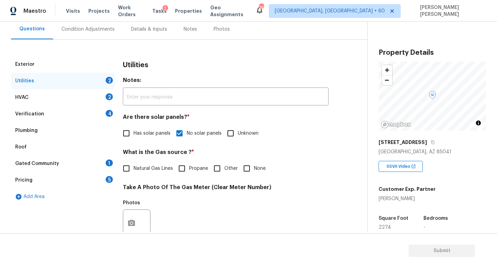
click at [126, 170] on input "Natural Gas Lines" at bounding box center [126, 168] width 14 height 14
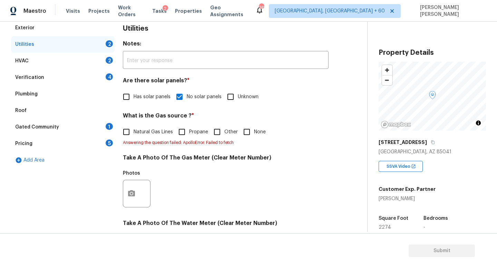
scroll to position [101, 0]
click at [135, 132] on span "Natural Gas Lines" at bounding box center [152, 132] width 39 height 7
click at [133, 132] on input "Natural Gas Lines" at bounding box center [126, 132] width 14 height 14
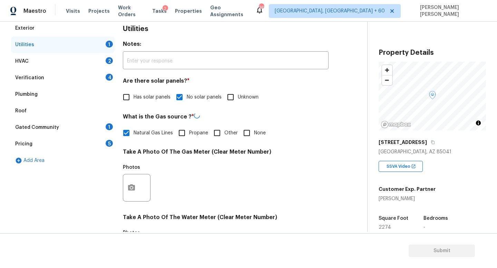
checkbox input "false"
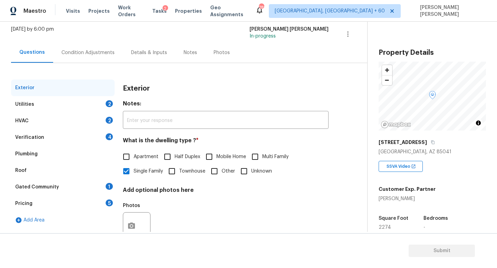
scroll to position [42, 0]
click at [76, 109] on div "Utilities 2" at bounding box center [62, 104] width 103 height 17
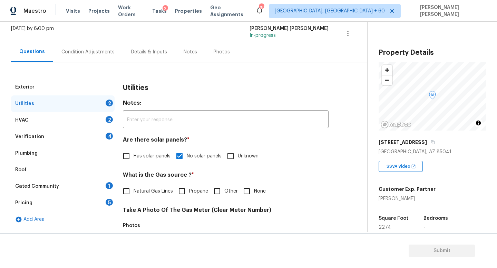
scroll to position [78, 0]
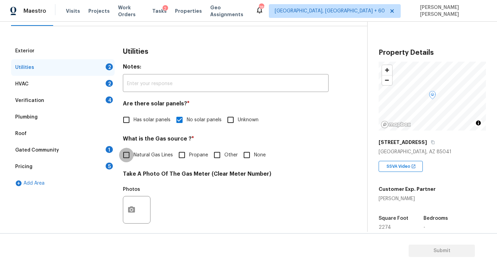
click at [128, 154] on input "Natural Gas Lines" at bounding box center [126, 155] width 14 height 14
checkbox input "true"
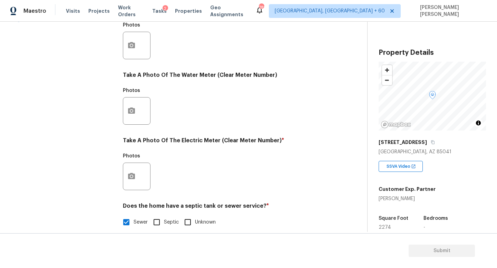
scroll to position [251, 0]
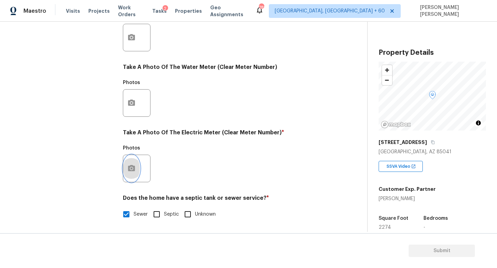
click at [132, 167] on icon "button" at bounding box center [131, 168] width 8 height 8
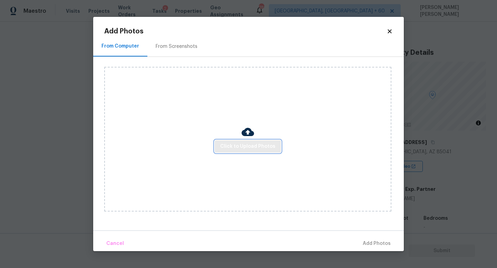
click at [230, 150] on span "Click to Upload Photos" at bounding box center [247, 146] width 55 height 9
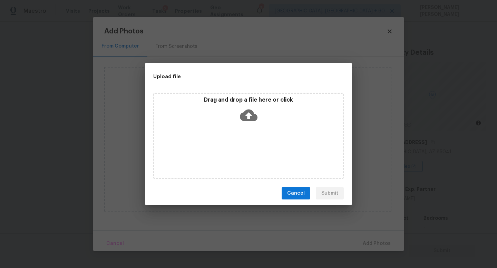
click at [259, 112] on div "Drag and drop a file here or click" at bounding box center [248, 112] width 188 height 30
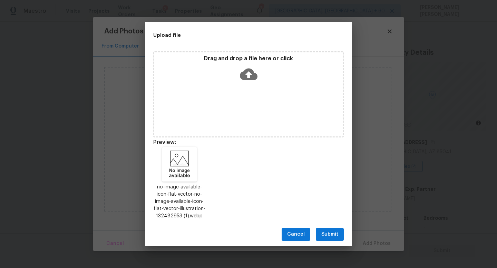
click at [326, 235] on span "Submit" at bounding box center [329, 234] width 17 height 9
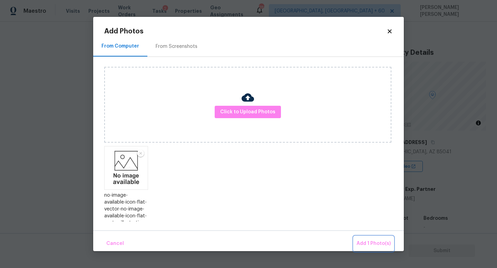
click at [361, 239] on button "Add 1 Photo(s)" at bounding box center [373, 244] width 40 height 15
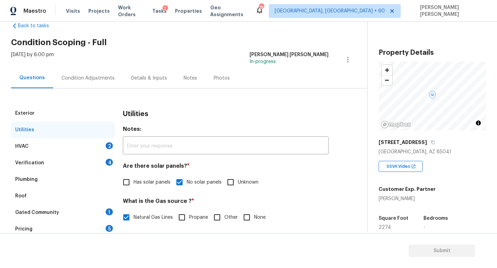
scroll to position [0, 0]
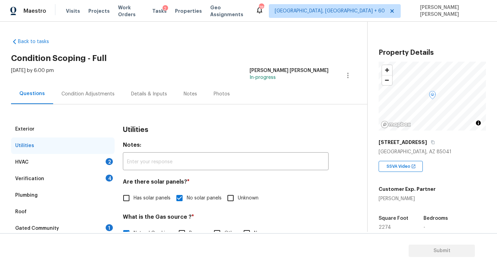
click at [67, 161] on div "HVAC 2" at bounding box center [62, 162] width 103 height 17
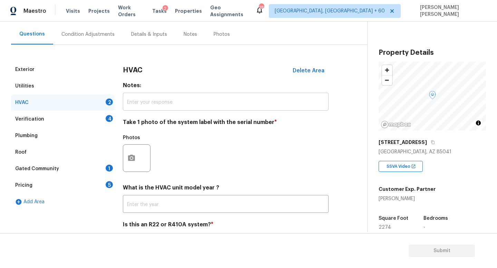
scroll to position [87, 0]
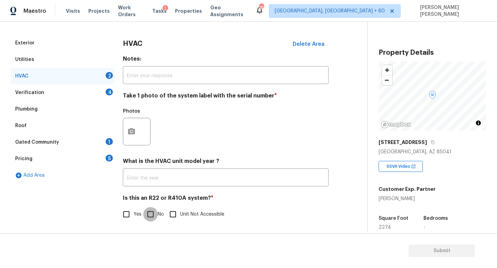
click at [150, 212] on input "No" at bounding box center [150, 214] width 14 height 14
checkbox input "true"
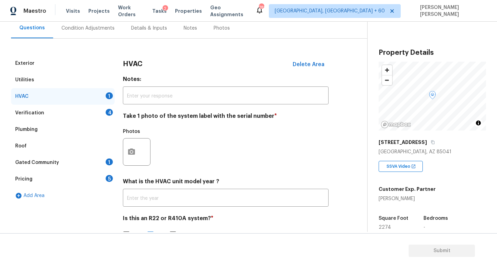
scroll to position [68, 0]
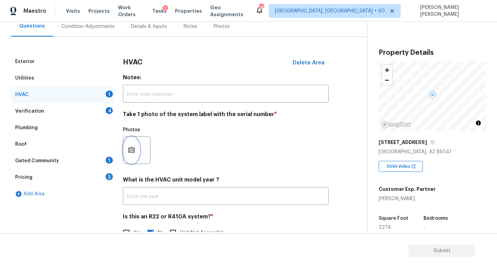
click at [137, 153] on button "button" at bounding box center [131, 150] width 17 height 27
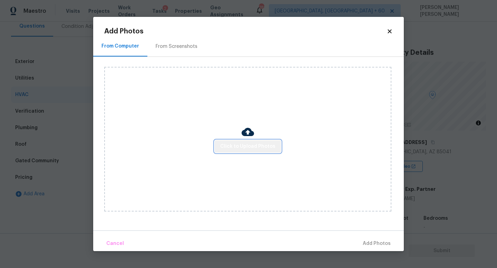
click at [249, 148] on span "Click to Upload Photos" at bounding box center [247, 146] width 55 height 9
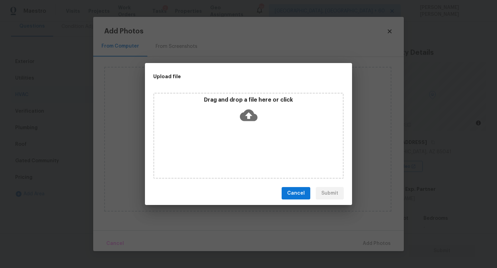
click at [249, 117] on icon at bounding box center [249, 116] width 18 height 18
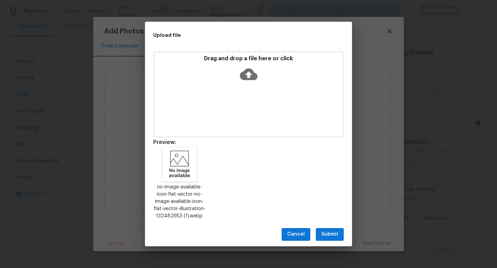
click at [336, 238] on span "Submit" at bounding box center [329, 234] width 17 height 9
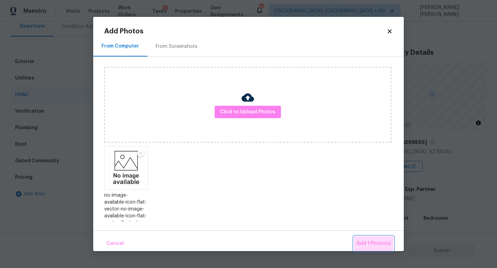
click at [370, 241] on span "Add 1 Photo(s)" at bounding box center [373, 244] width 34 height 9
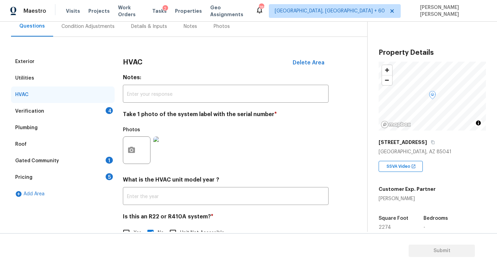
click at [71, 157] on div "Gated Community 1" at bounding box center [62, 161] width 103 height 17
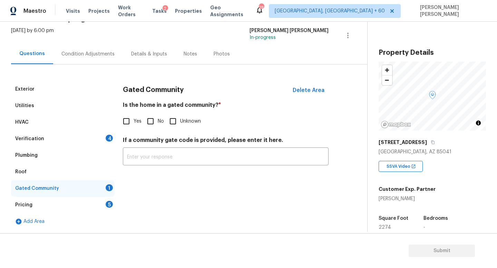
click at [151, 121] on input "No" at bounding box center [150, 121] width 14 height 14
checkbox input "true"
click at [85, 205] on div "Pricing 5" at bounding box center [62, 205] width 103 height 17
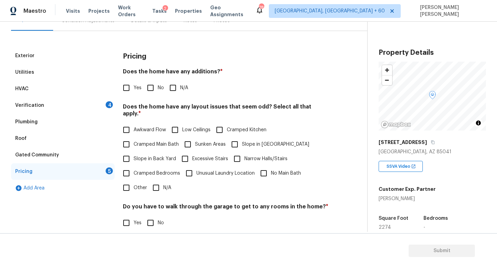
scroll to position [76, 0]
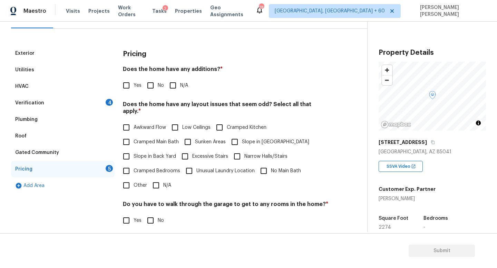
click at [151, 89] on input "No" at bounding box center [150, 85] width 14 height 14
checkbox input "true"
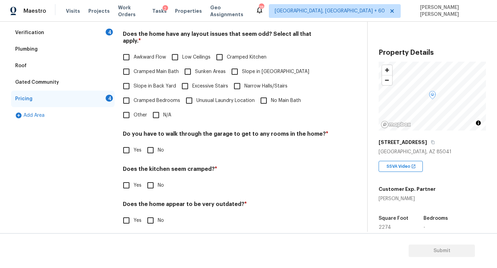
scroll to position [146, 0]
click at [156, 110] on input "N/A" at bounding box center [156, 116] width 14 height 14
checkbox input "true"
click at [147, 152] on div "Pricing Does the home have any additions? * Yes No N/A Does the home have any l…" at bounding box center [226, 106] width 206 height 261
click at [150, 148] on input "No" at bounding box center [150, 151] width 14 height 14
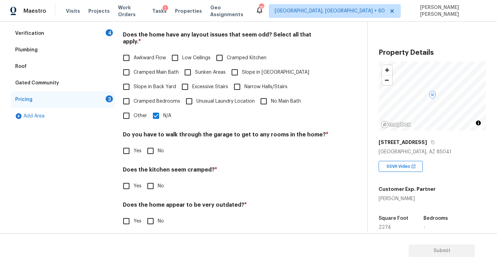
checkbox input "true"
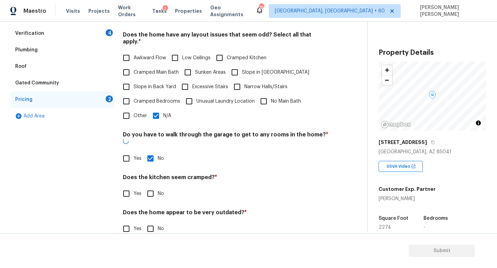
click at [149, 187] on input "No" at bounding box center [150, 194] width 14 height 14
checkbox input "true"
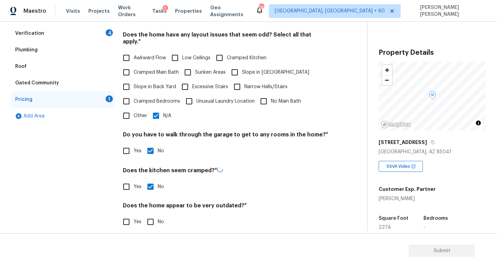
click at [146, 216] on input "No" at bounding box center [150, 222] width 14 height 14
checkbox input "true"
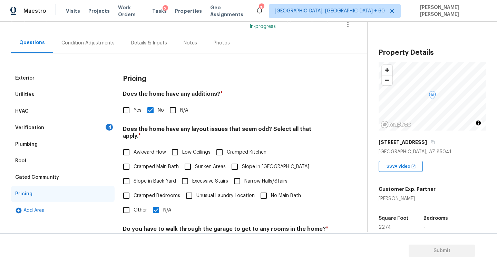
scroll to position [14, 0]
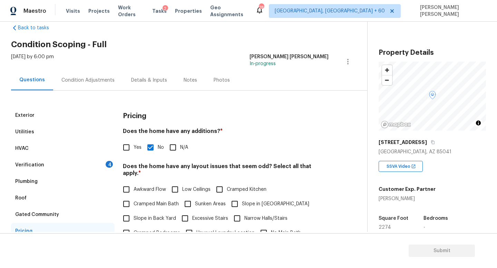
click at [77, 166] on div "Verification 4" at bounding box center [62, 165] width 103 height 17
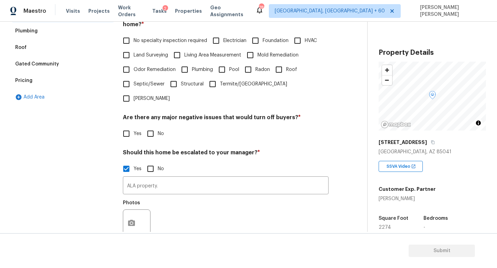
scroll to position [103, 0]
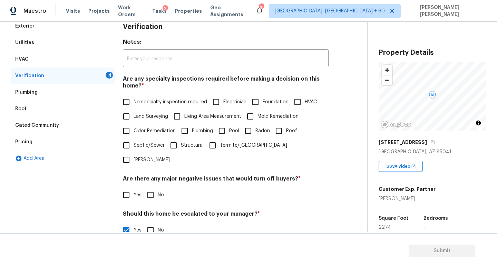
click at [134, 103] on span "No specialty inspection required" at bounding box center [169, 102] width 73 height 7
click at [133, 103] on input "No specialty inspection required" at bounding box center [126, 102] width 14 height 14
checkbox input "true"
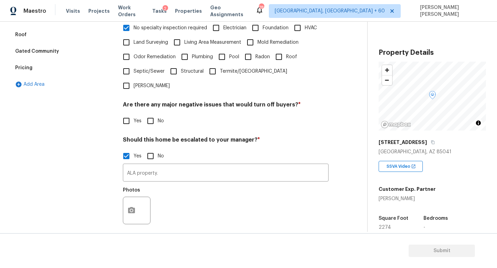
scroll to position [212, 0]
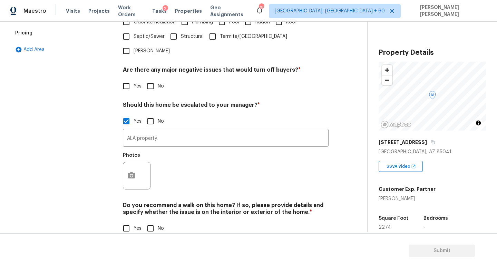
click at [149, 221] on input "No" at bounding box center [150, 228] width 14 height 14
checkbox input "true"
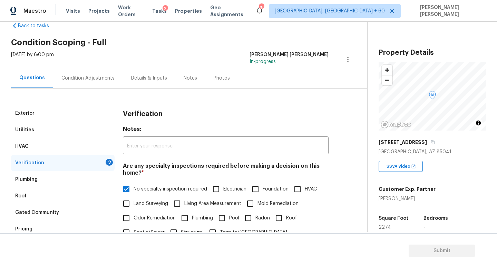
scroll to position [6, 0]
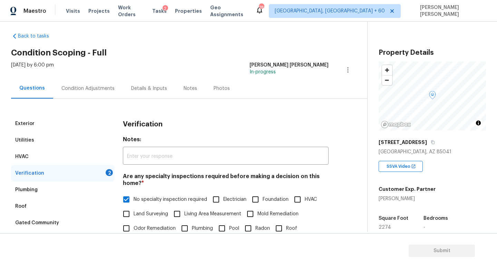
click at [79, 93] on div "Condition Adjustments" at bounding box center [88, 88] width 70 height 20
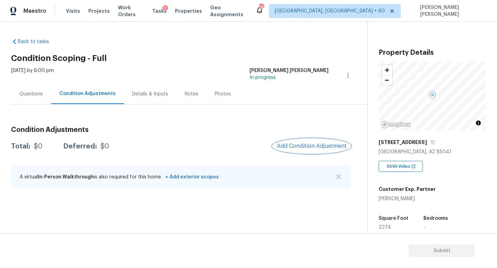
click at [312, 147] on span "Add Condition Adjustment" at bounding box center [312, 146] width 70 height 6
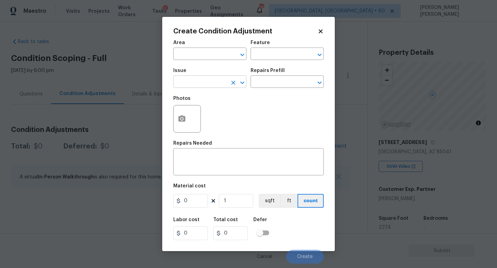
click at [198, 84] on input "text" at bounding box center [200, 82] width 54 height 11
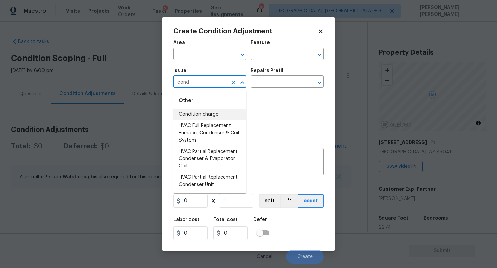
click at [193, 116] on li "Condition charge" at bounding box center [209, 114] width 73 height 11
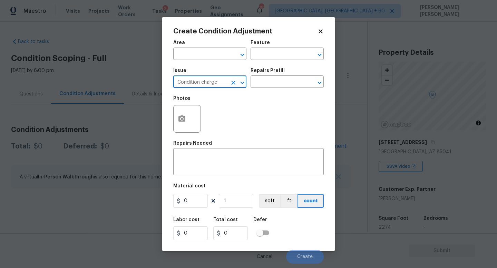
type input "Condition charge"
click at [252, 89] on div "Issue Condition charge ​ Repairs Prefill ​" at bounding box center [248, 78] width 150 height 28
click at [415, 204] on body "Maestro Visits Projects Work Orders Tasks 2 Properties Geo Assignments 786 Knox…" at bounding box center [248, 134] width 497 height 268
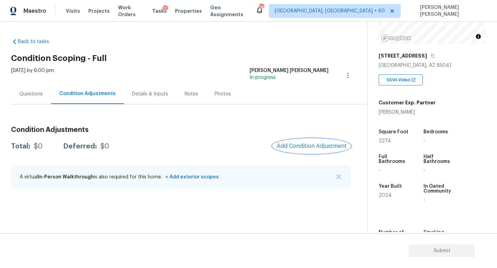
scroll to position [88, 0]
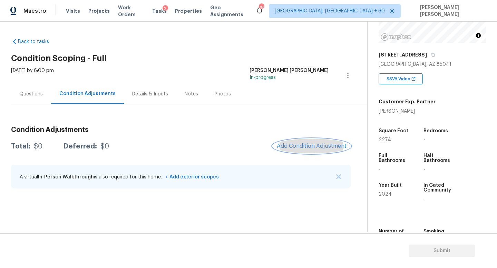
click at [310, 148] on span "Add Condition Adjustment" at bounding box center [312, 146] width 70 height 6
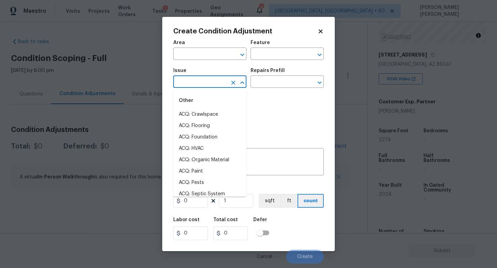
click at [202, 84] on input "text" at bounding box center [200, 82] width 54 height 11
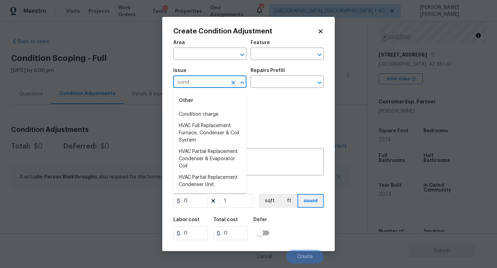
click at [200, 108] on div "Other" at bounding box center [209, 100] width 73 height 17
click at [202, 112] on li "Condition charge" at bounding box center [209, 114] width 73 height 11
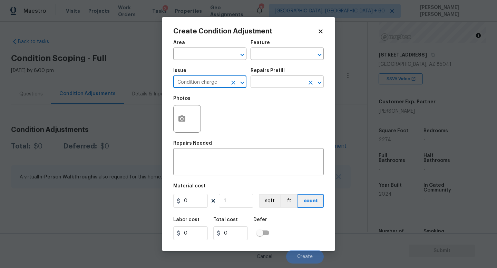
type input "Condition charge"
click at [282, 77] on input "text" at bounding box center [277, 82] width 54 height 11
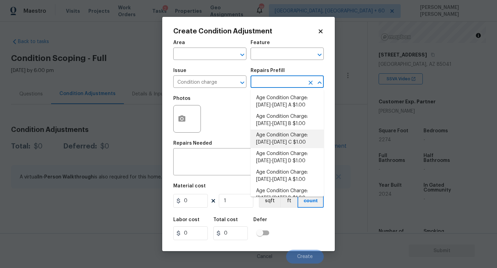
scroll to position [226, 0]
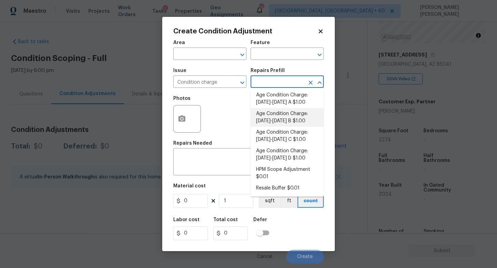
drag, startPoint x: 288, startPoint y: 106, endPoint x: 287, endPoint y: 118, distance: 12.1
click at [287, 118] on ul "Age Condition Charge: 1922-1978 A $1.00 Age Condition Charge: 1922-1978 B $1.00…" at bounding box center [286, 143] width 73 height 107
click at [287, 118] on li "Age Condition Charge: 2009-2023 B $1.00" at bounding box center [286, 117] width 73 height 19
type input "Home Readiness Packages"
type textarea "Age Condition Charge: 2009-2023 B"
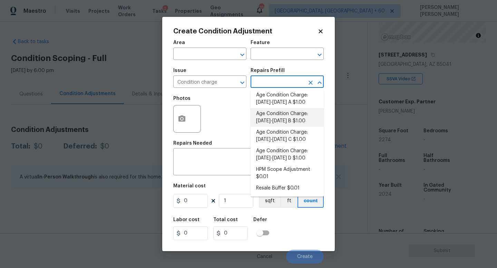
type input "1"
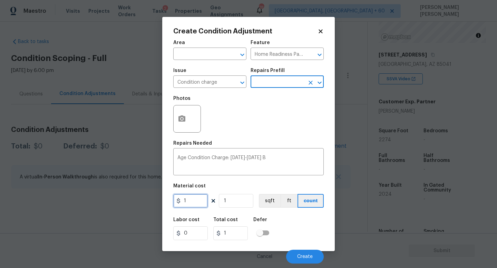
drag, startPoint x: 194, startPoint y: 201, endPoint x: 54, endPoint y: 178, distance: 142.1
click at [149, 201] on div "Create Condition Adjustment Area ​ Feature Home Readiness Packages ​ Issue Cond…" at bounding box center [248, 134] width 497 height 268
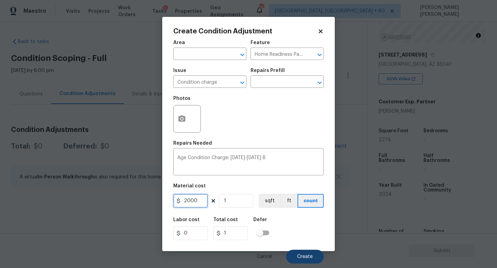
type input "2000"
click at [304, 258] on span "Create" at bounding box center [305, 257] width 16 height 5
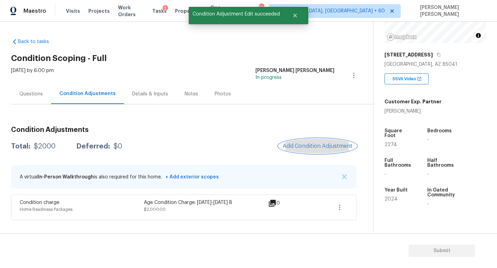
click at [302, 144] on span "Add Condition Adjustment" at bounding box center [317, 146] width 70 height 6
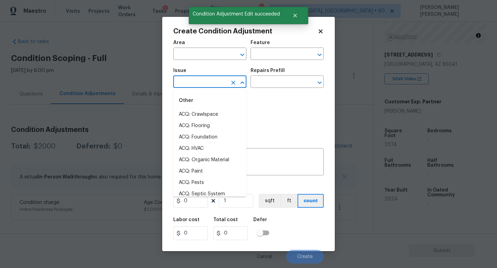
click at [195, 87] on input "text" at bounding box center [200, 82] width 54 height 11
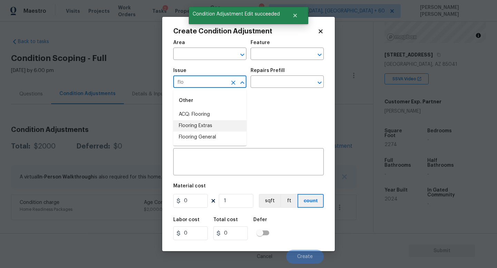
drag, startPoint x: 209, startPoint y: 120, endPoint x: 220, endPoint y: 112, distance: 13.8
click at [220, 112] on ul "ACQ: Flooring Flooring Extras Flooring General" at bounding box center [209, 126] width 73 height 34
click at [220, 112] on li "ACQ: Flooring" at bounding box center [209, 114] width 73 height 11
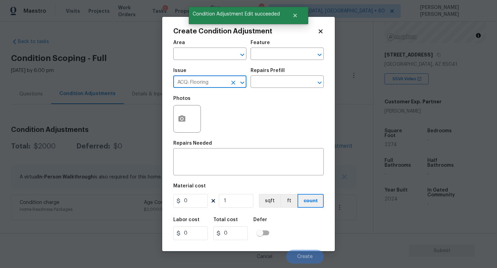
type input "ACQ: Flooring"
click at [283, 76] on div "Repairs Prefill" at bounding box center [286, 72] width 73 height 9
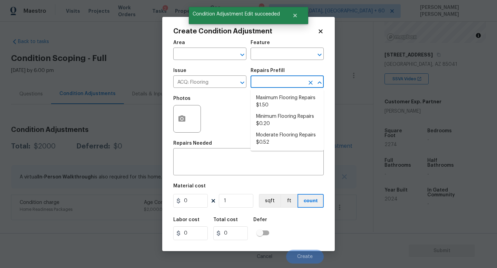
click at [279, 81] on input "text" at bounding box center [277, 82] width 54 height 11
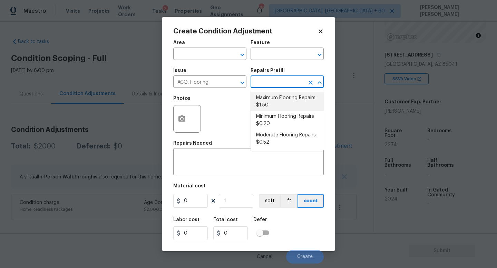
click at [289, 106] on li "Maximum Flooring Repairs $1.50" at bounding box center [286, 101] width 73 height 19
type input "Acquisition"
type textarea "Acquisition Scope: Maximum flooring repairs"
type input "1.5"
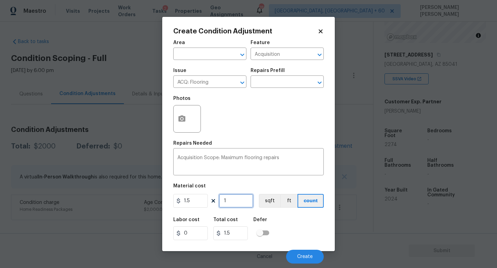
click at [235, 203] on input "1" at bounding box center [236, 201] width 34 height 14
type input "0"
type input "2"
type input "3"
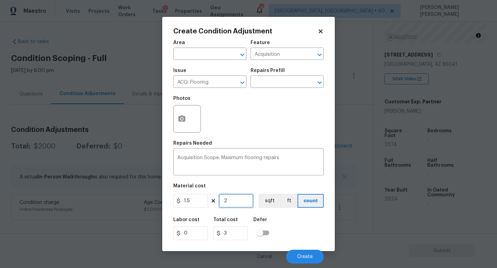
type input "22"
type input "33"
type input "222"
type input "333"
type input "22"
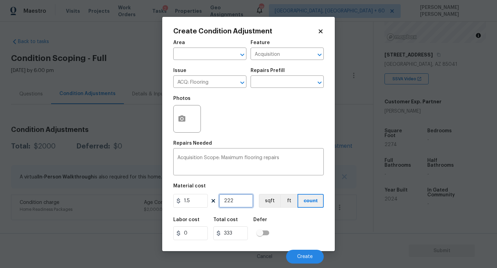
type input "33"
type input "227"
type input "340.5"
type input "2274"
type input "3411"
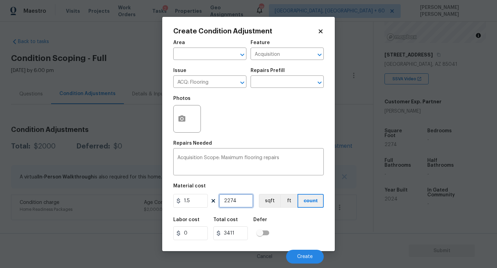
type input "2274"
click at [179, 122] on icon "button" at bounding box center [181, 119] width 7 height 6
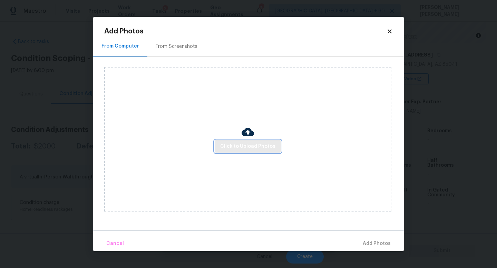
click at [242, 149] on span "Click to Upload Photos" at bounding box center [247, 146] width 55 height 9
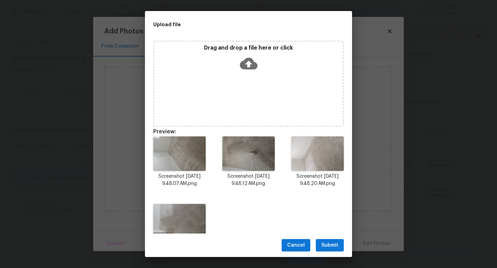
click at [323, 241] on span "Submit" at bounding box center [329, 245] width 17 height 9
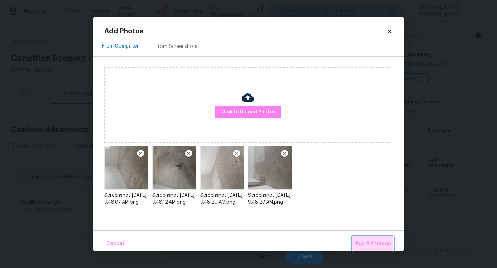
click at [382, 240] on span "Add 4 Photo(s)" at bounding box center [373, 244] width 36 height 9
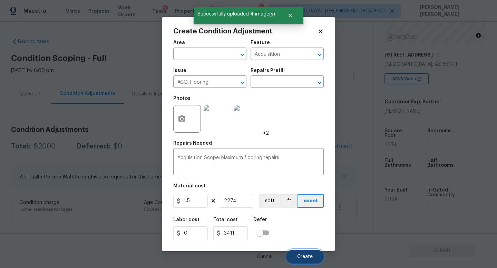
click at [308, 257] on span "Create" at bounding box center [305, 257] width 16 height 5
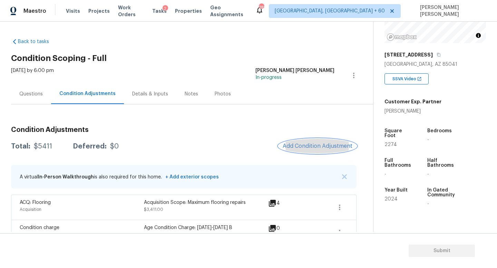
click at [327, 143] on span "Add Condition Adjustment" at bounding box center [317, 146] width 70 height 6
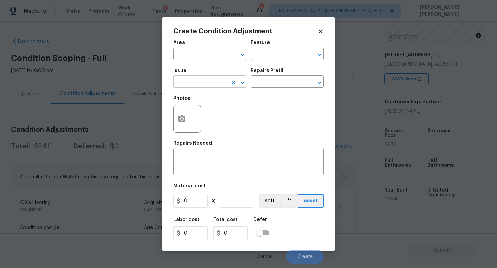
click at [192, 77] on input "text" at bounding box center [200, 82] width 54 height 11
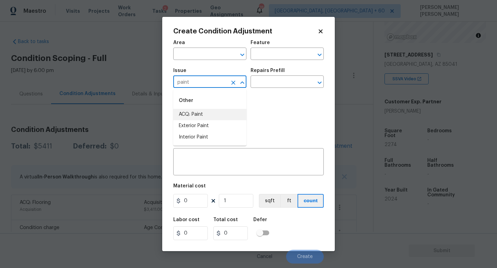
click at [207, 111] on li "ACQ: Paint" at bounding box center [209, 114] width 73 height 11
type input "ACQ: Paint"
click at [260, 84] on input "text" at bounding box center [277, 82] width 54 height 11
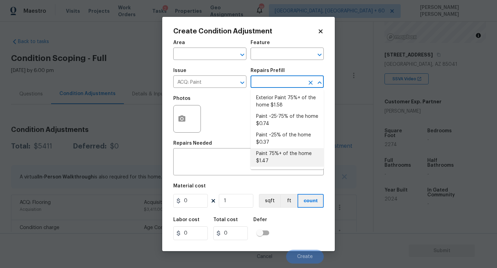
click at [272, 157] on li "Paint 75%+ of the home $1.47" at bounding box center [286, 157] width 73 height 19
type input "Acquisition"
type textarea "Acquisition Scope: 75%+ of the home will likely require interior paint"
type input "1.47"
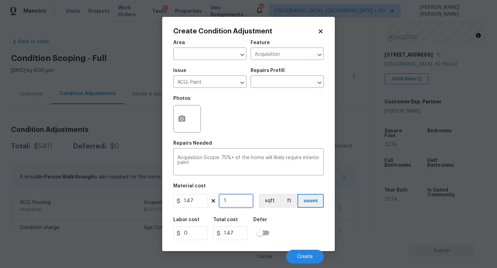
click at [234, 201] on input "1" at bounding box center [236, 201] width 34 height 14
type input "0"
type input "2"
type input "2.94"
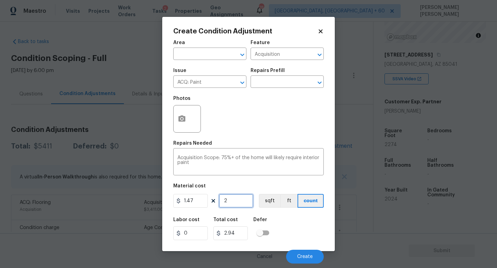
type input "22"
type input "32.34"
type input "227"
type input "333.69"
type input "2274"
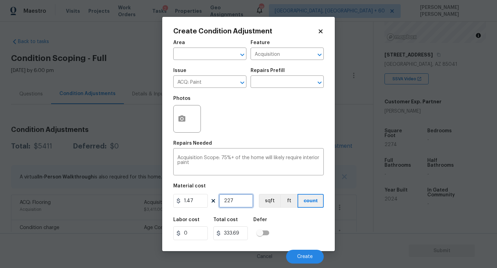
type input "3342.78"
type input "2274"
click at [186, 114] on button "button" at bounding box center [181, 119] width 17 height 27
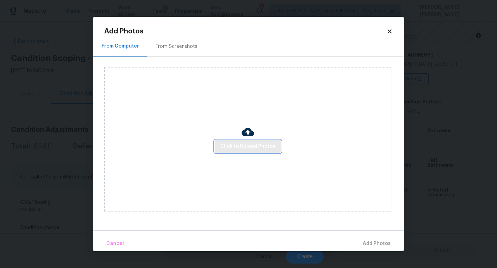
click at [229, 146] on span "Click to Upload Photos" at bounding box center [247, 146] width 55 height 9
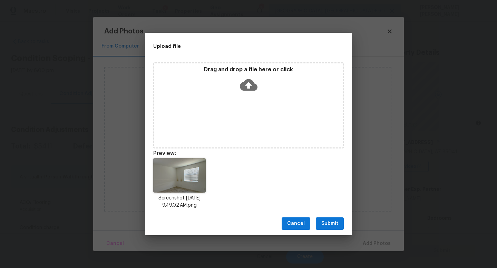
scroll to position [88, 0]
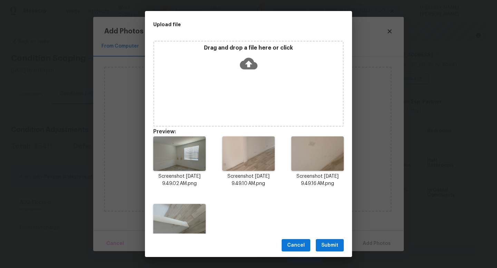
click at [330, 240] on button "Submit" at bounding box center [330, 245] width 28 height 13
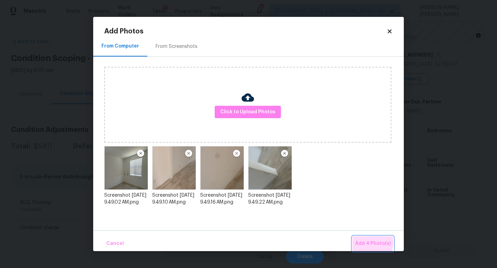
click at [363, 242] on span "Add 4 Photo(s)" at bounding box center [373, 244] width 36 height 9
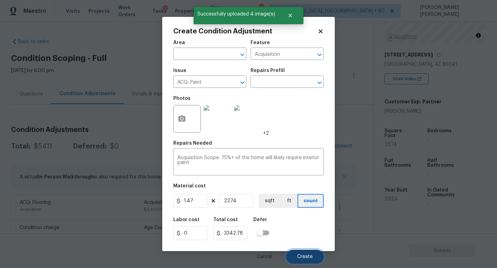
click at [299, 252] on button "Create" at bounding box center [305, 257] width 38 height 14
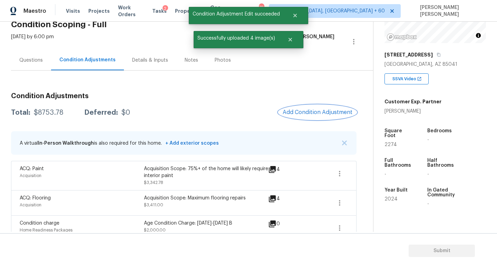
scroll to position [45, 0]
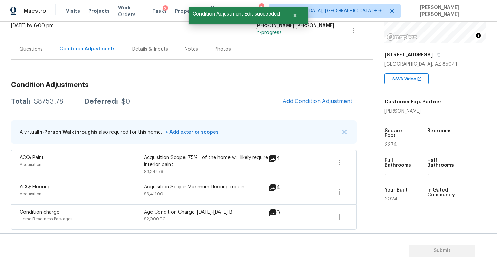
click at [287, 106] on span "Add Condition Adjustment" at bounding box center [317, 101] width 78 height 15
click at [293, 103] on span "Add Condition Adjustment" at bounding box center [317, 101] width 70 height 6
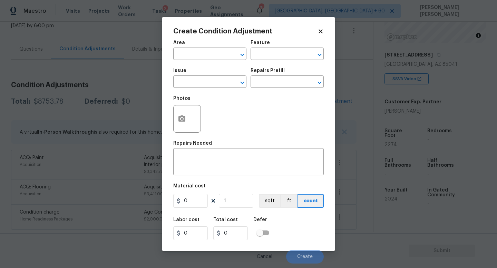
click at [197, 74] on div "Issue" at bounding box center [209, 72] width 73 height 9
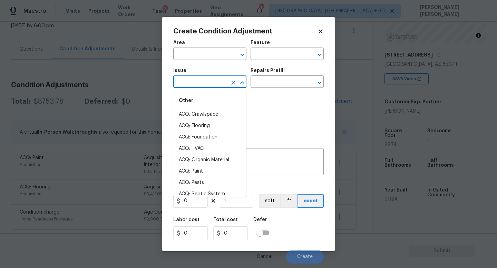
click at [199, 80] on input "text" at bounding box center [200, 82] width 54 height 11
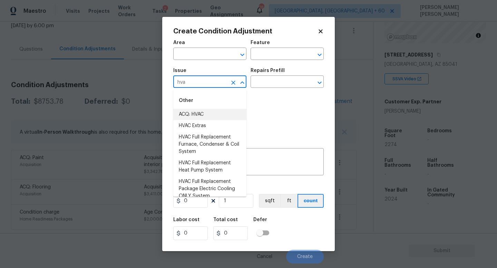
click at [200, 112] on li "ACQ: HVAC" at bounding box center [209, 114] width 73 height 11
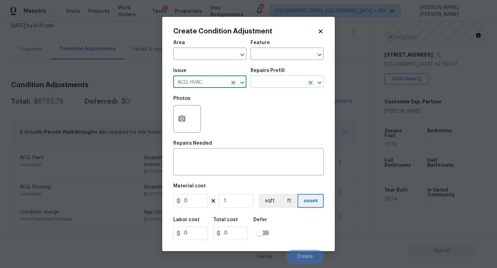
type input "ACQ: HVAC"
click at [263, 84] on input "text" at bounding box center [277, 82] width 54 height 11
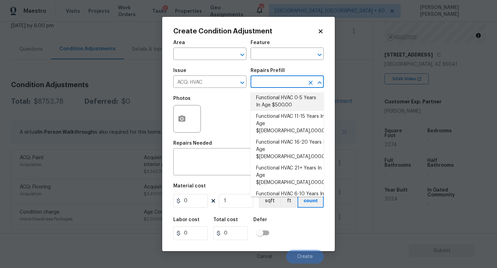
click at [281, 103] on li "Functional HVAC 0-5 Years In Age $500.00" at bounding box center [286, 101] width 73 height 19
type input "Acquisition"
type textarea "Acquisition Scope: Functional HVAC 0-5 years"
type input "500"
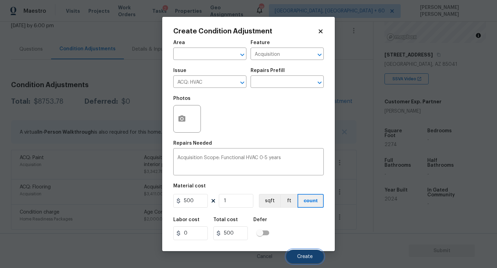
click at [309, 257] on span "Create" at bounding box center [305, 257] width 16 height 5
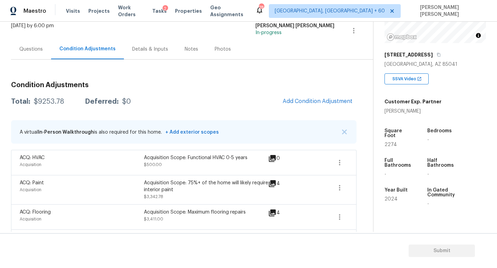
click at [315, 90] on div "Condition Adjustments Total: $9253.78 Deferred: $0 Add Condition Adjustment A v…" at bounding box center [183, 165] width 345 height 179
click at [324, 101] on span "Add Condition Adjustment" at bounding box center [317, 101] width 70 height 6
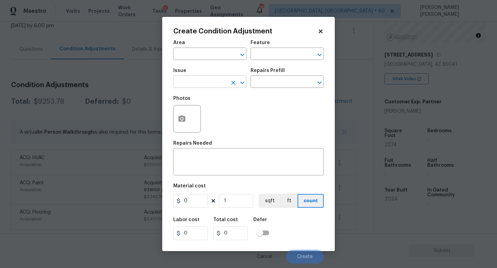
click at [195, 81] on input "text" at bounding box center [200, 82] width 54 height 11
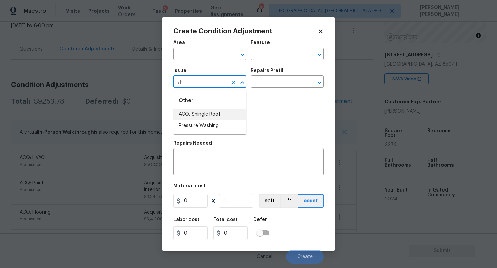
click at [211, 114] on li "ACQ: Shingle Roof" at bounding box center [209, 114] width 73 height 11
type input "ACQ: Shingle Roof"
click at [280, 83] on input "text" at bounding box center [277, 82] width 54 height 11
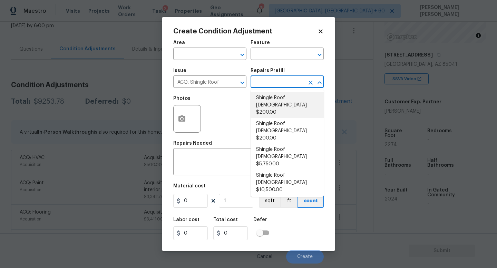
click at [282, 97] on li "Shingle Roof [DEMOGRAPHIC_DATA] $200.00" at bounding box center [286, 105] width 73 height 26
type input "Acquisition"
type textarea "Acquisition Scope: Shingle Roof 0-10 years in age maintenance."
type input "200"
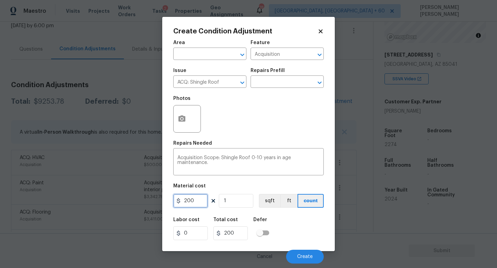
drag, startPoint x: 199, startPoint y: 202, endPoint x: 53, endPoint y: 202, distance: 145.9
click at [53, 202] on div "Create Condition Adjustment Area ​ Feature Acquisition ​ Issue ACQ: Shingle Roo…" at bounding box center [248, 134] width 497 height 268
type input "750"
click at [308, 255] on span "Create" at bounding box center [305, 257] width 16 height 5
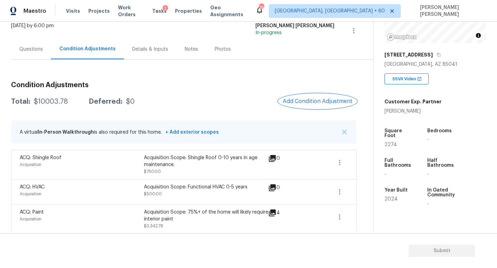
click at [334, 99] on span "Add Condition Adjustment" at bounding box center [317, 101] width 70 height 6
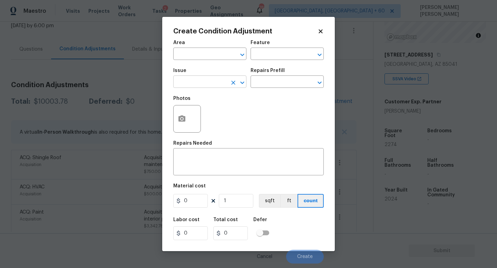
click at [202, 81] on input "text" at bounding box center [200, 82] width 54 height 11
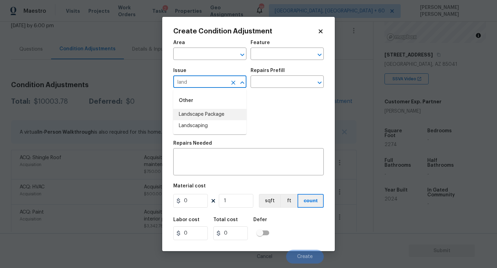
click at [212, 113] on li "Landscape Package" at bounding box center [209, 114] width 73 height 11
type input "Landscape Package"
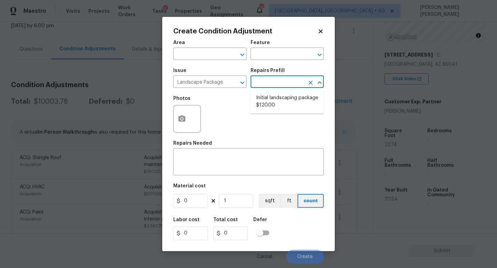
click at [294, 81] on input "text" at bounding box center [277, 82] width 54 height 11
click at [274, 100] on li "Initial landscaping package $120.00" at bounding box center [286, 101] width 73 height 19
type input "Home Readiness Packages"
type textarea "Mowing of grass up to 6" in height. Mow, edge along driveways & sidewalks, trim…"
type input "120"
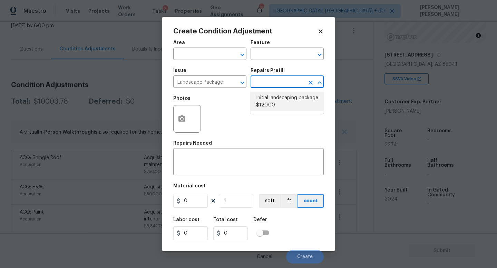
type input "120"
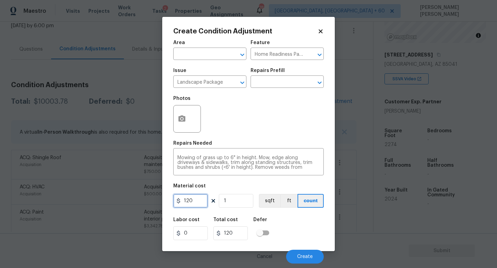
drag, startPoint x: 195, startPoint y: 204, endPoint x: 109, endPoint y: 204, distance: 86.6
click at [109, 204] on div "Create Condition Adjustment Area ​ Feature Home Readiness Packages ​ Issue Land…" at bounding box center [248, 134] width 497 height 268
type input "300"
click at [307, 263] on button "Create" at bounding box center [305, 257] width 38 height 14
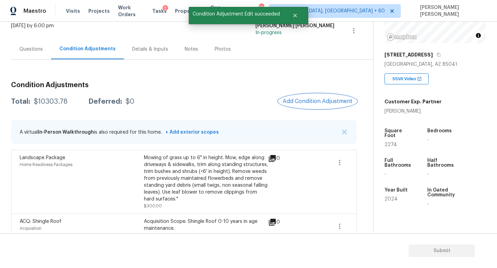
scroll to position [59, 0]
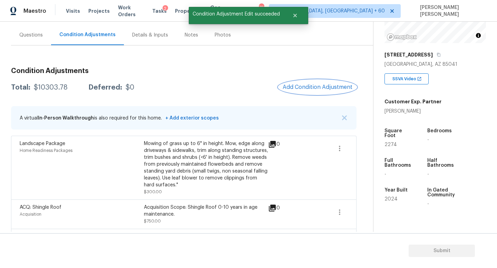
click at [315, 88] on span "Add Condition Adjustment" at bounding box center [317, 87] width 70 height 6
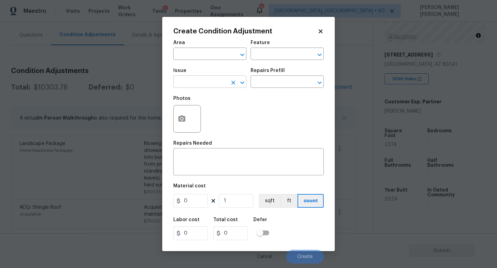
click at [206, 81] on input "text" at bounding box center [200, 82] width 54 height 11
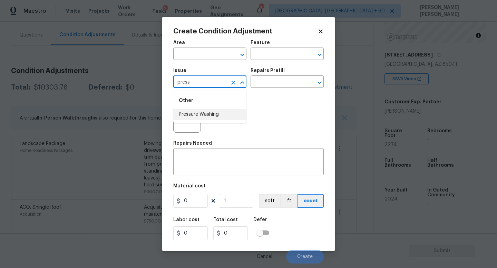
click at [215, 112] on li "Pressure Washing" at bounding box center [209, 114] width 73 height 11
type input "Pressure Washing"
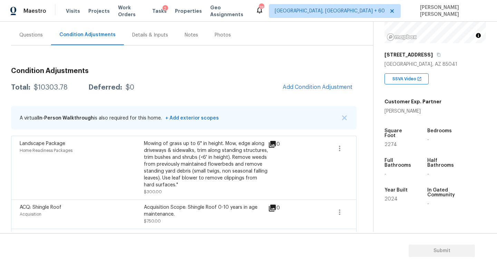
click at [115, 125] on body "Maestro Visits Projects Work Orders Tasks 2 Properties Geo Assignments 783 [GEO…" at bounding box center [248, 134] width 497 height 268
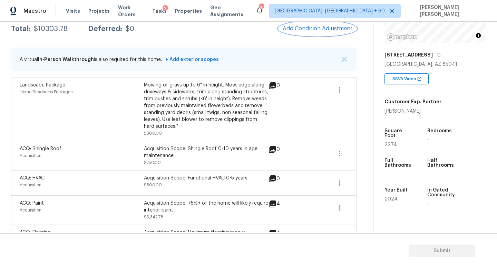
scroll to position [113, 0]
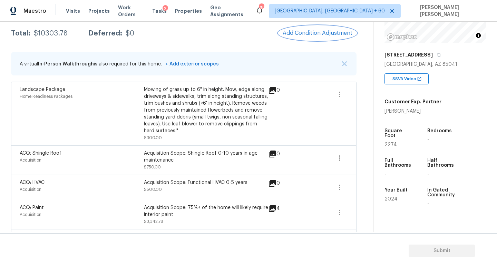
click at [300, 37] on button "Add Condition Adjustment" at bounding box center [317, 33] width 78 height 14
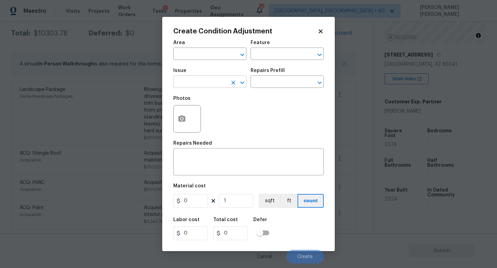
click at [192, 85] on input "text" at bounding box center [200, 82] width 54 height 11
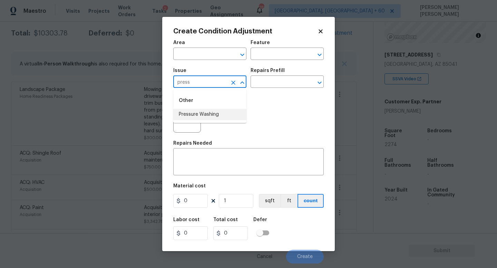
click at [206, 113] on li "Pressure Washing" at bounding box center [209, 114] width 73 height 11
type input "Pressure Washing"
click at [258, 82] on input "text" at bounding box center [277, 82] width 54 height 11
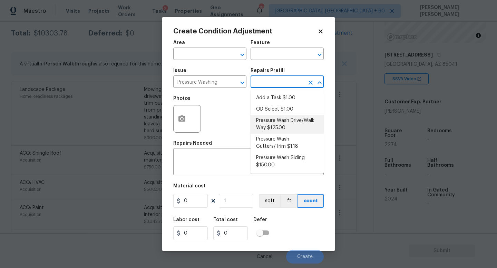
click at [275, 128] on li "Pressure Wash Drive/Walk Way $125.00" at bounding box center [286, 124] width 73 height 19
type input "Siding"
type textarea "Pressure wash the driveways/walkways as directed by the PM. Ensure that all deb…"
type input "125"
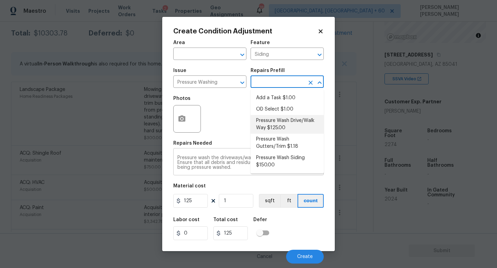
click at [236, 169] on textarea "Pressure wash the driveways/walkways as directed by the PM. Ensure that all deb…" at bounding box center [248, 163] width 142 height 14
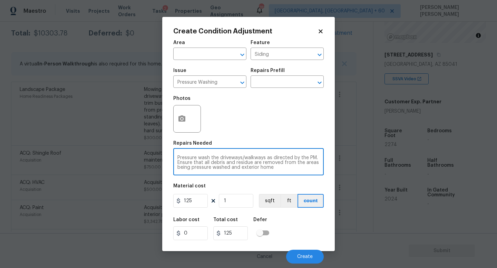
type textarea "Pressure wash the driveways/walkways as directed by the PM. Ensure that all deb…"
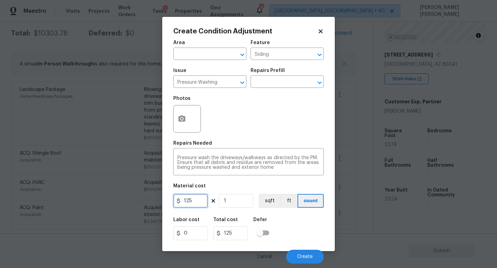
drag, startPoint x: 201, startPoint y: 202, endPoint x: 0, endPoint y: 202, distance: 200.7
click at [0, 202] on div "Create Condition Adjustment Area ​ Feature Siding ​ Issue Pressure Washing ​ Re…" at bounding box center [248, 134] width 497 height 268
type input "300"
click at [312, 227] on div "Labor cost 0 Total cost 300 Defer" at bounding box center [248, 228] width 150 height 31
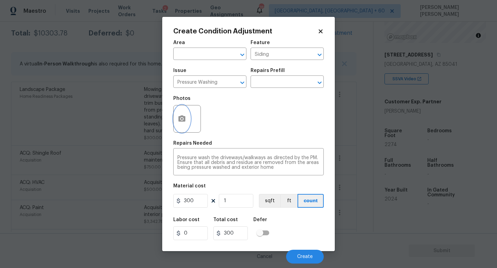
click at [183, 119] on icon "button" at bounding box center [181, 119] width 7 height 6
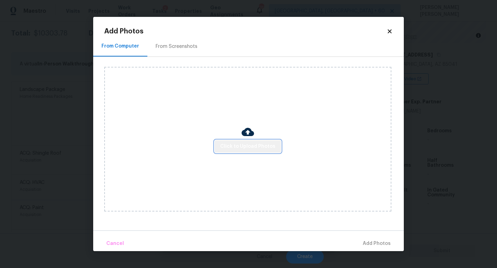
click at [251, 144] on span "Click to Upload Photos" at bounding box center [247, 146] width 55 height 9
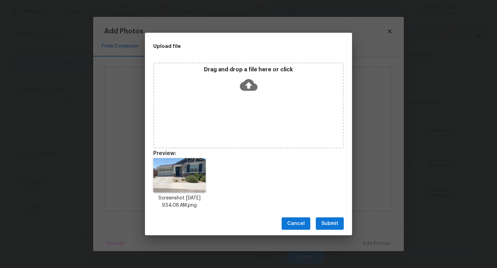
click at [328, 228] on span "Submit" at bounding box center [329, 224] width 17 height 9
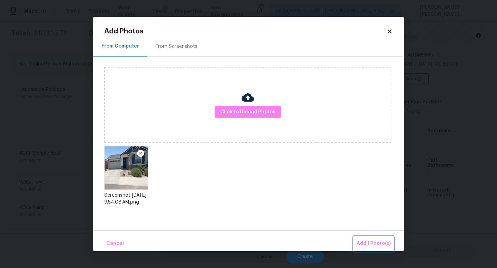
click at [367, 242] on span "Add 1 Photo(s)" at bounding box center [373, 244] width 34 height 9
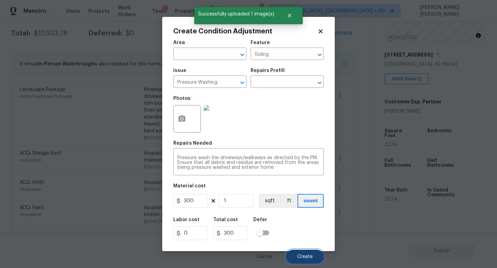
click at [303, 254] on button "Create" at bounding box center [305, 257] width 38 height 14
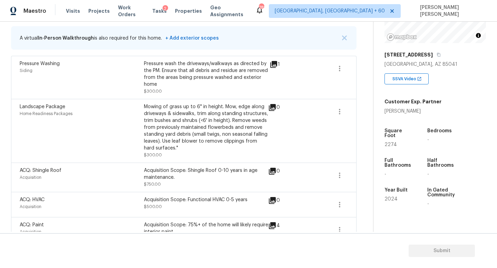
scroll to position [65, 0]
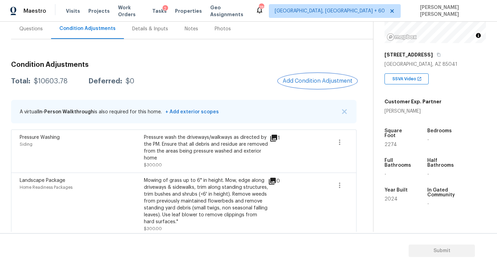
click at [318, 82] on span "Add Condition Adjustment" at bounding box center [317, 81] width 70 height 6
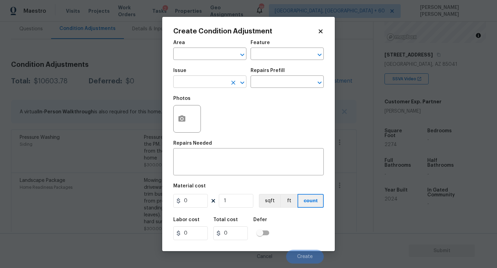
click at [189, 87] on input "text" at bounding box center [200, 82] width 54 height 11
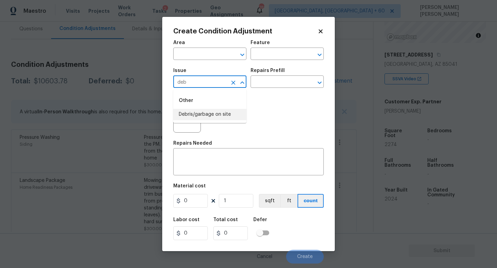
click at [192, 114] on li "Debris/garbage on site" at bounding box center [209, 114] width 73 height 11
type input "Debris/garbage on site"
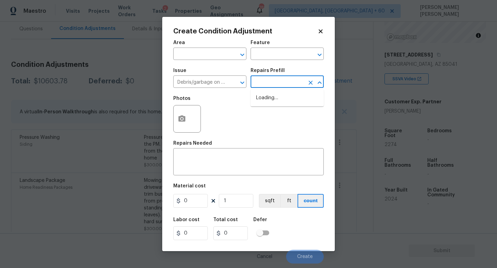
click at [273, 83] on input "text" at bounding box center [277, 82] width 54 height 11
click at [263, 113] on ul "Remove debris/garbage $100.00" at bounding box center [286, 102] width 73 height 24
click at [263, 110] on li "Remove debris/garbage $100.00" at bounding box center [286, 101] width 73 height 19
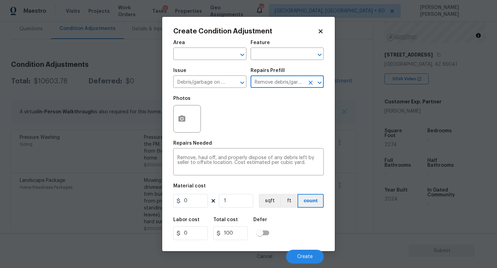
type textarea "Remove, haul off, and properly dispose of any debris left by seller to offsite …"
type input "100"
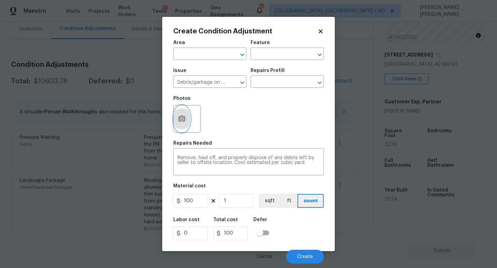
click at [186, 113] on button "button" at bounding box center [181, 119] width 17 height 27
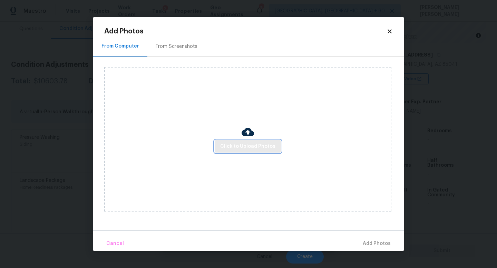
click at [218, 144] on button "Click to Upload Photos" at bounding box center [247, 146] width 66 height 13
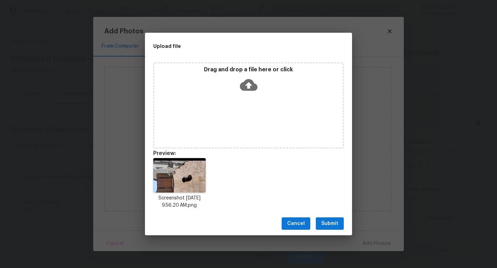
scroll to position [88, 0]
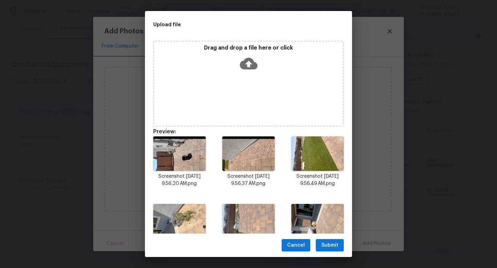
click at [326, 243] on span "Submit" at bounding box center [329, 245] width 17 height 9
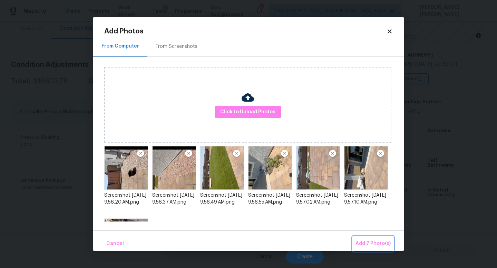
click at [369, 244] on span "Add 7 Photo(s)" at bounding box center [372, 244] width 35 height 9
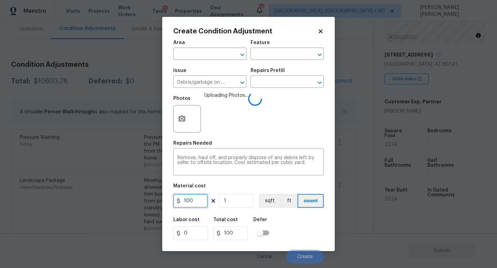
drag, startPoint x: 202, startPoint y: 200, endPoint x: 124, endPoint y: 206, distance: 78.2
click at [124, 206] on div "Create Condition Adjustment Area ​ Feature ​ Issue Debris/garbage on site ​ Rep…" at bounding box center [248, 134] width 497 height 268
type input "200"
click at [291, 224] on div "Labor cost 0 Total cost 200 Defer" at bounding box center [248, 228] width 150 height 31
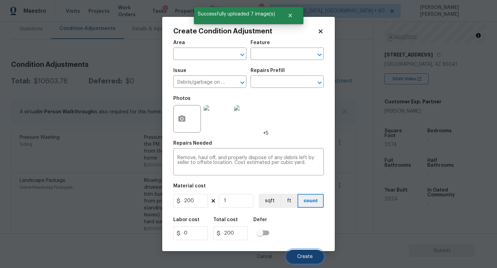
click at [303, 251] on button "Create" at bounding box center [305, 257] width 38 height 14
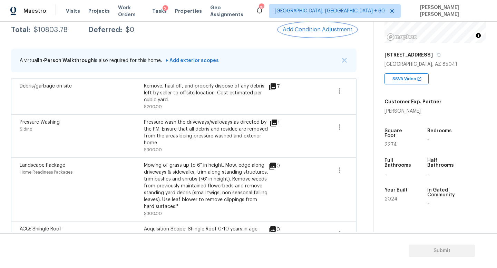
scroll to position [106, 0]
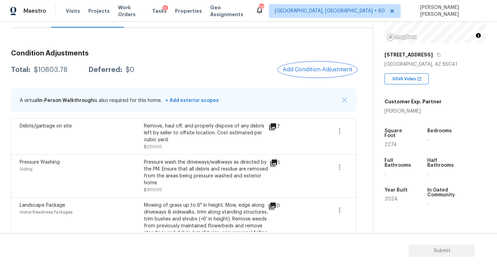
scroll to position [73, 0]
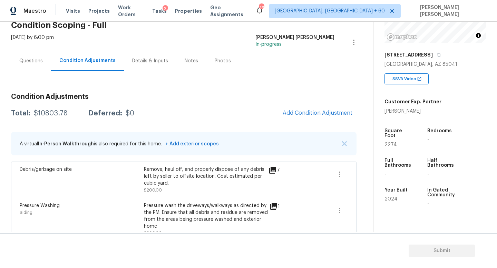
click at [25, 65] on div "Questions" at bounding box center [31, 61] width 40 height 20
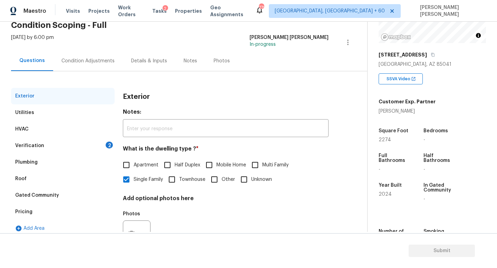
scroll to position [64, 0]
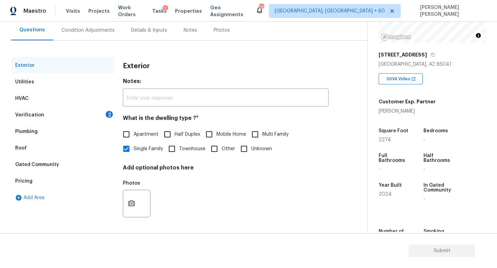
click at [56, 113] on div "Verification 2" at bounding box center [62, 115] width 103 height 17
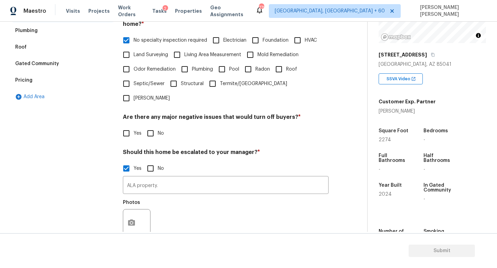
scroll to position [212, 0]
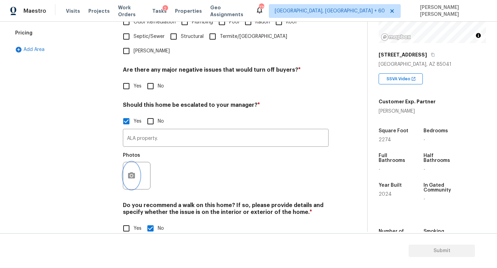
click at [132, 172] on icon "button" at bounding box center [131, 175] width 7 height 6
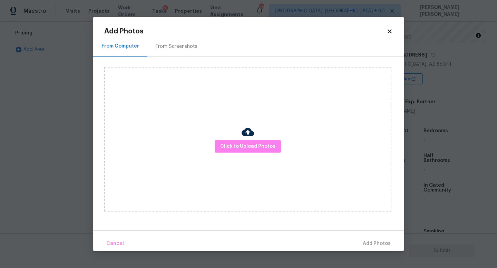
click at [215, 149] on div "Click to Upload Photos" at bounding box center [247, 139] width 287 height 145
click at [227, 149] on span "Click to Upload Photos" at bounding box center [247, 146] width 55 height 9
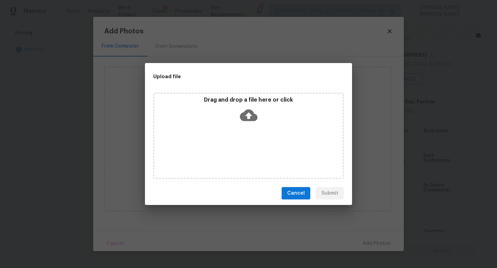
click at [242, 122] on icon at bounding box center [249, 116] width 18 height 18
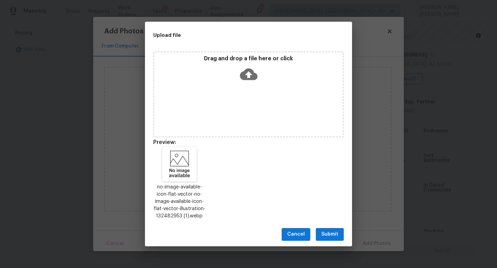
click at [328, 236] on span "Submit" at bounding box center [329, 234] width 17 height 9
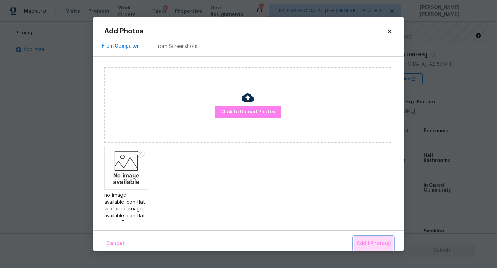
click at [368, 242] on span "Add 1 Photo(s)" at bounding box center [373, 244] width 34 height 9
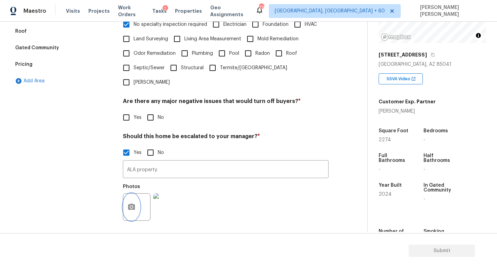
scroll to position [167, 0]
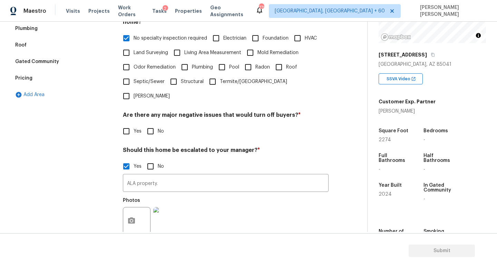
click at [152, 124] on input "No" at bounding box center [150, 131] width 14 height 14
checkbox input "true"
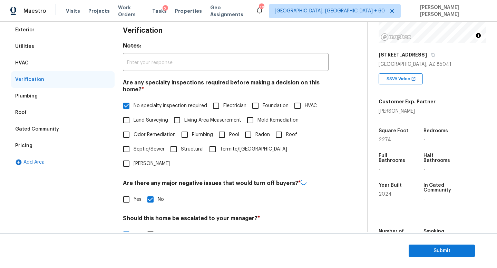
scroll to position [0, 0]
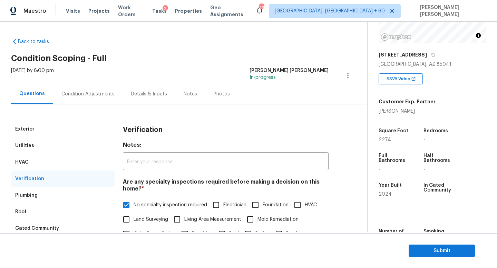
click at [68, 96] on div "Condition Adjustments" at bounding box center [87, 94] width 53 height 7
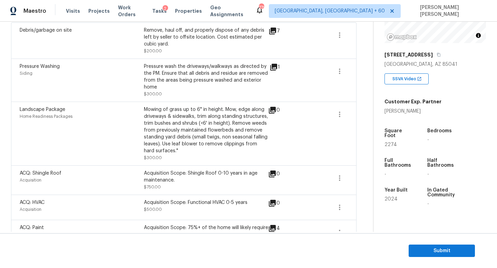
scroll to position [243, 0]
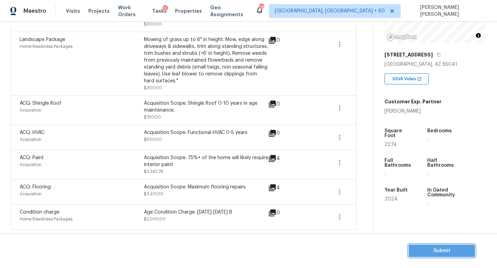
click at [431, 251] on span "Submit" at bounding box center [441, 251] width 55 height 9
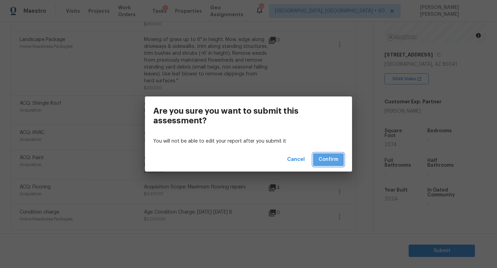
click at [333, 161] on span "Confirm" at bounding box center [328, 160] width 20 height 9
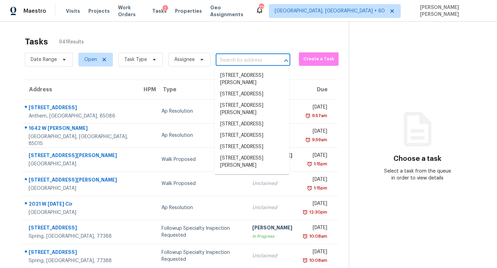
click at [221, 58] on input "text" at bounding box center [243, 60] width 55 height 11
paste input "1130 Bennett Ct, Fremont, CA 94536"
type input "1130 Bennett Ct, Fremont, CA 94536"
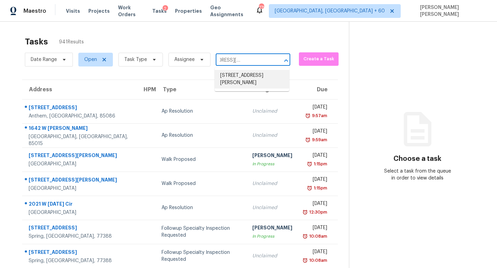
click at [247, 76] on li "1130 Bennett Ct, Fremont, CA 94536" at bounding box center [251, 79] width 74 height 19
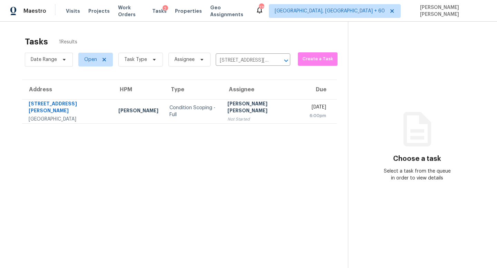
click at [190, 117] on td "Condition Scoping - Full" at bounding box center [193, 111] width 58 height 24
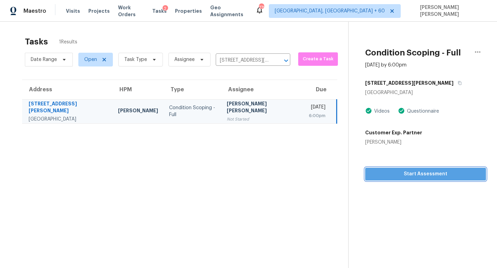
click at [420, 173] on span "Start Assessment" at bounding box center [425, 174] width 110 height 9
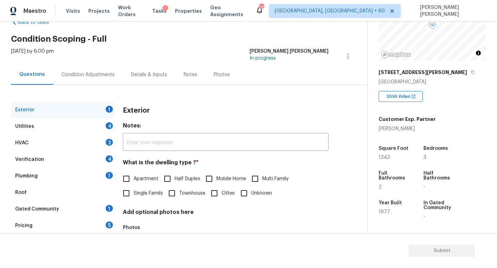
scroll to position [20, 0]
click at [138, 192] on span "Single Family" at bounding box center [147, 193] width 29 height 7
click at [133, 192] on input "Single Family" at bounding box center [126, 193] width 14 height 14
checkbox input "true"
click at [73, 161] on div "Verification 4" at bounding box center [62, 159] width 103 height 17
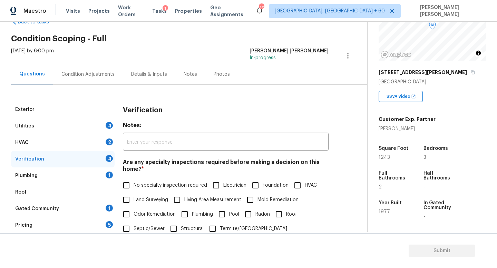
scroll to position [147, 0]
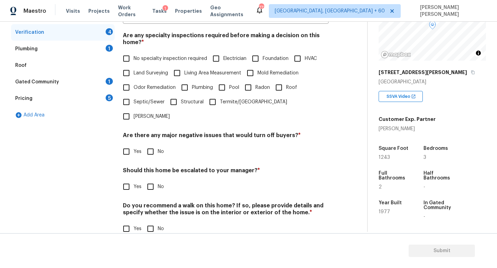
click at [127, 180] on input "Yes" at bounding box center [126, 187] width 14 height 14
checkbox input "true"
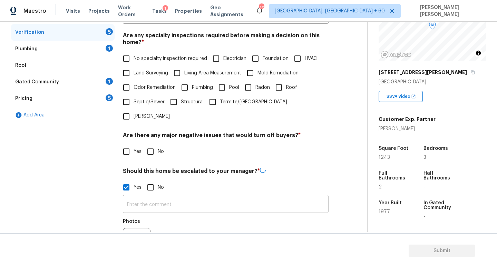
click at [145, 197] on input "text" at bounding box center [226, 205] width 206 height 16
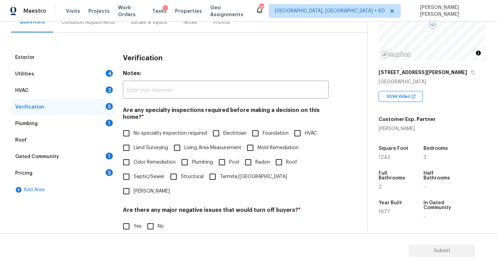
scroll to position [57, 0]
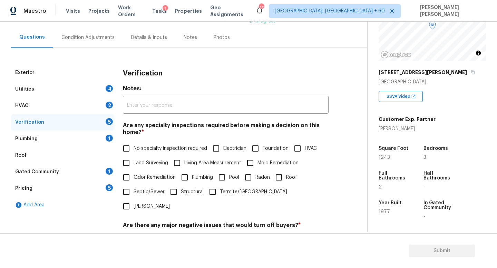
type input "ALA property."
click at [88, 89] on div "Utilities 4" at bounding box center [62, 89] width 103 height 17
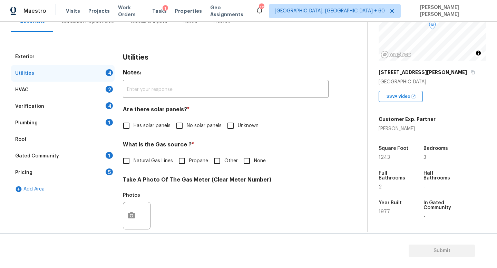
scroll to position [91, 0]
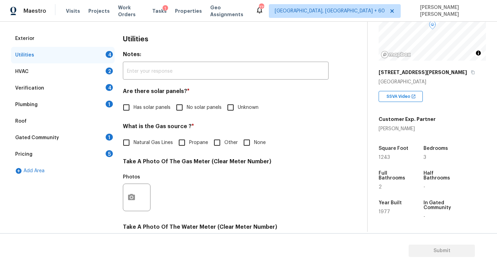
click at [126, 107] on input "Has solar panels" at bounding box center [126, 107] width 14 height 14
checkbox input "true"
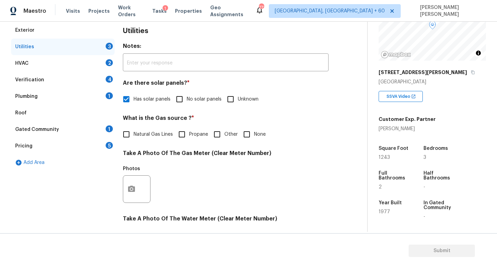
click at [134, 135] on span "Natural Gas Lines" at bounding box center [152, 134] width 39 height 7
click at [133, 135] on input "Natural Gas Lines" at bounding box center [126, 134] width 14 height 14
checkbox input "true"
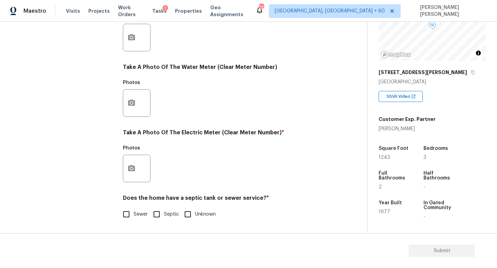
click at [129, 211] on input "Sewer" at bounding box center [126, 214] width 14 height 14
checkbox input "true"
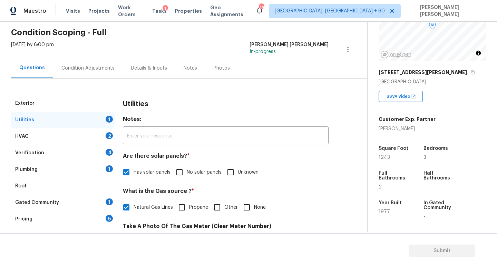
scroll to position [0, 0]
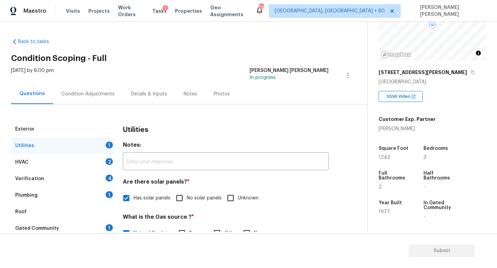
click at [81, 84] on div "Condition Adjustments" at bounding box center [88, 94] width 70 height 20
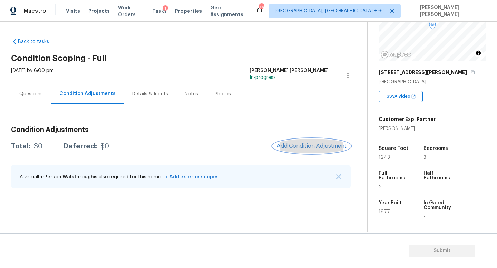
click at [317, 152] on button "Add Condition Adjustment" at bounding box center [311, 146] width 78 height 14
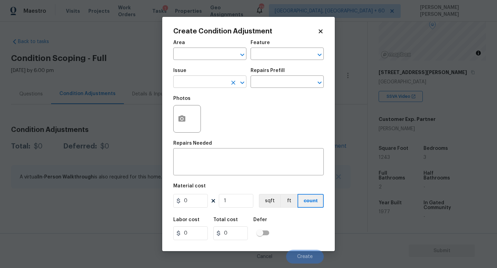
click at [207, 88] on input "text" at bounding box center [200, 82] width 54 height 11
type input "c"
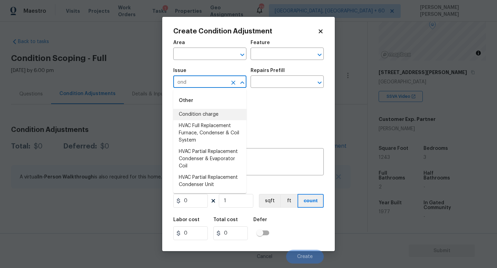
click at [207, 117] on li "Condition charge" at bounding box center [209, 114] width 73 height 11
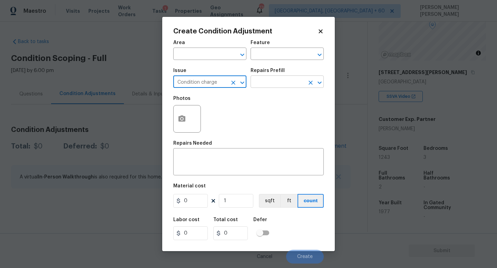
type input "Condition charge"
click at [278, 81] on input "text" at bounding box center [277, 82] width 54 height 11
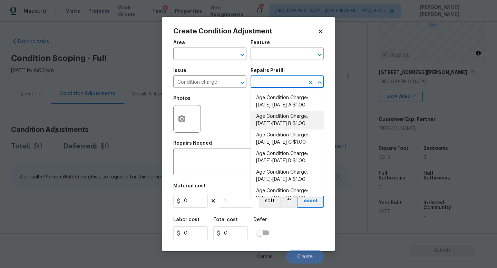
click at [292, 119] on li "Age Condition Charge: 1922-1978 B $1.00" at bounding box center [286, 120] width 73 height 19
type input "Home Readiness Packages"
type textarea "Age Condition Charge: [DATE]-[DATE] B"
type input "1"
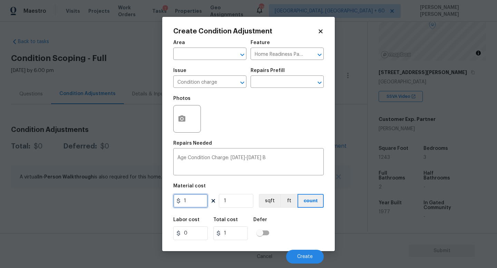
drag, startPoint x: 193, startPoint y: 204, endPoint x: 128, endPoint y: 204, distance: 65.9
click at [128, 204] on div "Create Condition Adjustment Area ​ Feature Home Readiness Packages ​ Issue Cond…" at bounding box center [248, 134] width 497 height 268
type input "2000"
click at [289, 258] on button "Create" at bounding box center [305, 257] width 38 height 14
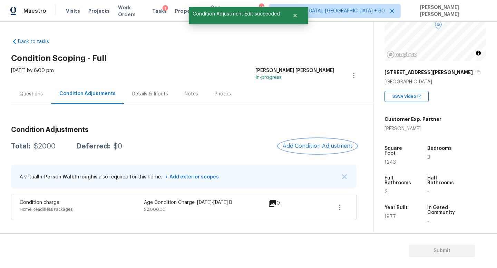
click at [315, 148] on span "Add Condition Adjustment" at bounding box center [317, 146] width 70 height 6
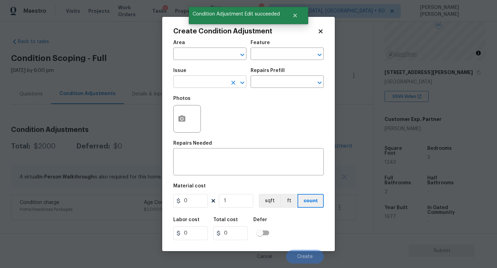
click at [189, 84] on input "text" at bounding box center [200, 82] width 54 height 11
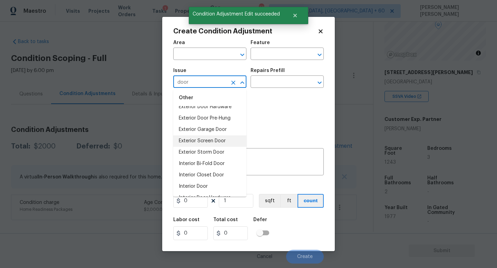
scroll to position [28, 0]
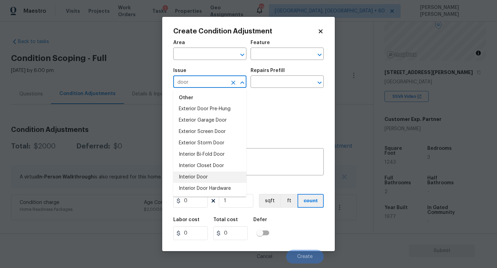
click at [216, 172] on li "Interior Door" at bounding box center [209, 177] width 73 height 11
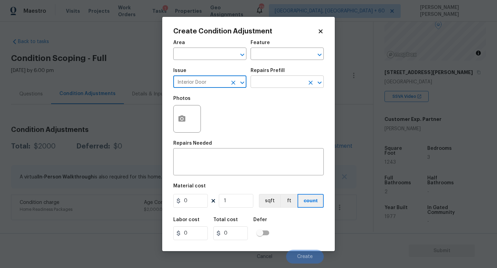
type input "Interior Door"
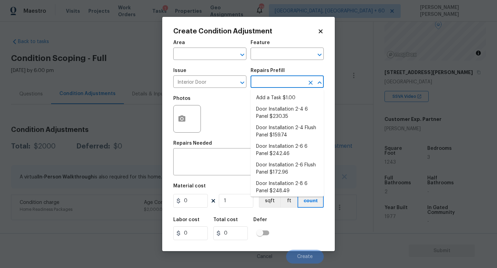
click at [275, 82] on input "text" at bounding box center [277, 82] width 54 height 11
click at [281, 116] on li "Door Installation 2-4 6 Panel $230.35" at bounding box center [286, 113] width 73 height 19
type input "Interior Door"
type textarea "Remove the existing door (if present). Install a new pre-hung 2-4 6 panel inter…"
type input "230.35"
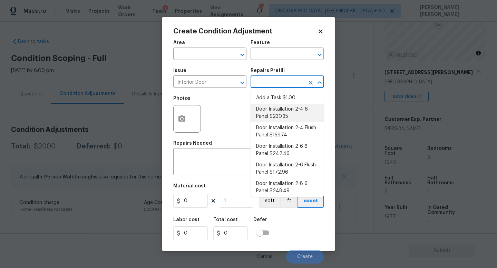
type input "230.35"
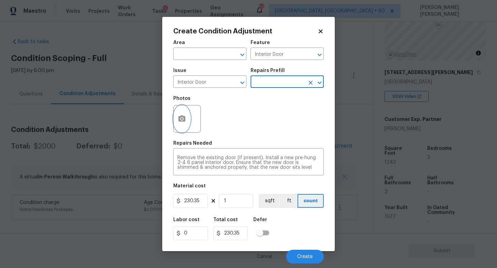
click at [174, 121] on button "button" at bounding box center [181, 119] width 17 height 27
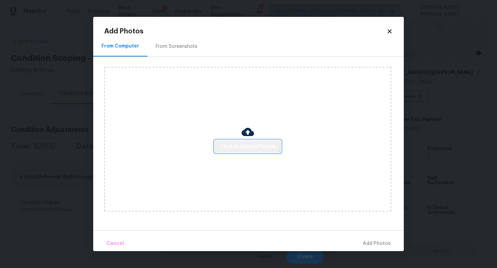
click at [237, 141] on button "Click to Upload Photos" at bounding box center [247, 146] width 66 height 13
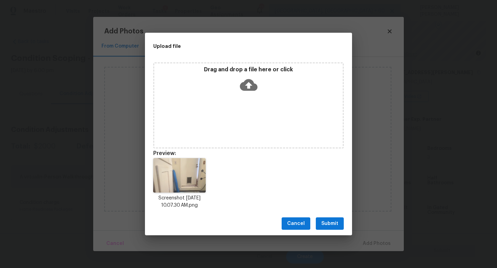
click at [337, 221] on span "Submit" at bounding box center [329, 224] width 17 height 9
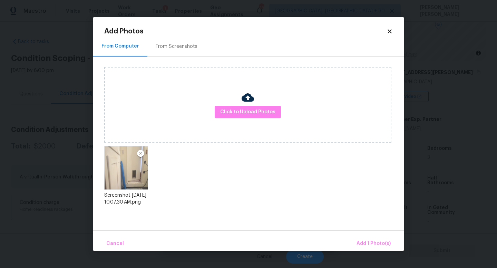
click at [366, 235] on div "Cancel Add 1 Photo(s)" at bounding box center [248, 241] width 310 height 21
click at [371, 241] on span "Add 1 Photo(s)" at bounding box center [373, 244] width 34 height 9
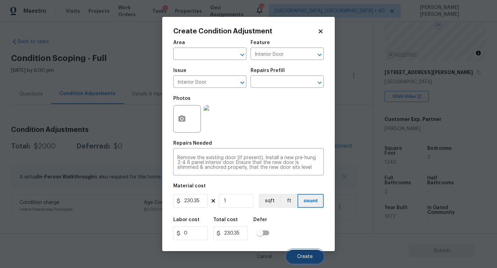
click at [297, 255] on button "Create" at bounding box center [305, 257] width 38 height 14
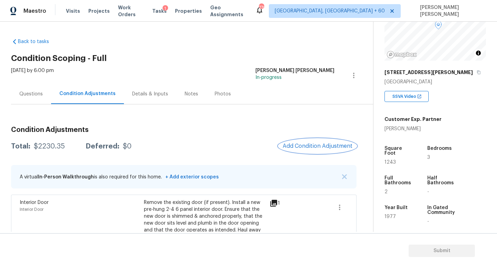
scroll to position [47, 0]
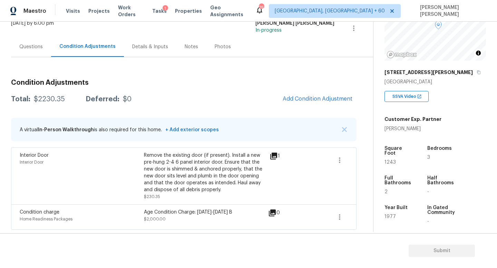
click at [314, 89] on div "Condition Adjustments Total: $2230.35 Deferred: $0 Add Condition Adjustment A v…" at bounding box center [183, 152] width 345 height 156
click at [297, 98] on span "Add Condition Adjustment" at bounding box center [317, 99] width 70 height 6
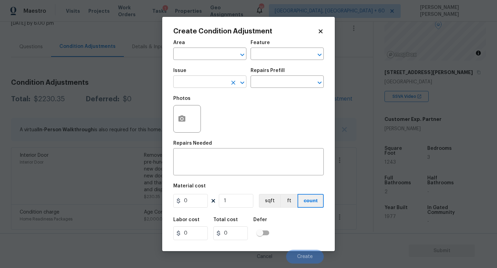
click at [193, 85] on input "text" at bounding box center [200, 82] width 54 height 11
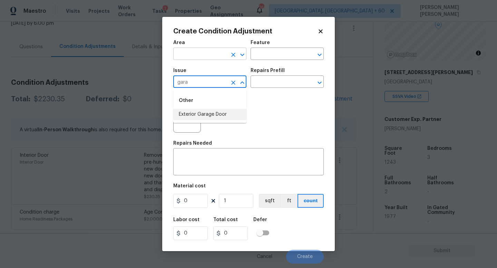
type input "gara"
click at [208, 57] on input "text" at bounding box center [200, 54] width 54 height 11
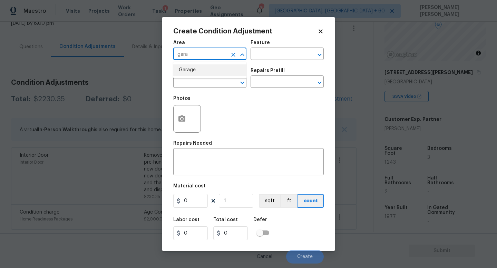
click at [213, 74] on li "Garage" at bounding box center [209, 69] width 73 height 11
type input "Garage"
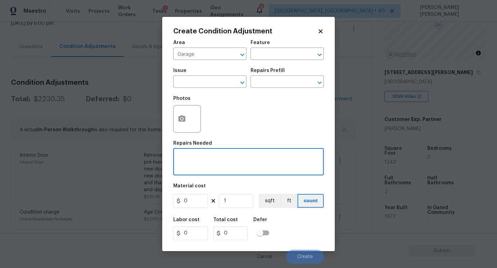
click at [213, 167] on textarea at bounding box center [248, 163] width 142 height 14
type textarea "Convert the garage to its original condition"
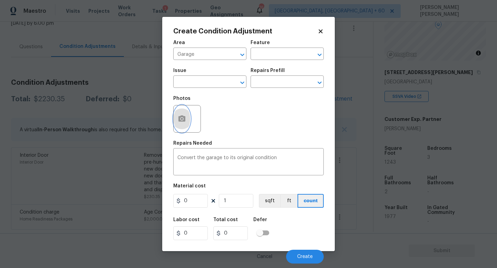
click at [187, 126] on button "button" at bounding box center [181, 119] width 17 height 27
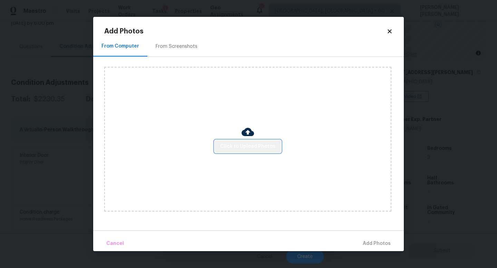
click at [262, 144] on span "Click to Upload Photos" at bounding box center [247, 146] width 55 height 9
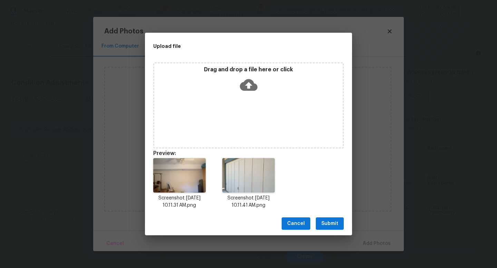
click at [326, 218] on button "Submit" at bounding box center [330, 224] width 28 height 13
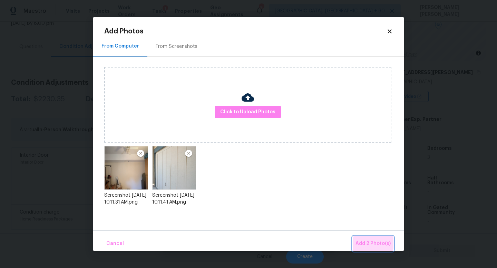
click at [360, 238] on button "Add 2 Photo(s)" at bounding box center [372, 244] width 41 height 15
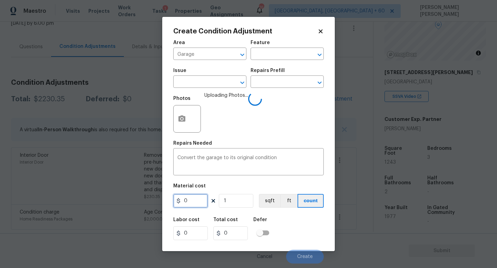
drag, startPoint x: 194, startPoint y: 205, endPoint x: 189, endPoint y: 203, distance: 5.9
click at [191, 204] on input "0" at bounding box center [190, 201] width 34 height 14
type input "3000"
click at [292, 228] on div "Labor cost 0 Total cost 3000 Defer" at bounding box center [248, 228] width 150 height 31
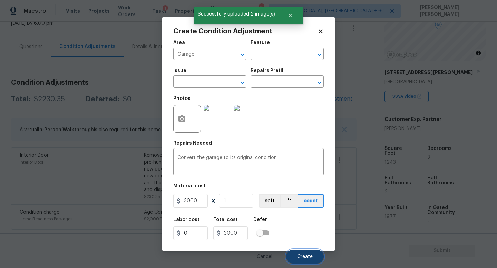
click at [305, 255] on span "Create" at bounding box center [305, 257] width 16 height 5
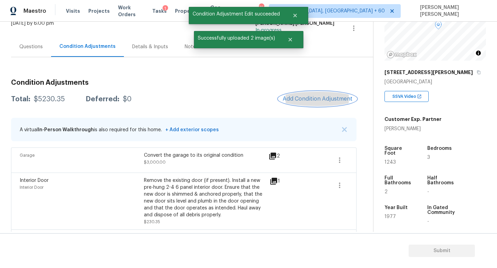
click at [306, 99] on span "Add Condition Adjustment" at bounding box center [317, 99] width 70 height 6
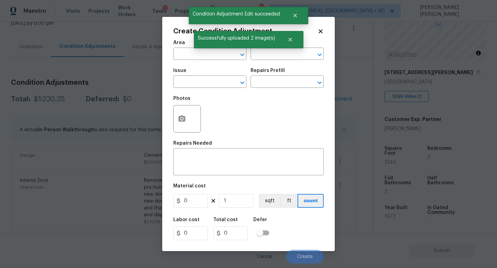
click at [102, 144] on body "Maestro Visits Projects Work Orders Tasks 1 Properties Geo Assignments 766 Knox…" at bounding box center [248, 134] width 497 height 268
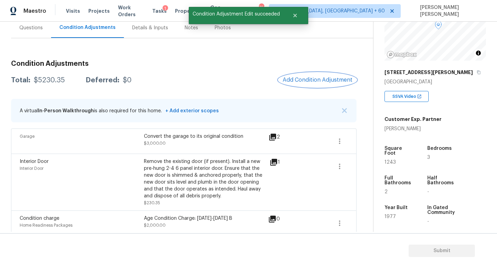
scroll to position [72, 0]
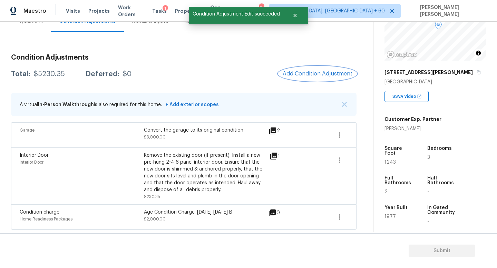
click at [326, 75] on span "Add Condition Adjustment" at bounding box center [317, 74] width 70 height 6
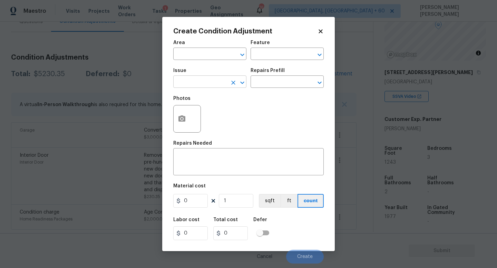
click at [196, 81] on input "text" at bounding box center [200, 82] width 54 height 11
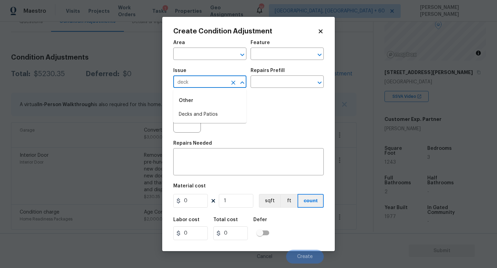
click at [197, 118] on li "Decks and Patios" at bounding box center [209, 114] width 73 height 11
type input "Decks and Patios"
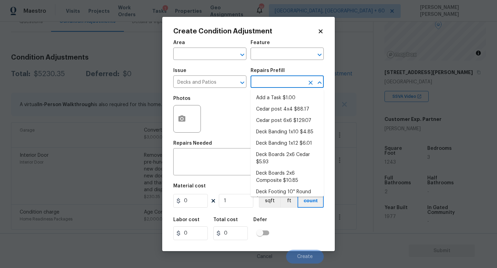
click at [280, 86] on input "text" at bounding box center [277, 82] width 54 height 11
click at [183, 159] on textarea at bounding box center [248, 163] width 142 height 14
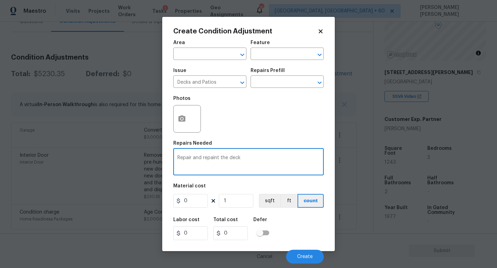
type textarea "Repair and repaint the deck"
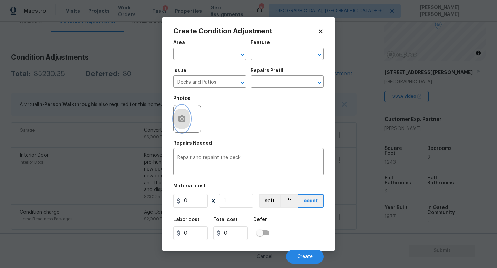
click at [181, 121] on icon "button" at bounding box center [181, 119] width 7 height 6
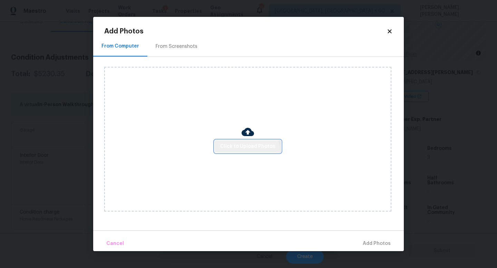
click at [245, 150] on span "Click to Upload Photos" at bounding box center [247, 146] width 55 height 9
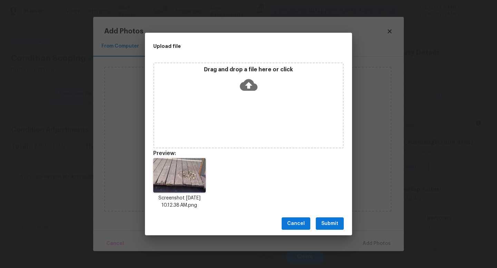
scroll to position [70, 0]
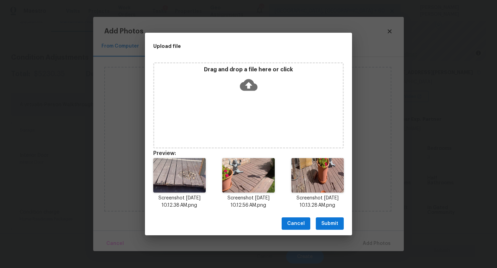
click at [331, 221] on span "Submit" at bounding box center [329, 224] width 17 height 9
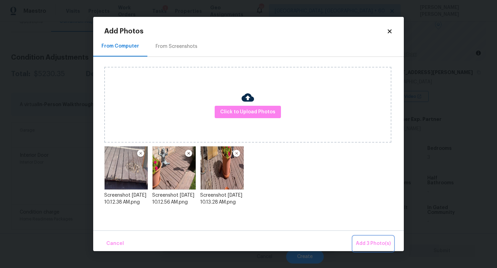
click at [373, 239] on button "Add 3 Photo(s)" at bounding box center [373, 244] width 40 height 15
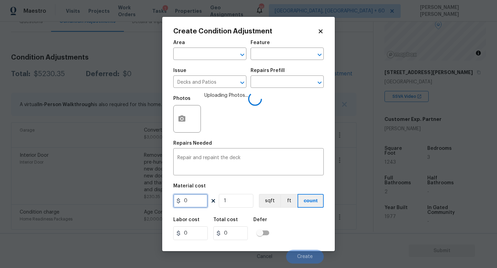
drag, startPoint x: 199, startPoint y: 201, endPoint x: 110, endPoint y: 201, distance: 89.7
click at [110, 201] on div "Create Condition Adjustment Area ​ Feature ​ Issue Decks and Patios ​ Repairs P…" at bounding box center [248, 134] width 497 height 268
type input "2000"
click at [286, 223] on div "Labor cost 0 Total cost 2000 Defer" at bounding box center [248, 228] width 150 height 31
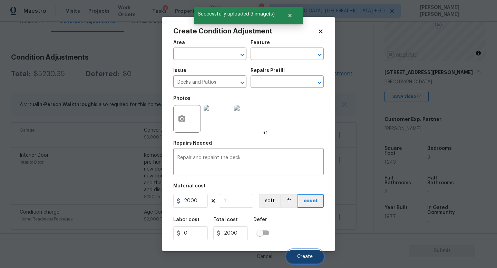
click at [303, 254] on button "Create" at bounding box center [305, 257] width 38 height 14
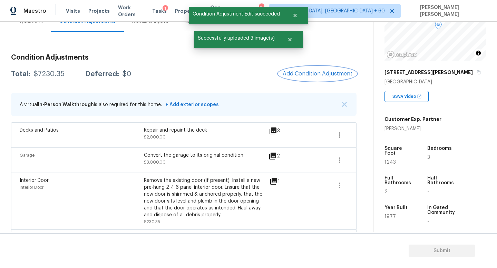
click at [310, 75] on span "Add Condition Adjustment" at bounding box center [317, 74] width 70 height 6
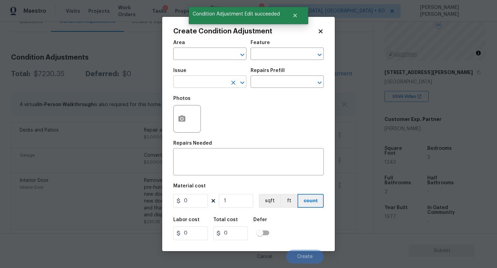
click at [206, 83] on input "text" at bounding box center [200, 82] width 54 height 11
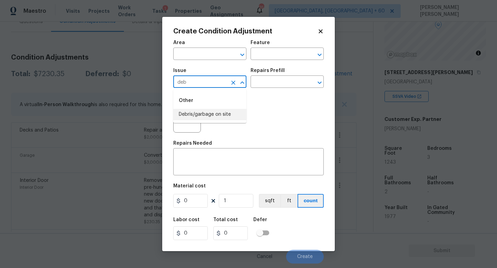
click at [212, 114] on li "Debris/garbage on site" at bounding box center [209, 114] width 73 height 11
type input "Debris/garbage on site"
click at [209, 170] on textarea at bounding box center [248, 163] width 142 height 14
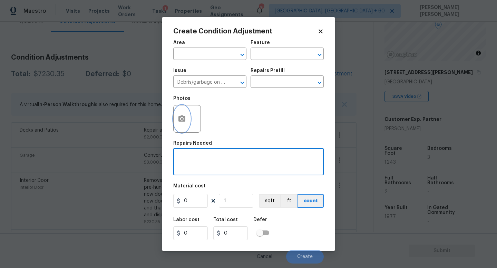
click at [184, 118] on icon "button" at bounding box center [181, 119] width 7 height 6
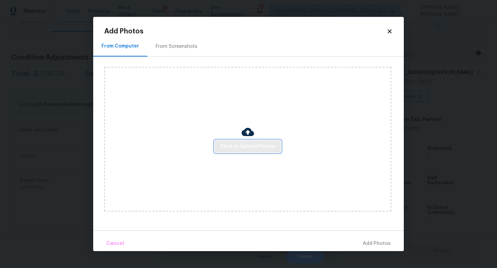
click at [238, 147] on span "Click to Upload Photos" at bounding box center [247, 146] width 55 height 9
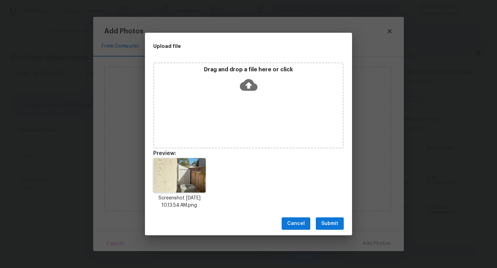
click at [144, 132] on div "Upload file Drag and drop a file here or click Preview: Screenshot [DATE] 10.13…" at bounding box center [248, 134] width 497 height 268
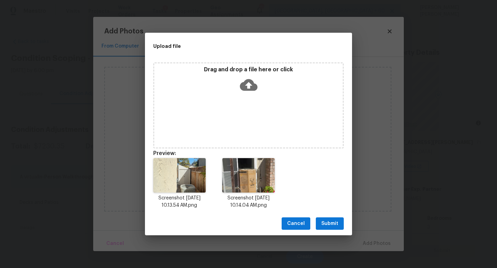
scroll to position [70, 0]
click at [333, 222] on span "Submit" at bounding box center [329, 224] width 17 height 9
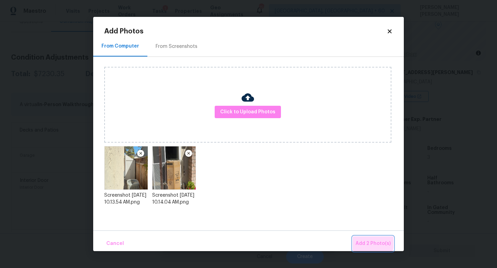
click at [366, 241] on span "Add 2 Photo(s)" at bounding box center [372, 244] width 35 height 9
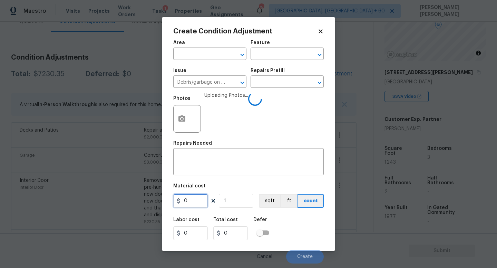
drag, startPoint x: 199, startPoint y: 200, endPoint x: 153, endPoint y: 200, distance: 46.6
click at [179, 200] on div "0" at bounding box center [190, 201] width 34 height 14
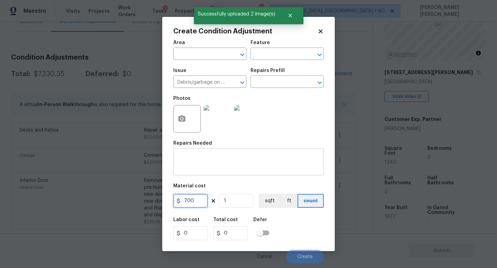
type input "700"
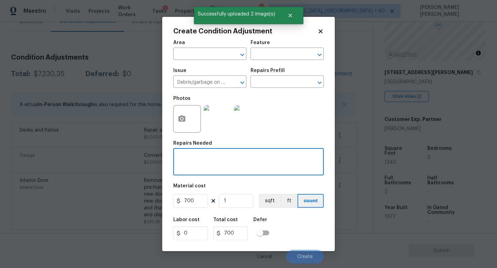
click at [248, 168] on textarea at bounding box center [248, 163] width 142 height 14
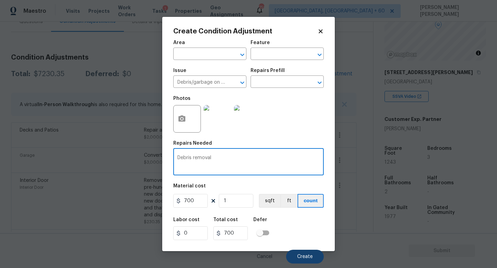
type textarea "Debris removal"
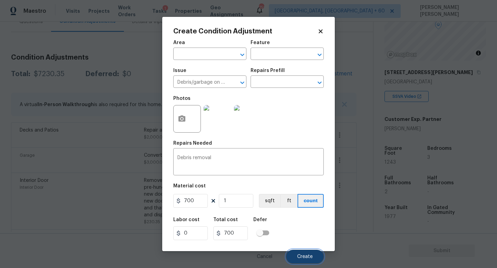
click at [309, 256] on span "Create" at bounding box center [305, 257] width 16 height 5
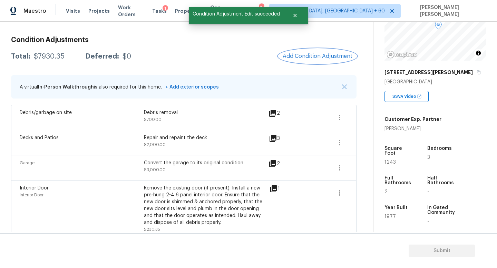
scroll to position [60, 0]
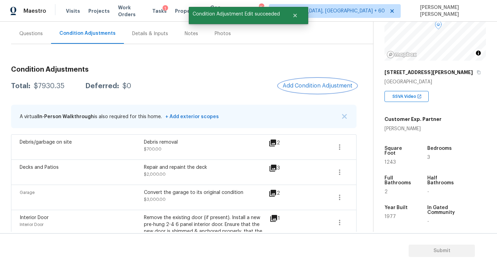
click at [313, 89] on span "Add Condition Adjustment" at bounding box center [317, 86] width 70 height 6
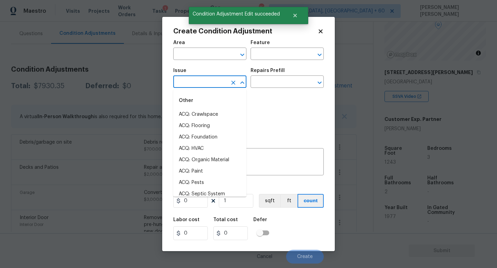
click at [197, 80] on input "text" at bounding box center [200, 82] width 54 height 11
click at [205, 115] on li "Light Pet Odor" at bounding box center [209, 114] width 73 height 11
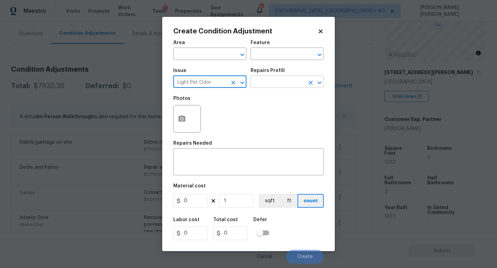
type input "Light Pet Odor"
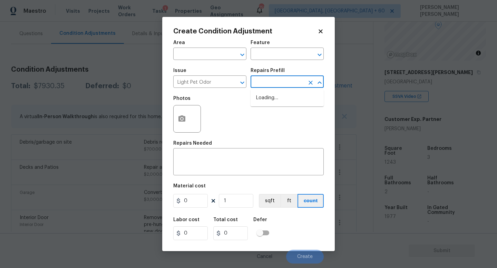
click at [267, 81] on input "text" at bounding box center [277, 82] width 54 height 11
click at [283, 101] on li "Acquisition Scope: 1-2 pets present $575.00" at bounding box center [286, 101] width 73 height 19
type textarea "Acquisition Scope: 1-2 pets present"
type input "575"
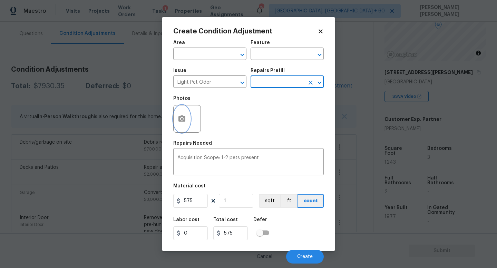
click at [180, 124] on button "button" at bounding box center [181, 119] width 17 height 27
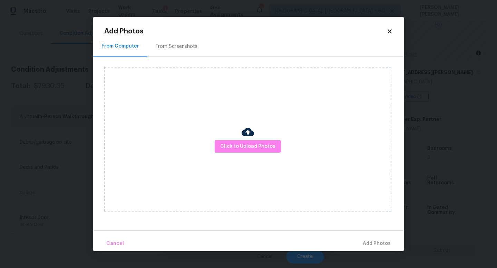
click at [218, 135] on div "Click to Upload Photos" at bounding box center [247, 139] width 287 height 145
click at [228, 140] on div "Click to Upload Photos" at bounding box center [247, 139] width 287 height 145
click at [237, 148] on span "Click to Upload Photos" at bounding box center [247, 146] width 55 height 9
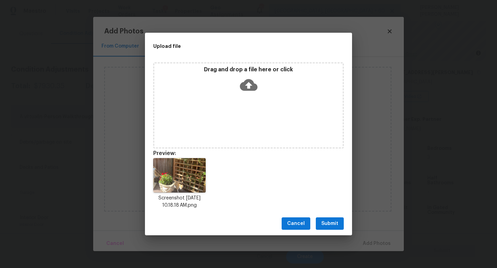
click at [334, 224] on span "Submit" at bounding box center [329, 224] width 17 height 9
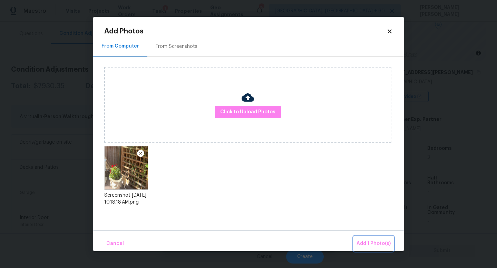
click at [375, 243] on span "Add 1 Photo(s)" at bounding box center [373, 244] width 34 height 9
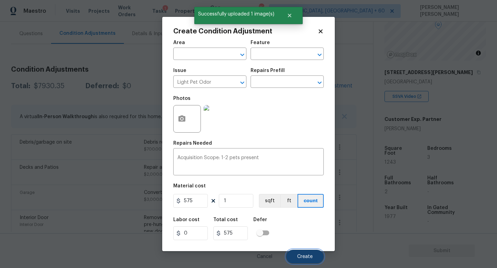
click at [305, 256] on span "Create" at bounding box center [305, 257] width 16 height 5
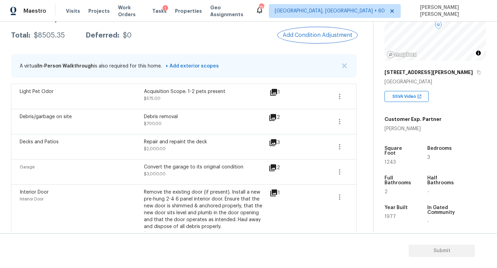
scroll to position [111, 0]
click at [322, 19] on div "Maestro Visits Projects Work Orders Tasks 1 Properties Geo Assignments 759 [GEO…" at bounding box center [248, 11] width 497 height 22
click at [310, 37] on span "Add Condition Adjustment" at bounding box center [317, 35] width 70 height 6
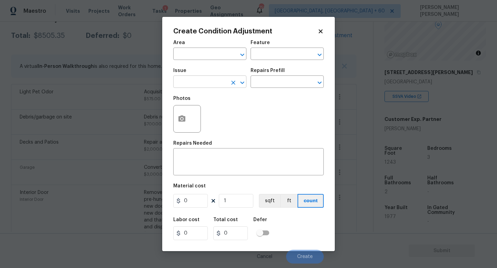
click at [196, 81] on input "text" at bounding box center [200, 82] width 54 height 11
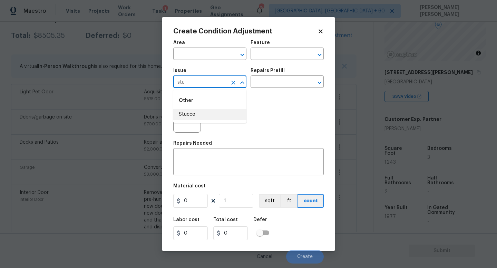
click at [196, 114] on li "Stucco" at bounding box center [209, 114] width 73 height 11
type input "Stucco"
click at [233, 161] on textarea at bounding box center [248, 163] width 142 height 14
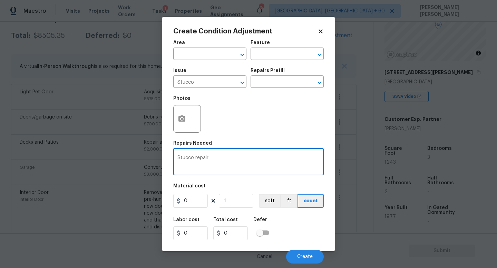
type textarea "Stucco repair"
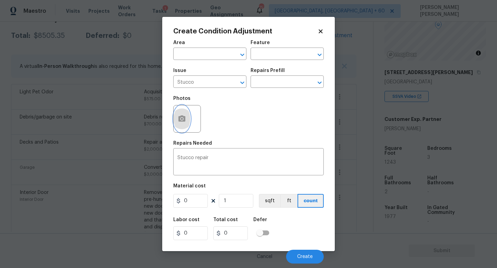
click at [189, 121] on button "button" at bounding box center [181, 119] width 17 height 27
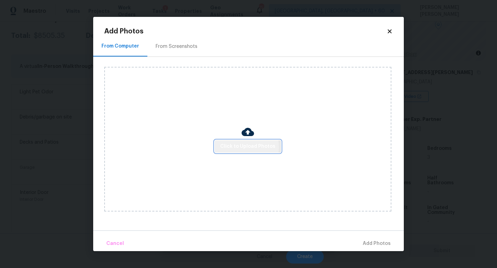
click at [231, 147] on span "Click to Upload Photos" at bounding box center [247, 146] width 55 height 9
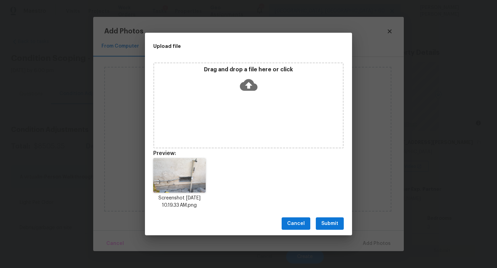
scroll to position [70, 0]
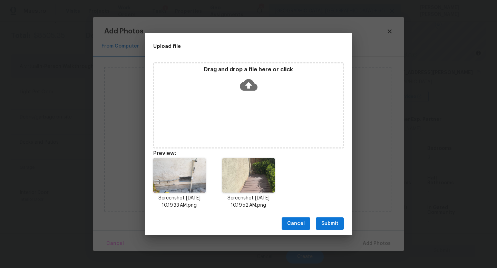
click at [331, 221] on span "Submit" at bounding box center [329, 224] width 17 height 9
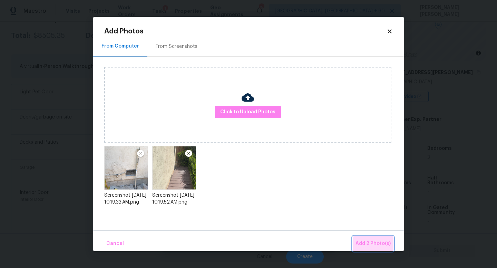
click at [375, 245] on span "Add 2 Photo(s)" at bounding box center [372, 244] width 35 height 9
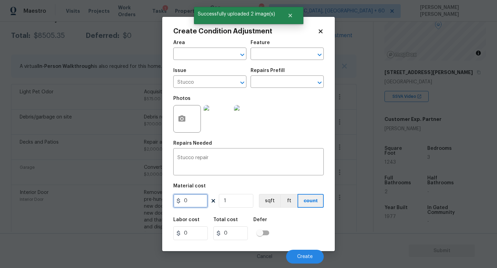
drag, startPoint x: 199, startPoint y: 201, endPoint x: 139, endPoint y: 201, distance: 60.0
click at [147, 201] on div "Create Condition Adjustment Area ​ Feature ​ Issue Stucco ​ Repairs Prefill ​ P…" at bounding box center [248, 134] width 497 height 268
type input "300"
click at [301, 229] on div "Labor cost 0 Total cost 300 Defer" at bounding box center [248, 228] width 150 height 31
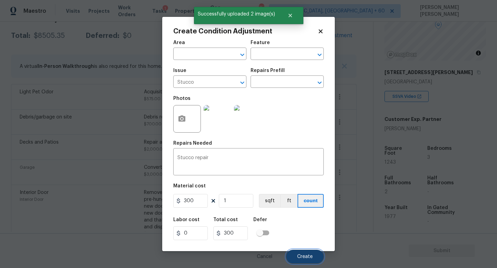
click at [306, 259] on span "Create" at bounding box center [305, 257] width 16 height 5
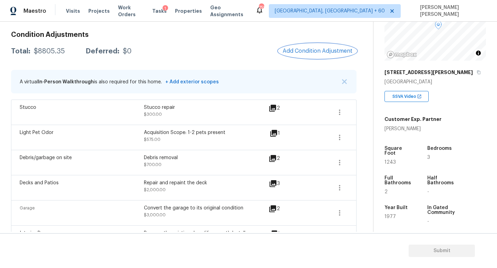
scroll to position [0, 0]
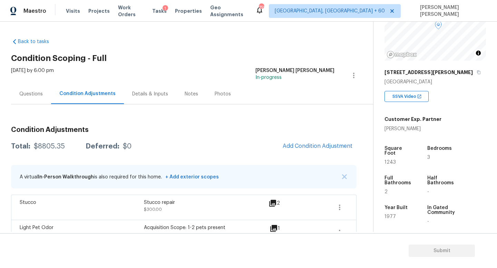
click at [35, 94] on div "Questions" at bounding box center [30, 94] width 23 height 7
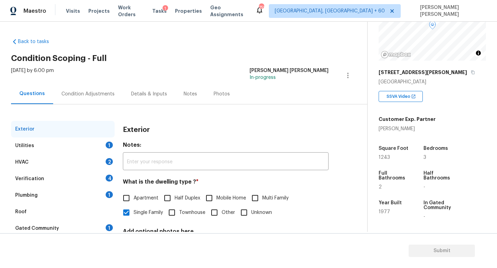
scroll to position [64, 0]
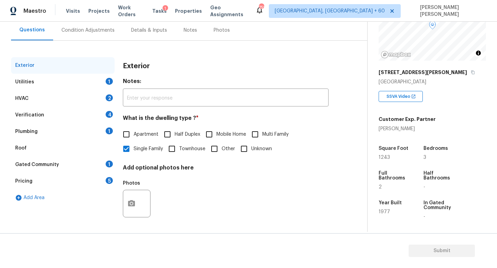
click at [51, 118] on div "Verification 4" at bounding box center [62, 115] width 103 height 17
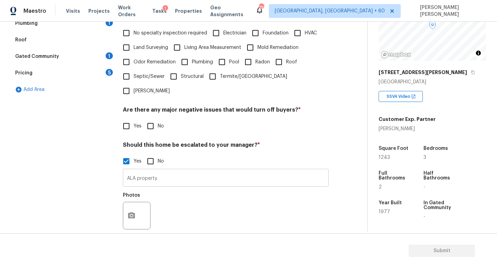
scroll to position [173, 0]
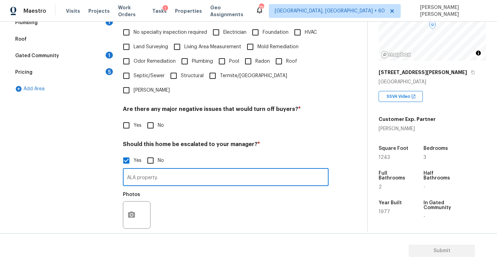
click at [181, 170] on input "ALA property." at bounding box center [226, 178] width 206 height 16
type input "ALA property. Possible crack @"
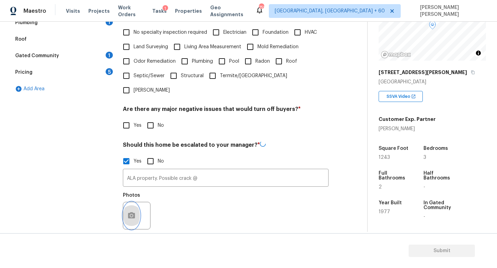
click at [135, 212] on icon "button" at bounding box center [131, 216] width 8 height 8
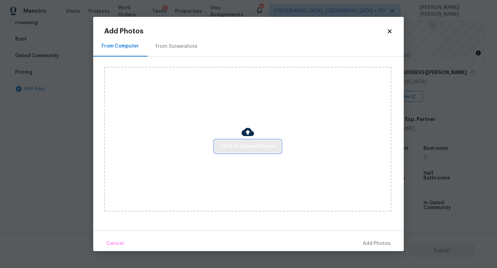
click at [256, 148] on span "Click to Upload Photos" at bounding box center [247, 146] width 55 height 9
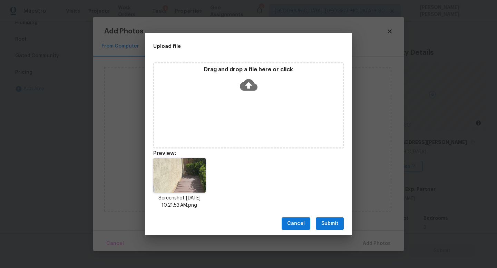
scroll to position [70, 0]
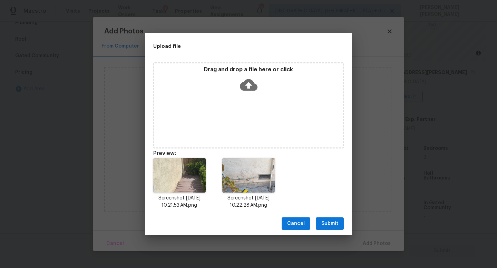
click at [330, 222] on span "Submit" at bounding box center [329, 224] width 17 height 9
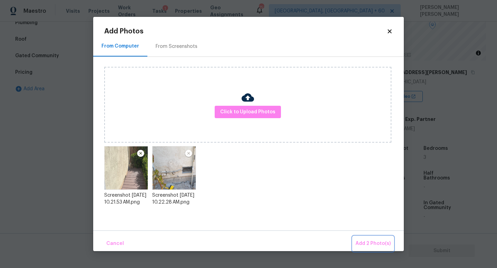
click at [368, 243] on span "Add 2 Photo(s)" at bounding box center [372, 244] width 35 height 9
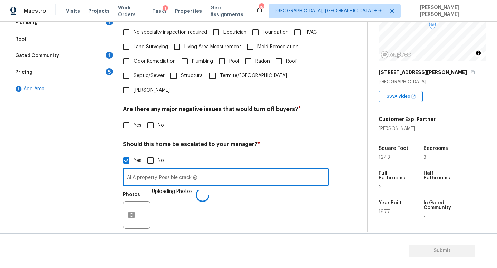
click at [226, 170] on input "ALA property. Possible crack @" at bounding box center [226, 178] width 206 height 16
type input "ALA property. Possible crack @ 0.20, 1.05,"
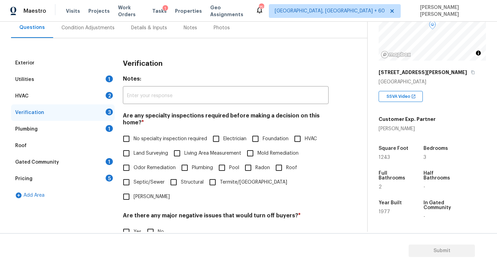
scroll to position [56, 0]
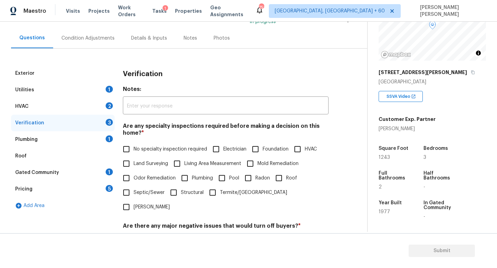
click at [85, 46] on div "Condition Adjustments" at bounding box center [88, 38] width 70 height 20
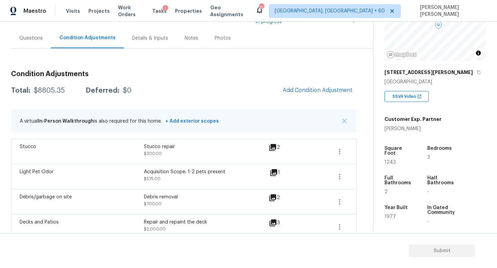
scroll to position [92, 0]
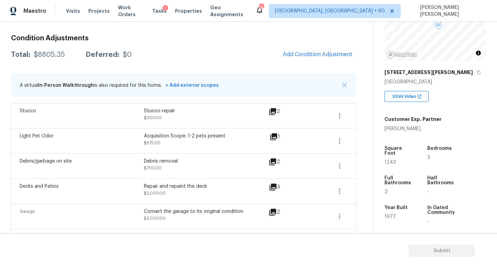
click at [294, 63] on div "Condition Adjustments Total: $8805.35 Deferred: $0 Add Condition Adjustment A v…" at bounding box center [183, 170] width 345 height 282
click at [300, 57] on span "Add Condition Adjustment" at bounding box center [317, 54] width 70 height 6
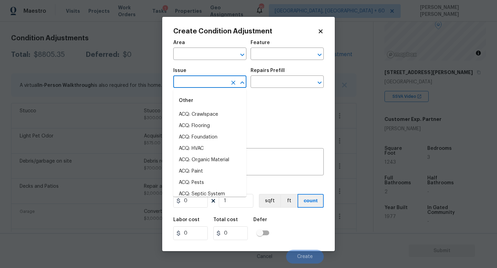
click at [214, 81] on input "text" at bounding box center [200, 82] width 54 height 11
type input "trim"
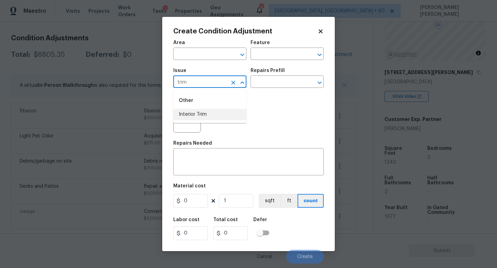
drag, startPoint x: 219, startPoint y: 112, endPoint x: 228, endPoint y: 81, distance: 32.5
click at [228, 81] on body "Maestro Visits Projects Work Orders Tasks 1 Properties Geo Assignments 753 [GEO…" at bounding box center [248, 134] width 497 height 268
click at [229, 81] on button "Clear" at bounding box center [233, 83] width 10 height 10
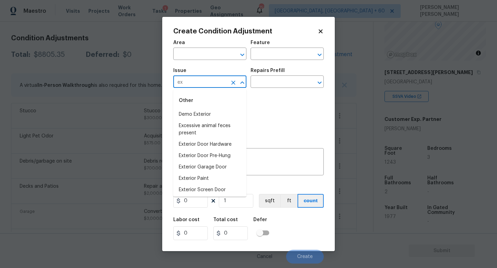
type input "ext"
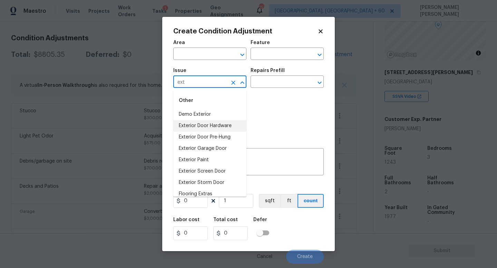
scroll to position [29, 0]
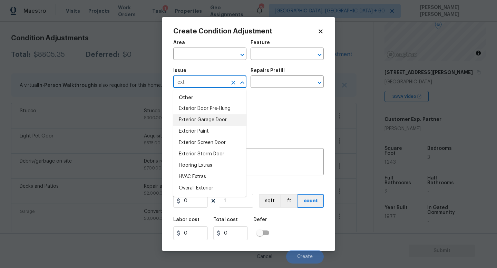
click at [232, 84] on icon "Clear" at bounding box center [233, 82] width 7 height 7
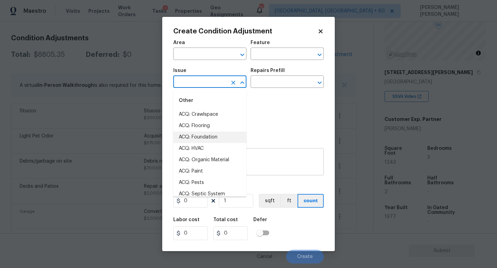
click at [277, 167] on textarea at bounding box center [248, 163] width 142 height 14
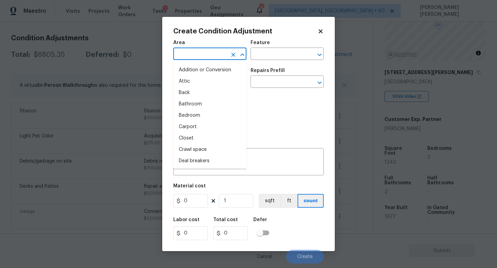
click at [215, 56] on input "text" at bounding box center [200, 54] width 54 height 11
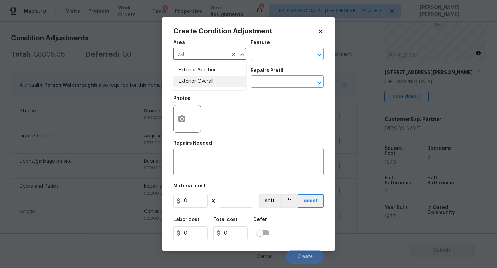
click at [219, 83] on li "Exterior Overall" at bounding box center [209, 81] width 73 height 11
type input "Exterior Overall"
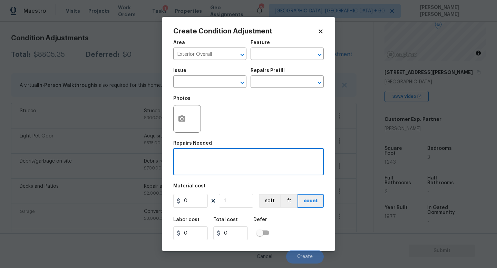
click at [213, 170] on textarea at bounding box center [248, 163] width 142 height 14
type textarea "Exterior trim repair"
click at [178, 120] on icon "button" at bounding box center [181, 119] width 7 height 6
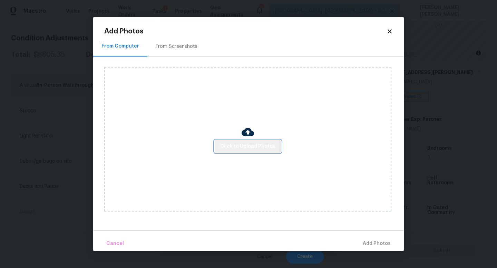
click at [229, 143] on span "Click to Upload Photos" at bounding box center [247, 146] width 55 height 9
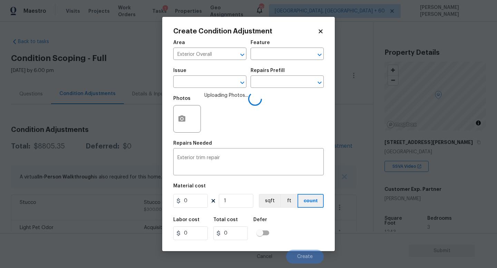
scroll to position [70, 0]
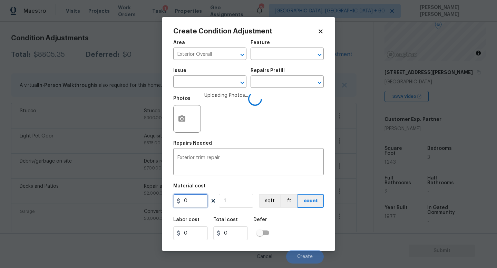
drag, startPoint x: 194, startPoint y: 202, endPoint x: 89, endPoint y: 202, distance: 105.9
click at [89, 202] on div "Create Condition Adjustment Area Exterior Overall ​ Feature ​ Issue ​ Repairs P…" at bounding box center [248, 134] width 497 height 268
type input "200"
click at [295, 220] on div "Labor cost 0 Total cost 200 Defer" at bounding box center [248, 228] width 150 height 31
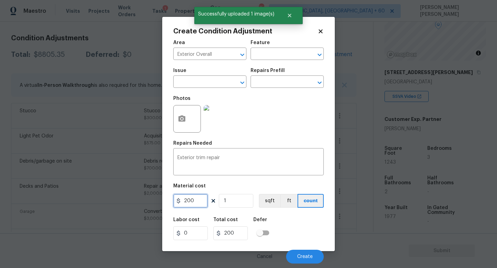
drag, startPoint x: 197, startPoint y: 201, endPoint x: 80, endPoint y: 201, distance: 116.2
click at [80, 201] on div "Create Condition Adjustment Area Exterior Overall ​ Feature ​ Issue ​ Repairs P…" at bounding box center [248, 134] width 497 height 268
type input "150"
click at [302, 253] on button "Create" at bounding box center [305, 257] width 38 height 14
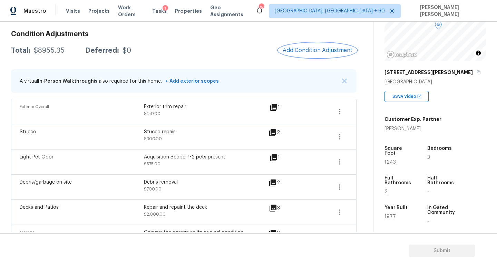
scroll to position [93, 0]
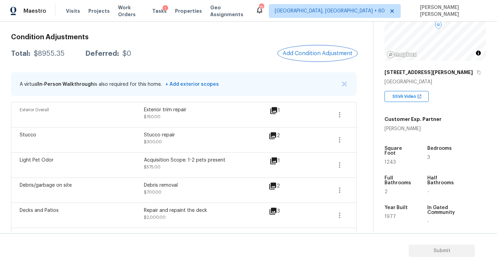
click at [323, 58] on button "Add Condition Adjustment" at bounding box center [317, 53] width 78 height 14
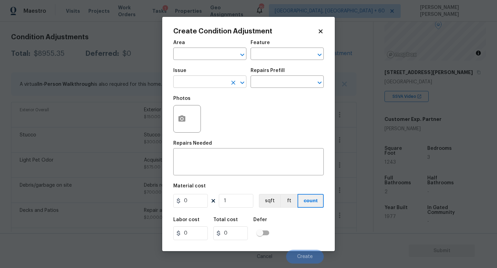
click at [194, 81] on input "text" at bounding box center [200, 82] width 54 height 11
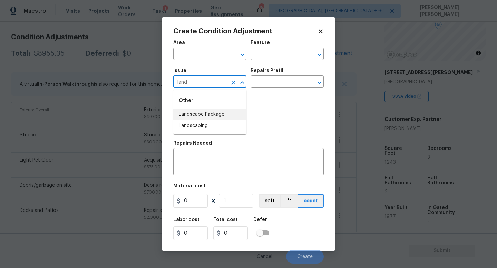
click at [212, 114] on li "Landscape Package" at bounding box center [209, 114] width 73 height 11
type input "Landscape Package"
click at [279, 77] on div "Repairs Prefill" at bounding box center [286, 72] width 73 height 9
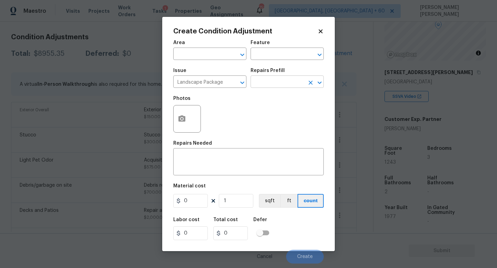
click at [279, 81] on input "text" at bounding box center [277, 82] width 54 height 11
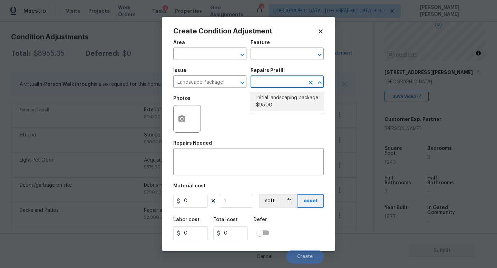
click at [275, 102] on li "Initial landscaping package $95.00" at bounding box center [286, 101] width 73 height 19
type input "Home Readiness Packages"
type textarea "Mowing of grass up to 6" in height. Mow, edge along driveways & sidewalks, trim…"
type input "95"
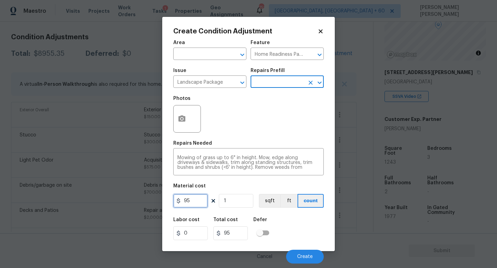
drag, startPoint x: 199, startPoint y: 202, endPoint x: 33, endPoint y: 202, distance: 165.9
click at [33, 202] on div "Create Condition Adjustment Area ​ Feature Home Readiness Packages ​ Issue Land…" at bounding box center [248, 134] width 497 height 268
type input "300"
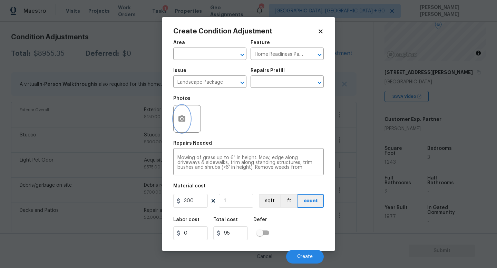
type input "300"
click at [179, 120] on icon "button" at bounding box center [181, 119] width 7 height 6
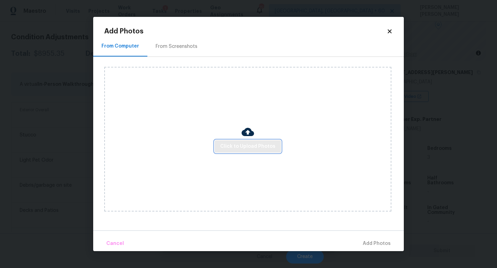
click at [248, 152] on button "Click to Upload Photos" at bounding box center [247, 146] width 66 height 13
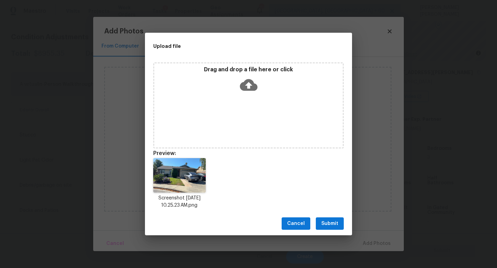
click at [327, 224] on span "Submit" at bounding box center [329, 224] width 17 height 9
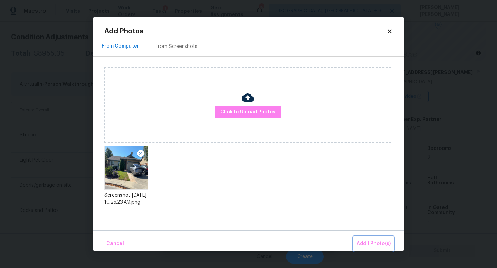
click at [367, 240] on span "Add 1 Photo(s)" at bounding box center [373, 244] width 34 height 9
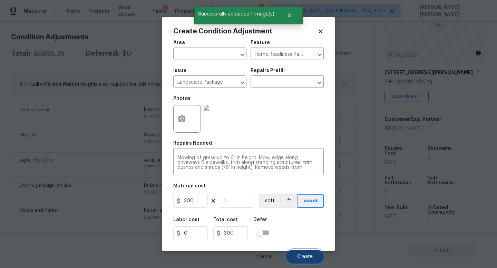
click at [308, 255] on span "Create" at bounding box center [305, 257] width 16 height 5
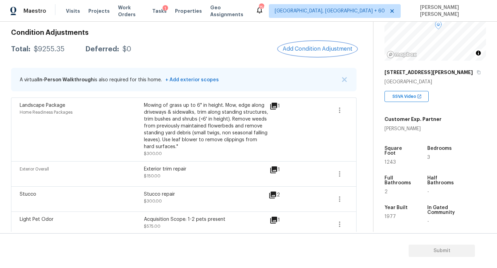
scroll to position [97, 0]
click at [306, 50] on span "Add Condition Adjustment" at bounding box center [317, 49] width 70 height 6
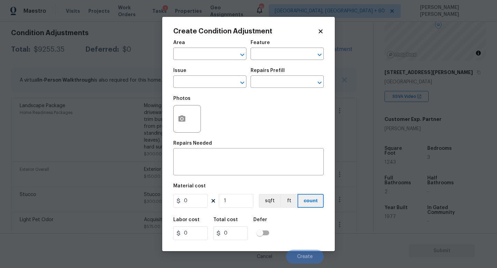
click at [202, 76] on div "Issue" at bounding box center [209, 72] width 73 height 9
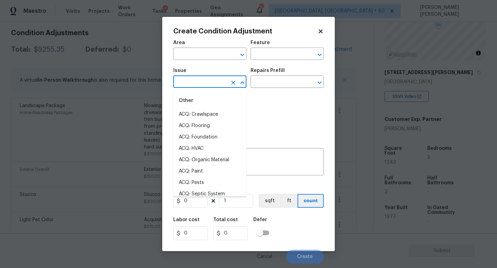
click at [201, 82] on input "text" at bounding box center [200, 82] width 54 height 11
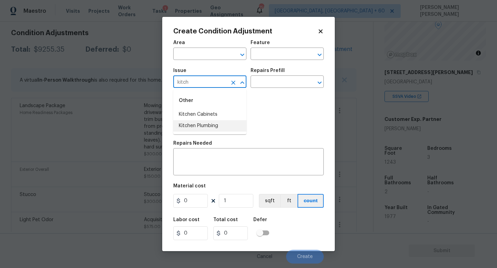
click at [204, 114] on li "Kitchen Cabinets" at bounding box center [209, 114] width 73 height 11
type input "Kitchen Cabinets"
click at [271, 83] on input "text" at bounding box center [277, 82] width 54 height 11
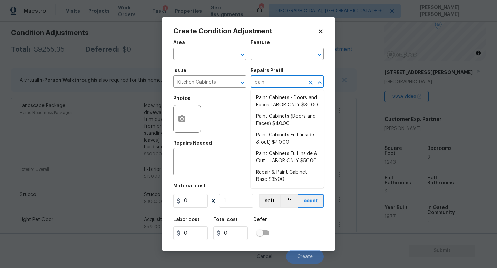
type input "paint"
click at [279, 145] on li "Paint Cabinets Full (inside & out) $40.00" at bounding box center [286, 139] width 73 height 19
type input "Cabinets"
type textarea "Prep, sand, mask and apply 2 coats of paint to the kitchen cabinet doors, inter…"
type input "40"
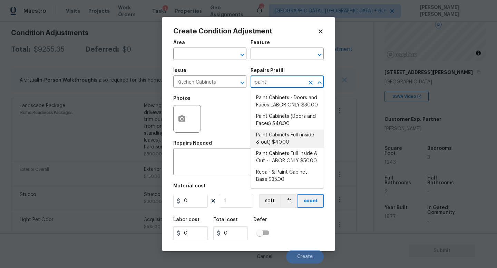
type input "40"
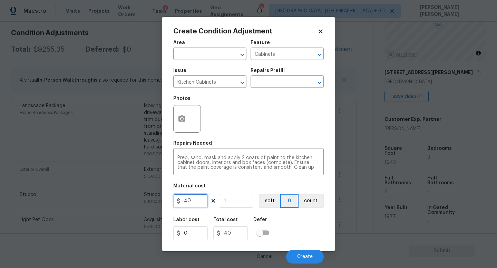
drag, startPoint x: 190, startPoint y: 204, endPoint x: 143, endPoint y: 201, distance: 47.4
click at [150, 202] on div "Create Condition Adjustment Area ​ Feature Cabinets ​ Issue Kitchen Cabinets ​ …" at bounding box center [248, 134] width 497 height 268
type input "1200"
click at [177, 122] on button "button" at bounding box center [181, 119] width 17 height 27
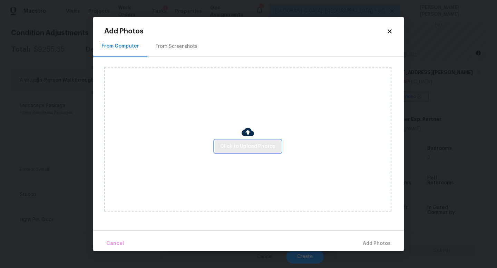
click at [220, 143] on button "Click to Upload Photos" at bounding box center [247, 146] width 66 height 13
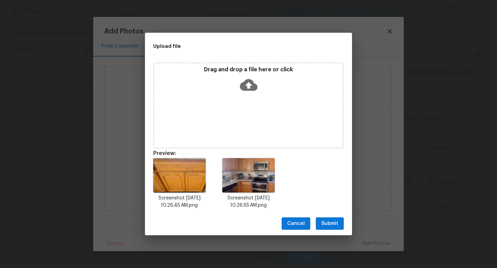
click at [331, 227] on span "Submit" at bounding box center [329, 224] width 17 height 9
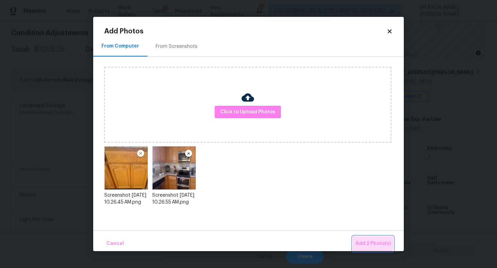
click at [368, 243] on span "Add 2 Photo(s)" at bounding box center [372, 244] width 35 height 9
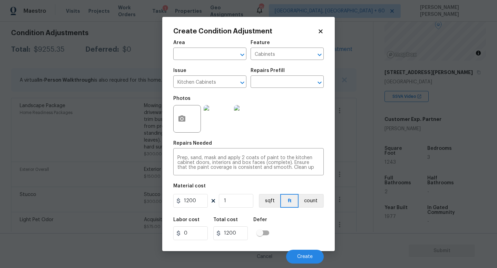
click at [320, 30] on icon at bounding box center [320, 31] width 6 height 6
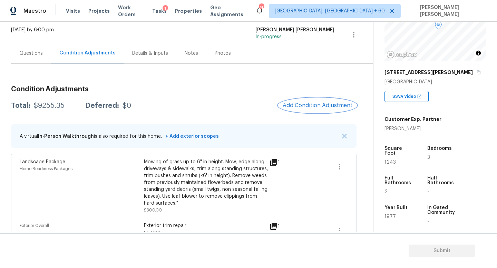
scroll to position [0, 0]
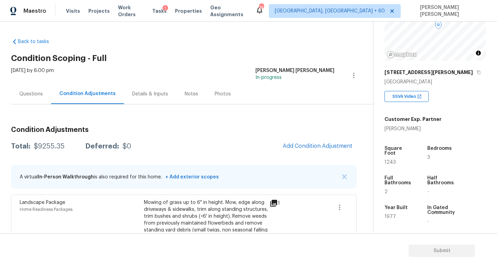
click at [34, 92] on div "Questions" at bounding box center [30, 94] width 23 height 7
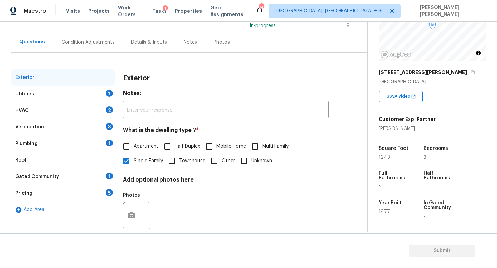
scroll to position [64, 0]
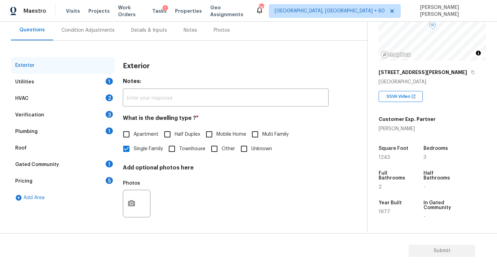
click at [56, 116] on div "Verification 3" at bounding box center [62, 115] width 103 height 17
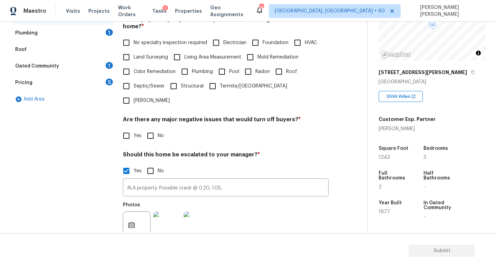
scroll to position [212, 0]
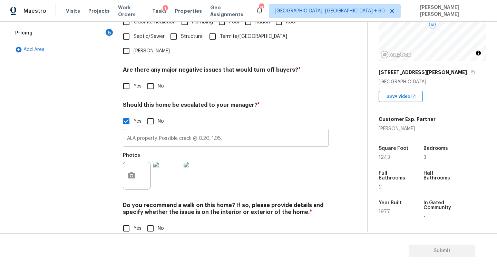
click at [242, 131] on input "ALA property. Possible crack @ 0.20, 1.05," at bounding box center [226, 139] width 206 height 16
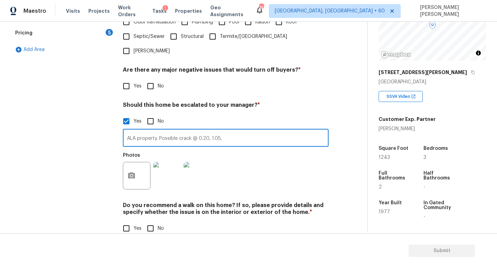
paste input "Repairs were done with the purchase of the home [DATE] to the foundation. There…"
type input "ALA property. Possible crack @ 0.20, 1.05, Repairs were done with the purchase …"
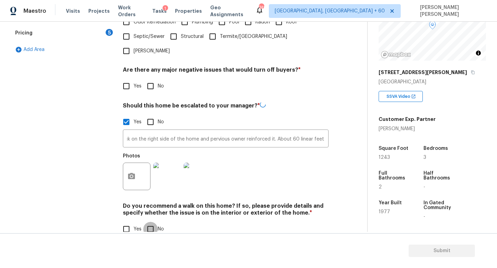
click at [148, 222] on input "No" at bounding box center [150, 229] width 14 height 14
checkbox input "true"
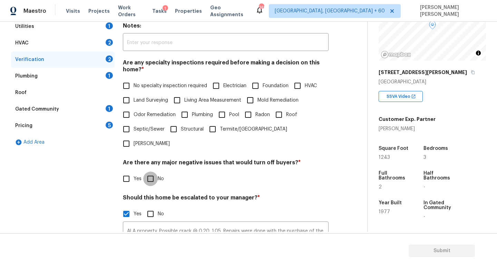
click at [151, 172] on input "No" at bounding box center [150, 179] width 14 height 14
checkbox input "true"
click at [130, 85] on input "No specialty inspection required" at bounding box center [126, 86] width 14 height 14
checkbox input "true"
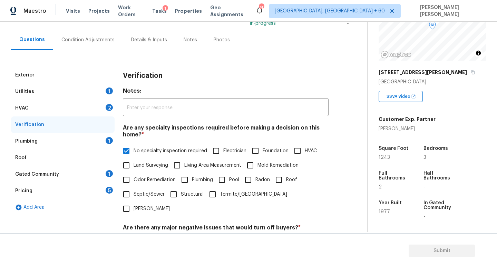
scroll to position [12, 0]
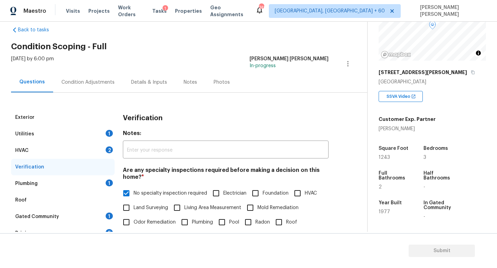
click at [88, 133] on div "Utilities 1" at bounding box center [62, 134] width 103 height 17
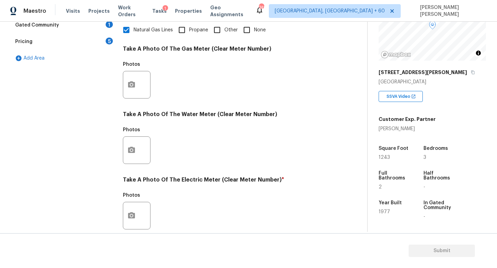
scroll to position [237, 0]
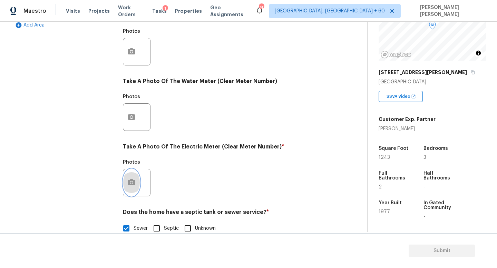
click at [133, 190] on button "button" at bounding box center [131, 182] width 17 height 27
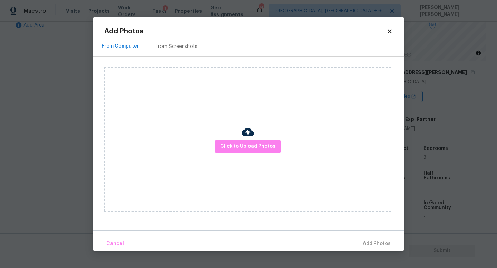
click at [237, 154] on div "Click to Upload Photos" at bounding box center [247, 139] width 287 height 145
click at [239, 151] on button "Click to Upload Photos" at bounding box center [247, 146] width 66 height 13
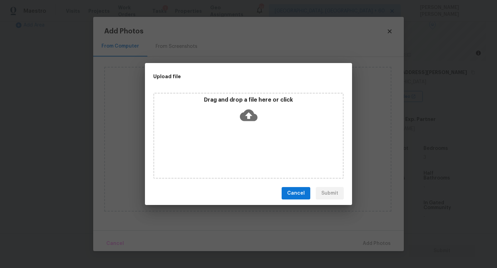
click at [249, 116] on icon at bounding box center [249, 116] width 18 height 18
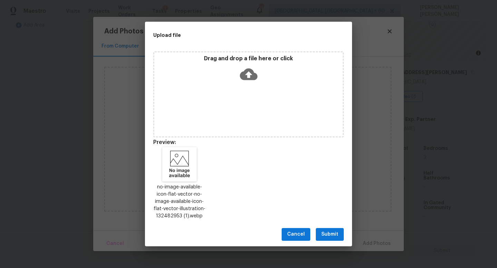
click at [334, 234] on span "Submit" at bounding box center [329, 234] width 17 height 9
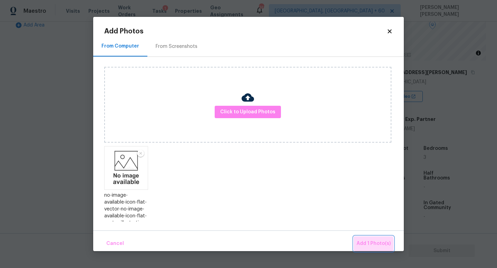
click at [369, 245] on span "Add 1 Photo(s)" at bounding box center [373, 244] width 34 height 9
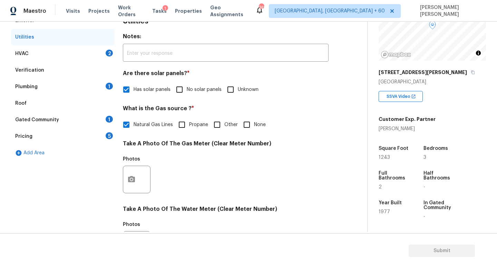
scroll to position [0, 0]
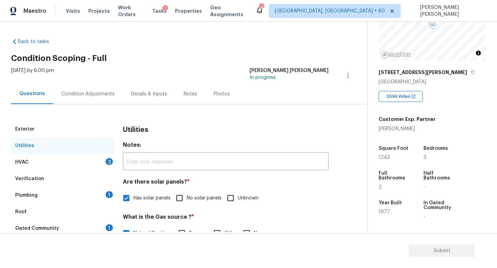
click at [88, 156] on div "HVAC 2" at bounding box center [62, 162] width 103 height 17
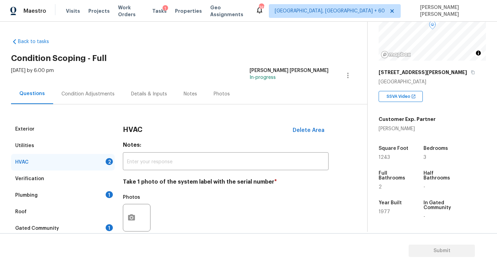
click at [83, 95] on div "Condition Adjustments" at bounding box center [87, 94] width 53 height 7
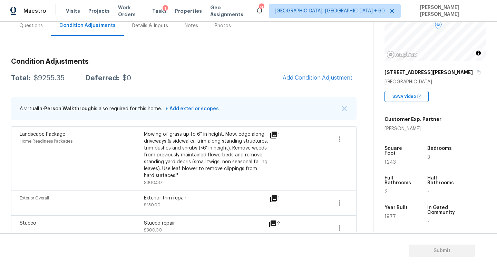
scroll to position [72, 0]
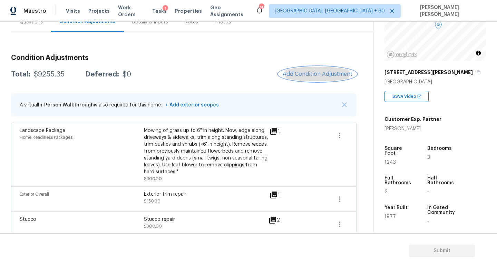
click at [298, 76] on span "Add Condition Adjustment" at bounding box center [317, 74] width 70 height 6
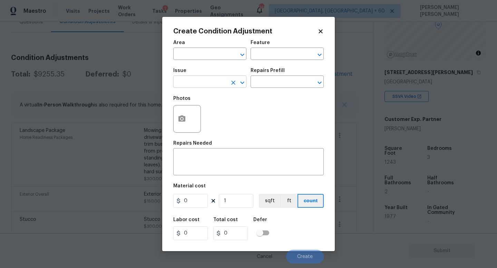
click at [207, 87] on input "text" at bounding box center [200, 82] width 54 height 11
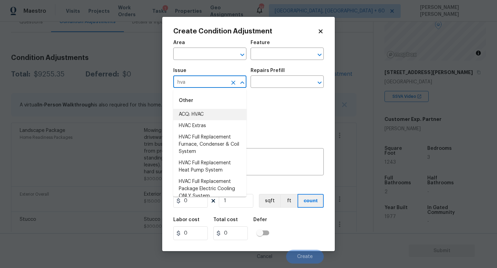
click at [211, 111] on li "ACQ: HVAC" at bounding box center [209, 114] width 73 height 11
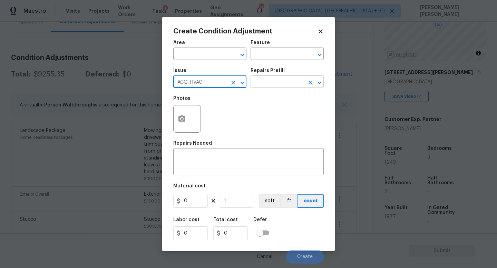
type input "ACQ: HVAC"
click at [265, 82] on input "text" at bounding box center [277, 82] width 54 height 11
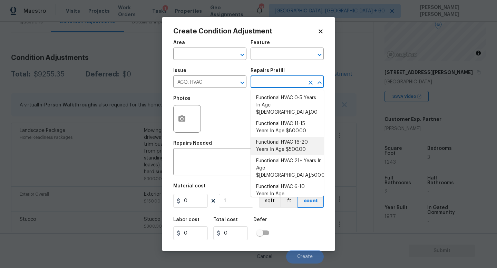
click at [281, 142] on li "Functional HVAC 16-20 Years In Age $500.00" at bounding box center [286, 146] width 73 height 19
type input "Acquisition"
type textarea "Acquisition Scope: Functional HVAC 16-20 years"
type input "500"
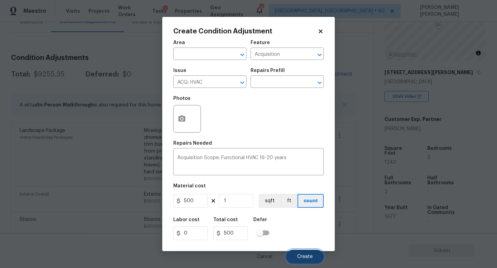
click at [314, 257] on button "Create" at bounding box center [305, 257] width 38 height 14
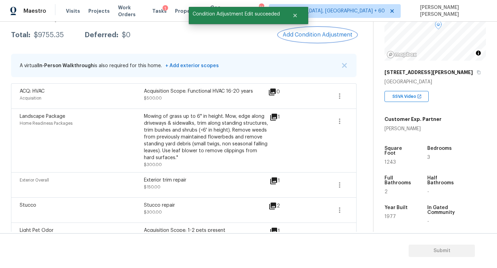
scroll to position [113, 0]
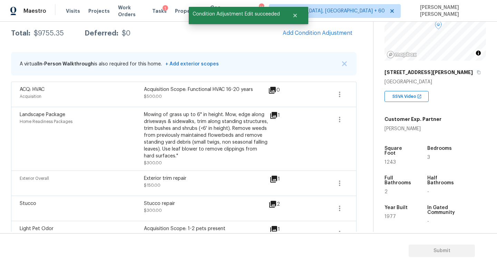
click at [327, 48] on div "Condition Adjustments Total: $9755.35 Deferred: $0 Add Condition Adjustment A v…" at bounding box center [183, 206] width 345 height 396
click at [325, 29] on button "Add Condition Adjustment" at bounding box center [317, 33] width 78 height 14
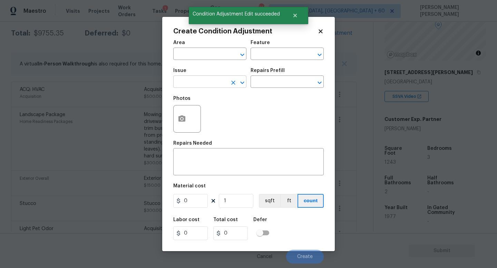
click at [208, 81] on input "text" at bounding box center [200, 82] width 54 height 11
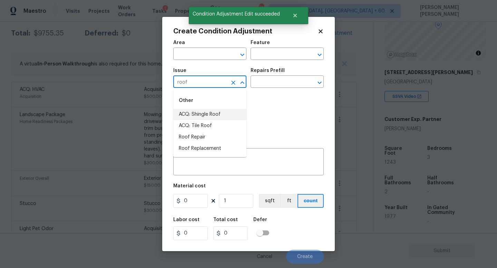
click at [215, 119] on li "ACQ: Shingle Roof" at bounding box center [209, 114] width 73 height 11
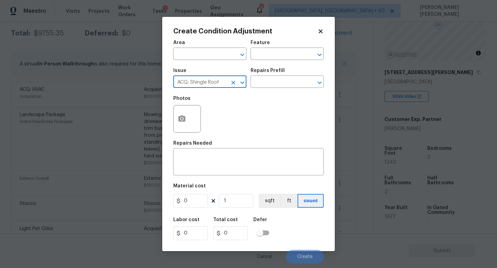
type input "ACQ: Shingle Roof"
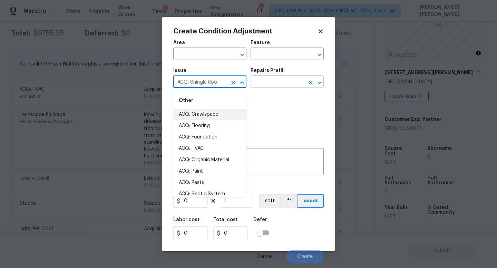
click at [270, 79] on input "text" at bounding box center [277, 82] width 54 height 11
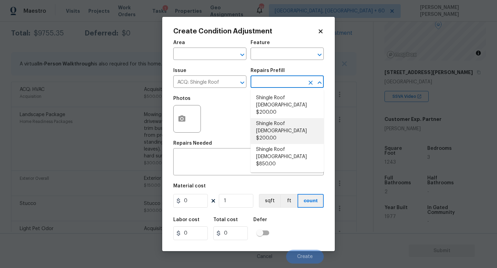
click at [291, 118] on li "Shingle Roof [DEMOGRAPHIC_DATA] $200.00" at bounding box center [286, 131] width 73 height 26
type input "Acquisition"
type textarea "Acquisition Scope: Shingle Roof 11-15 years in age maintenance."
type input "200"
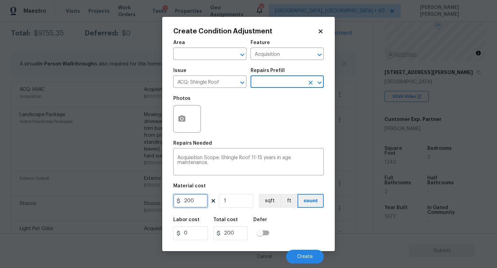
drag, startPoint x: 199, startPoint y: 201, endPoint x: 95, endPoint y: 201, distance: 103.8
click at [95, 201] on div "Create Condition Adjustment Area ​ Feature Acquisition ​ Issue ACQ: Shingle Roo…" at bounding box center [248, 134] width 497 height 268
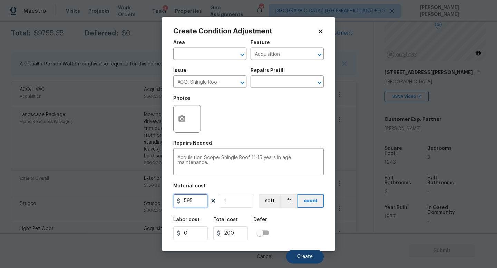
type input "595"
click at [303, 257] on span "Create" at bounding box center [305, 257] width 16 height 5
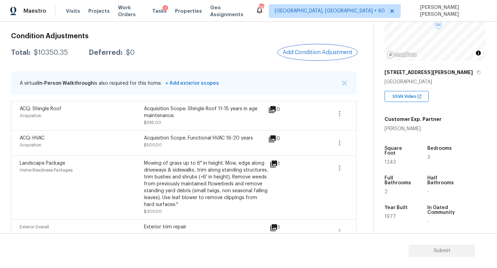
scroll to position [93, 0]
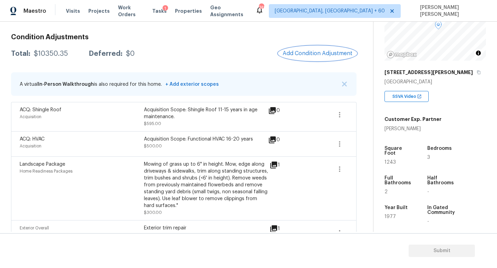
click at [303, 54] on span "Add Condition Adjustment" at bounding box center [317, 53] width 70 height 6
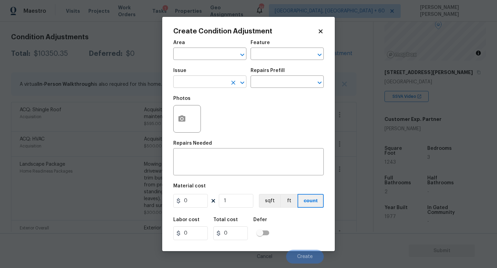
click at [194, 84] on input "text" at bounding box center [200, 82] width 54 height 11
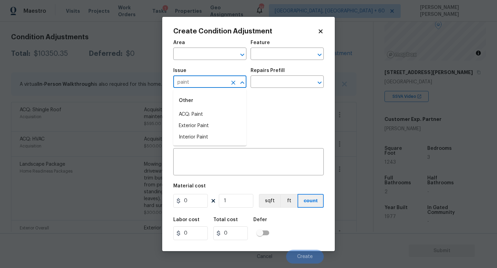
click at [198, 115] on li "ACQ: Paint" at bounding box center [209, 114] width 73 height 11
type input "ACQ: Paint"
click at [272, 79] on input "text" at bounding box center [277, 82] width 54 height 11
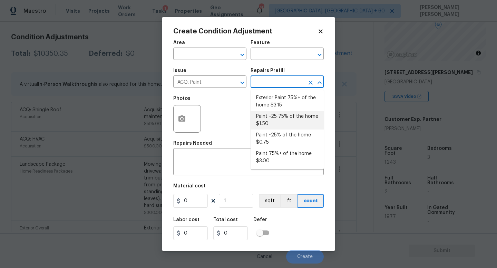
click at [279, 118] on li "Paint ~25-75% of the home $1.50" at bounding box center [286, 120] width 73 height 19
type input "Acquisition"
type textarea "Acquisition Scope: ~25 - 75% of the home needs interior paint"
type input "1.5"
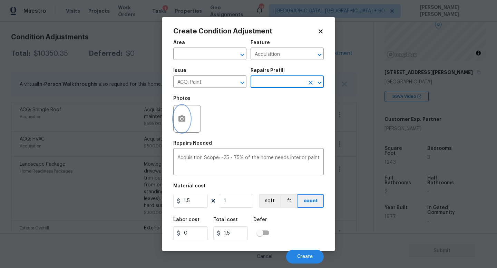
click at [183, 117] on icon "button" at bounding box center [181, 119] width 7 height 6
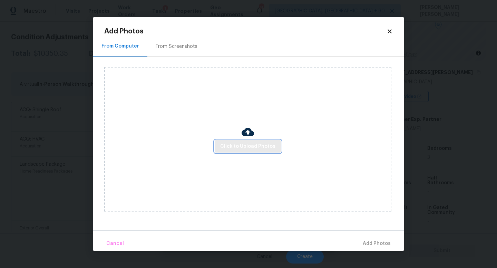
click at [240, 150] on span "Click to Upload Photos" at bounding box center [247, 146] width 55 height 9
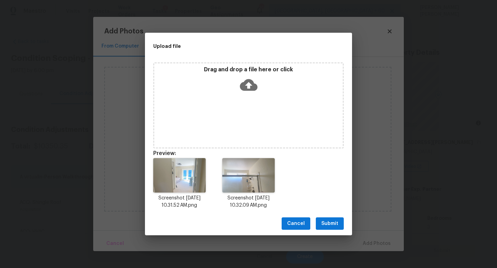
scroll to position [70, 0]
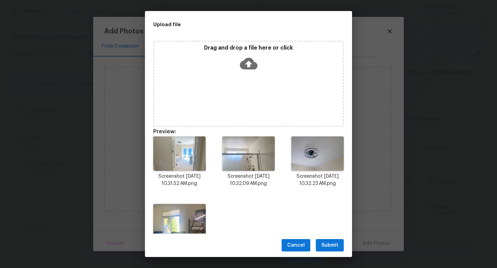
click at [329, 245] on span "Submit" at bounding box center [329, 245] width 17 height 9
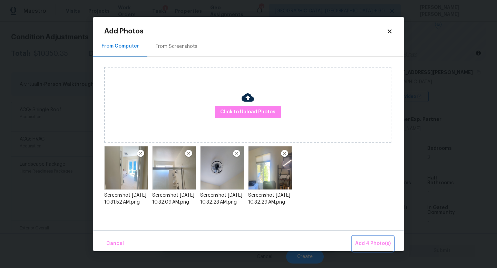
click at [369, 244] on span "Add 4 Photo(s)" at bounding box center [373, 244] width 36 height 9
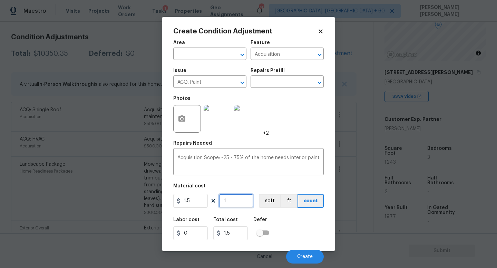
click at [238, 202] on input "1" at bounding box center [236, 201] width 34 height 14
type input "0"
type input "1"
type input "1.5"
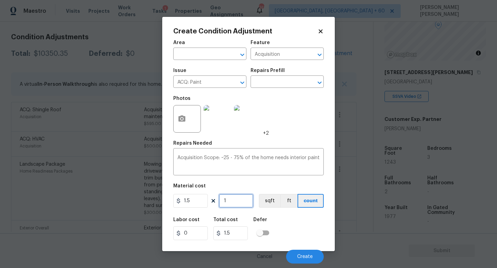
type input "12"
type input "18"
type input "124"
type input "186"
type input "1243"
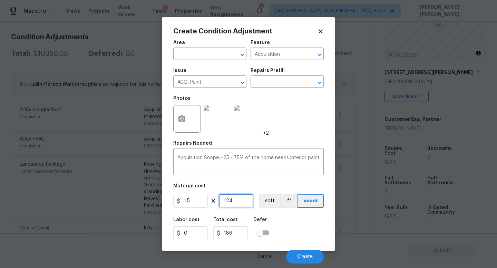
type input "1864.5"
type input "1243"
click at [304, 255] on span "Create" at bounding box center [305, 257] width 16 height 5
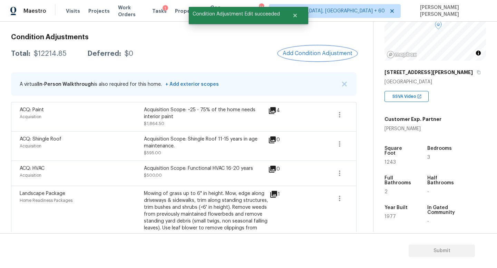
scroll to position [90, 0]
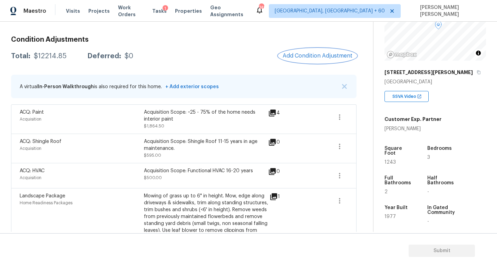
click at [309, 58] on span "Add Condition Adjustment" at bounding box center [317, 56] width 70 height 6
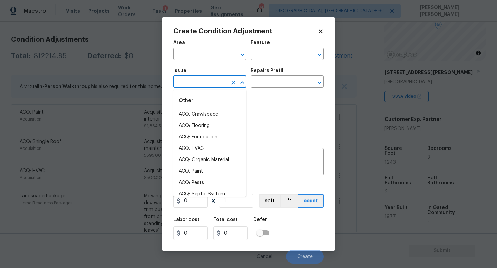
click at [189, 84] on input "text" at bounding box center [200, 82] width 54 height 11
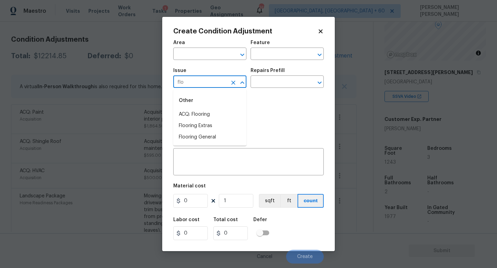
click at [213, 109] on li "ACQ: Flooring" at bounding box center [209, 114] width 73 height 11
type input "ACQ: Flooring"
click at [269, 85] on input "text" at bounding box center [277, 82] width 54 height 11
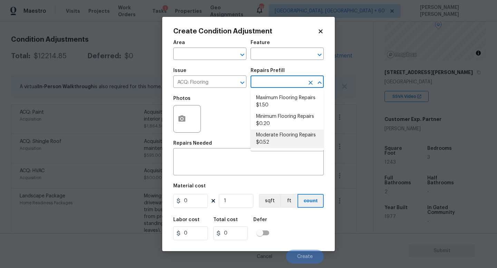
click at [282, 141] on li "Moderate Flooring Repairs $0.52" at bounding box center [286, 139] width 73 height 19
type input "Acquisition"
type textarea "Acquisition Scope: Moderate flooring repairs"
type input "0.52"
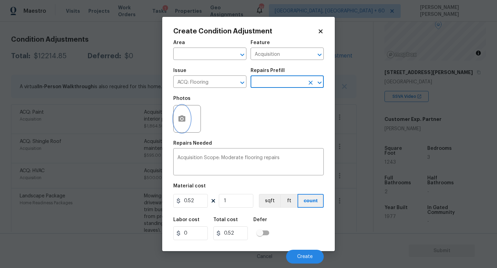
click at [187, 119] on button "button" at bounding box center [181, 119] width 17 height 27
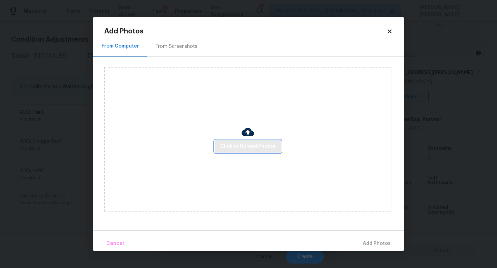
click at [264, 146] on span "Click to Upload Photos" at bounding box center [247, 146] width 55 height 9
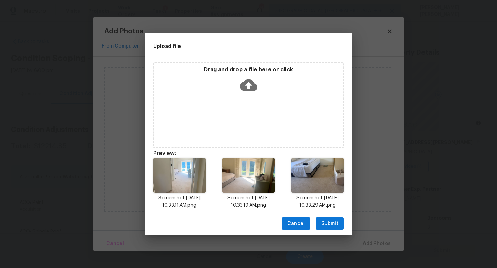
scroll to position [70, 0]
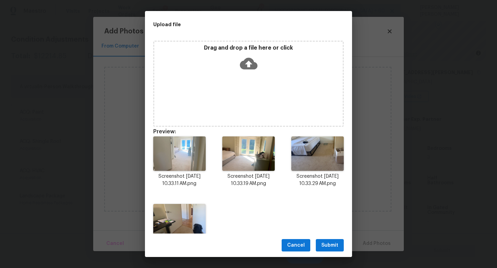
click at [332, 247] on span "Submit" at bounding box center [329, 245] width 17 height 9
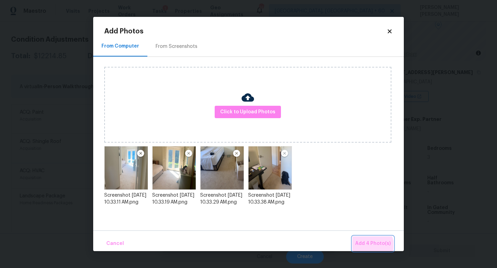
click at [373, 245] on span "Add 4 Photo(s)" at bounding box center [373, 244] width 36 height 9
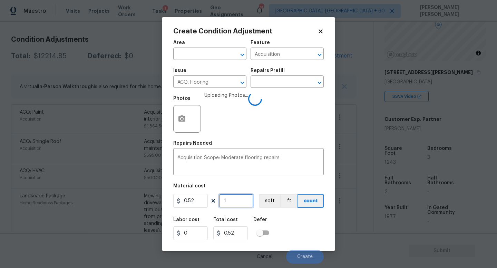
click at [242, 201] on input "1" at bounding box center [236, 201] width 34 height 14
type input "0"
type input "1"
type input "0.52"
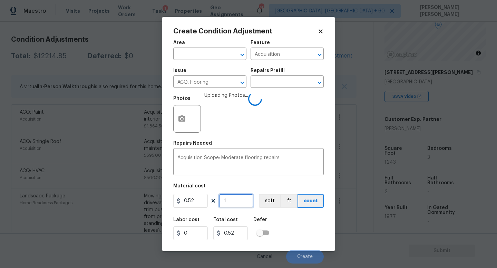
type input "12"
type input "6.24"
type input "124"
type input "64.48"
type input "1243"
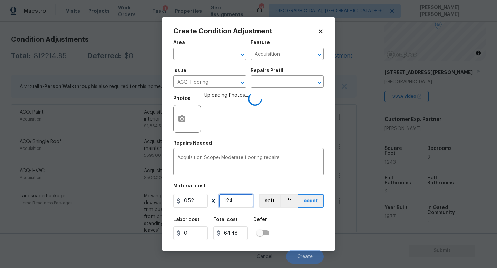
type input "646.36"
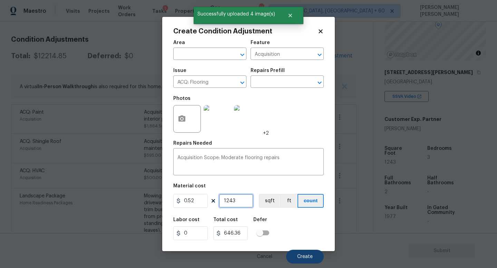
type input "1243"
click at [303, 259] on span "Create" at bounding box center [305, 257] width 16 height 5
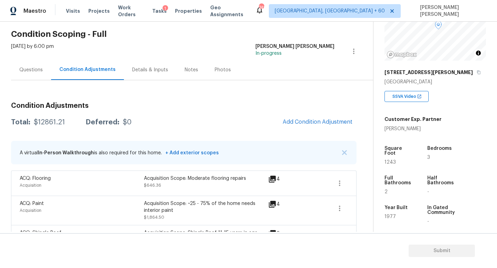
scroll to position [23, 0]
click at [314, 128] on button "Add Condition Adjustment" at bounding box center [317, 123] width 78 height 14
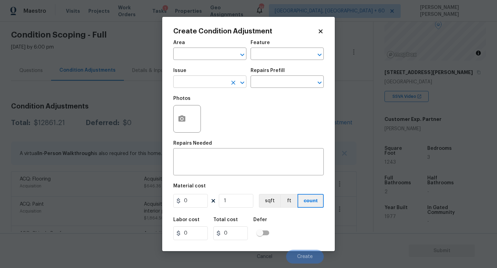
click at [200, 84] on input "text" at bounding box center [200, 82] width 54 height 11
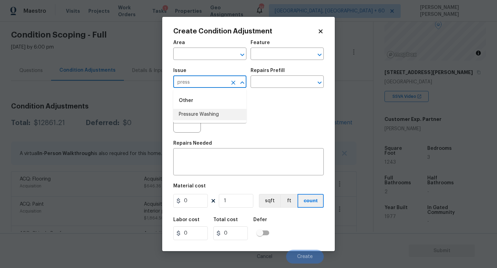
click at [203, 114] on li "Pressure Washing" at bounding box center [209, 114] width 73 height 11
type input "Pressure Washing"
click at [264, 90] on div "Issue Pressure Washing ​ Repairs Prefill ​" at bounding box center [248, 78] width 150 height 28
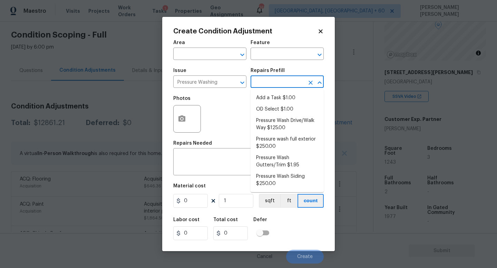
click at [267, 83] on input "text" at bounding box center [277, 82] width 54 height 11
click at [280, 129] on li "Pressure Wash Drive/Walk Way $125.00" at bounding box center [286, 124] width 73 height 19
type input "Siding"
type textarea "Pressure wash the driveways/walkways as directed by the PM. Ensure that all deb…"
type input "125"
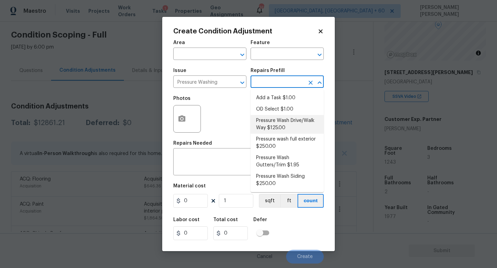
type input "125"
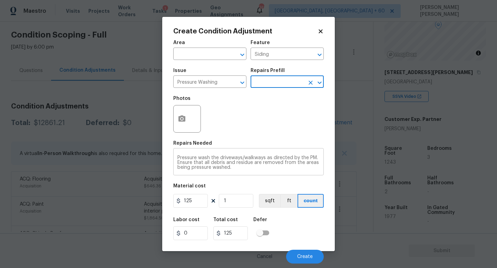
click at [244, 171] on div "Pressure wash the driveways/walkways as directed by the PM. Ensure that all deb…" at bounding box center [248, 163] width 150 height 26
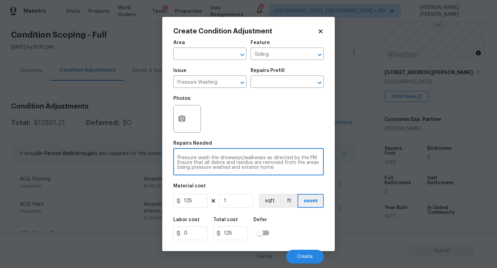
type textarea "Pressure wash the driveways/walkways as directed by the PM. Ensure that all deb…"
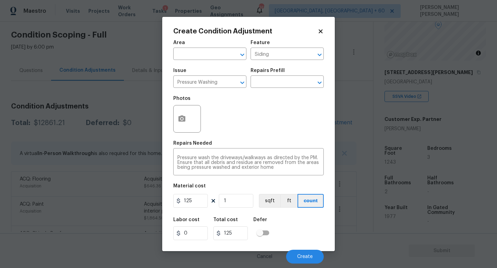
click at [193, 116] on div at bounding box center [187, 119] width 28 height 28
click at [182, 119] on icon "button" at bounding box center [182, 119] width 8 height 8
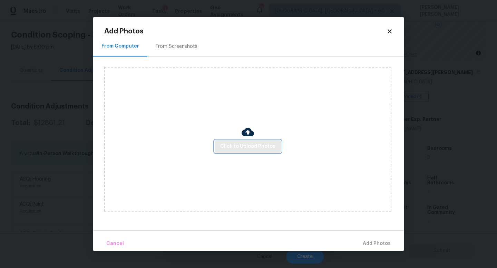
click at [244, 147] on span "Click to Upload Photos" at bounding box center [247, 146] width 55 height 9
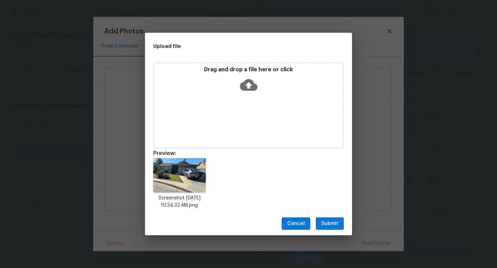
click at [324, 225] on span "Submit" at bounding box center [329, 224] width 17 height 9
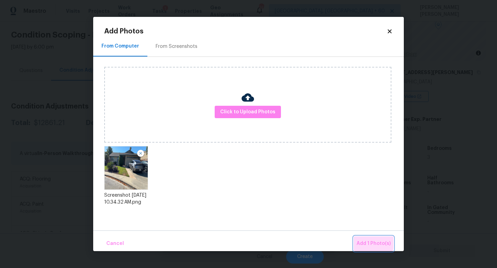
click at [373, 241] on span "Add 1 Photo(s)" at bounding box center [373, 244] width 34 height 9
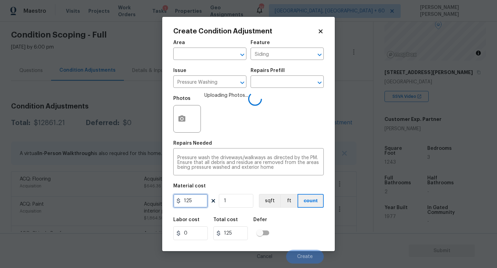
drag, startPoint x: 198, startPoint y: 201, endPoint x: 0, endPoint y: 208, distance: 197.7
click at [0, 208] on div "Create Condition Adjustment Area ​ Feature Siding ​ Issue Pressure Washing ​ Re…" at bounding box center [248, 134] width 497 height 268
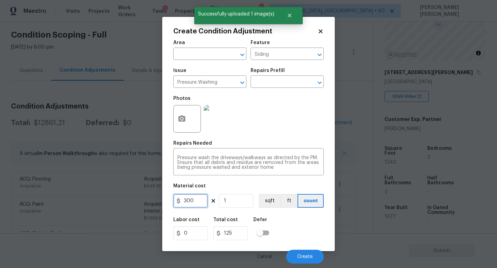
type input "300"
click at [311, 227] on div "Labor cost 0 Total cost 300 Defer" at bounding box center [248, 228] width 150 height 31
click at [300, 254] on button "Create" at bounding box center [305, 257] width 38 height 14
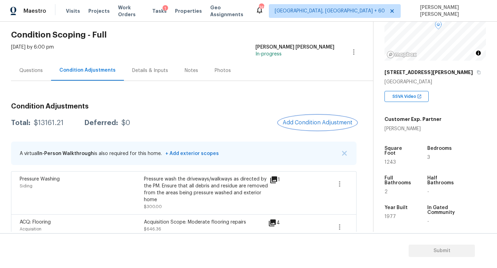
scroll to position [54, 0]
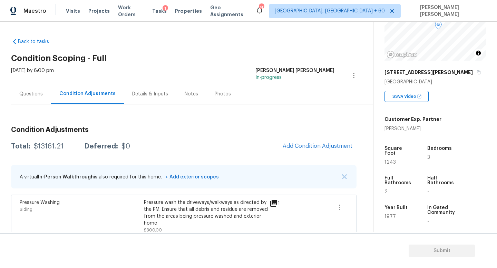
click at [32, 93] on div "Questions" at bounding box center [30, 94] width 23 height 7
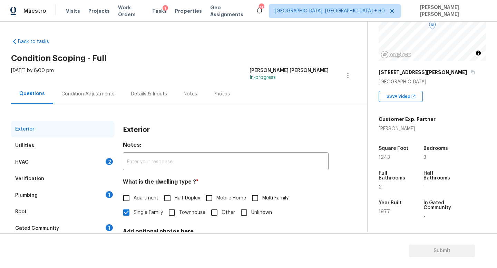
scroll to position [64, 0]
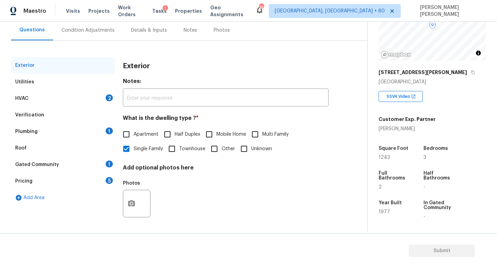
click at [57, 96] on div "HVAC 2" at bounding box center [62, 98] width 103 height 17
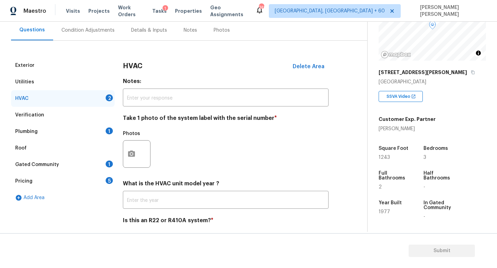
scroll to position [87, 0]
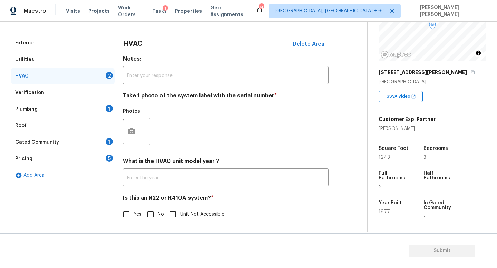
click at [147, 214] on input "No" at bounding box center [150, 214] width 14 height 14
checkbox input "true"
click at [125, 133] on button "button" at bounding box center [131, 131] width 17 height 27
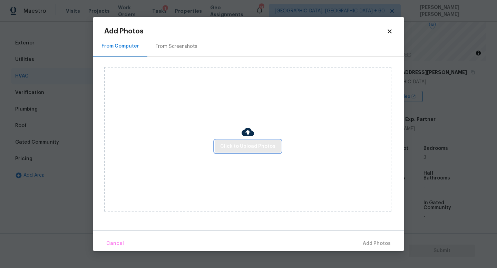
click at [240, 144] on span "Click to Upload Photos" at bounding box center [247, 146] width 55 height 9
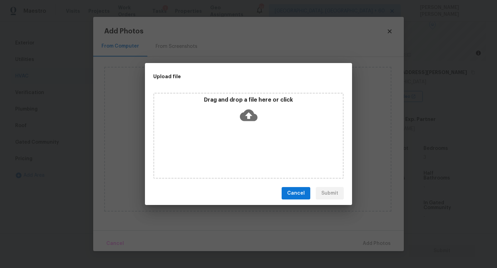
click at [250, 120] on icon at bounding box center [249, 116] width 18 height 12
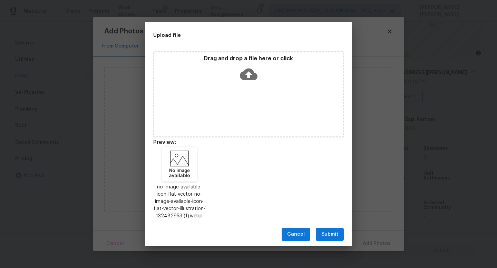
click at [329, 232] on span "Submit" at bounding box center [329, 234] width 17 height 9
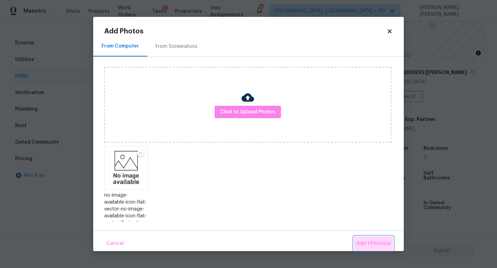
click at [367, 237] on button "Add 1 Photo(s)" at bounding box center [373, 244] width 40 height 15
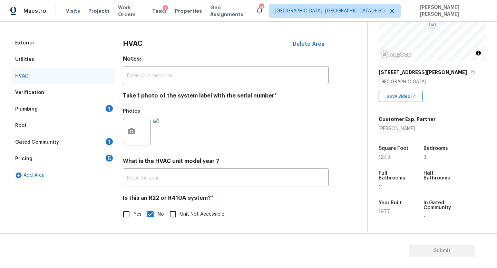
click at [80, 108] on div "Plumbing 1" at bounding box center [62, 109] width 103 height 17
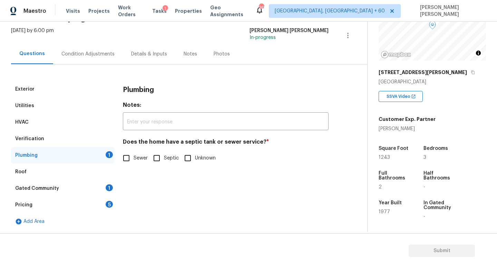
click at [131, 154] on input "Sewer" at bounding box center [126, 158] width 14 height 14
checkbox input "true"
click at [76, 196] on div "Gated Community 1" at bounding box center [62, 188] width 103 height 17
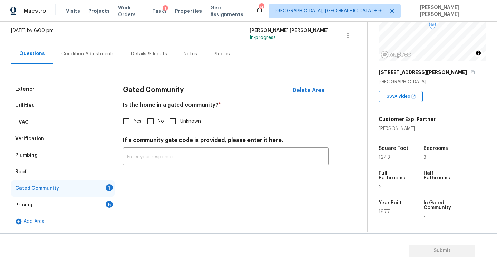
click at [154, 133] on div "Gated Community Delete Area Is the home in a gated community? * Yes No Unknown …" at bounding box center [226, 127] width 206 height 93
click at [150, 124] on input "No" at bounding box center [150, 121] width 14 height 14
checkbox input "true"
click at [58, 208] on div "Pricing 5" at bounding box center [62, 205] width 103 height 17
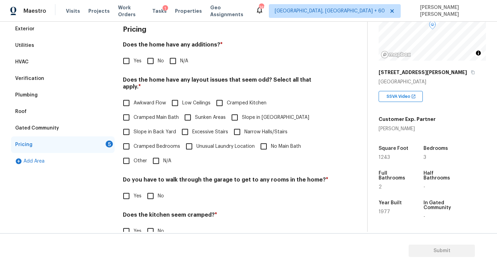
scroll to position [113, 0]
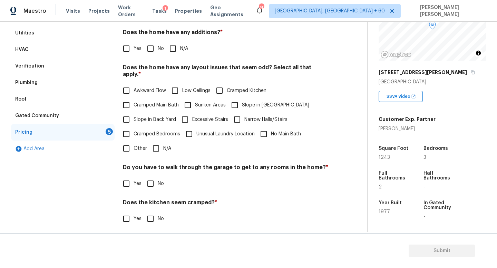
click at [124, 46] on input "Yes" at bounding box center [126, 48] width 14 height 14
checkbox input "true"
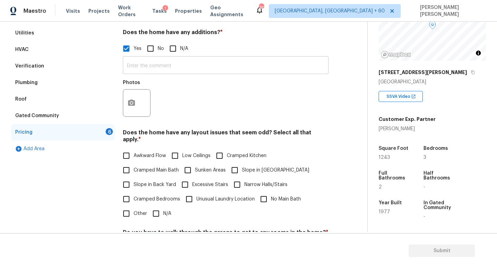
click at [134, 60] on input "text" at bounding box center [226, 66] width 206 height 16
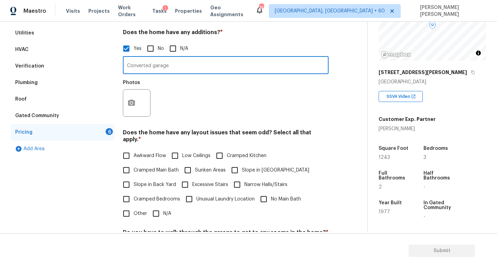
type input "Converted garage"
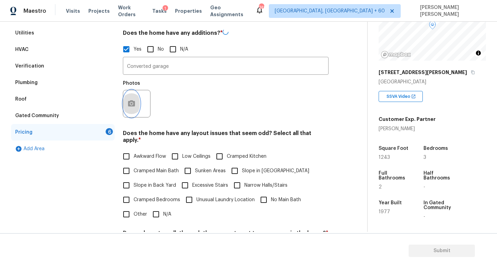
click at [137, 102] on button "button" at bounding box center [131, 103] width 17 height 27
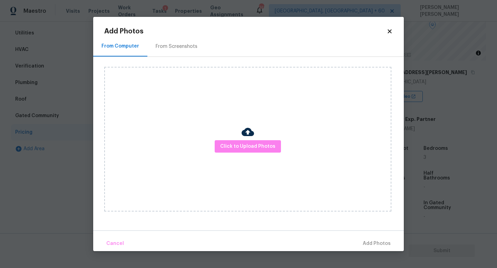
click at [58, 105] on body "Maestro Visits Projects Work Orders Tasks 1 Properties Geo Assignments 749 [GEO…" at bounding box center [248, 134] width 497 height 268
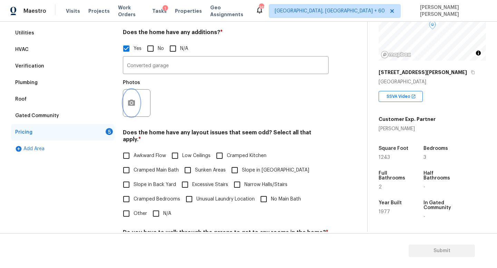
click at [131, 107] on icon "button" at bounding box center [131, 103] width 8 height 8
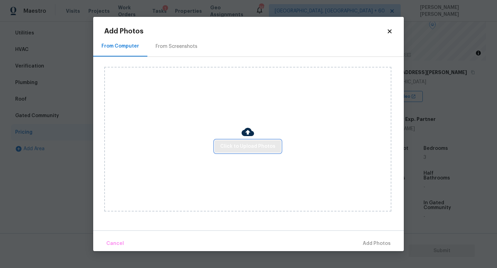
click at [261, 150] on span "Click to Upload Photos" at bounding box center [247, 146] width 55 height 9
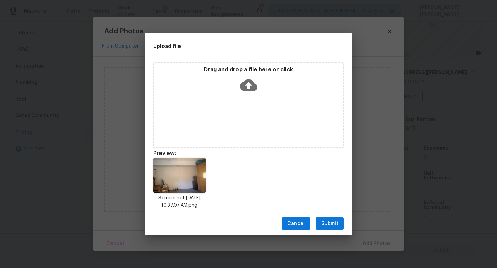
click at [333, 222] on span "Submit" at bounding box center [329, 224] width 17 height 9
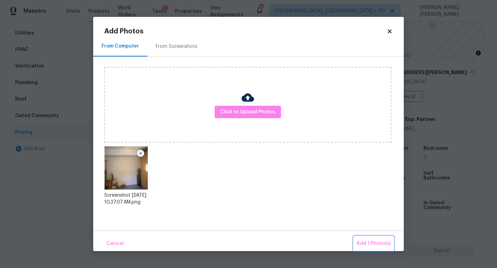
click at [373, 237] on button "Add 1 Photo(s)" at bounding box center [373, 244] width 40 height 15
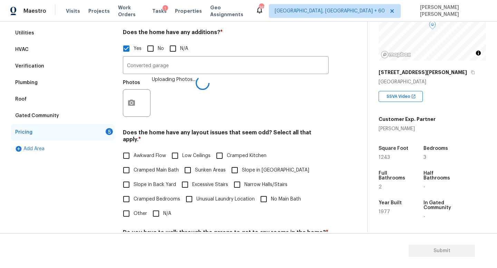
click at [156, 207] on input "N/A" at bounding box center [156, 214] width 14 height 14
checkbox input "true"
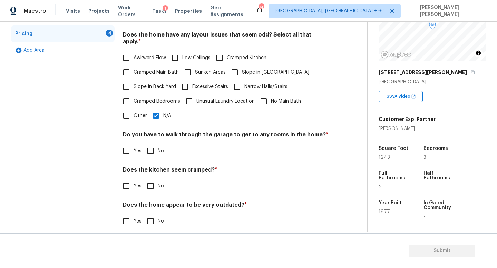
scroll to position [211, 0]
click at [151, 146] on input "No" at bounding box center [150, 151] width 14 height 14
checkbox input "true"
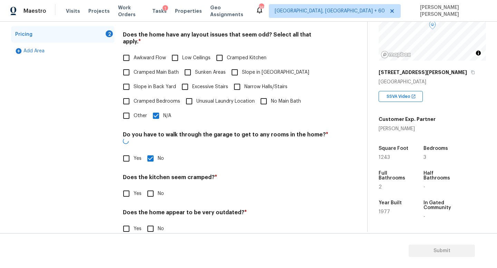
click at [151, 187] on input "No" at bounding box center [150, 194] width 14 height 14
checkbox input "true"
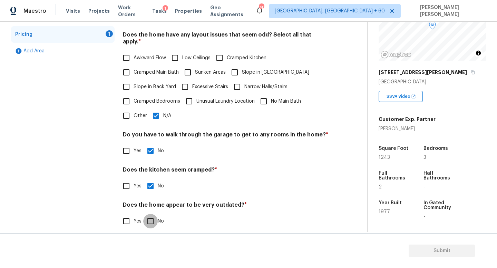
click at [150, 214] on input "No" at bounding box center [150, 221] width 14 height 14
checkbox input "true"
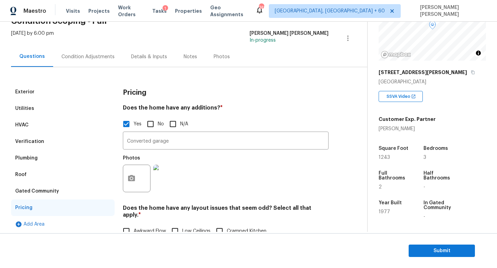
scroll to position [32, 0]
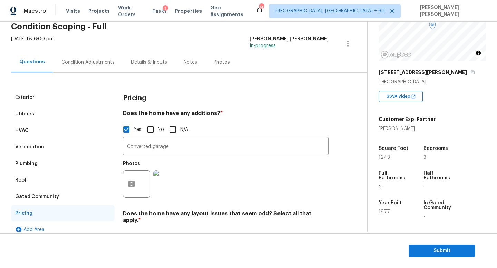
click at [79, 61] on div "Condition Adjustments" at bounding box center [87, 62] width 53 height 7
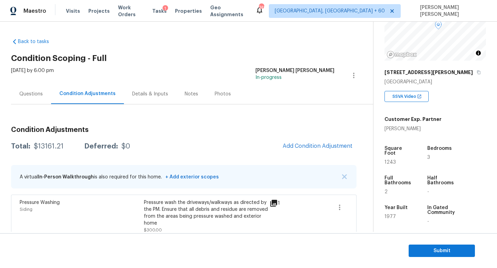
click at [45, 143] on div "$13161.21" at bounding box center [49, 146] width 30 height 7
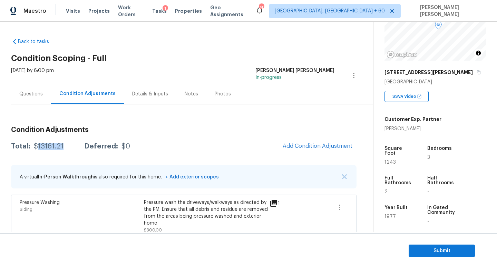
click at [45, 143] on div "$13161.21" at bounding box center [49, 146] width 30 height 7
copy div "$13161.21"
click at [32, 95] on div "Questions" at bounding box center [30, 94] width 23 height 7
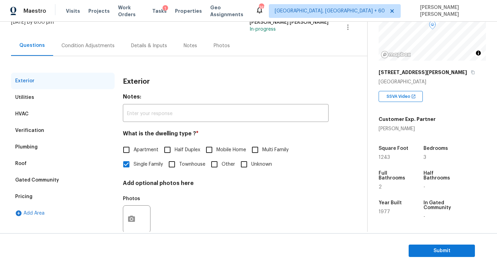
scroll to position [64, 0]
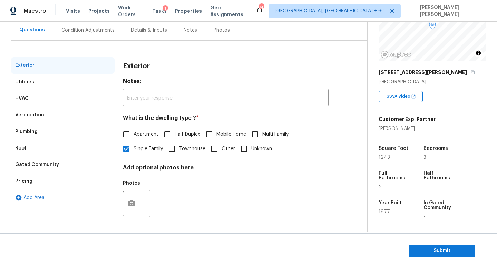
click at [41, 119] on div "Verification" at bounding box center [62, 115] width 103 height 17
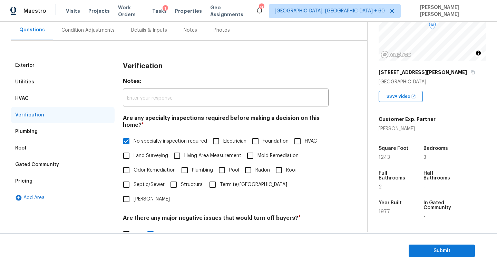
scroll to position [212, 0]
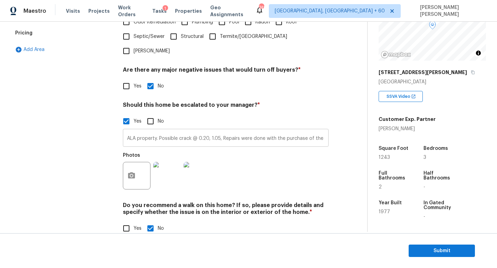
click at [160, 131] on input "ALA property. Possible crack @ 0.20, 1.05, Repairs were done with the purchase …" at bounding box center [226, 139] width 206 height 16
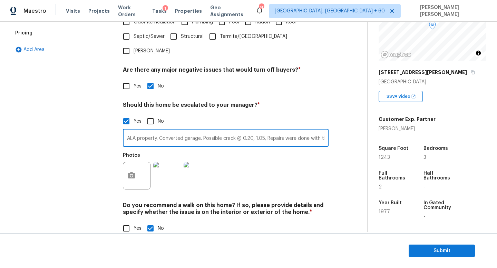
type input "ALA property. Converted garage. Possible crack @ 0.20, 1.05, Repairs were done …"
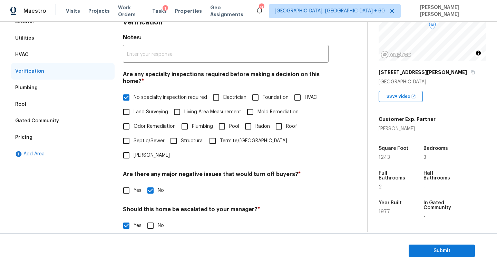
scroll to position [0, 0]
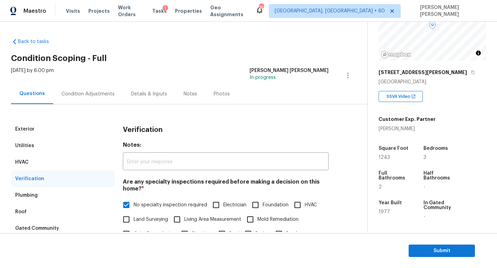
click at [78, 93] on div "Condition Adjustments" at bounding box center [87, 94] width 53 height 7
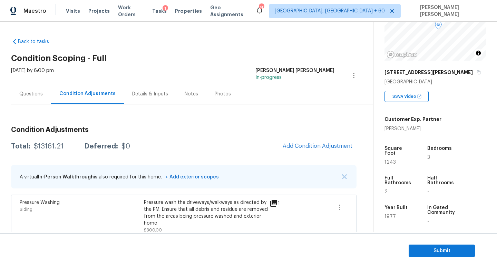
click at [33, 93] on div "Questions" at bounding box center [30, 94] width 23 height 7
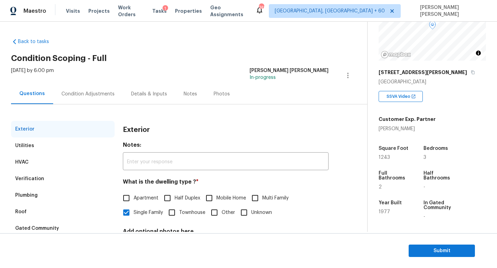
click at [90, 100] on div "Condition Adjustments" at bounding box center [88, 94] width 70 height 20
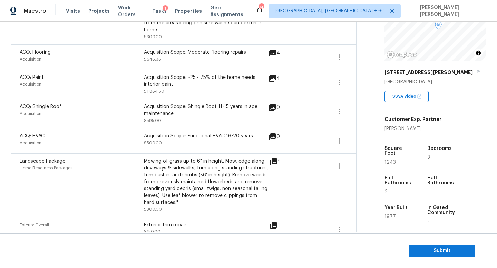
scroll to position [203, 0]
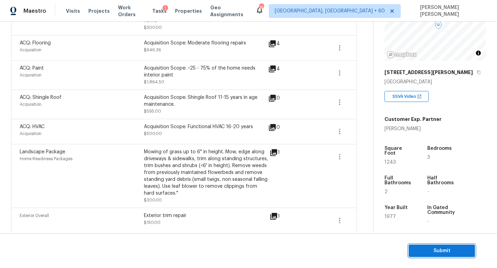
click at [439, 247] on span "Submit" at bounding box center [441, 251] width 55 height 9
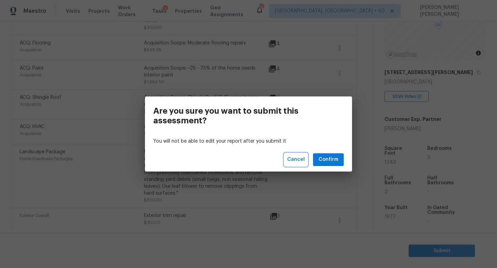
click at [299, 159] on span "Cancel" at bounding box center [296, 160] width 18 height 9
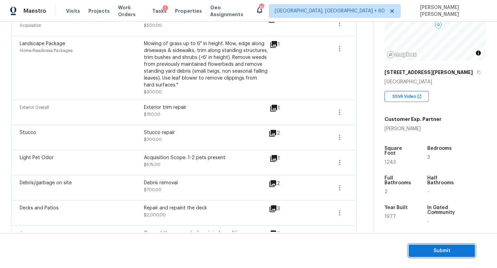
scroll to position [415, 0]
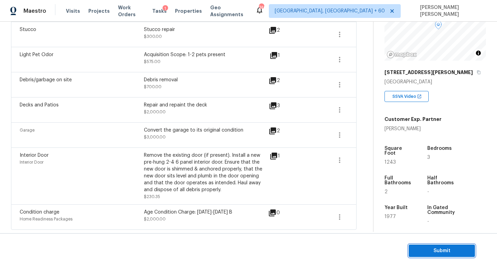
click at [434, 248] on span "Submit" at bounding box center [441, 251] width 55 height 9
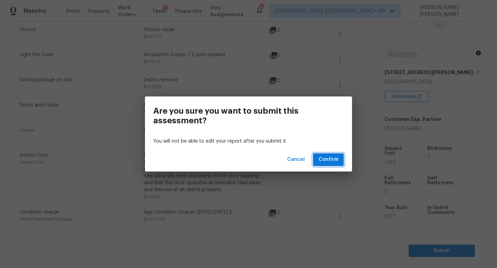
click at [329, 161] on span "Confirm" at bounding box center [328, 160] width 20 height 9
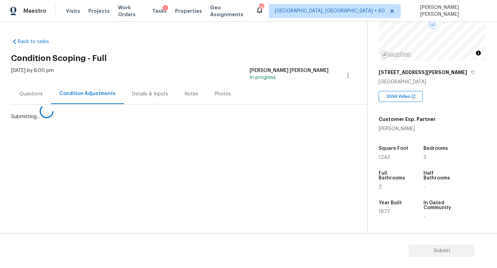
scroll to position [0, 0]
